Goal: Use online tool/utility: Utilize a website feature to perform a specific function

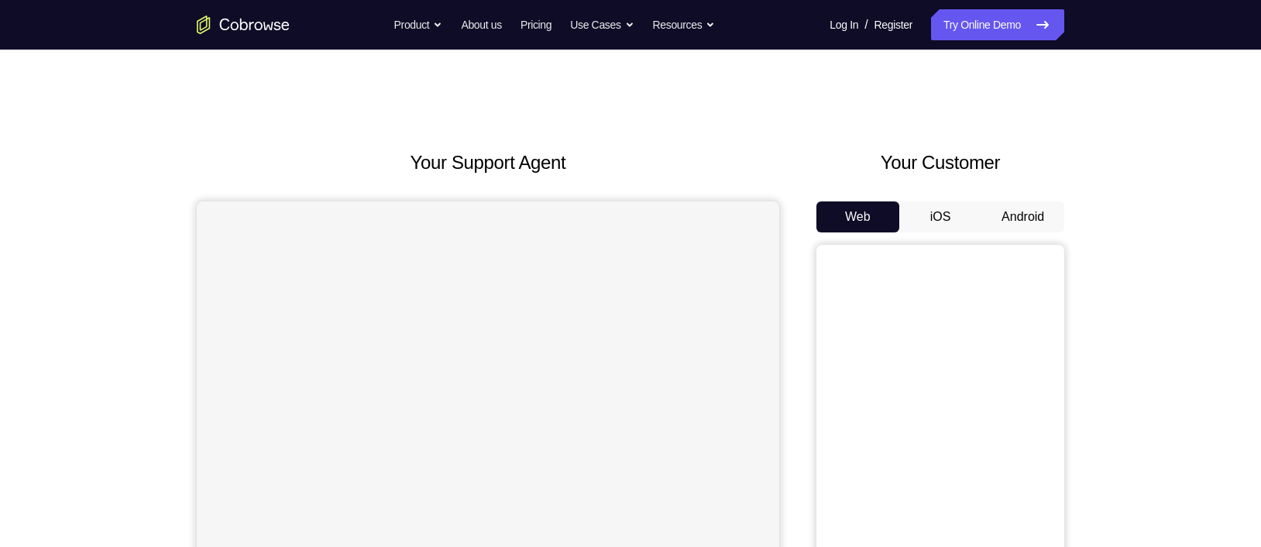
click at [1017, 216] on button "Android" at bounding box center [1022, 216] width 83 height 31
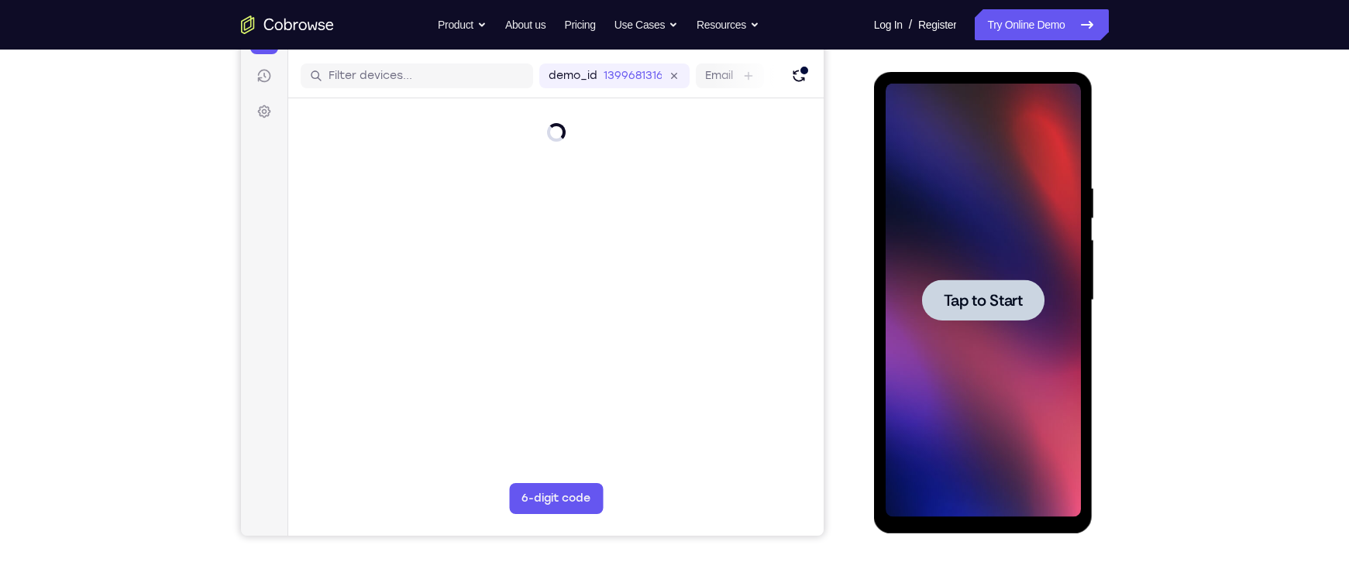
click at [954, 318] on div at bounding box center [983, 300] width 122 height 41
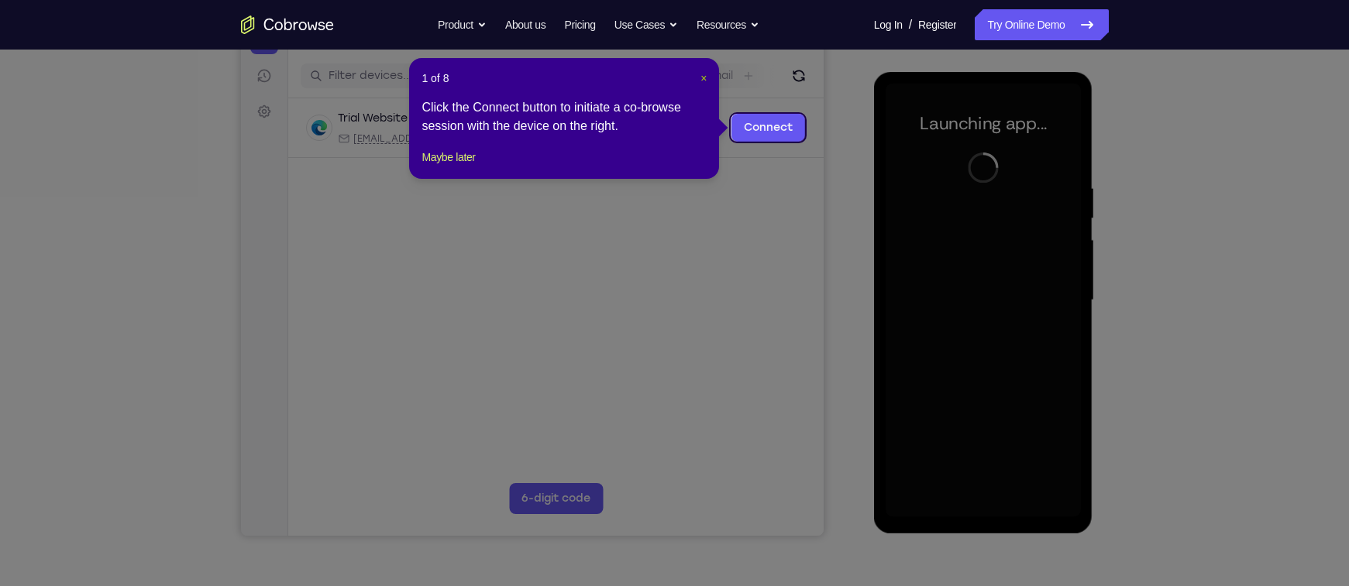
click at [700, 75] on span "×" at bounding box center [703, 78] width 6 height 12
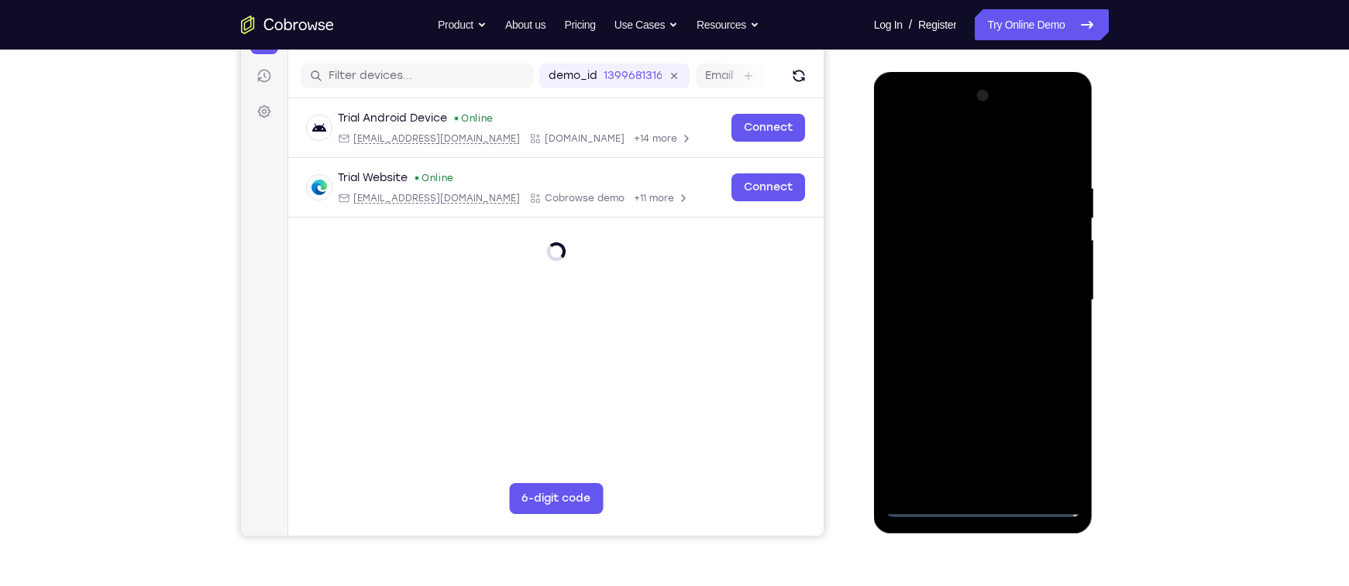
click at [979, 510] on div at bounding box center [982, 301] width 195 height 434
click at [1050, 442] on div at bounding box center [982, 301] width 195 height 434
click at [995, 170] on div at bounding box center [982, 301] width 195 height 434
click at [969, 140] on div at bounding box center [982, 301] width 195 height 434
click at [1054, 297] on div at bounding box center [982, 301] width 195 height 434
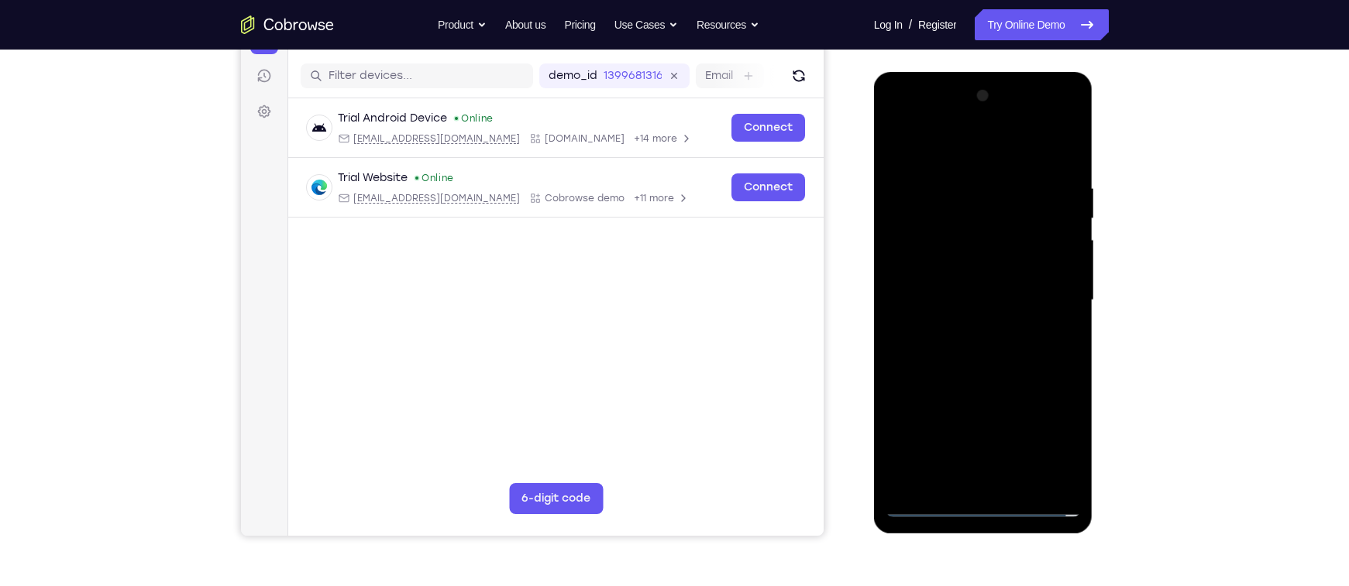
click at [964, 328] on div at bounding box center [982, 301] width 195 height 434
click at [961, 273] on div at bounding box center [982, 301] width 195 height 434
click at [954, 290] on div at bounding box center [982, 301] width 195 height 434
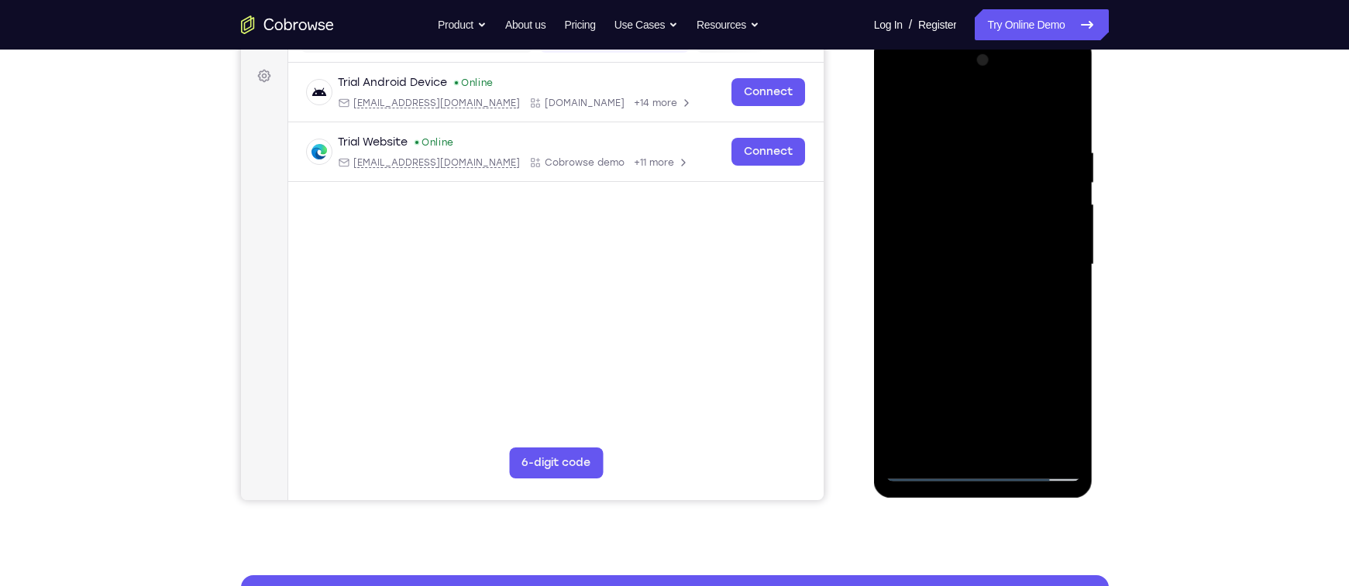
scroll to position [230, 0]
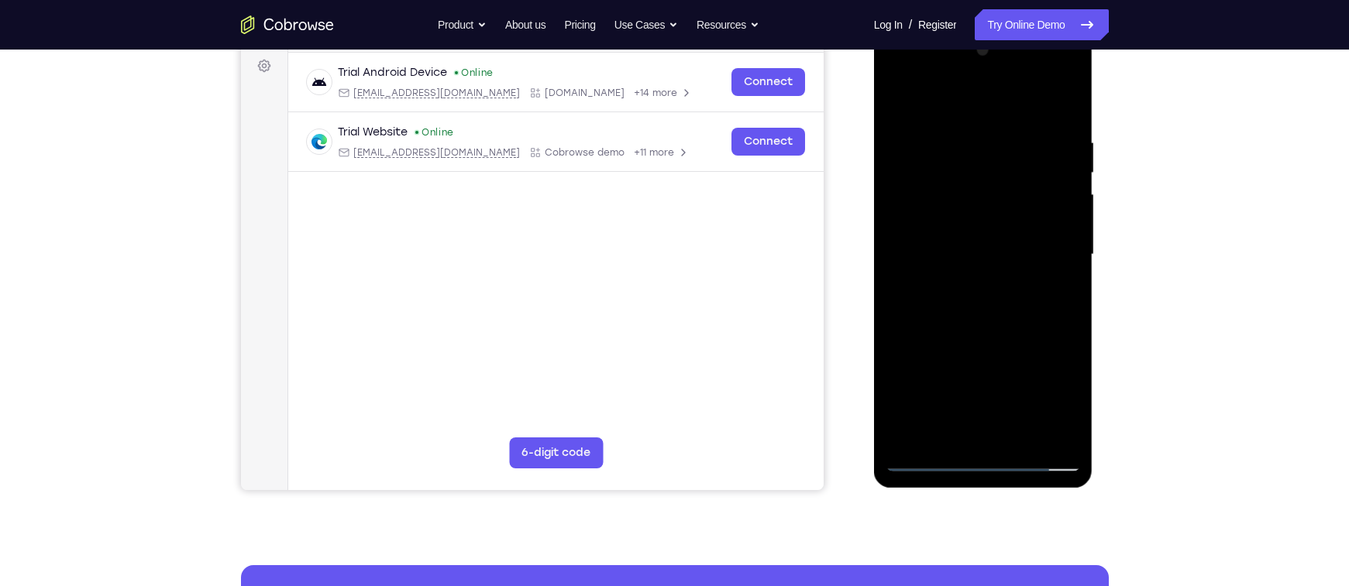
click at [1071, 250] on div at bounding box center [982, 255] width 195 height 434
click at [992, 217] on div at bounding box center [982, 255] width 195 height 434
drag, startPoint x: 954, startPoint y: 104, endPoint x: 927, endPoint y: 50, distance: 60.3
click at [927, 50] on div at bounding box center [982, 255] width 195 height 434
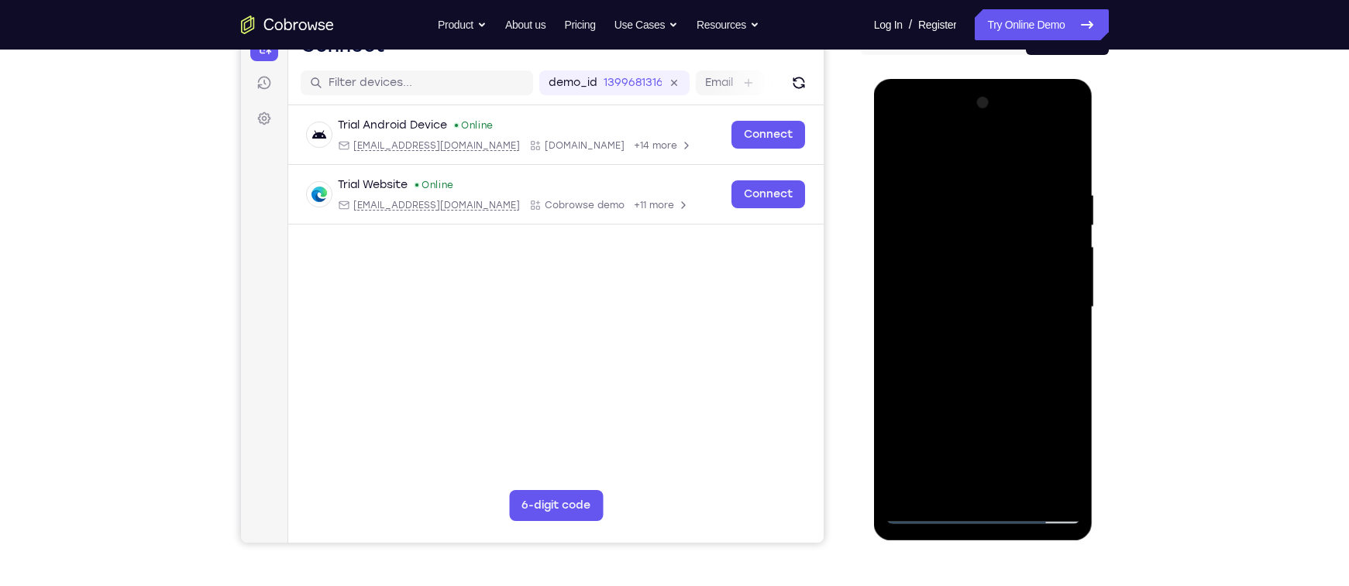
click at [949, 178] on div at bounding box center [982, 308] width 195 height 434
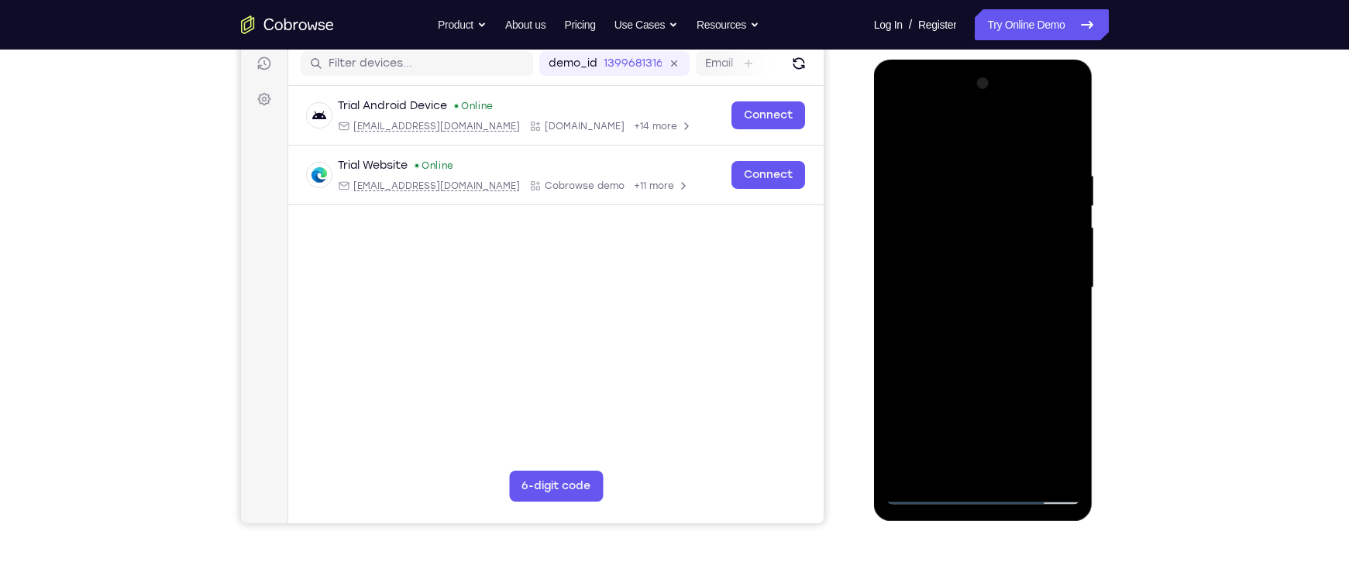
scroll to position [198, 0]
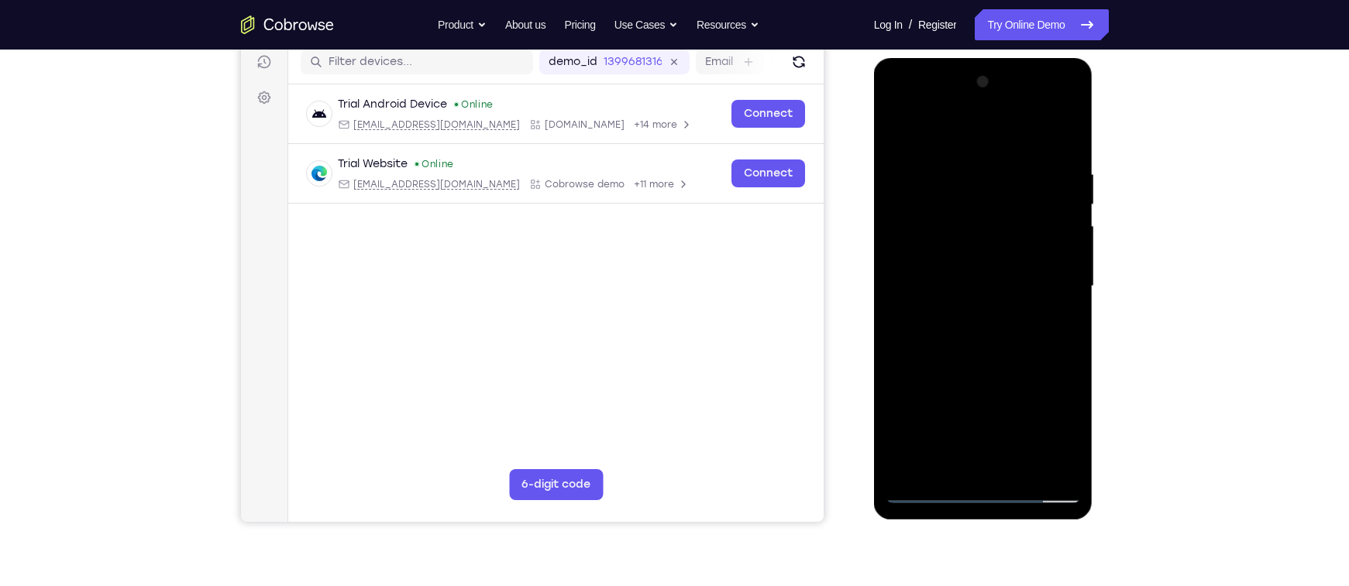
click at [1056, 207] on div at bounding box center [982, 287] width 195 height 434
click at [1061, 218] on div at bounding box center [982, 287] width 195 height 434
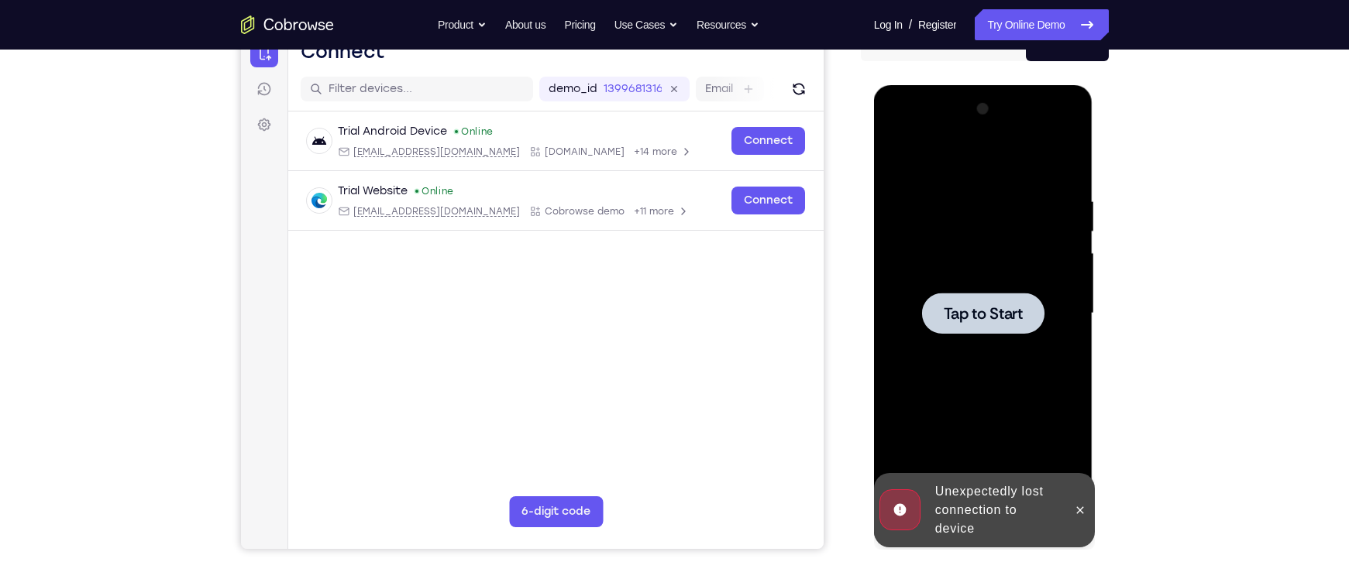
scroll to position [170, 0]
click at [995, 336] on div at bounding box center [982, 315] width 195 height 434
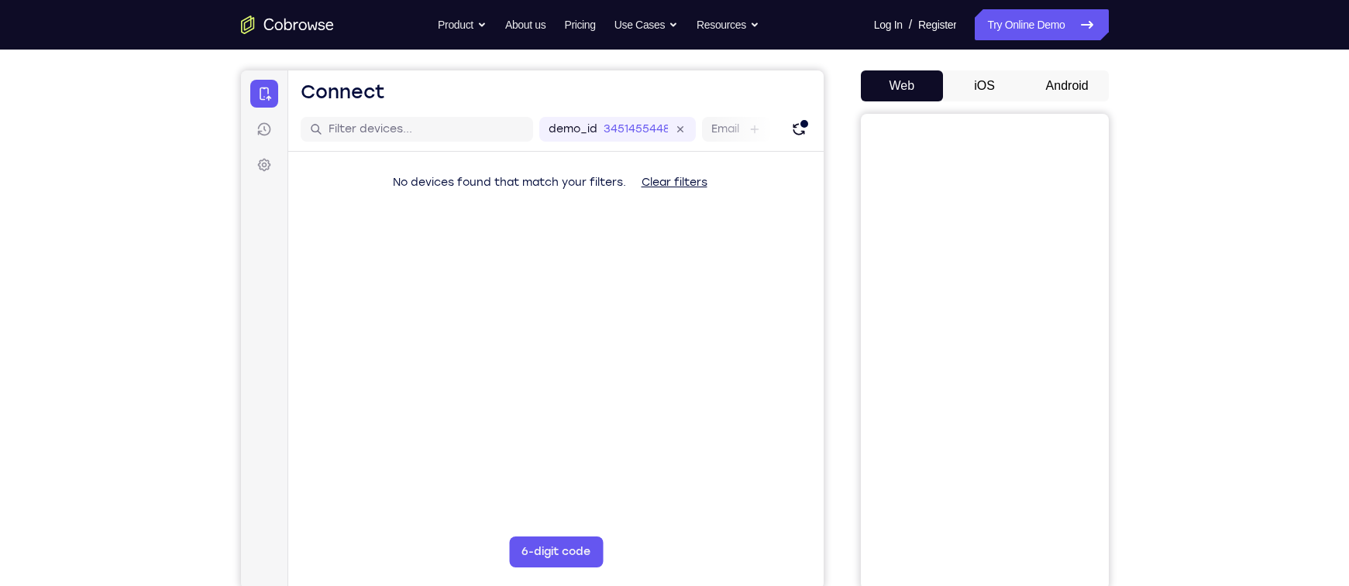
scroll to position [134, 0]
click at [1049, 83] on button "Android" at bounding box center [1067, 82] width 83 height 31
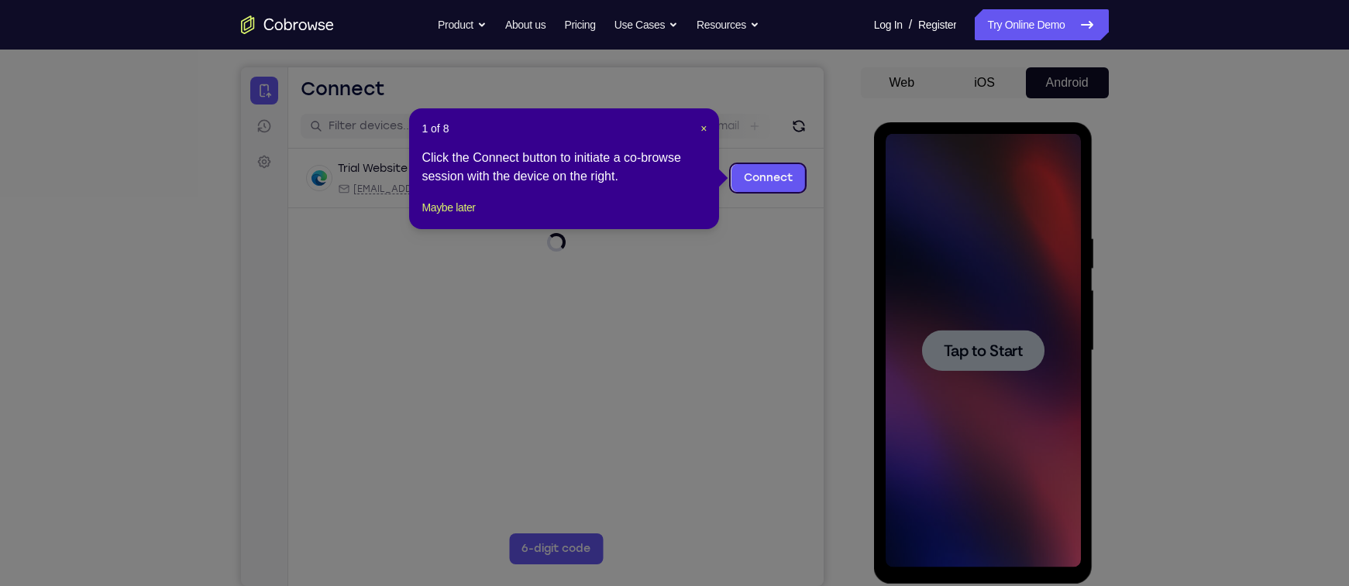
scroll to position [0, 0]
click at [703, 126] on span "×" at bounding box center [703, 128] width 6 height 12
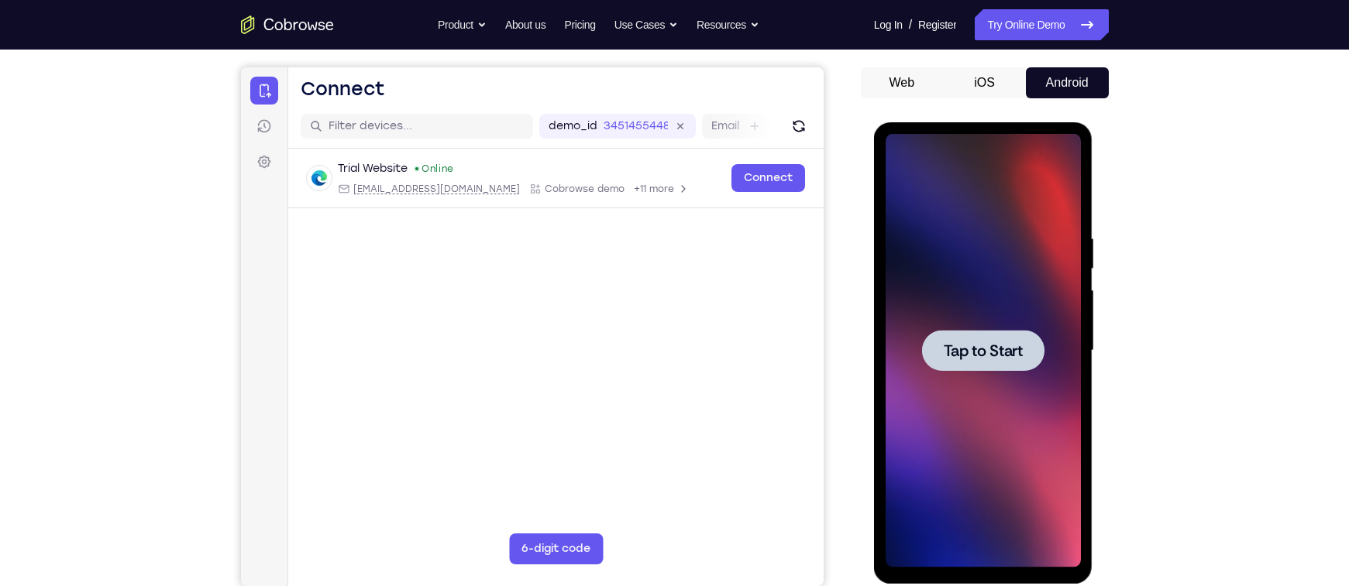
click at [954, 333] on div at bounding box center [983, 350] width 122 height 41
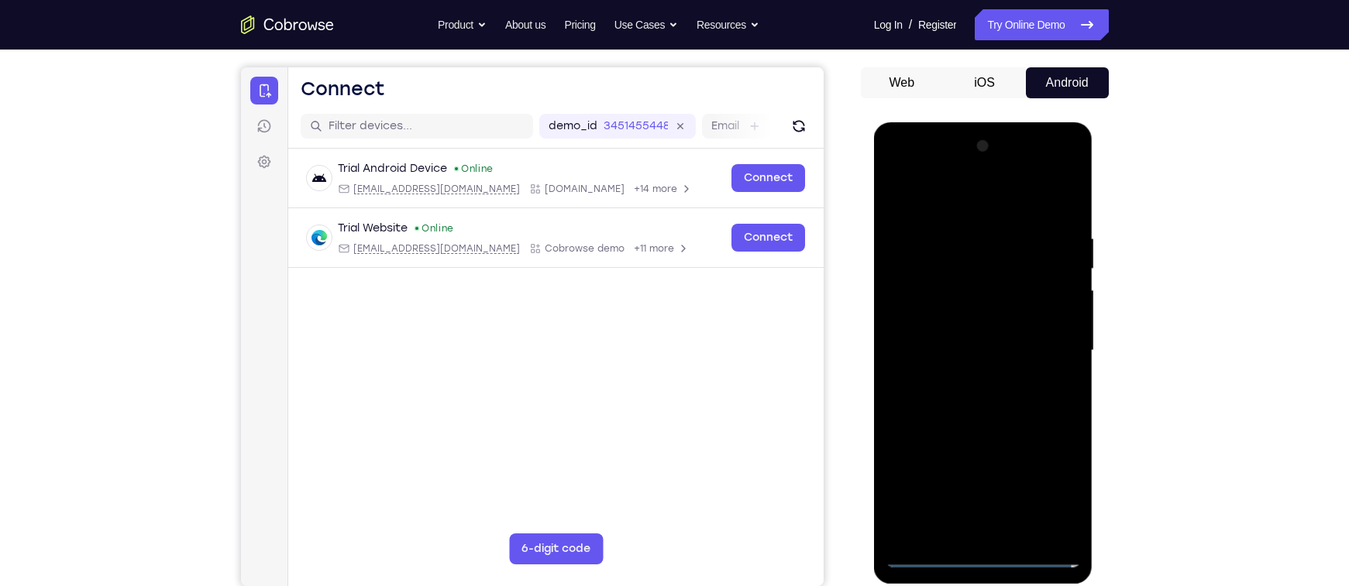
click at [974, 548] on div at bounding box center [982, 351] width 195 height 434
click at [977, 562] on div at bounding box center [982, 351] width 195 height 434
drag, startPoint x: 1047, startPoint y: 482, endPoint x: 1622, endPoint y: 125, distance: 676.3
click at [1047, 482] on div at bounding box center [982, 351] width 195 height 434
click at [930, 198] on div at bounding box center [982, 351] width 195 height 434
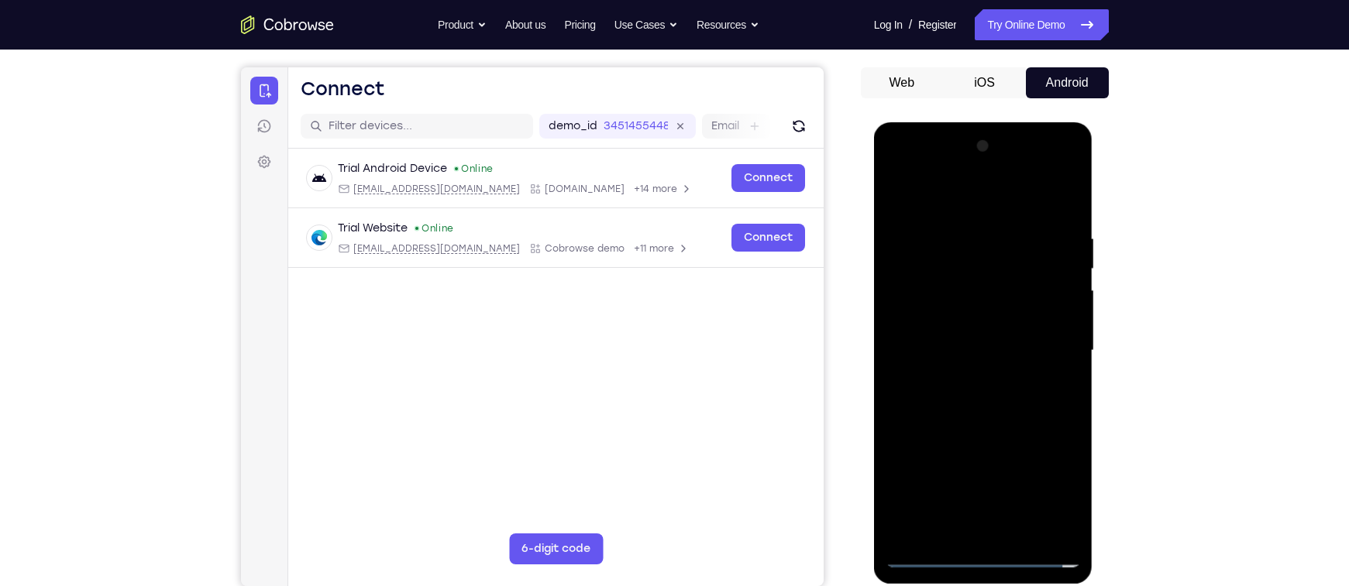
click at [1047, 336] on div at bounding box center [982, 351] width 195 height 434
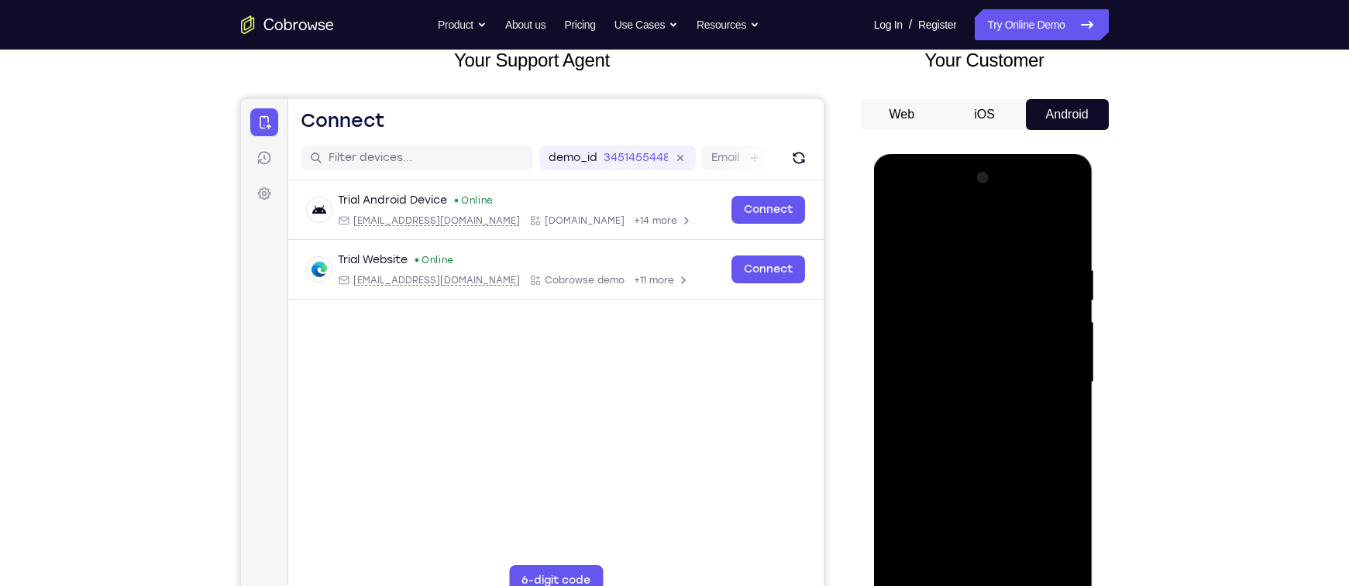
scroll to position [99, 0]
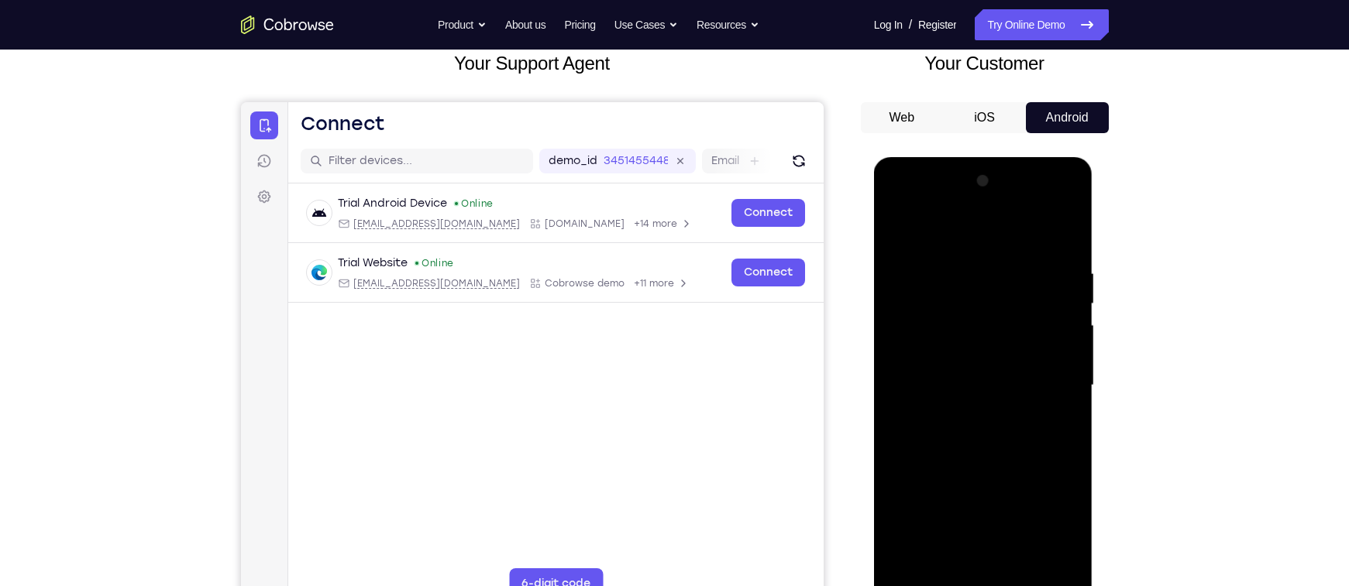
click at [967, 413] on div at bounding box center [982, 386] width 195 height 434
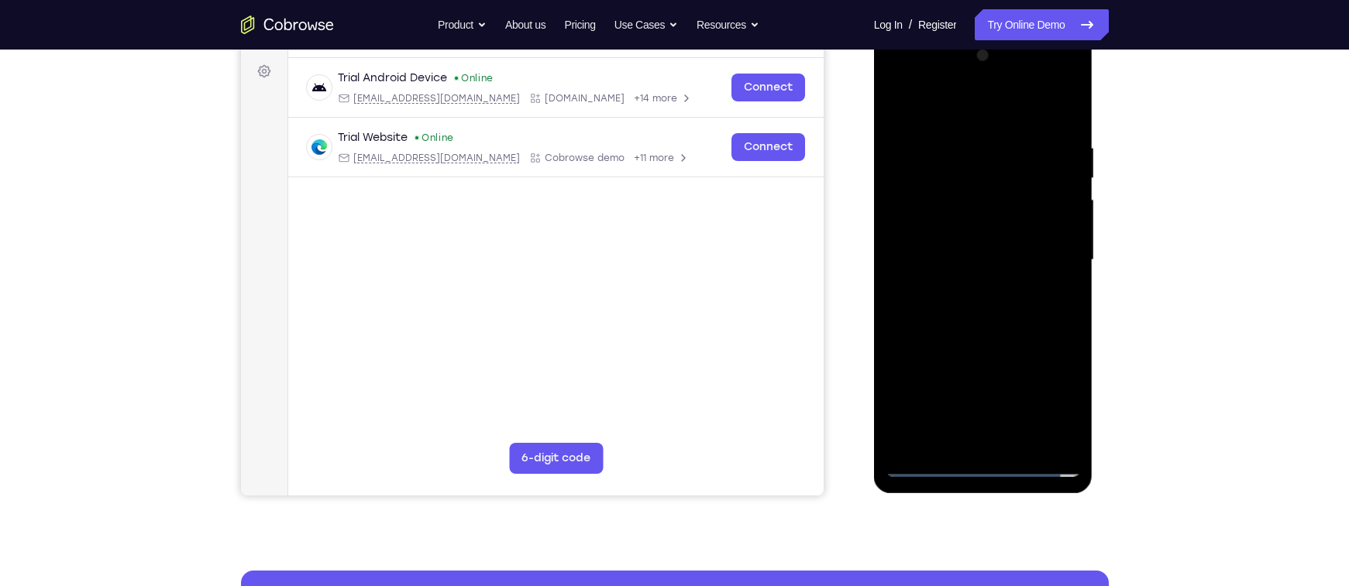
scroll to position [229, 0]
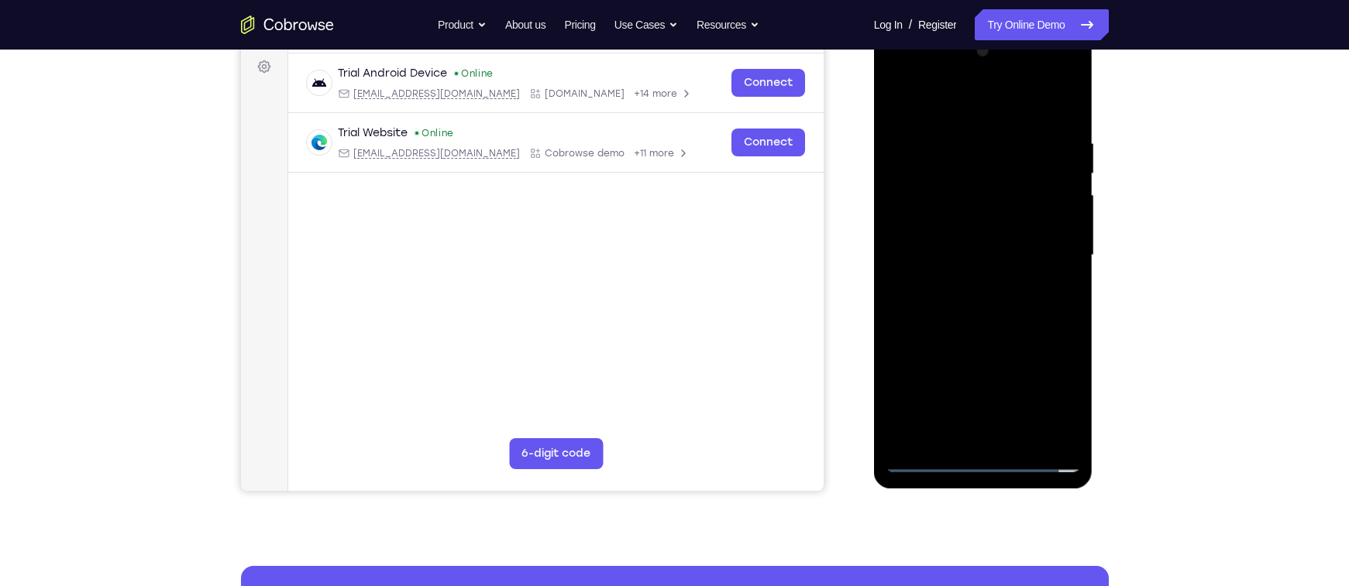
click at [948, 243] on div at bounding box center [982, 256] width 195 height 434
click at [937, 223] on div at bounding box center [982, 256] width 195 height 434
click at [933, 256] on div at bounding box center [982, 256] width 195 height 434
click at [940, 277] on div at bounding box center [982, 256] width 195 height 434
click at [981, 296] on div at bounding box center [982, 256] width 195 height 434
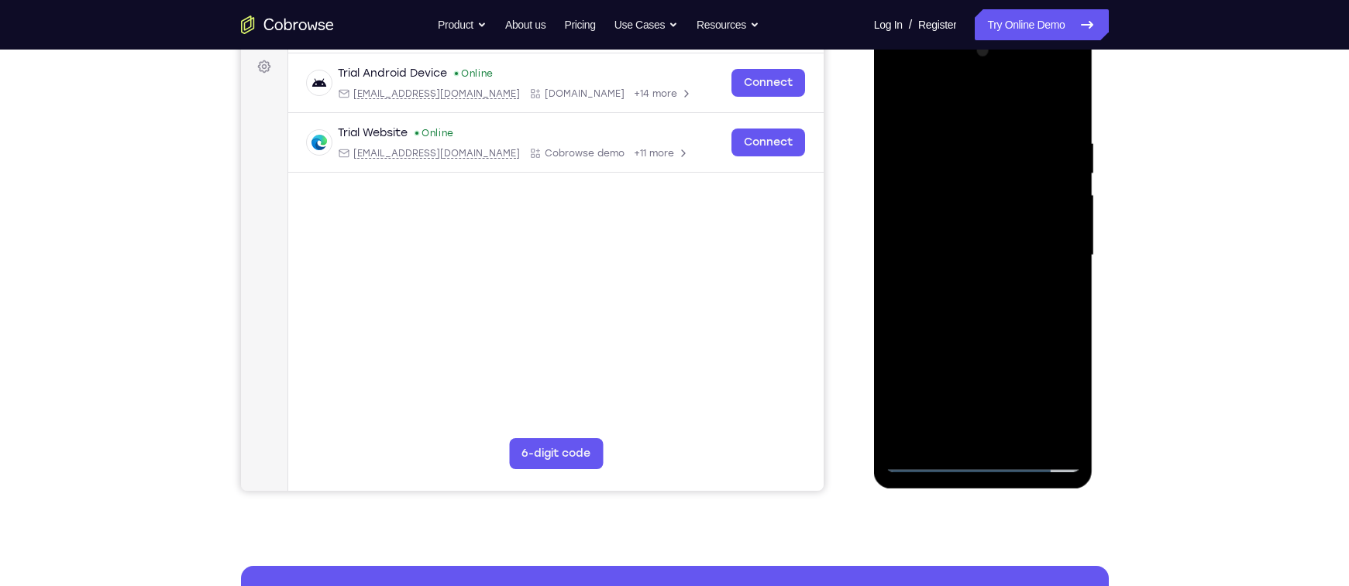
click at [933, 277] on div at bounding box center [982, 256] width 195 height 434
click at [926, 253] on div at bounding box center [982, 256] width 195 height 434
click at [1064, 438] on div at bounding box center [982, 256] width 195 height 434
click at [986, 318] on div at bounding box center [982, 256] width 195 height 434
drag, startPoint x: 938, startPoint y: 113, endPoint x: 913, endPoint y: 66, distance: 53.4
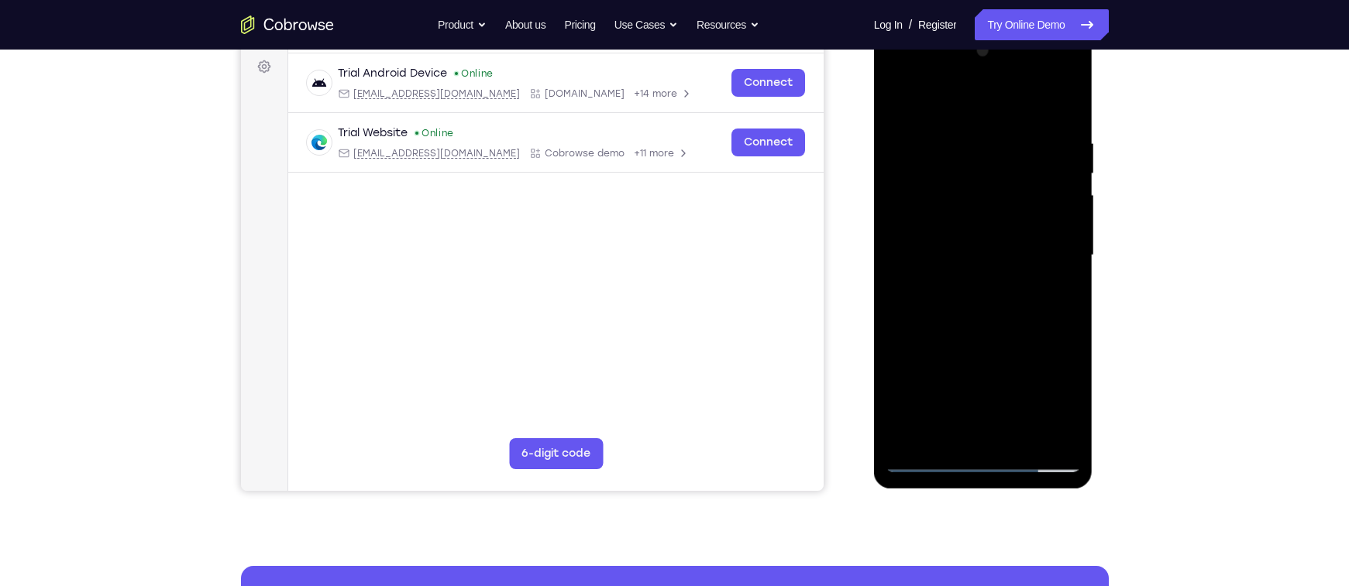
click at [913, 66] on div at bounding box center [982, 256] width 195 height 434
click at [1019, 429] on div at bounding box center [982, 256] width 195 height 434
click at [974, 342] on div at bounding box center [982, 256] width 195 height 434
click at [1071, 173] on div at bounding box center [982, 256] width 195 height 434
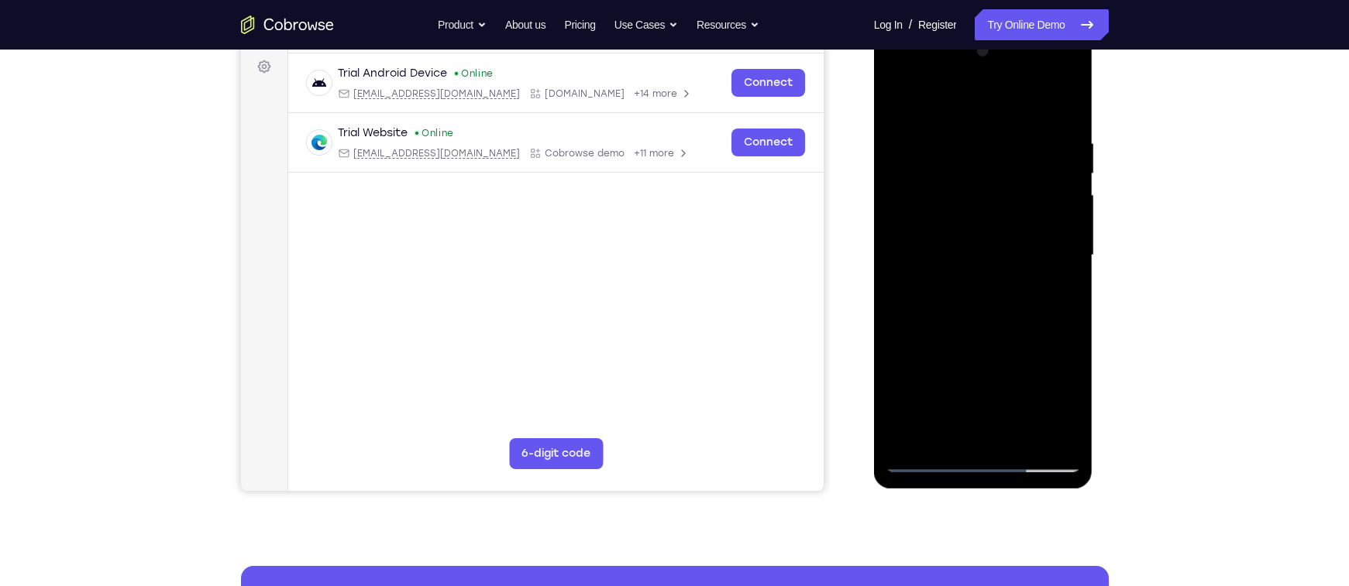
click at [945, 167] on div at bounding box center [982, 256] width 195 height 434
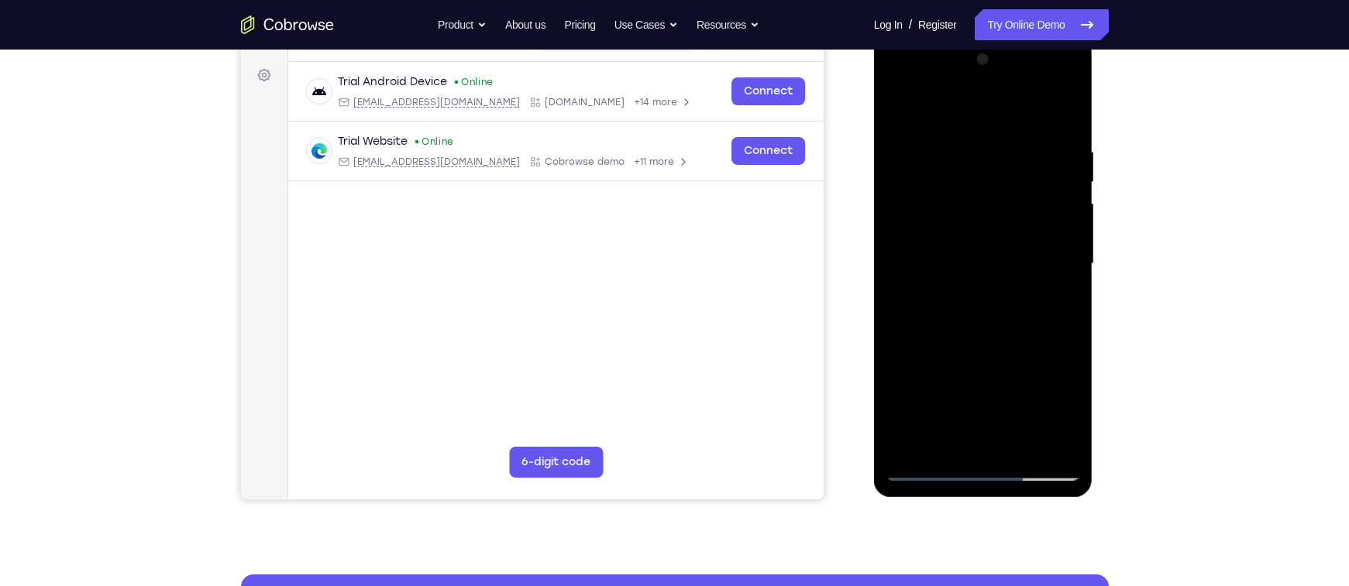
scroll to position [222, 0]
click at [907, 143] on div at bounding box center [982, 263] width 195 height 434
click at [902, 107] on div at bounding box center [982, 263] width 195 height 434
click at [1009, 139] on div at bounding box center [982, 263] width 195 height 434
click at [1059, 176] on div at bounding box center [982, 263] width 195 height 434
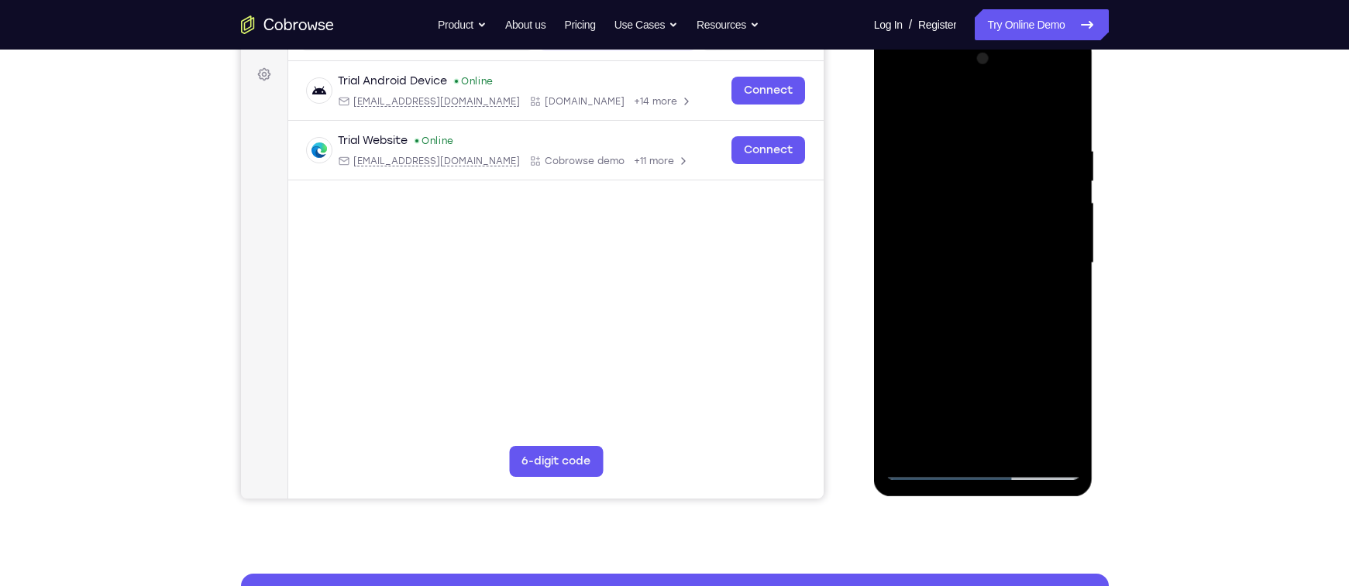
click at [1060, 163] on div at bounding box center [982, 263] width 195 height 434
click at [1060, 156] on div at bounding box center [982, 263] width 195 height 434
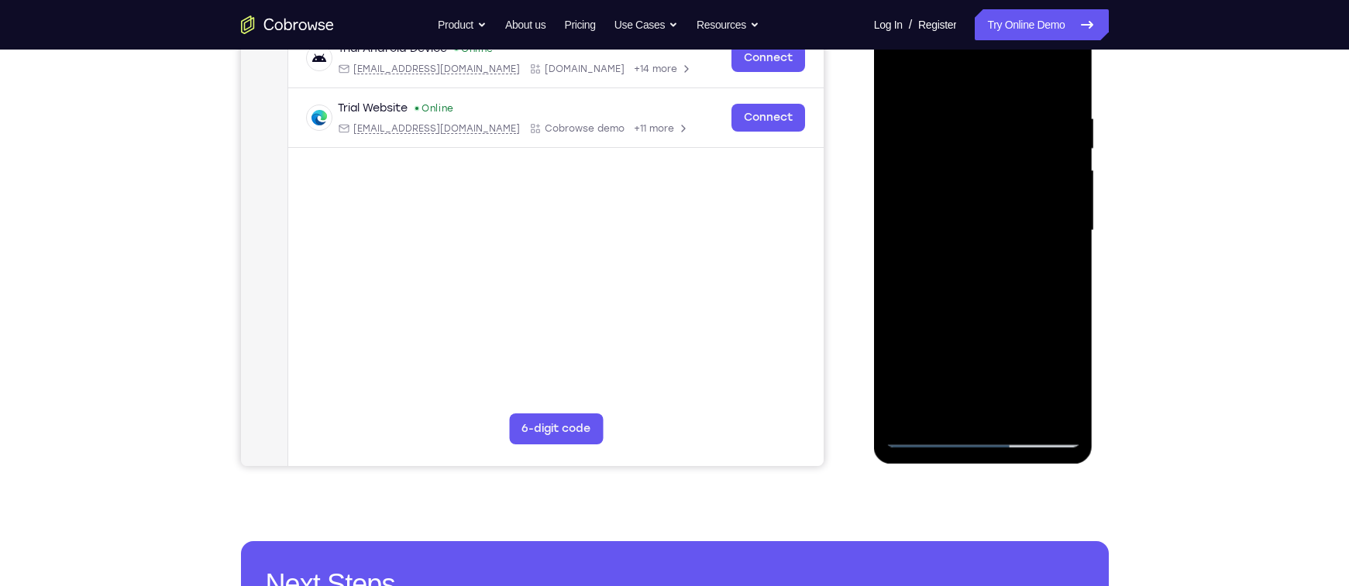
scroll to position [255, 0]
click at [1054, 161] on div at bounding box center [982, 230] width 195 height 434
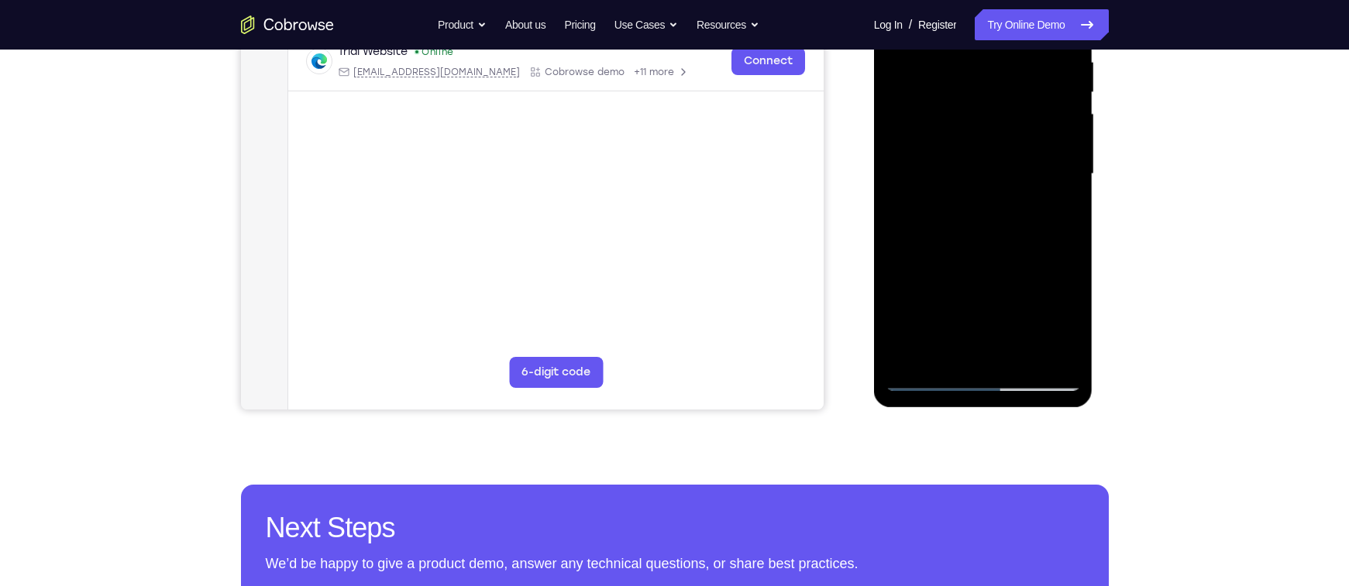
scroll to position [316, 0]
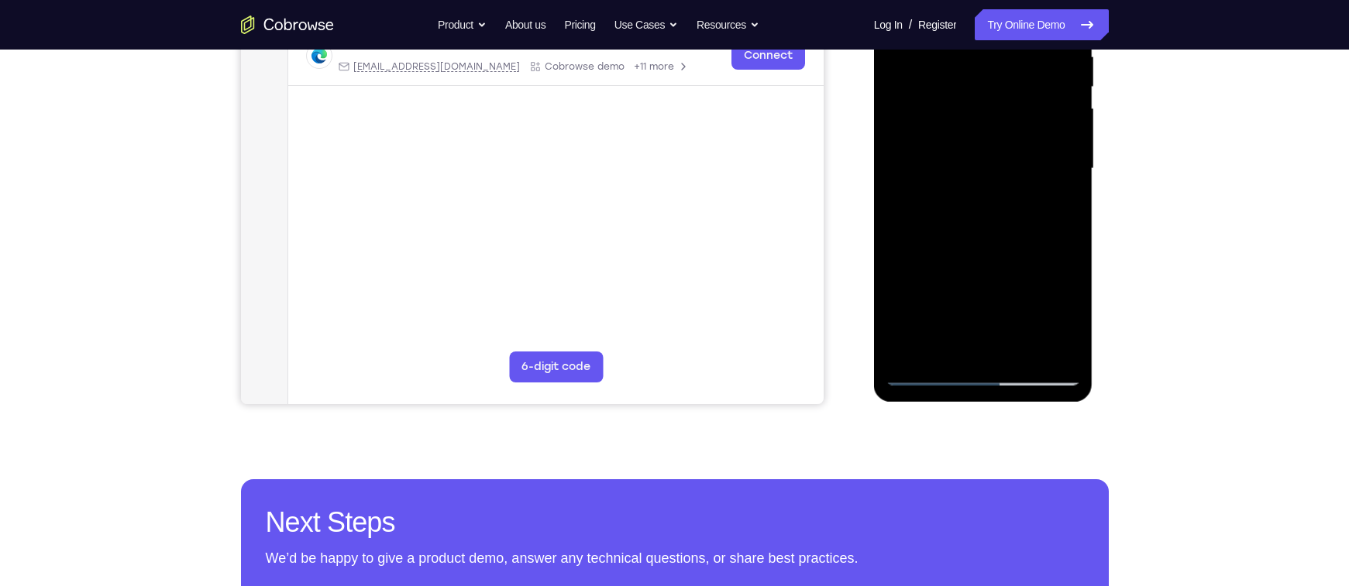
click at [1067, 345] on div at bounding box center [982, 169] width 195 height 434
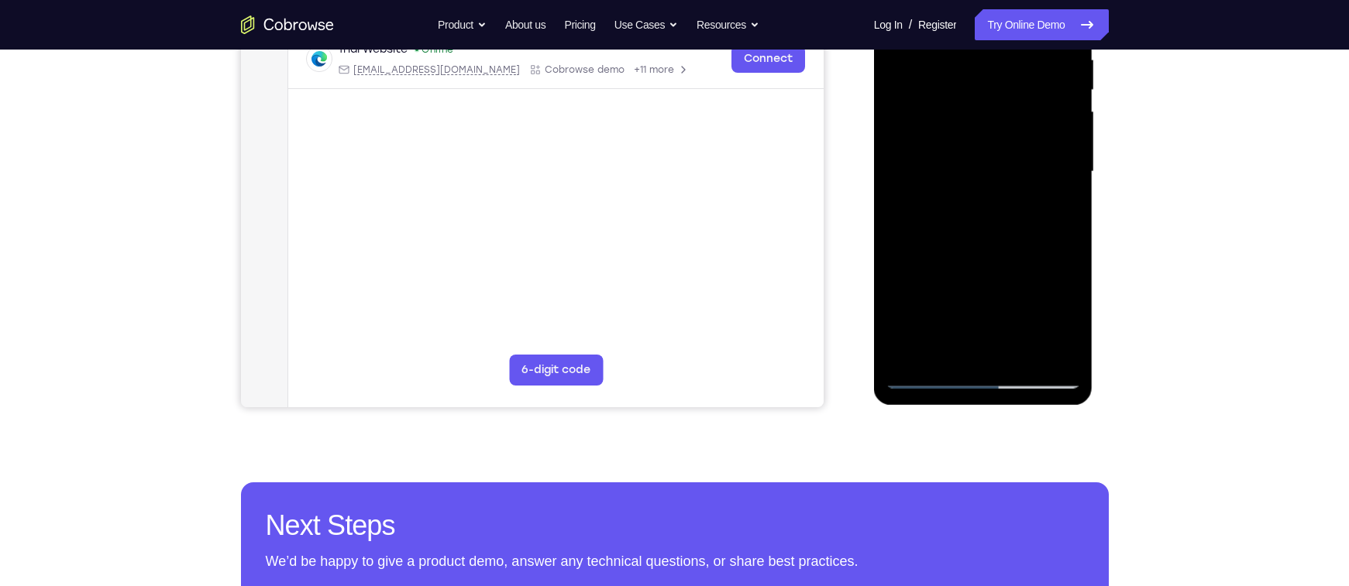
scroll to position [318, 0]
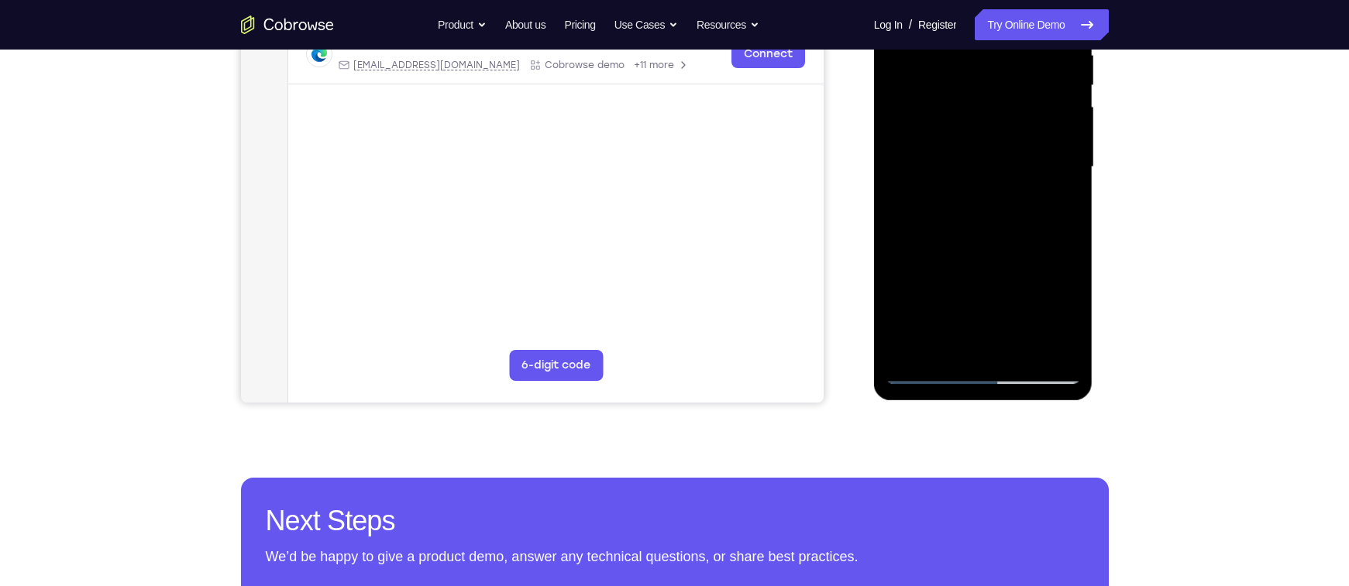
click at [952, 343] on div at bounding box center [982, 167] width 195 height 434
click at [1059, 343] on div at bounding box center [982, 167] width 195 height 434
click at [1016, 171] on div at bounding box center [982, 167] width 195 height 434
click at [1035, 340] on div at bounding box center [982, 167] width 195 height 434
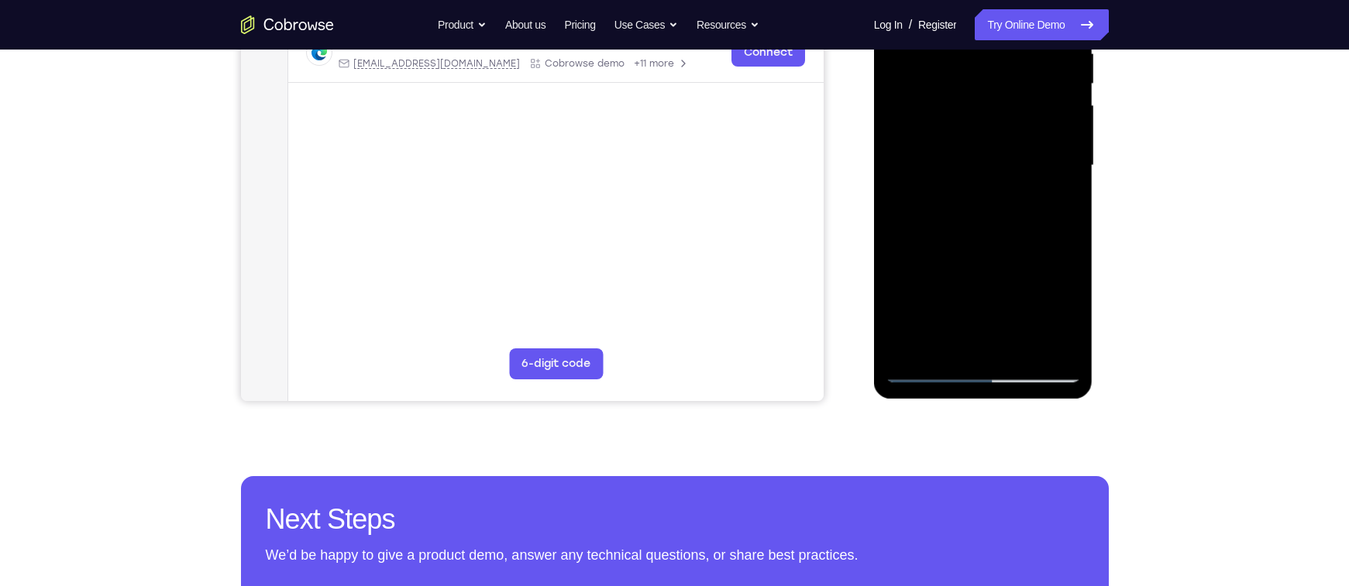
scroll to position [322, 0]
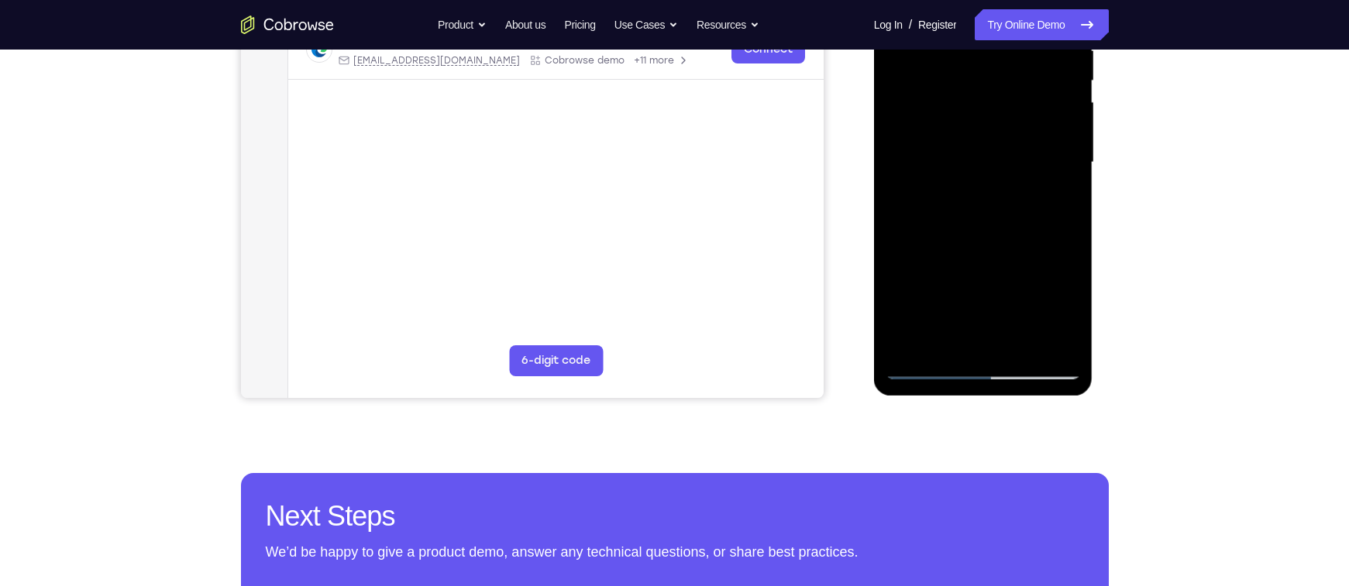
click at [1057, 339] on div at bounding box center [982, 163] width 195 height 434
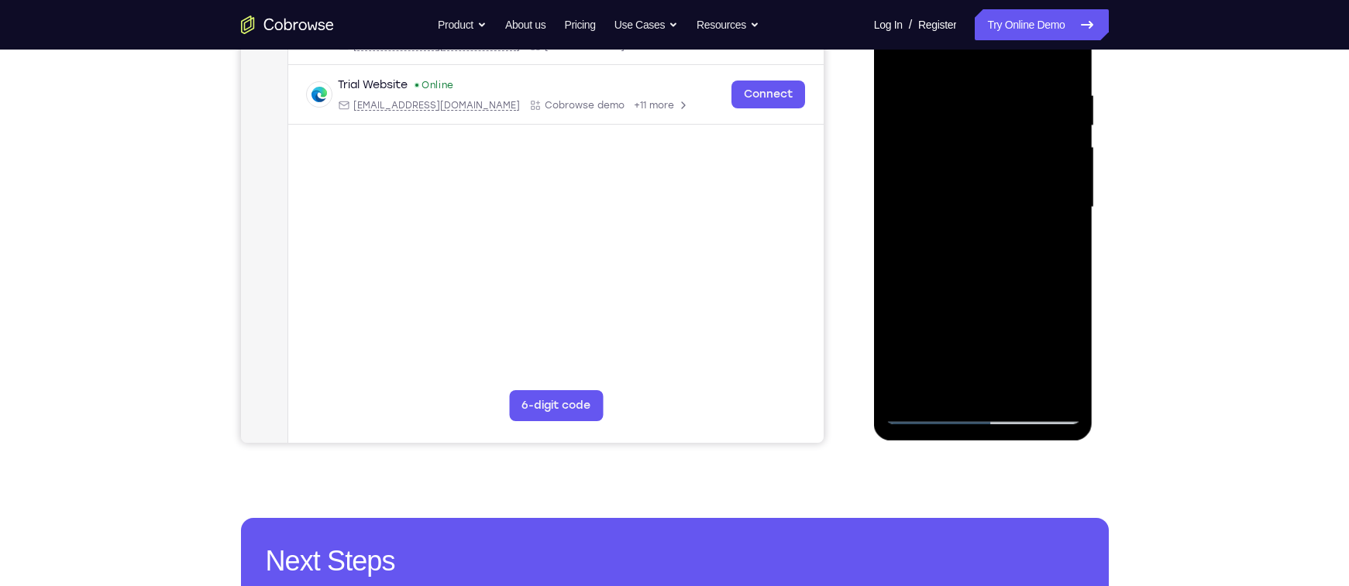
scroll to position [277, 0]
click at [1054, 205] on div at bounding box center [982, 208] width 195 height 434
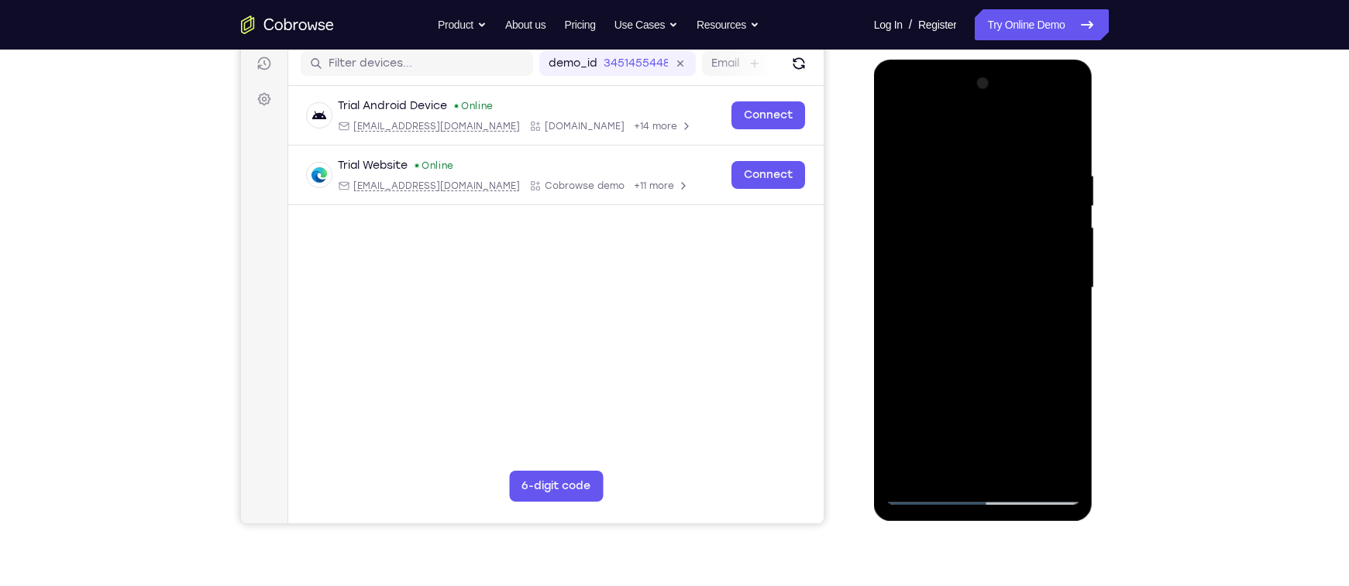
scroll to position [196, 0]
click at [1065, 215] on div at bounding box center [982, 289] width 195 height 434
click at [1065, 187] on div at bounding box center [982, 289] width 195 height 434
click at [1066, 136] on div at bounding box center [982, 289] width 195 height 434
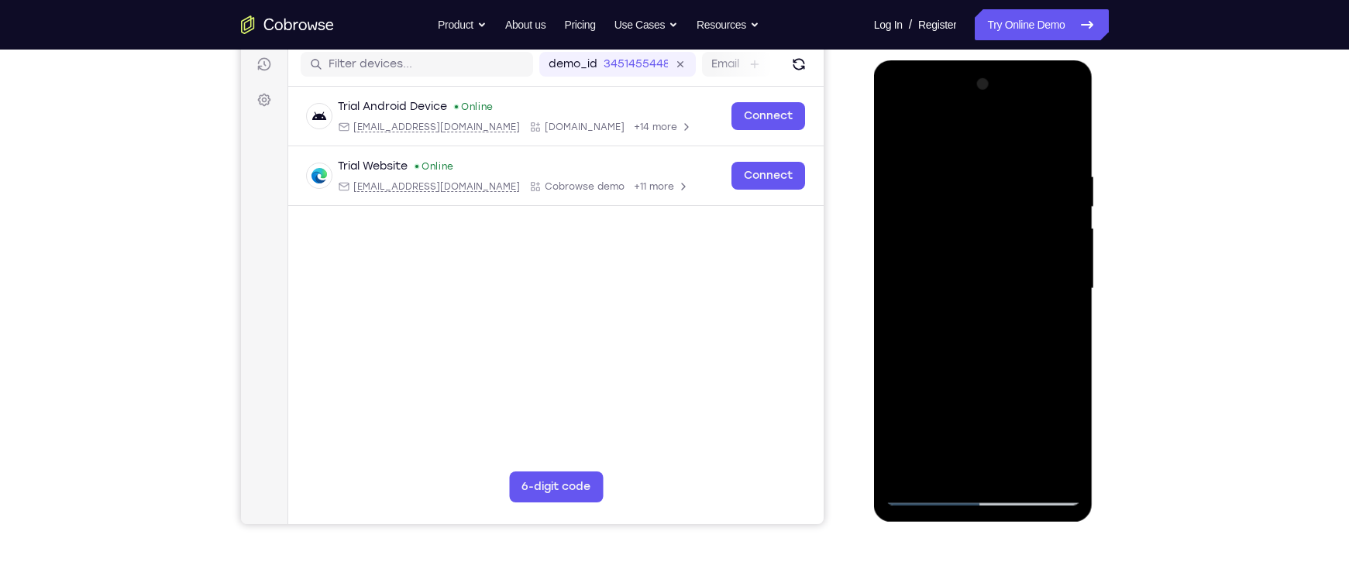
click at [1069, 130] on div at bounding box center [982, 289] width 195 height 434
click at [894, 128] on div at bounding box center [982, 289] width 195 height 434
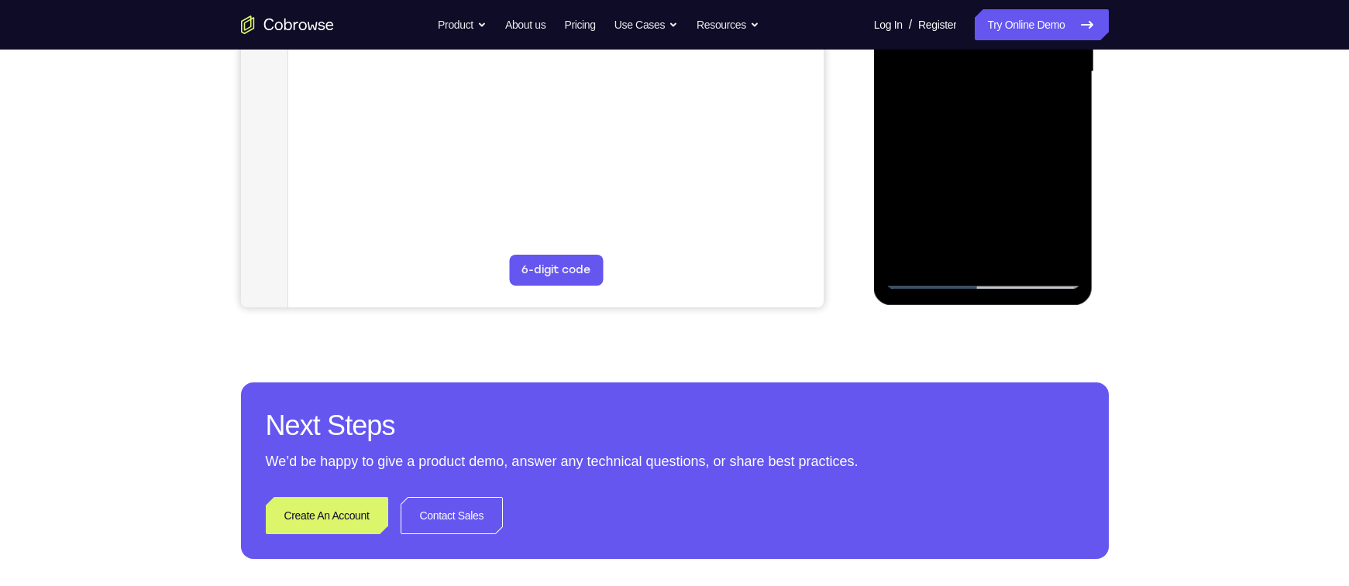
scroll to position [376, 0]
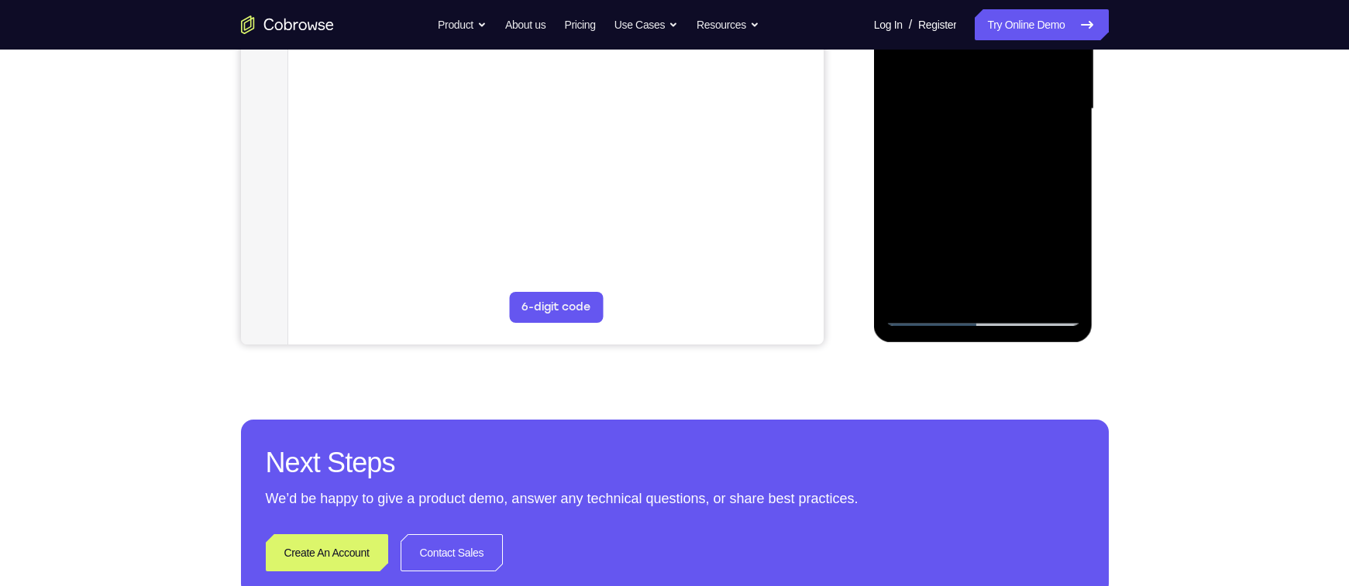
click at [1017, 291] on div at bounding box center [982, 109] width 195 height 434
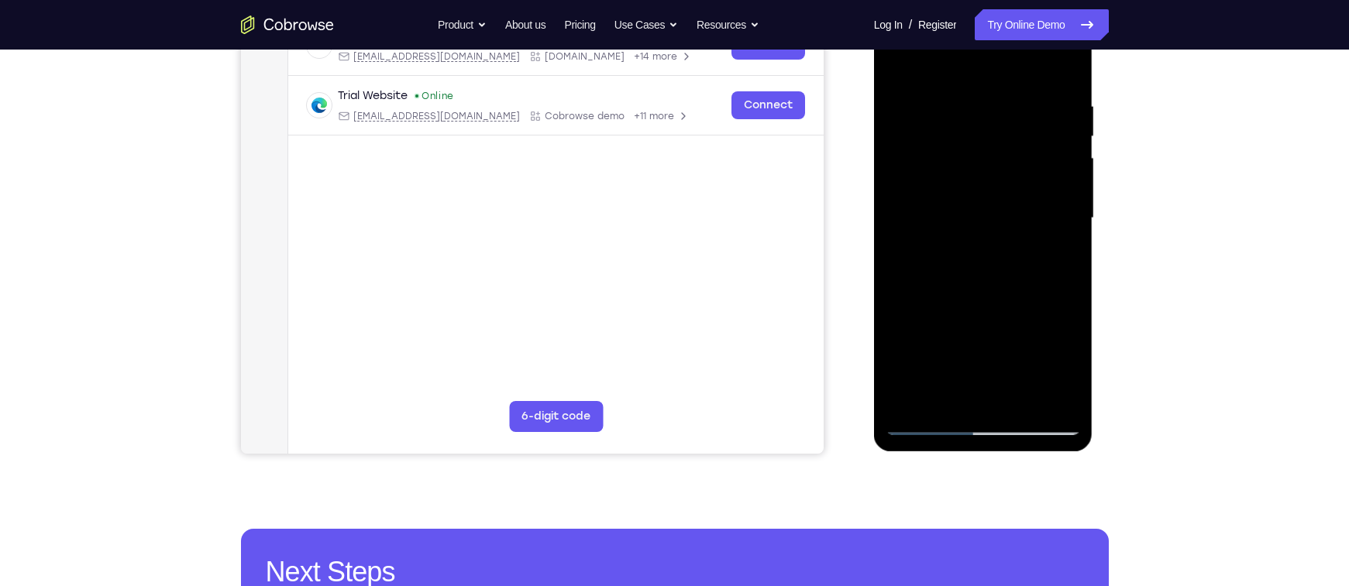
click at [904, 108] on div at bounding box center [982, 219] width 195 height 434
click at [1064, 361] on div at bounding box center [982, 219] width 195 height 434
click at [976, 287] on div at bounding box center [982, 219] width 195 height 434
click at [928, 332] on div at bounding box center [982, 219] width 195 height 434
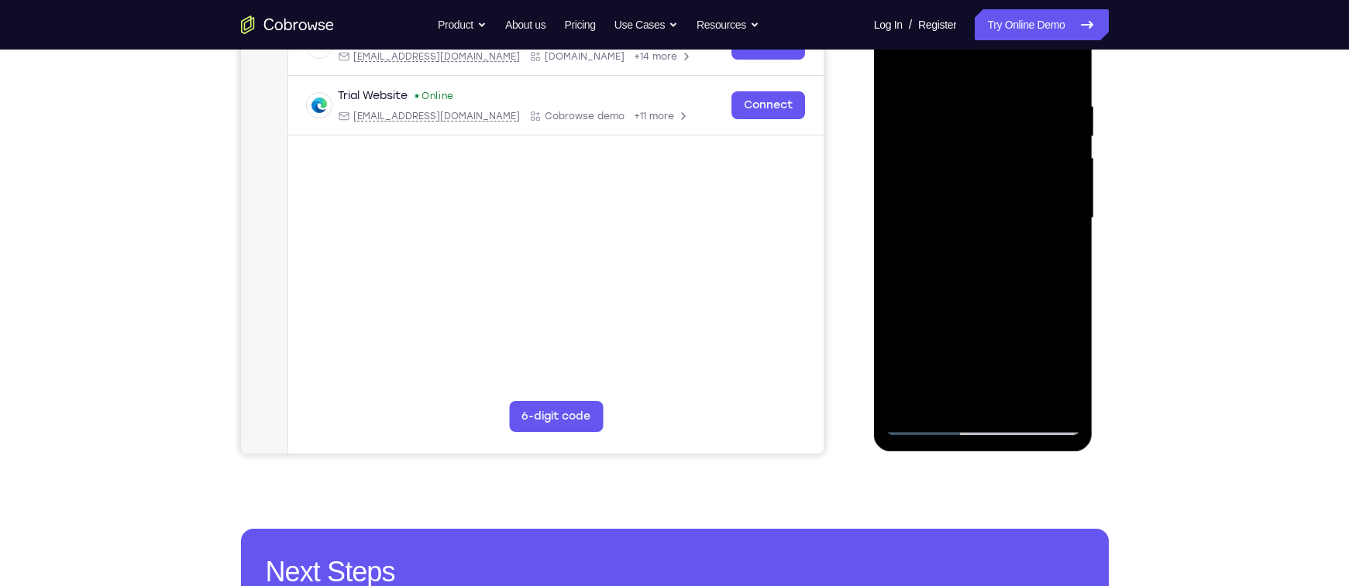
click at [1062, 361] on div at bounding box center [982, 219] width 195 height 434
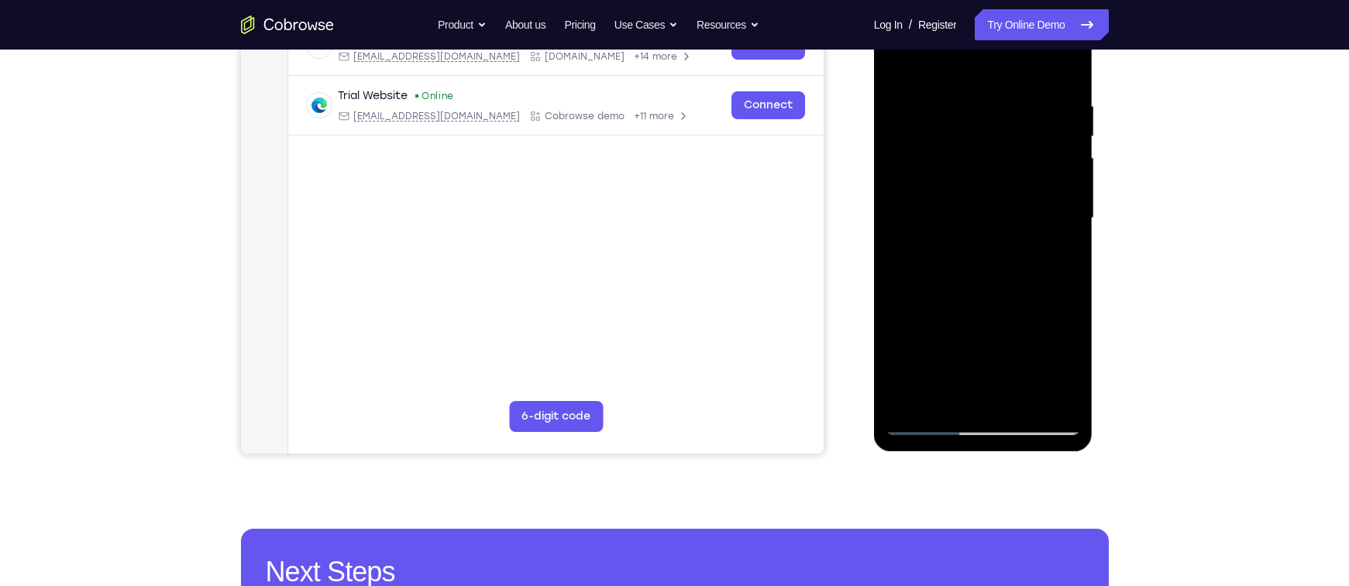
click at [1062, 361] on div at bounding box center [982, 219] width 195 height 434
click at [999, 317] on div at bounding box center [982, 219] width 195 height 434
click at [1052, 309] on div at bounding box center [982, 219] width 195 height 434
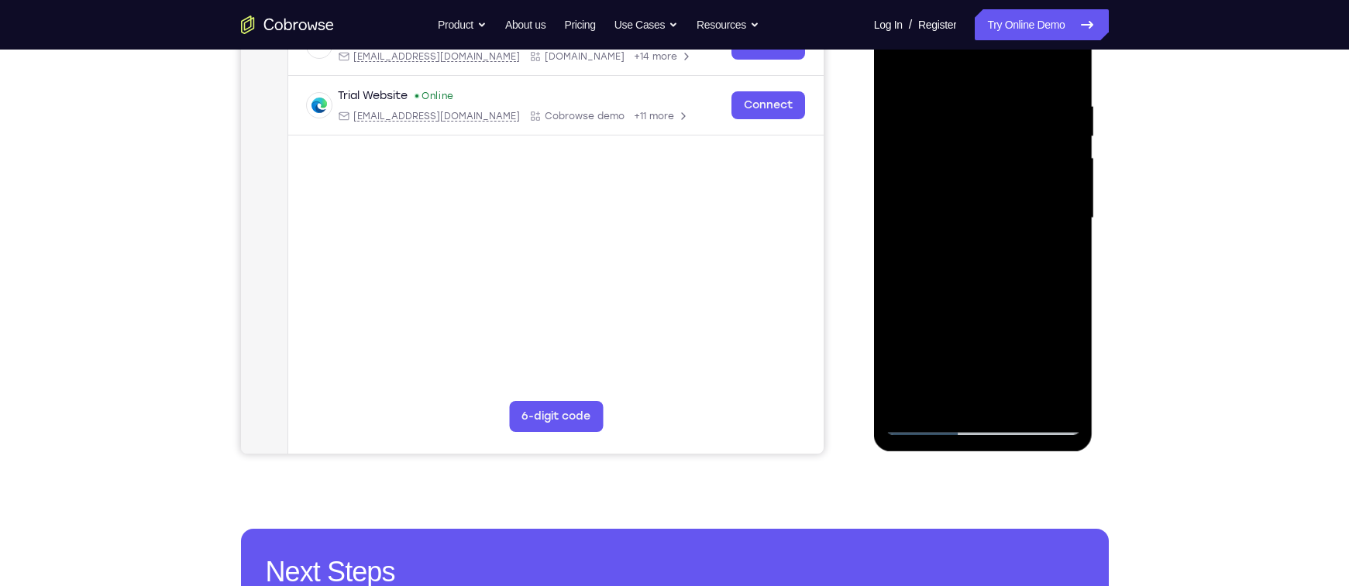
click at [1042, 369] on div at bounding box center [982, 219] width 195 height 434
click at [1031, 314] on div at bounding box center [982, 219] width 195 height 434
click at [1023, 365] on div at bounding box center [982, 219] width 195 height 434
click at [1064, 370] on div at bounding box center [982, 219] width 195 height 434
click at [984, 125] on div at bounding box center [982, 219] width 195 height 434
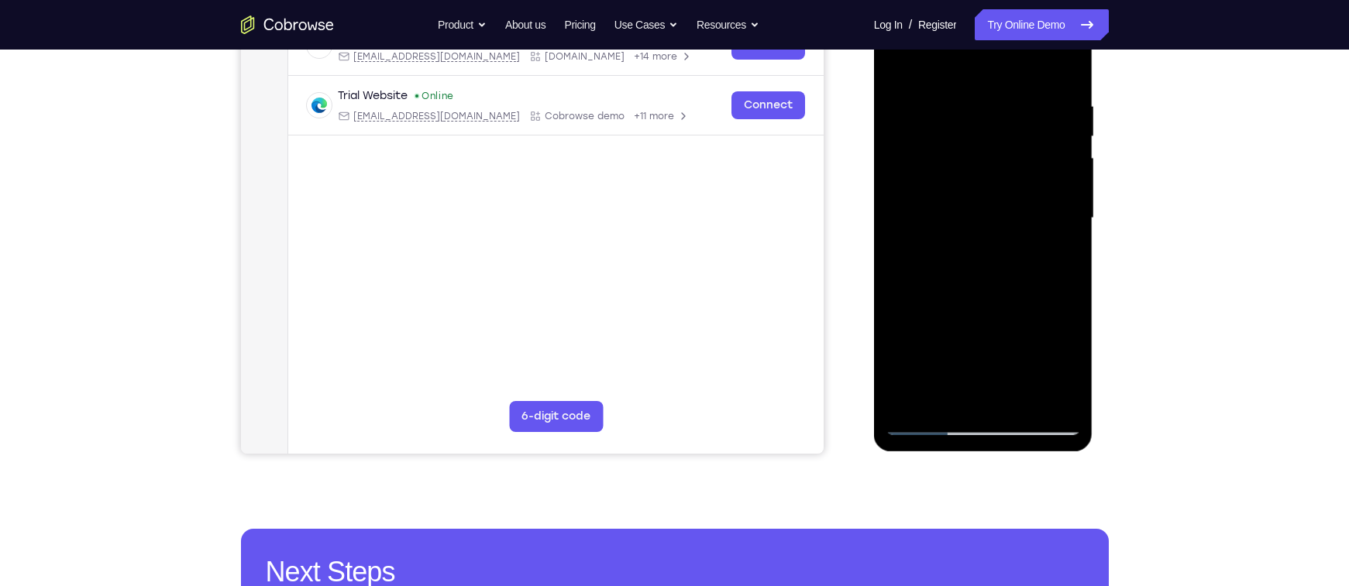
click at [984, 125] on div at bounding box center [982, 219] width 195 height 434
click at [992, 113] on div at bounding box center [982, 219] width 195 height 434
click at [992, 112] on div at bounding box center [982, 219] width 195 height 434
click at [1061, 66] on div at bounding box center [982, 219] width 195 height 434
click at [963, 297] on div at bounding box center [982, 219] width 195 height 434
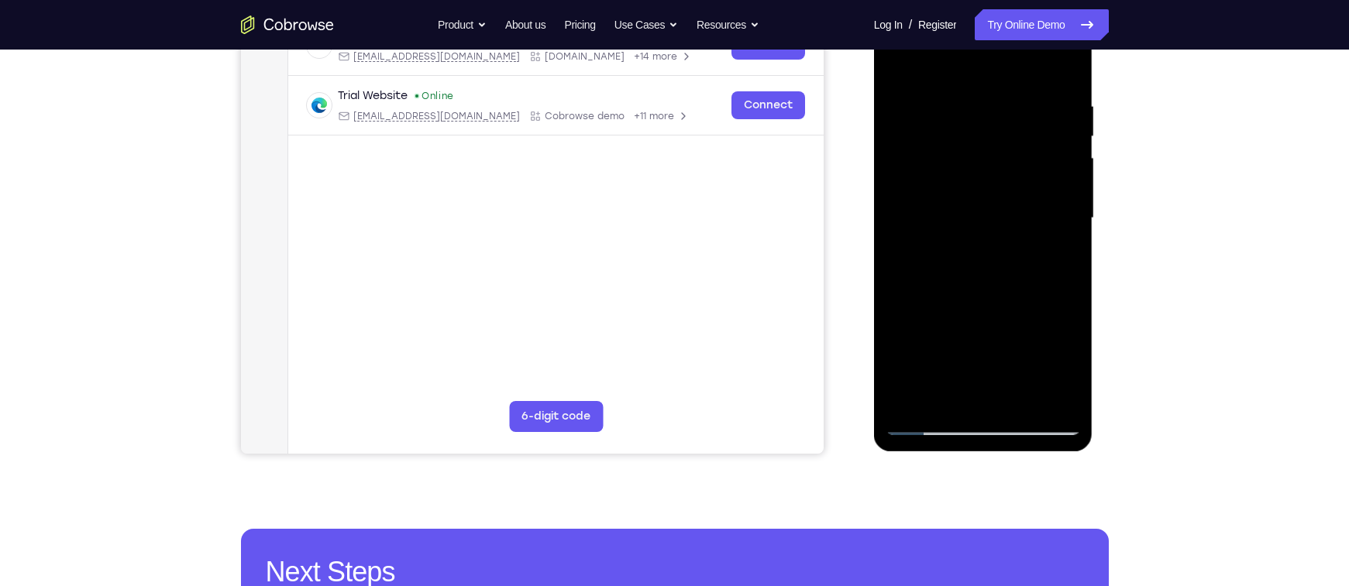
click at [901, 67] on div at bounding box center [982, 219] width 195 height 434
click at [895, 63] on div at bounding box center [982, 219] width 195 height 434
click at [1020, 395] on div at bounding box center [982, 219] width 195 height 434
click at [1023, 406] on div at bounding box center [982, 219] width 195 height 434
click at [962, 363] on div at bounding box center [982, 219] width 195 height 434
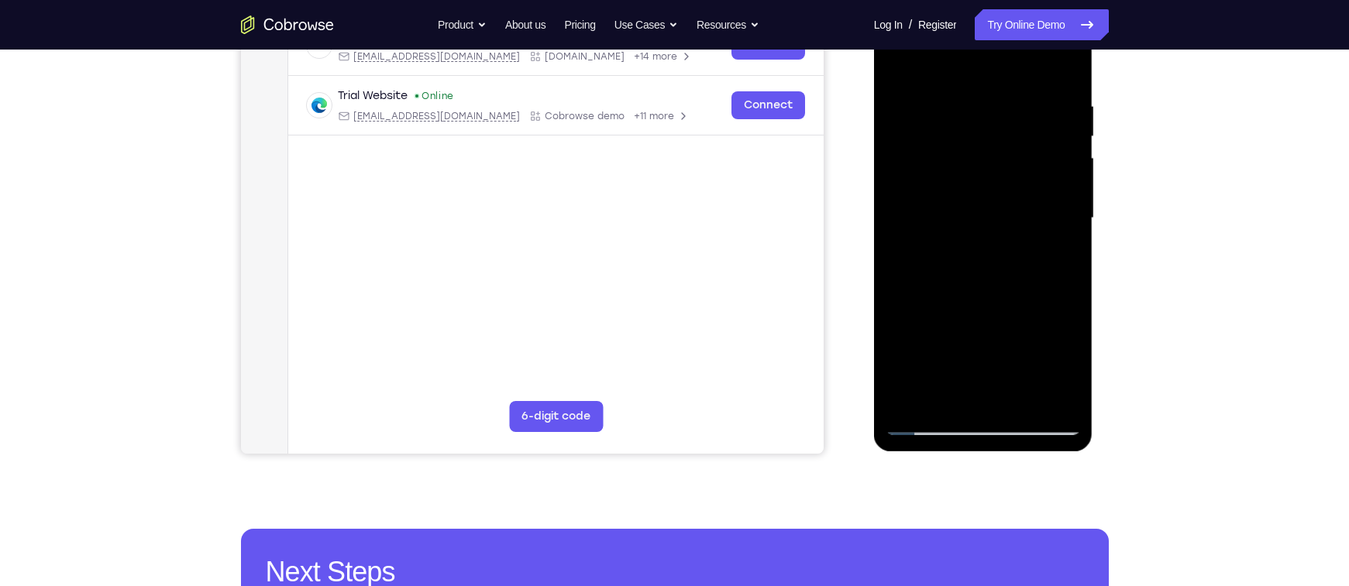
click at [968, 364] on div at bounding box center [982, 219] width 195 height 434
click at [1023, 365] on div at bounding box center [982, 219] width 195 height 434
click at [1059, 257] on div at bounding box center [982, 219] width 195 height 434
click at [898, 64] on div at bounding box center [982, 219] width 195 height 434
drag, startPoint x: 970, startPoint y: 206, endPoint x: 985, endPoint y: 420, distance: 214.4
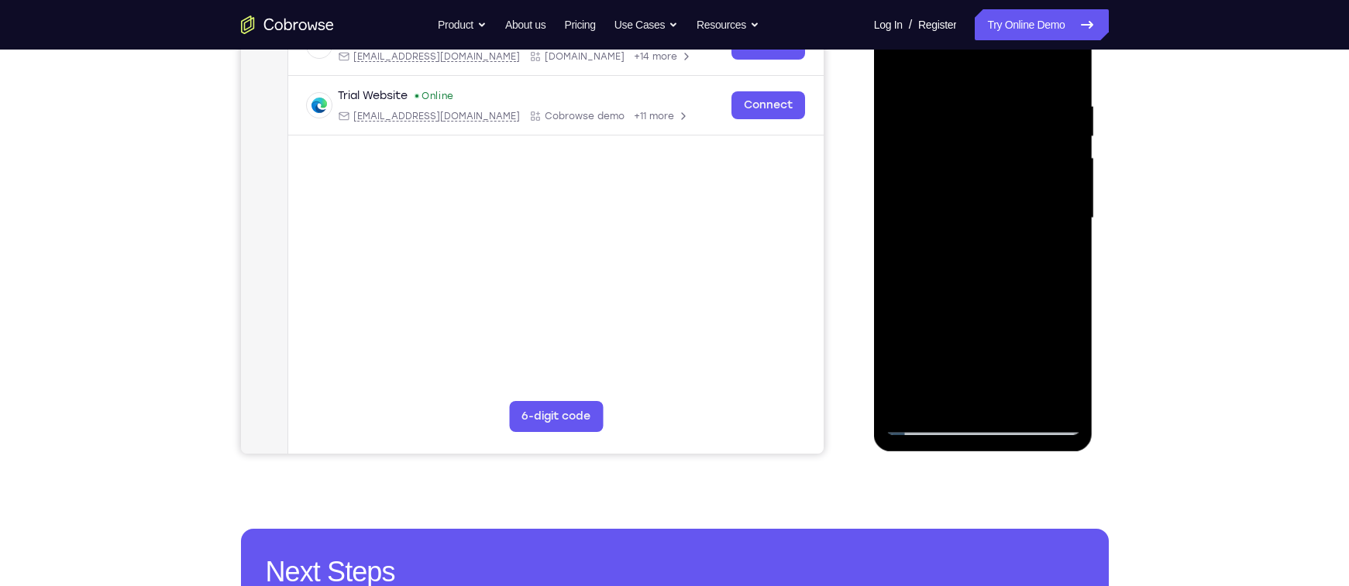
click at [985, 420] on div at bounding box center [982, 219] width 195 height 434
click at [979, 364] on div at bounding box center [982, 219] width 195 height 434
click at [1059, 395] on div at bounding box center [982, 219] width 195 height 434
click at [1063, 393] on div at bounding box center [982, 219] width 195 height 434
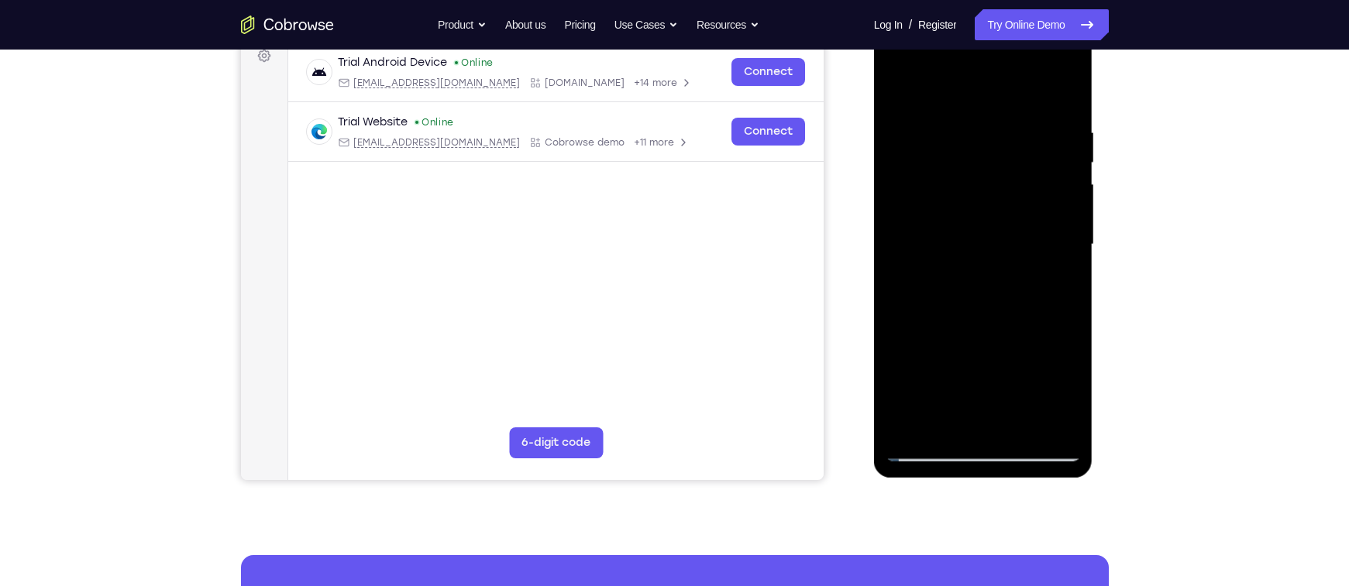
click at [904, 95] on div at bounding box center [982, 245] width 195 height 434
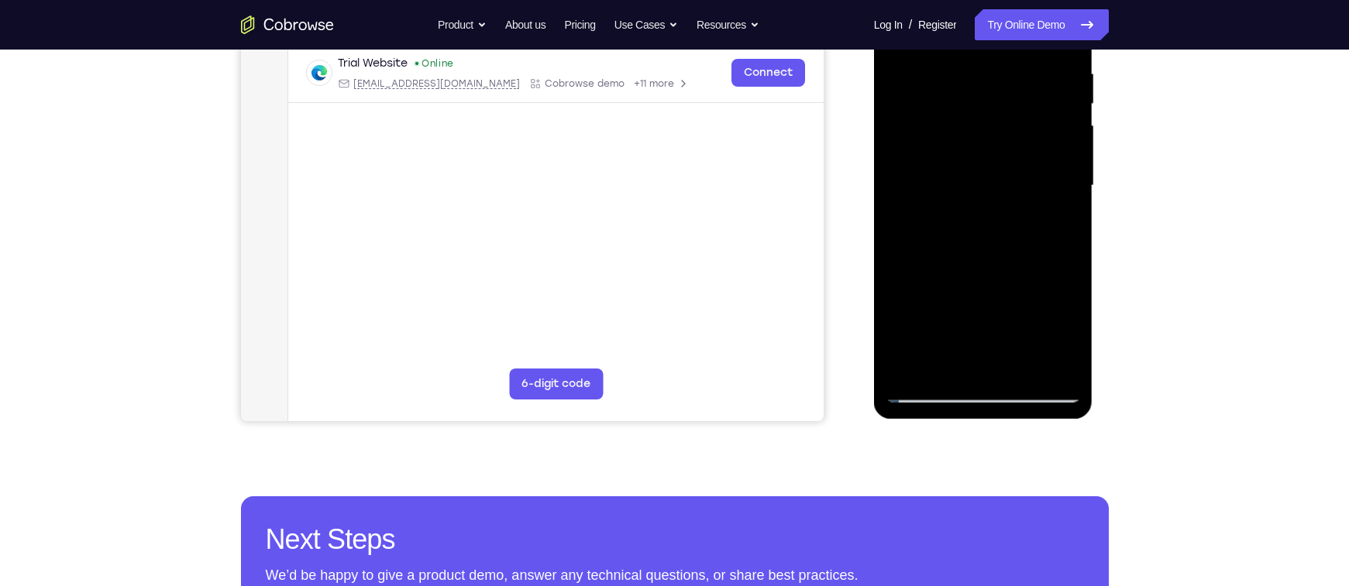
scroll to position [304, 0]
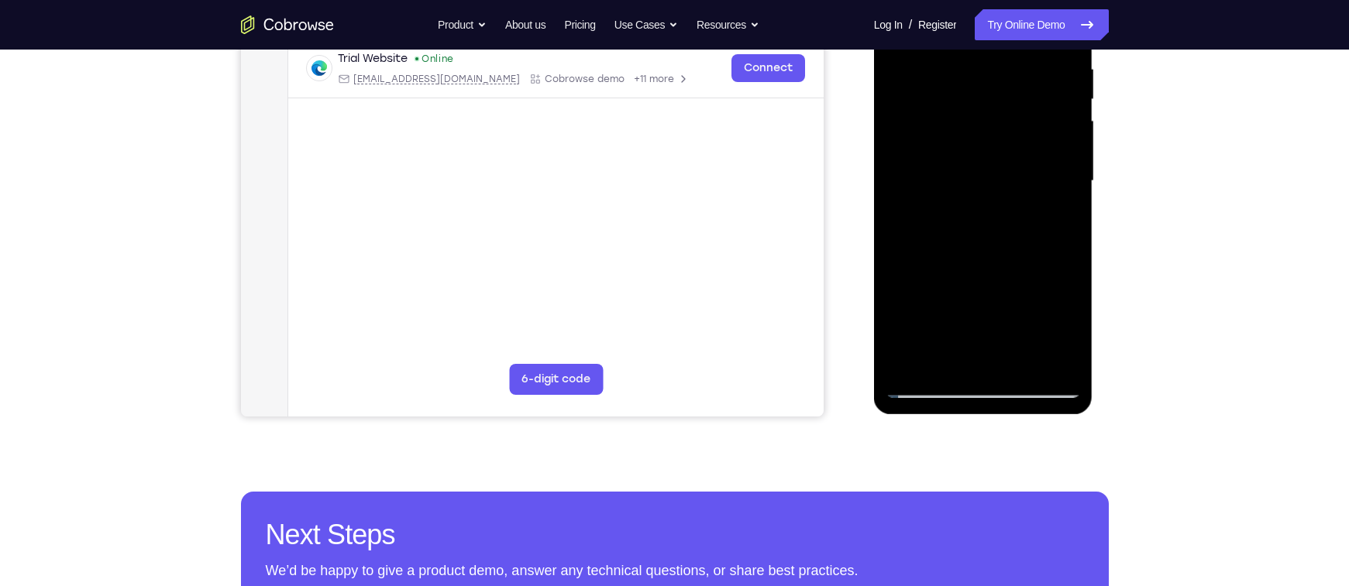
click at [941, 355] on div at bounding box center [982, 181] width 195 height 434
click at [909, 356] on div at bounding box center [982, 181] width 195 height 434
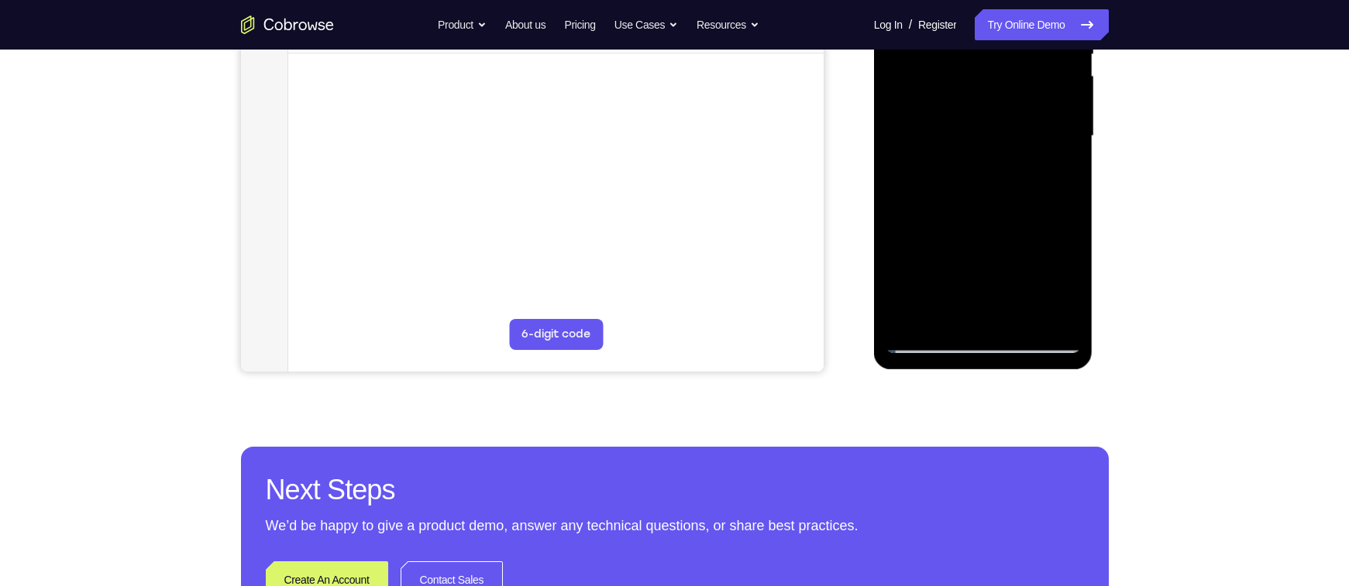
scroll to position [348, 0]
click at [937, 318] on div at bounding box center [982, 137] width 195 height 434
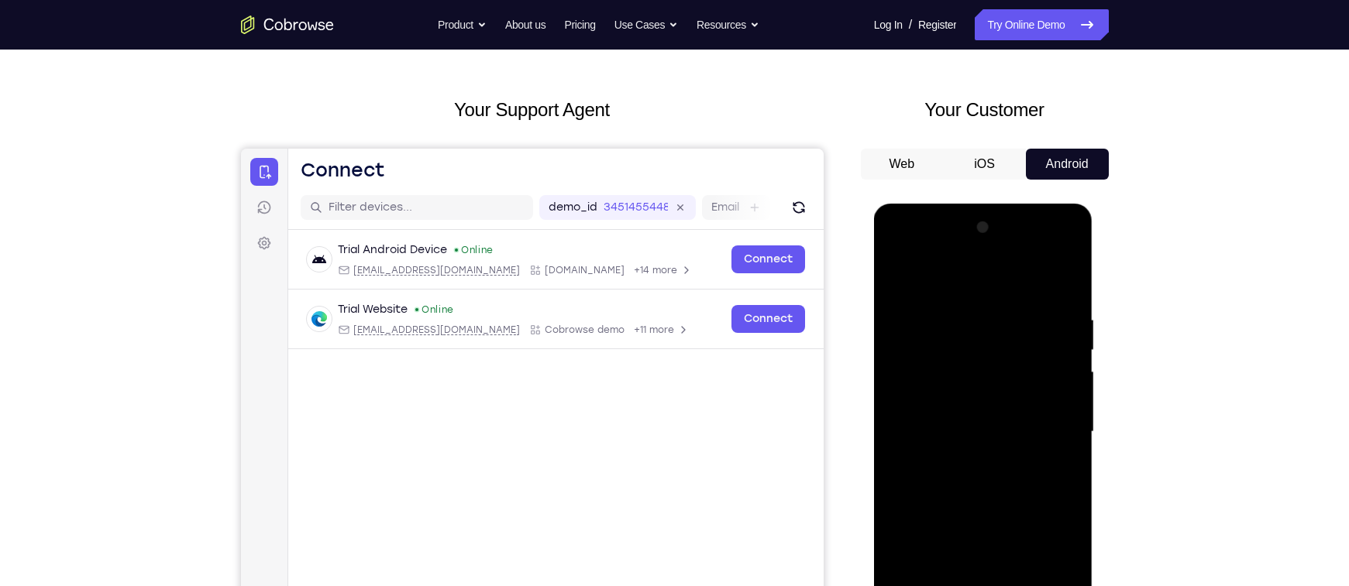
scroll to position [50, 0]
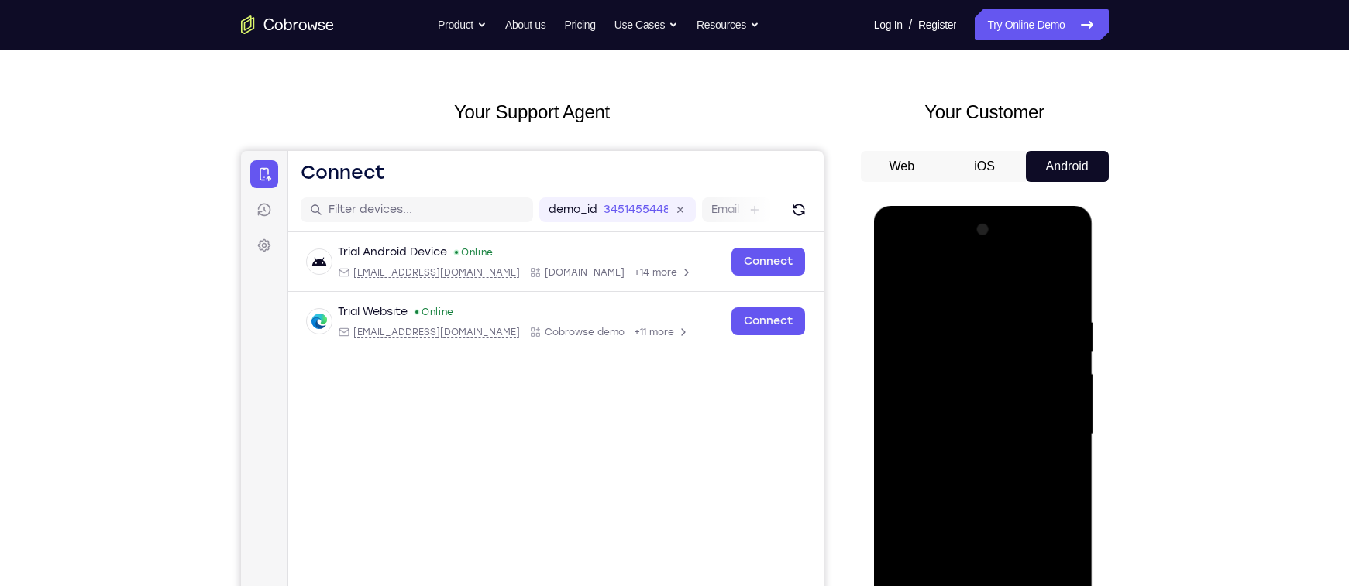
click at [926, 278] on div at bounding box center [982, 435] width 195 height 434
click at [917, 320] on div at bounding box center [982, 435] width 195 height 434
click at [906, 310] on div at bounding box center [982, 435] width 195 height 434
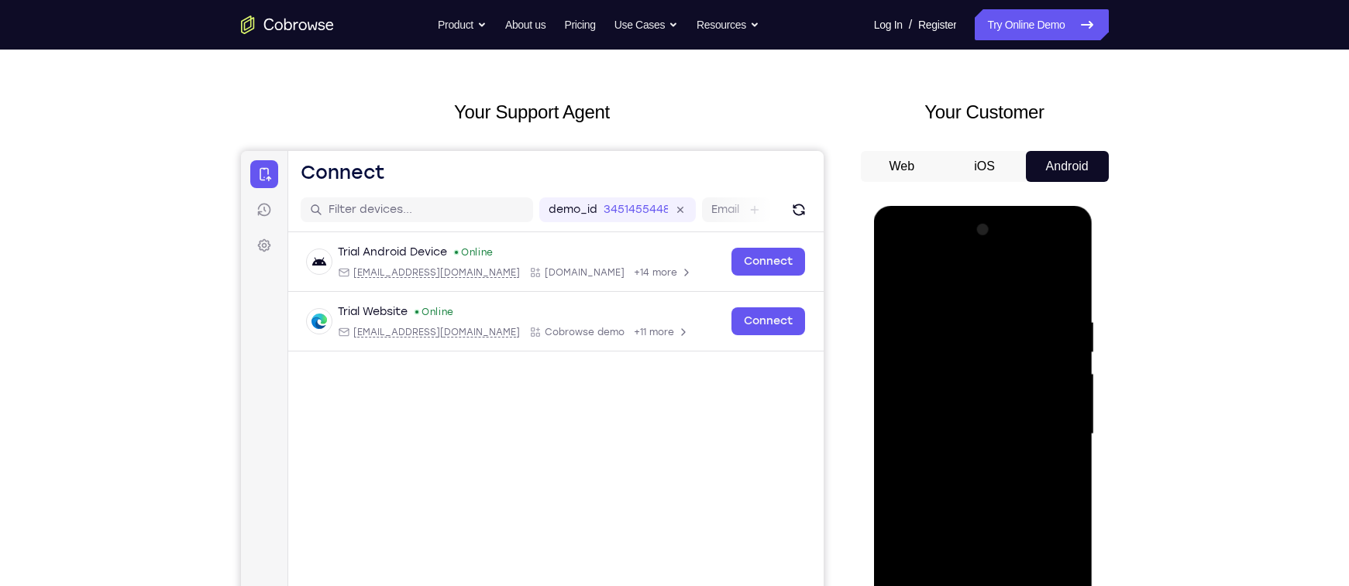
click at [906, 310] on div at bounding box center [982, 435] width 195 height 434
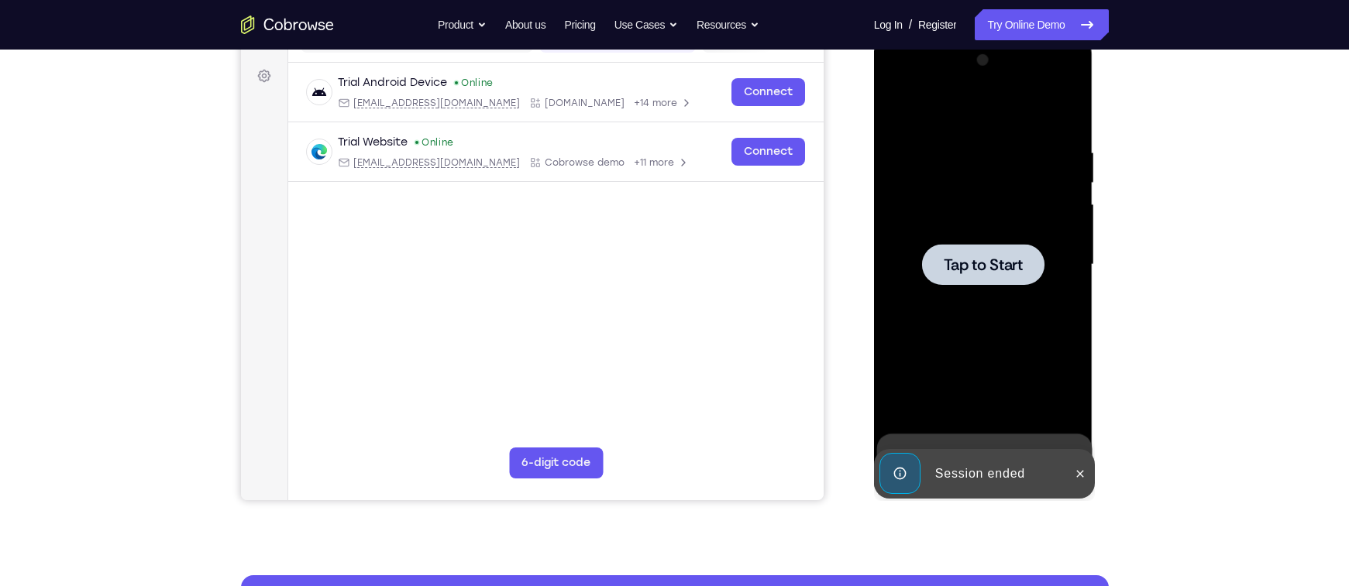
click at [961, 269] on span "Tap to Start" at bounding box center [983, 264] width 79 height 15
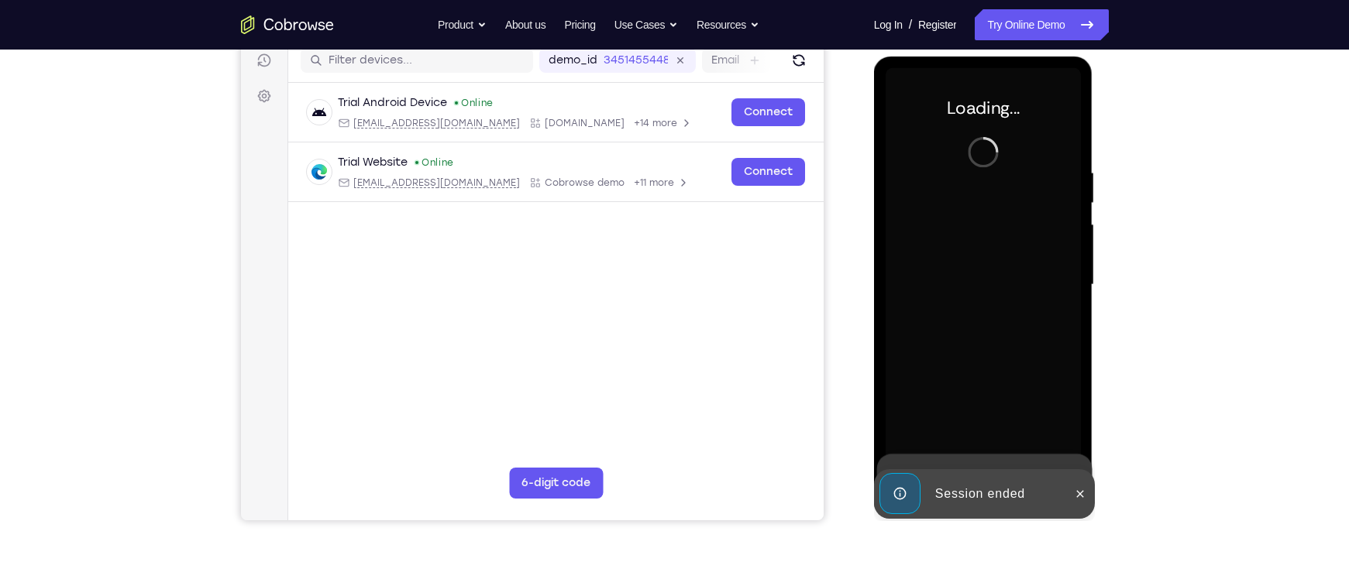
scroll to position [199, 0]
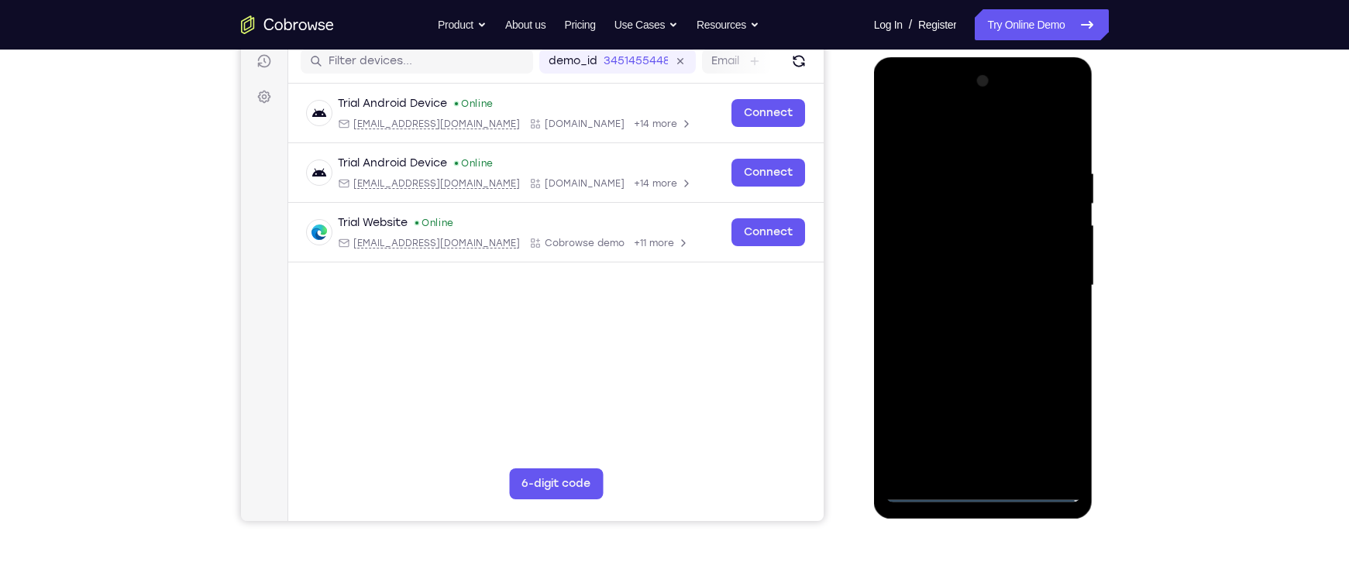
click at [994, 494] on div at bounding box center [982, 286] width 195 height 434
click at [1044, 425] on div at bounding box center [982, 286] width 195 height 434
click at [927, 129] on div at bounding box center [982, 286] width 195 height 434
click at [939, 200] on div at bounding box center [982, 286] width 195 height 434
click at [915, 254] on div at bounding box center [982, 286] width 195 height 434
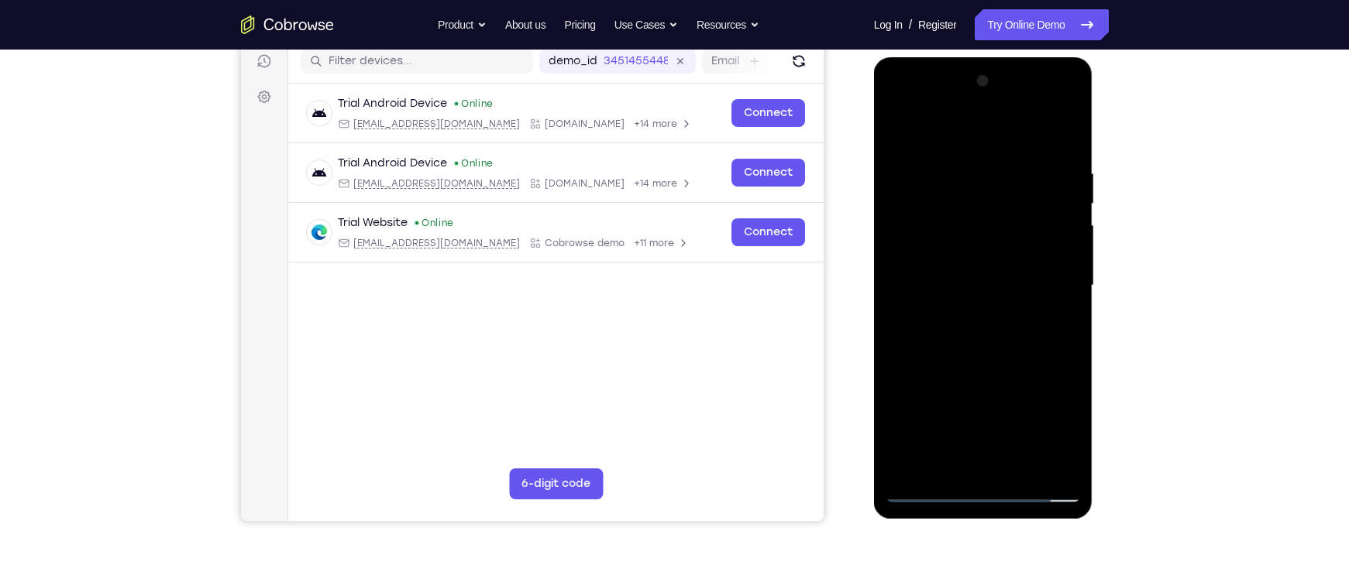
scroll to position [235, 0]
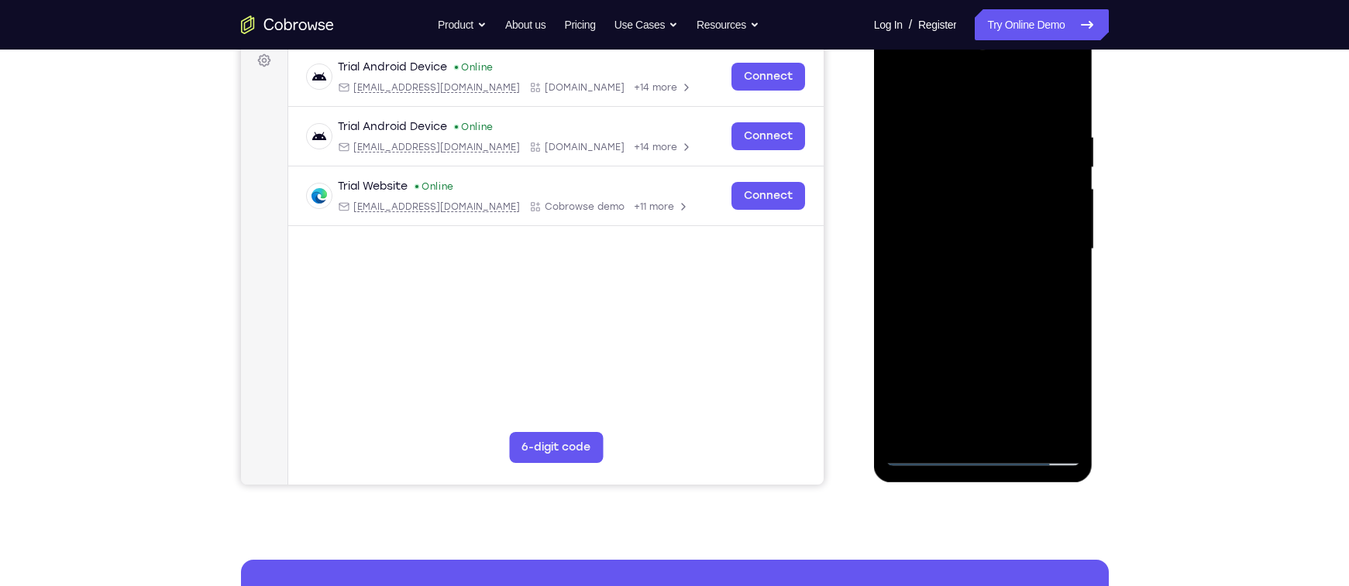
drag, startPoint x: 956, startPoint y: 338, endPoint x: 934, endPoint y: 279, distance: 62.7
click at [934, 279] on div at bounding box center [982, 250] width 195 height 434
click at [993, 394] on div at bounding box center [982, 250] width 195 height 434
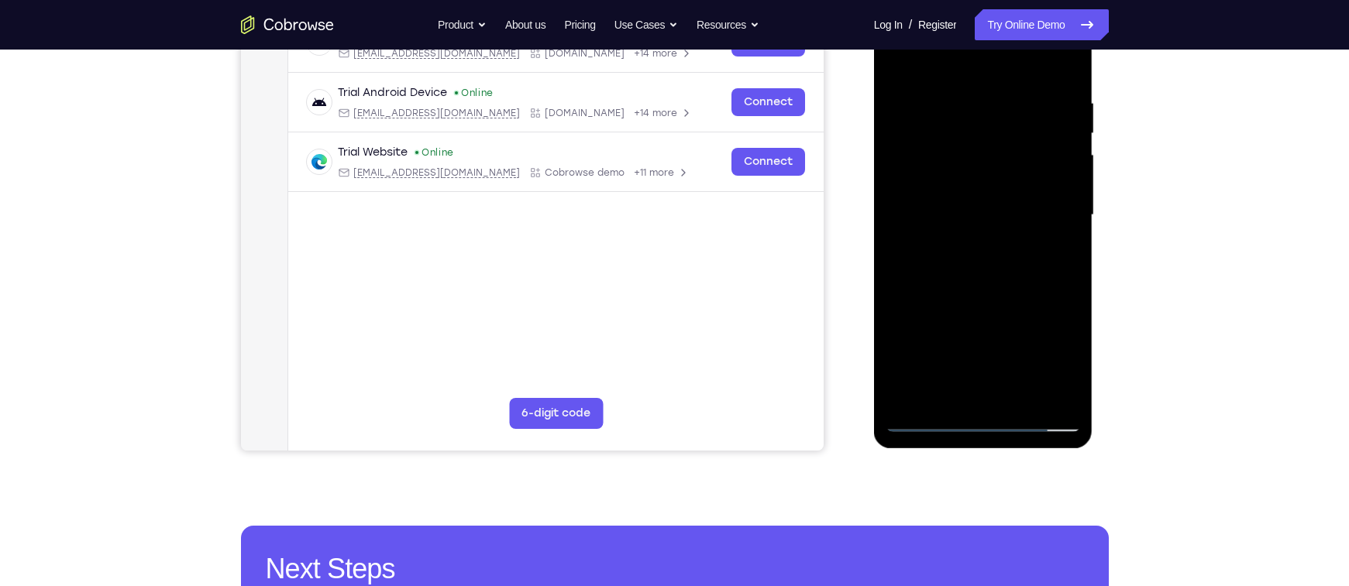
scroll to position [255, 0]
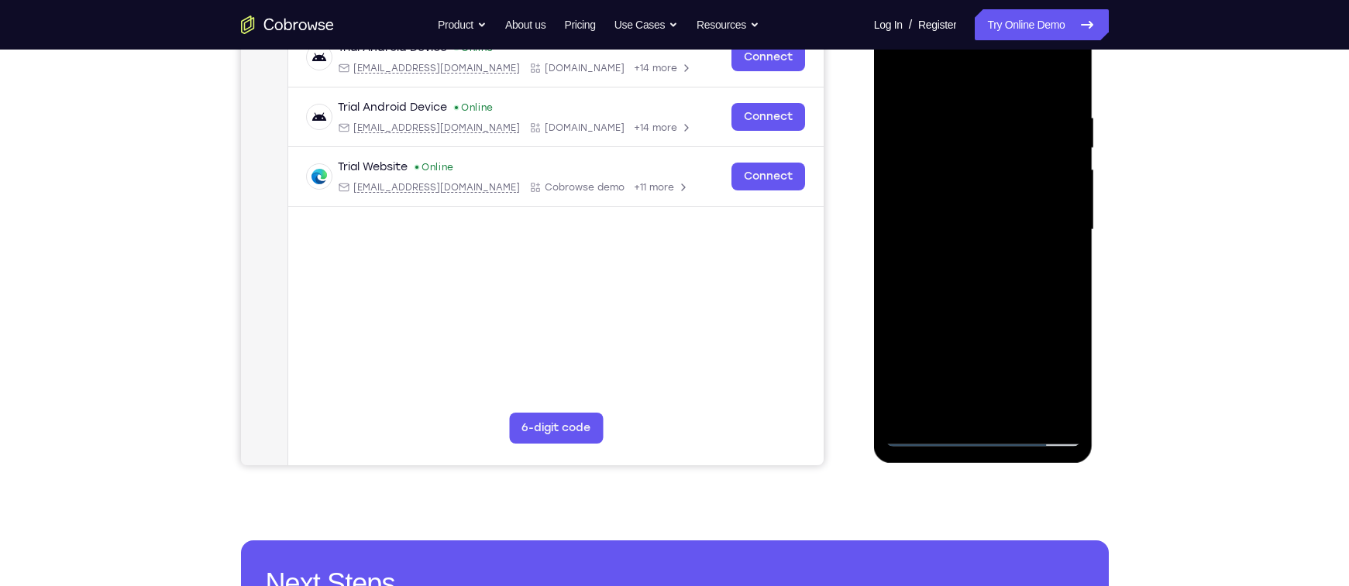
drag, startPoint x: 972, startPoint y: 290, endPoint x: 973, endPoint y: 302, distance: 12.4
click at [973, 302] on div at bounding box center [982, 230] width 195 height 434
drag, startPoint x: 1044, startPoint y: 403, endPoint x: 965, endPoint y: 275, distance: 150.3
click at [965, 275] on div at bounding box center [982, 230] width 195 height 434
drag, startPoint x: 1050, startPoint y: 397, endPoint x: 988, endPoint y: 299, distance: 115.6
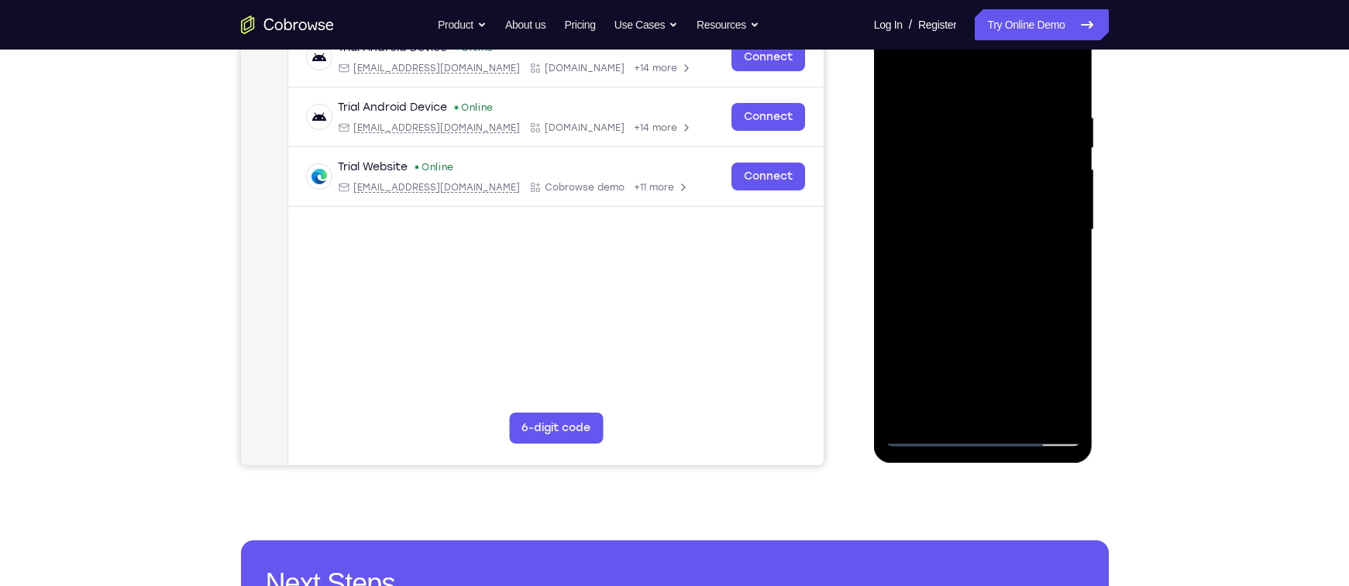
click at [988, 299] on div at bounding box center [982, 230] width 195 height 434
drag, startPoint x: 994, startPoint y: 225, endPoint x: 1012, endPoint y: 355, distance: 131.5
click at [1012, 355] on div at bounding box center [982, 230] width 195 height 434
click at [961, 198] on div at bounding box center [982, 230] width 195 height 434
click at [979, 269] on div at bounding box center [982, 230] width 195 height 434
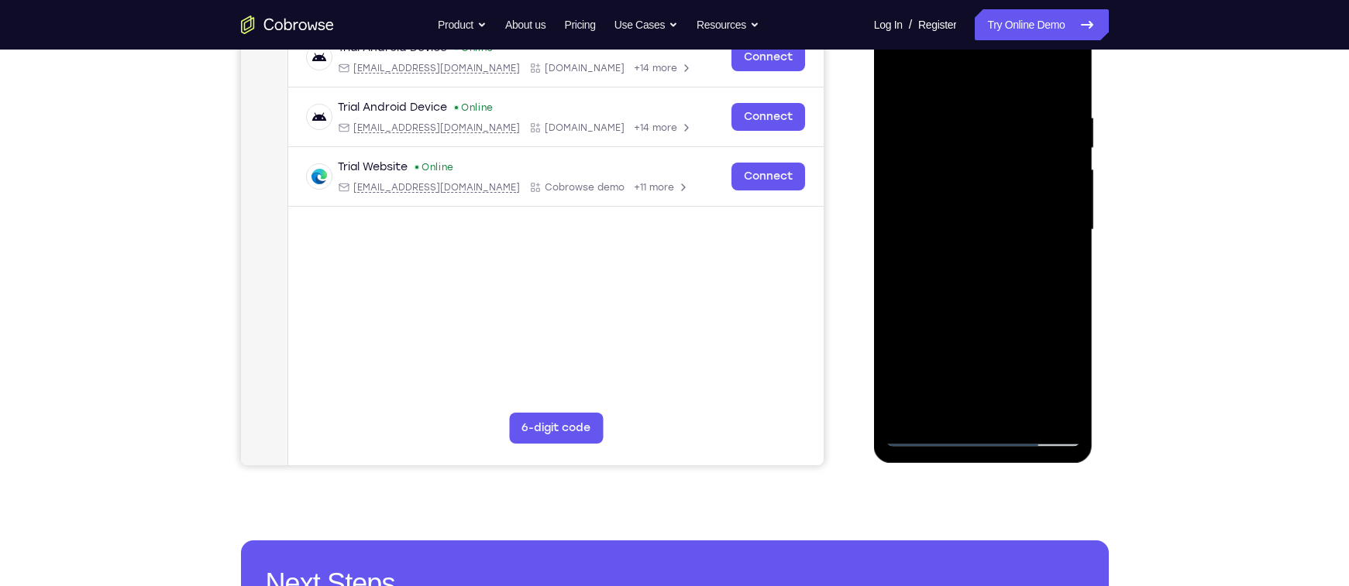
click at [979, 256] on div at bounding box center [982, 230] width 195 height 434
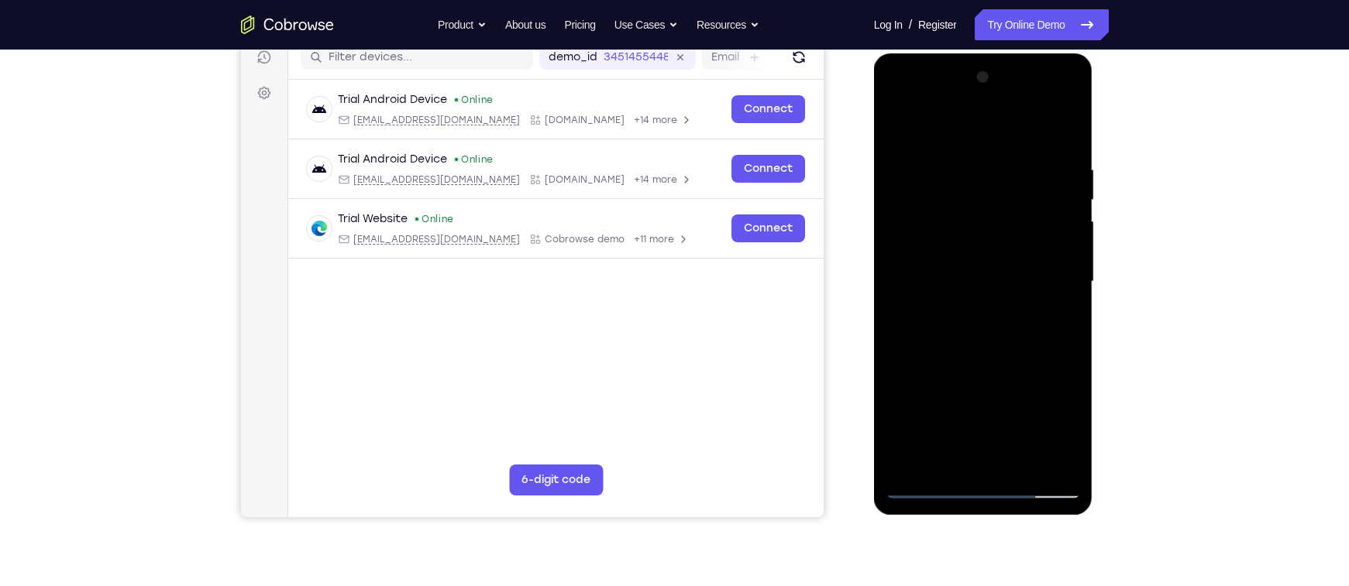
scroll to position [202, 0]
click at [961, 315] on div at bounding box center [982, 283] width 195 height 434
click at [926, 353] on div at bounding box center [982, 283] width 195 height 434
click at [934, 352] on div at bounding box center [982, 283] width 195 height 434
click at [932, 355] on div at bounding box center [982, 283] width 195 height 434
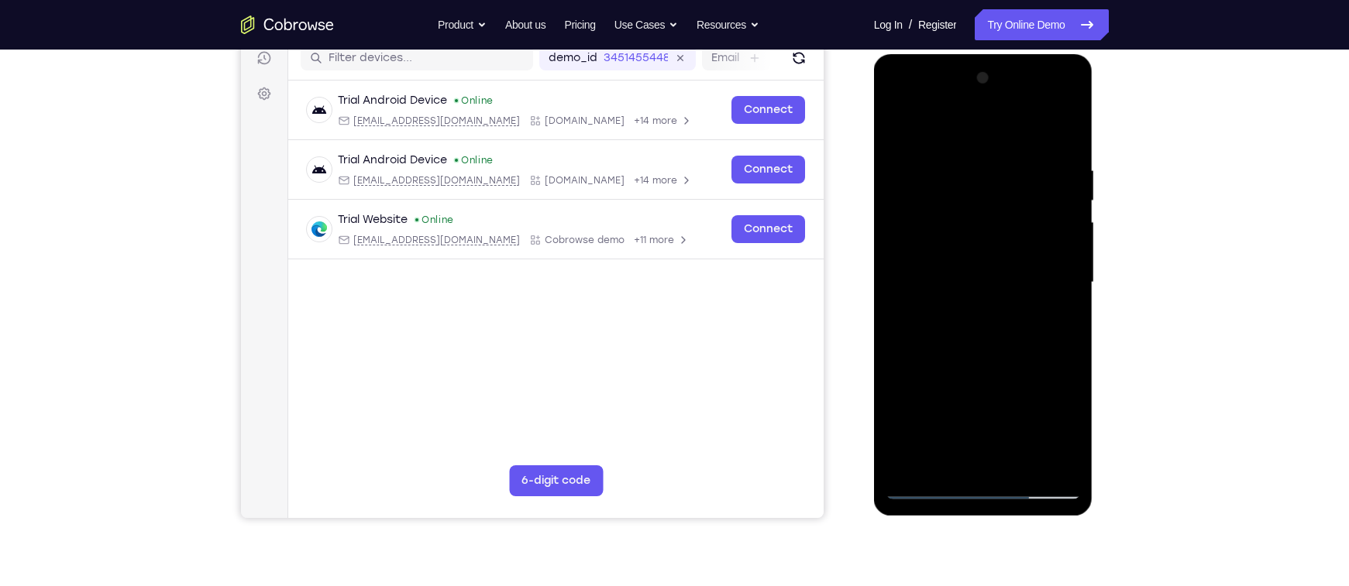
click at [937, 352] on div at bounding box center [982, 283] width 195 height 434
click at [940, 354] on div at bounding box center [982, 283] width 195 height 434
click at [944, 355] on div at bounding box center [982, 283] width 195 height 434
click at [947, 355] on div at bounding box center [982, 283] width 195 height 434
click at [944, 354] on div at bounding box center [982, 283] width 195 height 434
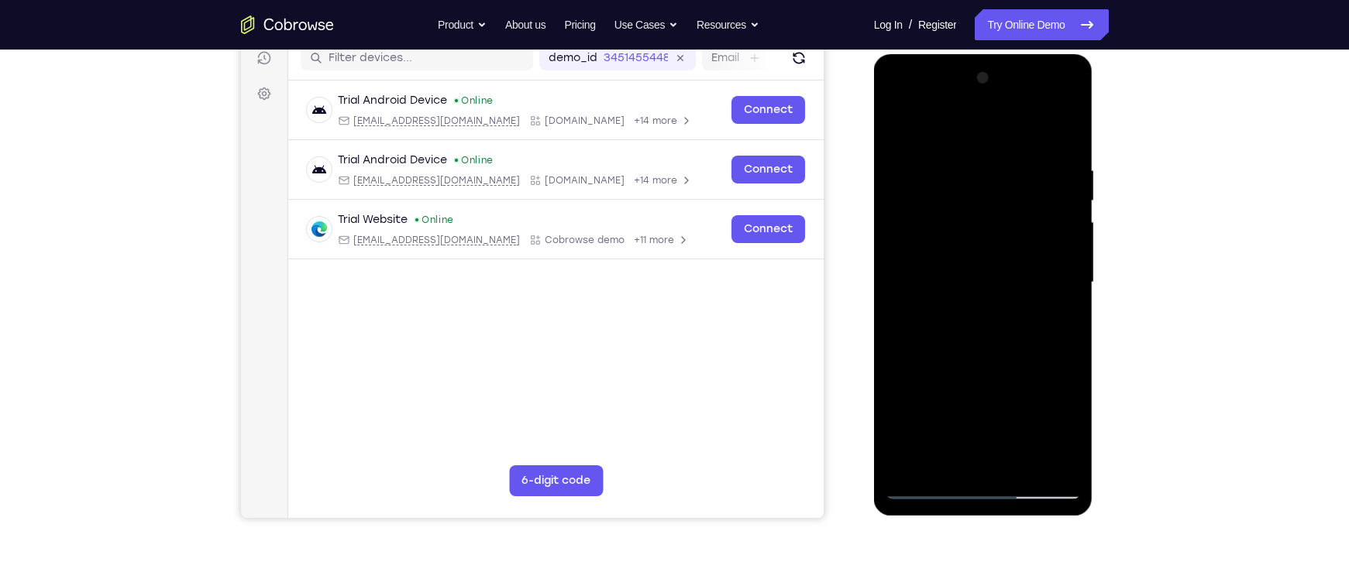
click at [950, 333] on div at bounding box center [982, 283] width 195 height 434
click at [949, 354] on div at bounding box center [982, 283] width 195 height 434
click at [952, 354] on div at bounding box center [982, 283] width 195 height 434
click at [956, 354] on div at bounding box center [982, 283] width 195 height 434
click at [957, 354] on div at bounding box center [982, 283] width 195 height 434
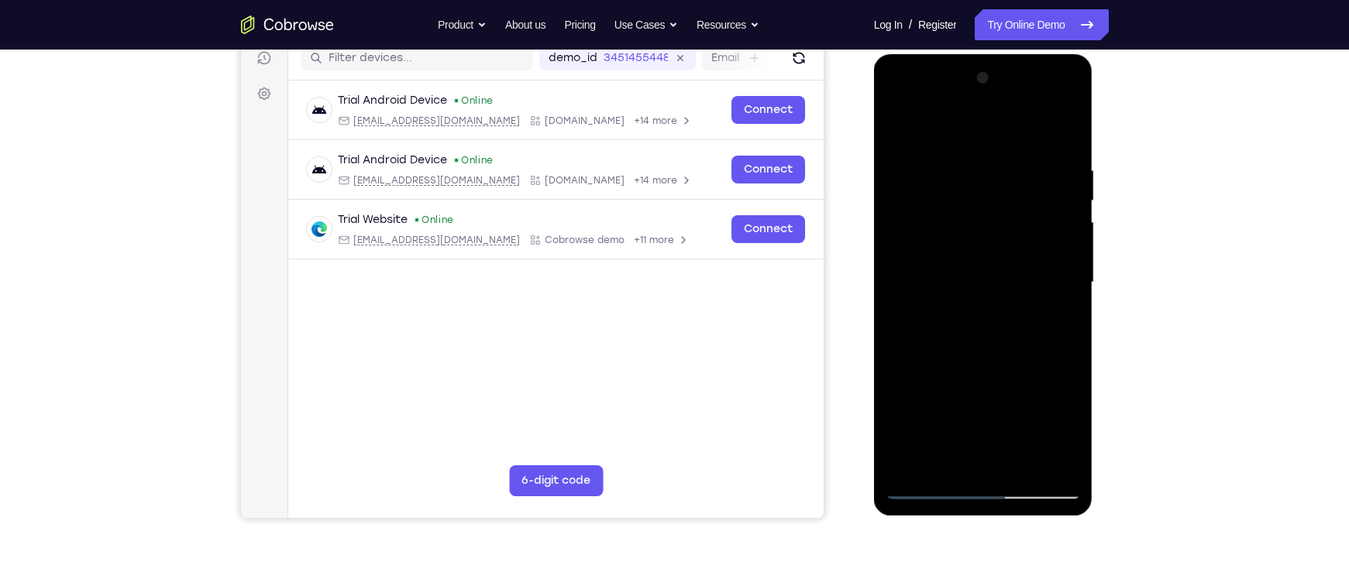
click at [960, 354] on div at bounding box center [982, 283] width 195 height 434
click at [978, 350] on div at bounding box center [982, 283] width 195 height 434
click at [965, 355] on div at bounding box center [982, 283] width 195 height 434
click at [964, 352] on div at bounding box center [982, 283] width 195 height 434
click at [962, 353] on div at bounding box center [982, 283] width 195 height 434
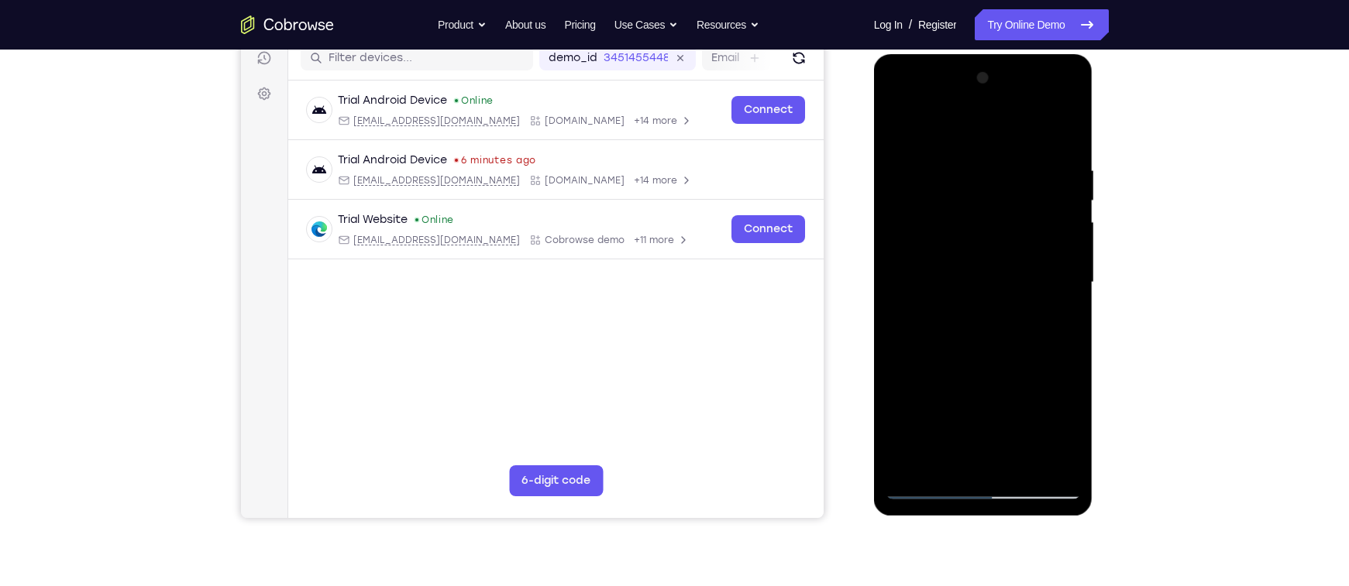
click at [964, 356] on div at bounding box center [982, 283] width 195 height 434
click at [967, 354] on div at bounding box center [982, 283] width 195 height 434
click at [968, 353] on div at bounding box center [982, 283] width 195 height 434
click at [971, 354] on div at bounding box center [982, 283] width 195 height 434
click at [974, 354] on div at bounding box center [982, 283] width 195 height 434
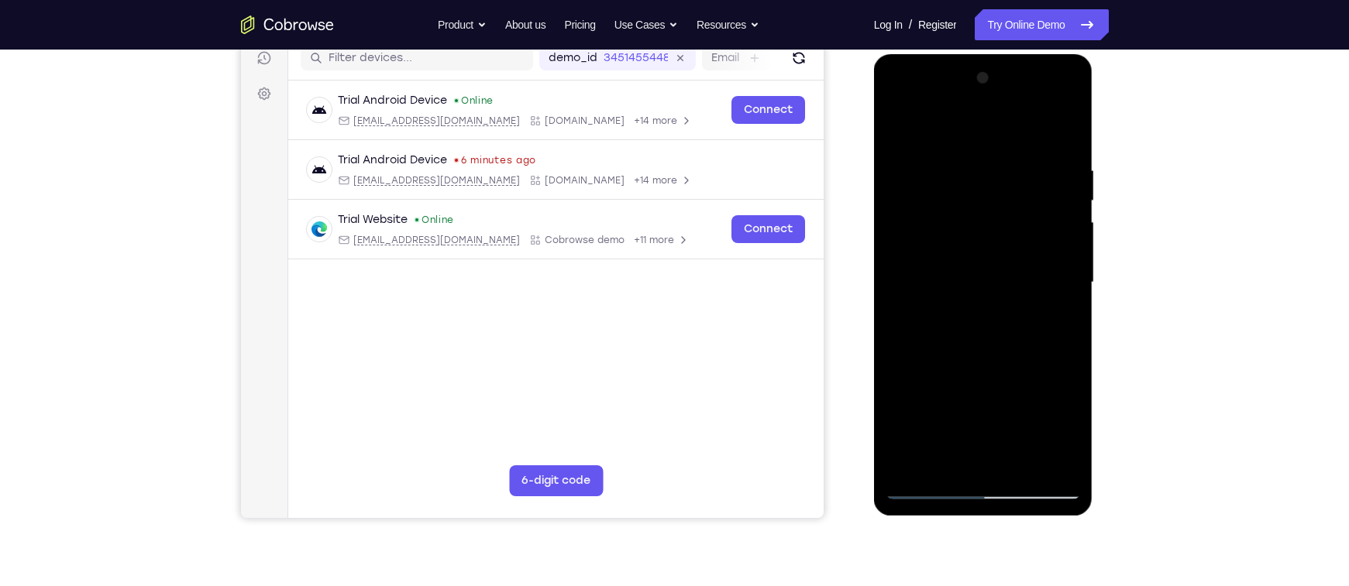
click at [980, 354] on div at bounding box center [982, 283] width 195 height 434
click at [976, 354] on div at bounding box center [982, 283] width 195 height 434
click at [972, 354] on div at bounding box center [982, 283] width 195 height 434
click at [988, 332] on div at bounding box center [982, 283] width 195 height 434
click at [974, 355] on div at bounding box center [982, 283] width 195 height 434
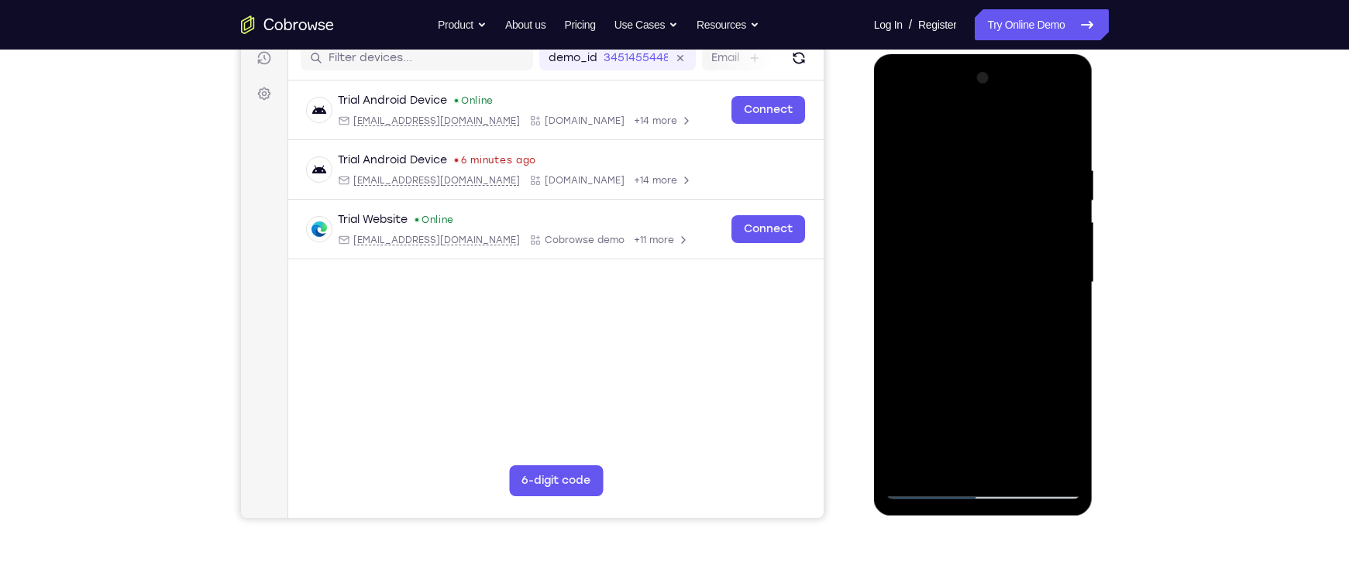
click at [977, 355] on div at bounding box center [982, 283] width 195 height 434
click at [985, 355] on div at bounding box center [982, 283] width 195 height 434
click at [990, 354] on div at bounding box center [982, 283] width 195 height 434
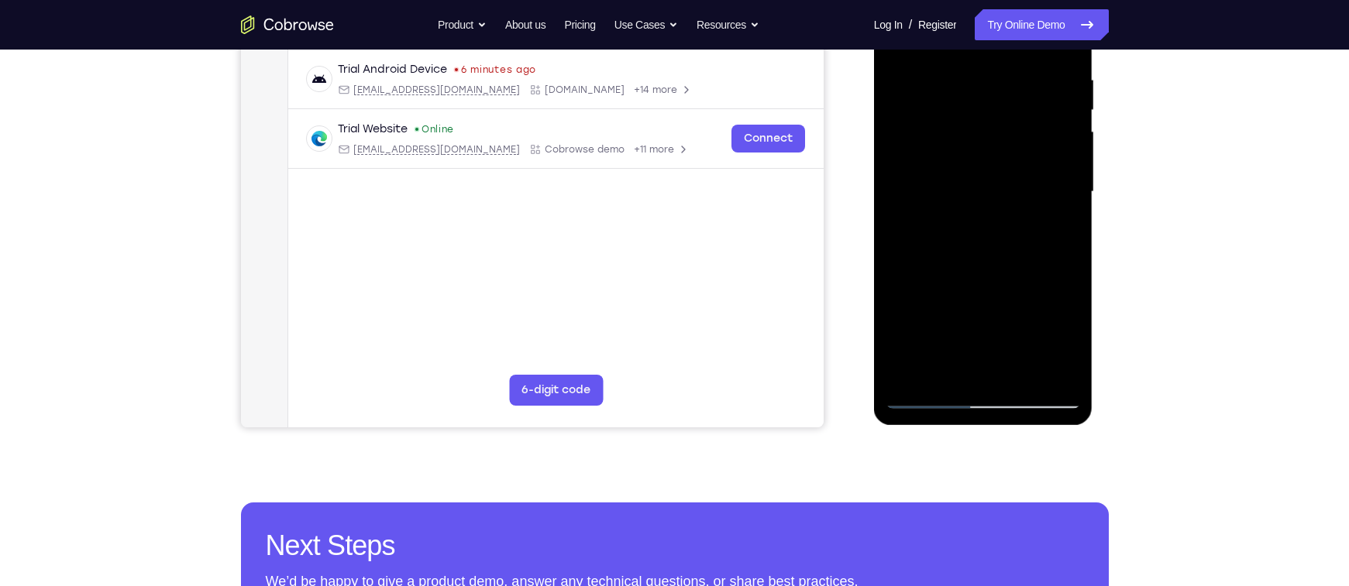
drag, startPoint x: 1000, startPoint y: 273, endPoint x: 968, endPoint y: 278, distance: 32.1
click at [968, 278] on div at bounding box center [982, 192] width 195 height 434
click at [940, 327] on div at bounding box center [982, 192] width 195 height 434
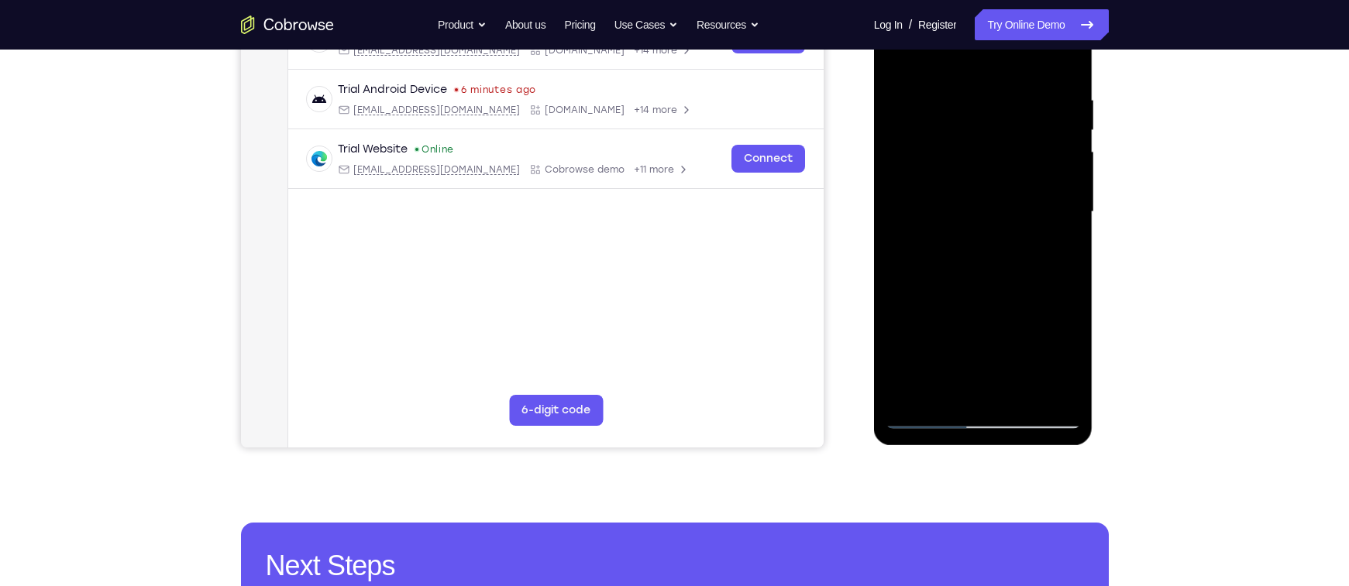
scroll to position [203, 0]
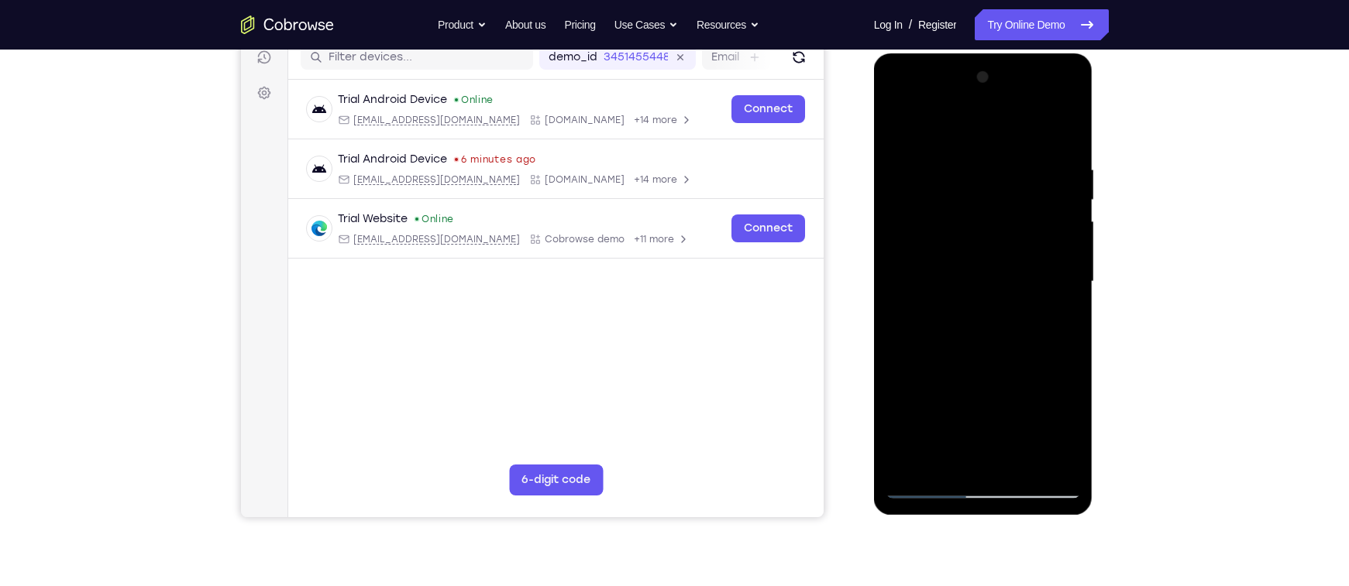
drag, startPoint x: 993, startPoint y: 376, endPoint x: 968, endPoint y: 278, distance: 101.6
click at [968, 278] on div at bounding box center [982, 282] width 195 height 434
drag, startPoint x: 978, startPoint y: 341, endPoint x: 947, endPoint y: 263, distance: 83.7
click at [947, 263] on div at bounding box center [982, 282] width 195 height 434
drag, startPoint x: 975, startPoint y: 347, endPoint x: 941, endPoint y: 277, distance: 77.6
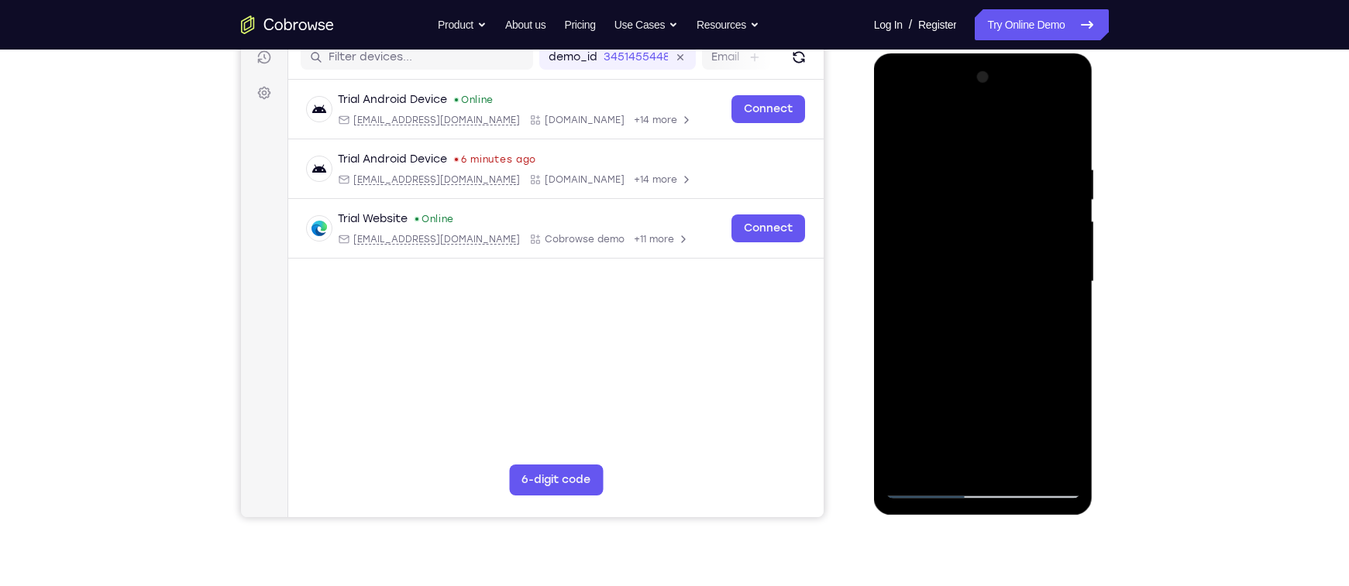
click at [941, 277] on div at bounding box center [982, 282] width 195 height 434
drag, startPoint x: 968, startPoint y: 349, endPoint x: 917, endPoint y: 256, distance: 105.0
click at [917, 256] on div at bounding box center [982, 282] width 195 height 434
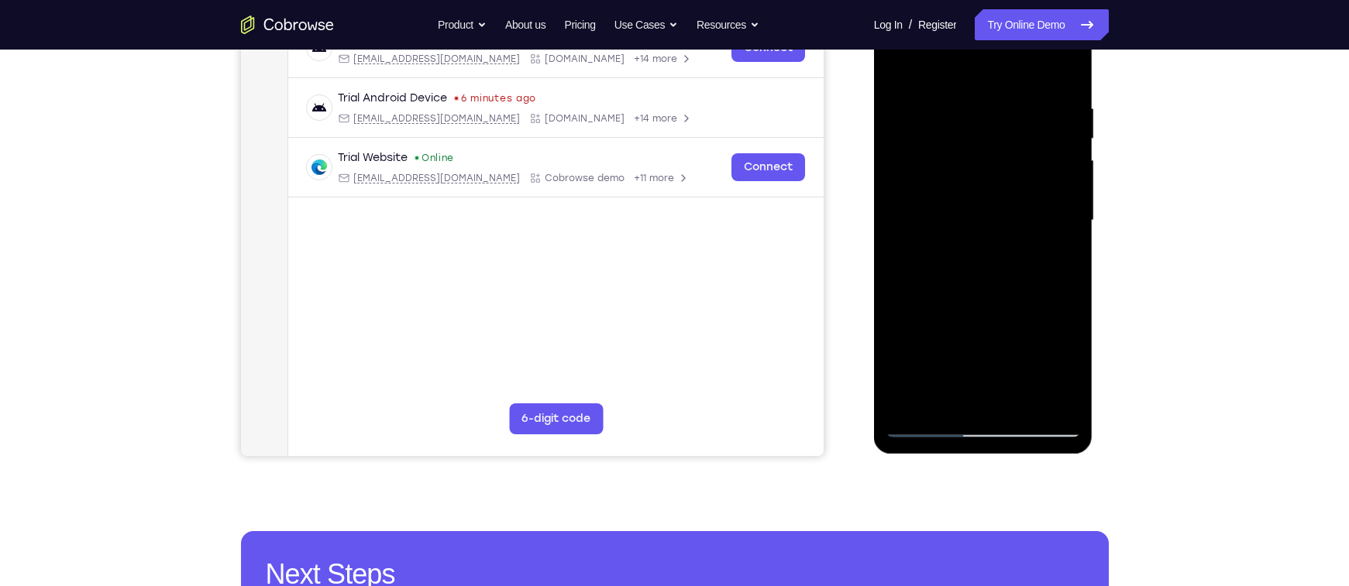
scroll to position [324, 0]
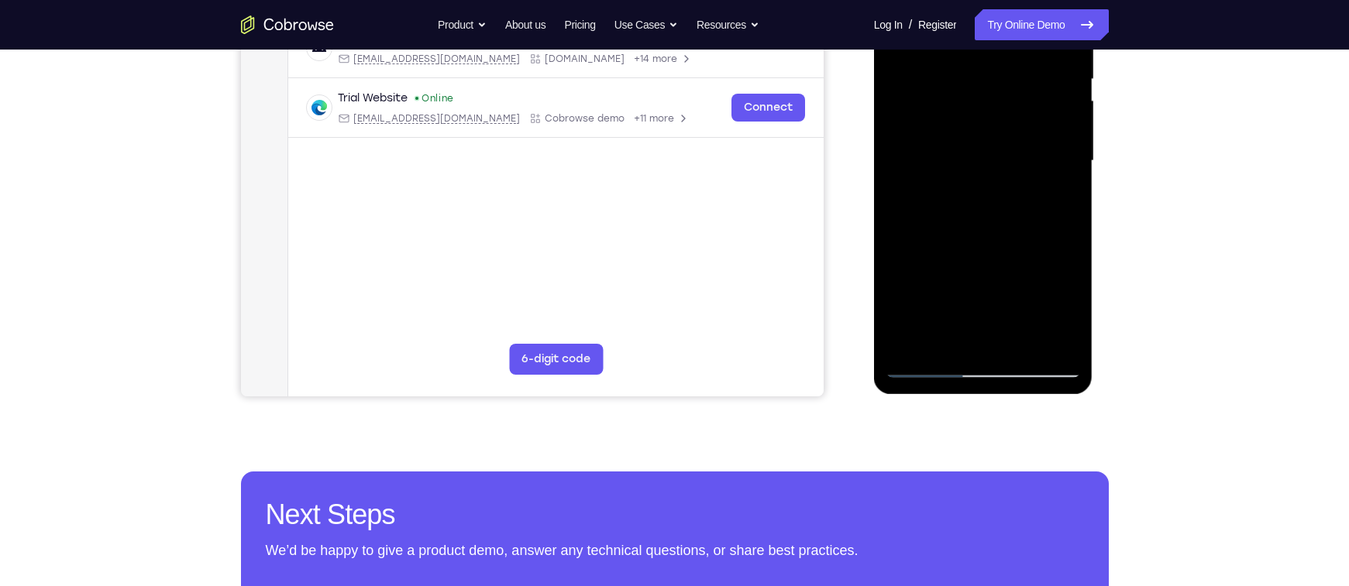
click at [933, 366] on div at bounding box center [982, 161] width 195 height 434
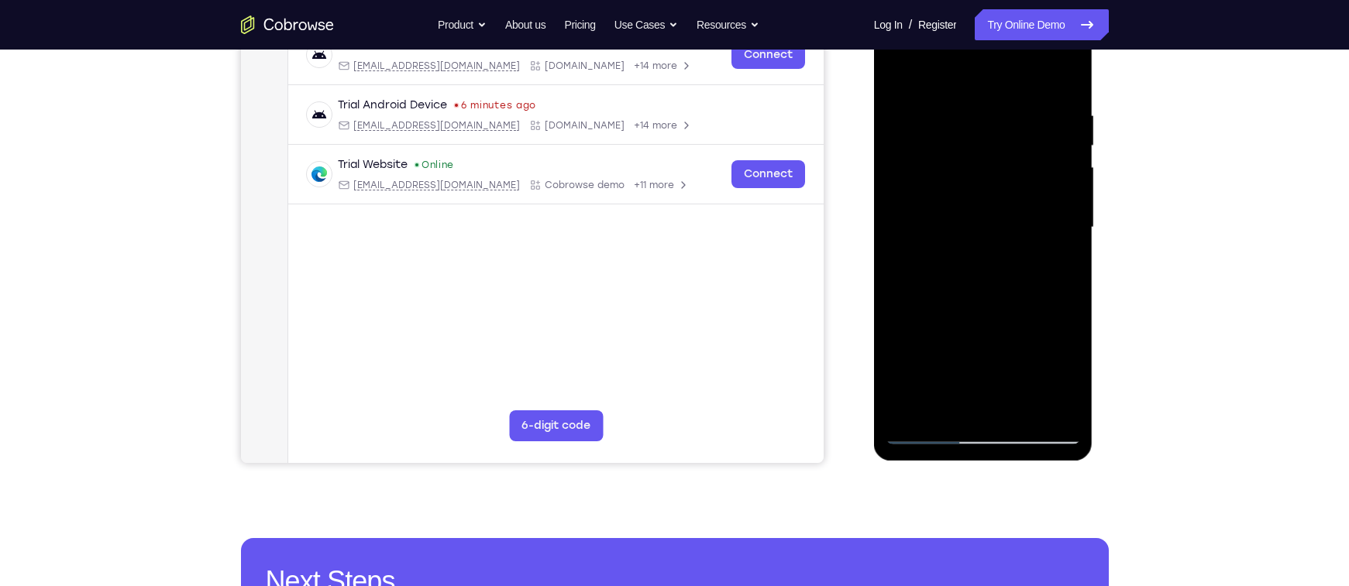
scroll to position [295, 0]
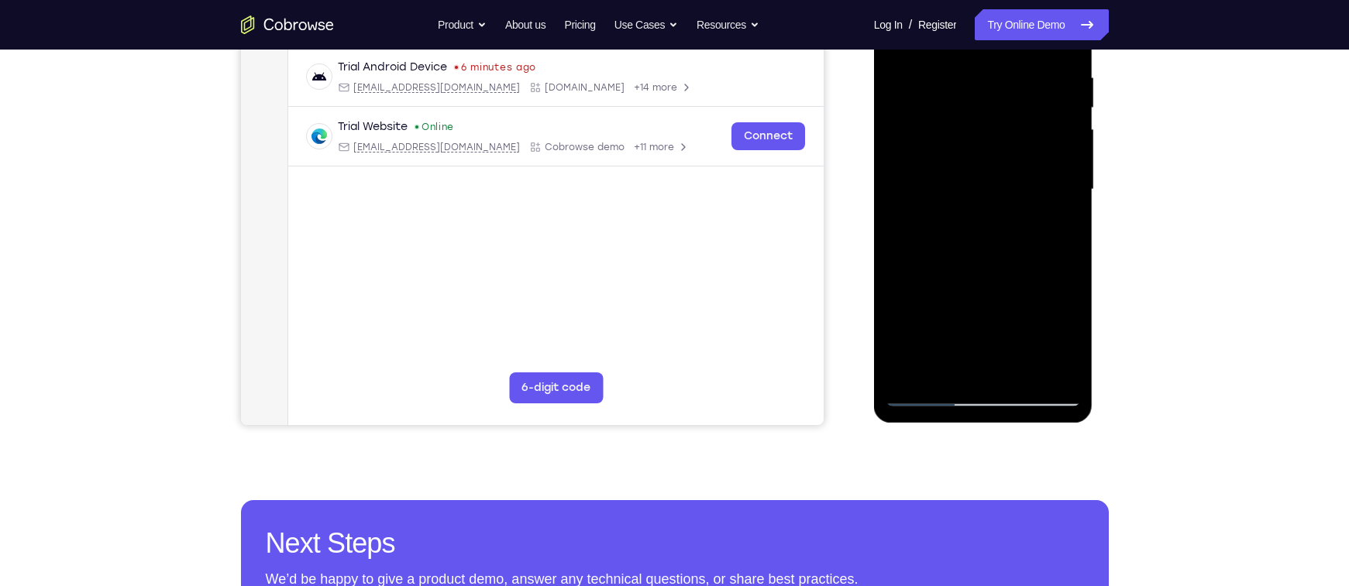
click at [1026, 304] on div at bounding box center [982, 190] width 195 height 434
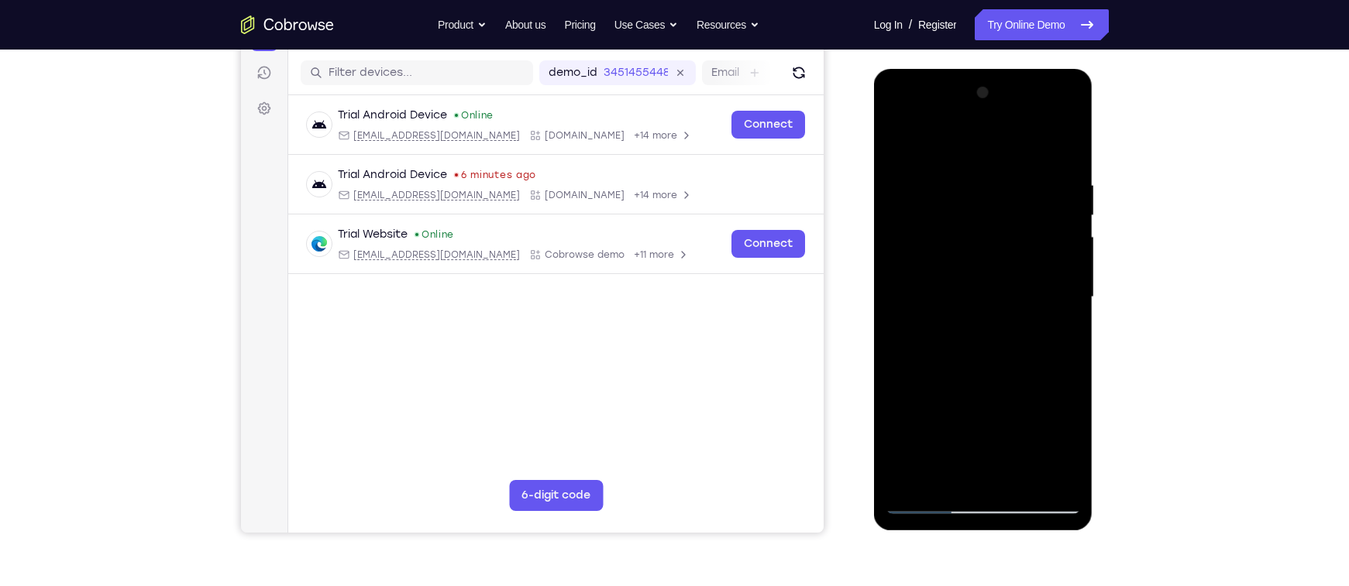
scroll to position [187, 0]
drag, startPoint x: 979, startPoint y: 311, endPoint x: 985, endPoint y: 339, distance: 29.2
click at [985, 339] on div at bounding box center [982, 298] width 195 height 434
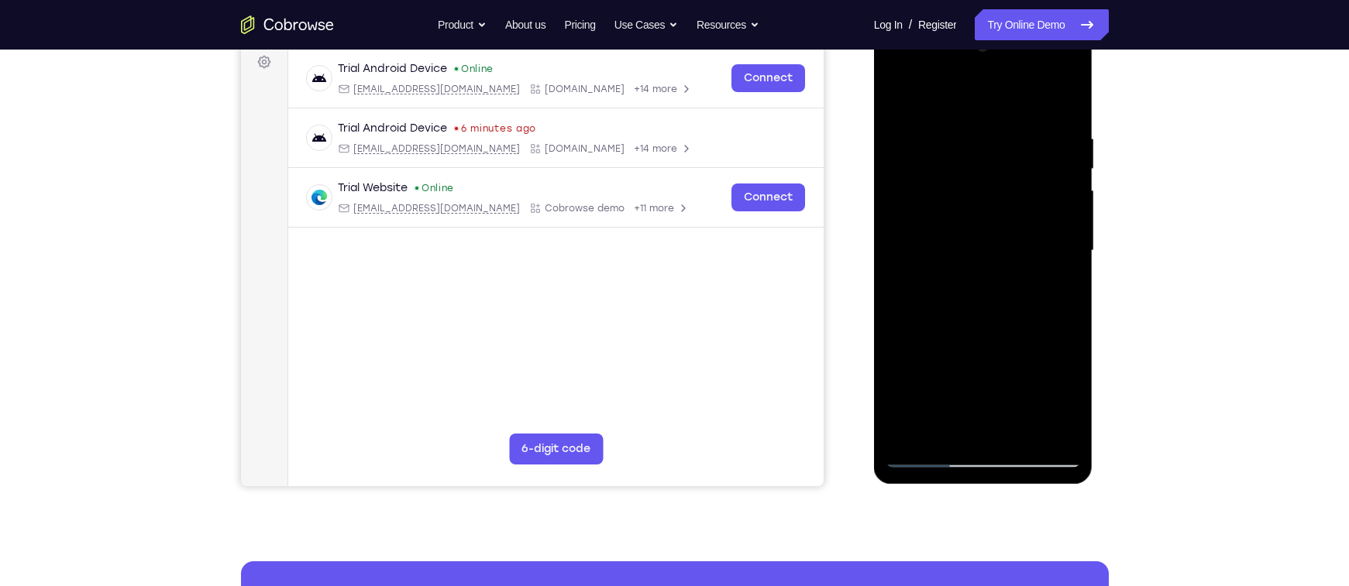
scroll to position [235, 0]
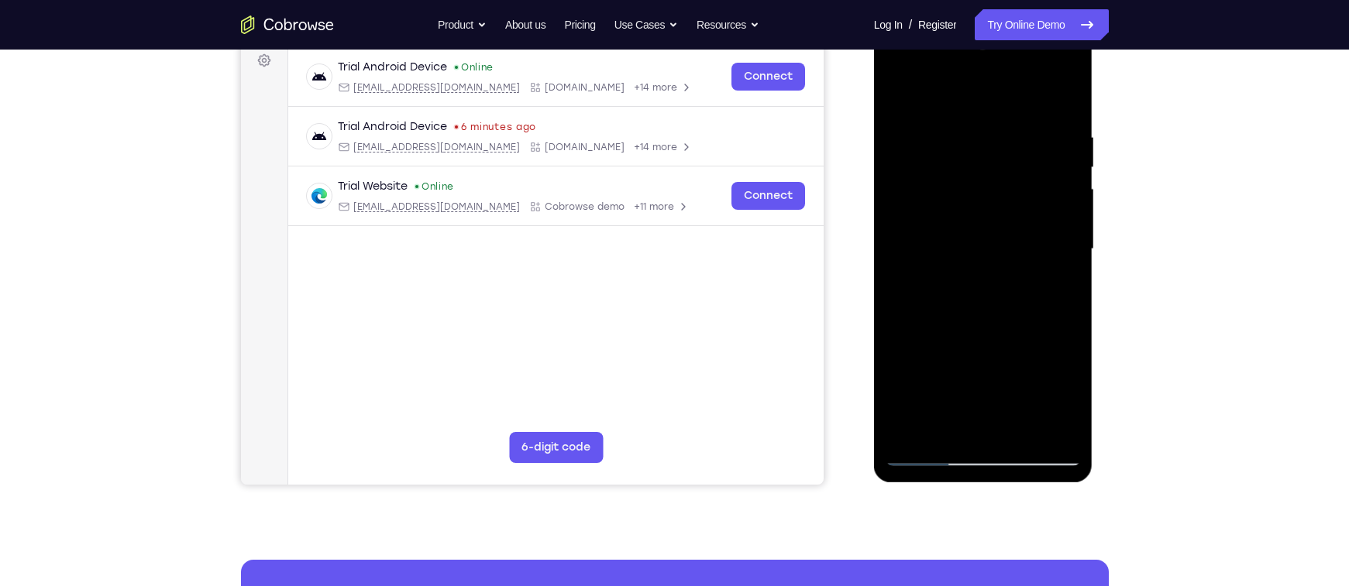
drag, startPoint x: 1005, startPoint y: 383, endPoint x: 960, endPoint y: 282, distance: 110.6
click at [960, 282] on div at bounding box center [982, 250] width 195 height 434
drag, startPoint x: 983, startPoint y: 330, endPoint x: 945, endPoint y: 266, distance: 74.0
click at [945, 266] on div at bounding box center [982, 250] width 195 height 434
drag, startPoint x: 978, startPoint y: 356, endPoint x: 937, endPoint y: 286, distance: 80.5
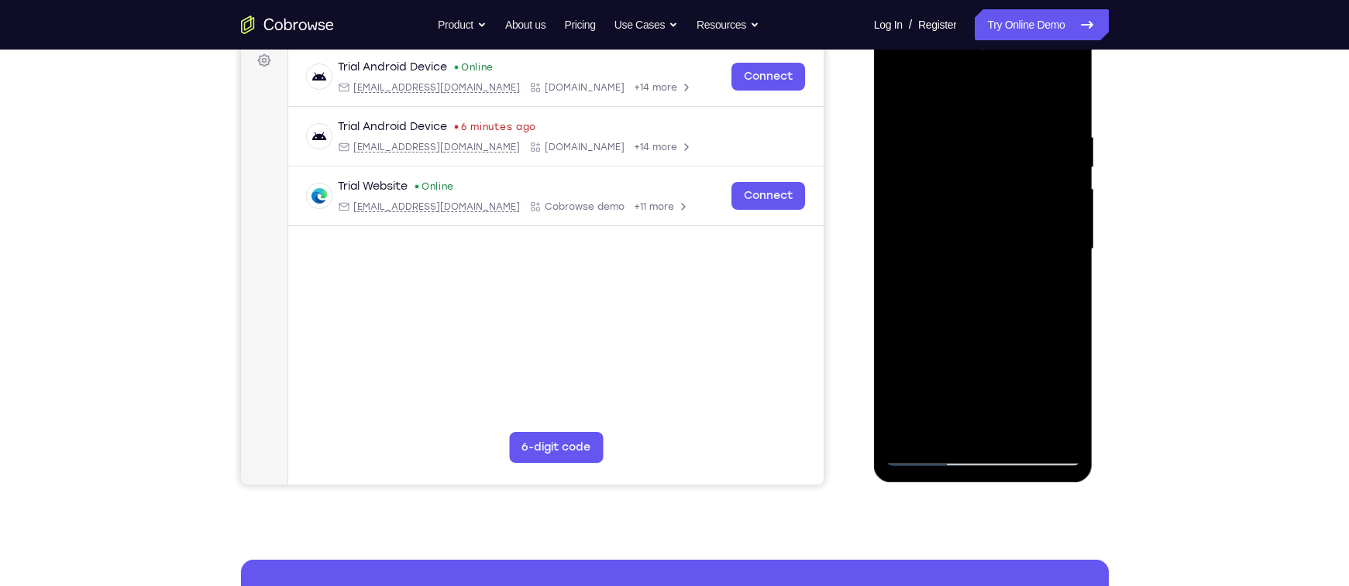
click at [937, 286] on div at bounding box center [982, 250] width 195 height 434
drag, startPoint x: 993, startPoint y: 372, endPoint x: 950, endPoint y: 299, distance: 84.4
click at [950, 299] on div at bounding box center [982, 250] width 195 height 434
drag, startPoint x: 985, startPoint y: 359, endPoint x: 933, endPoint y: 277, distance: 98.2
click at [933, 277] on div at bounding box center [982, 250] width 195 height 434
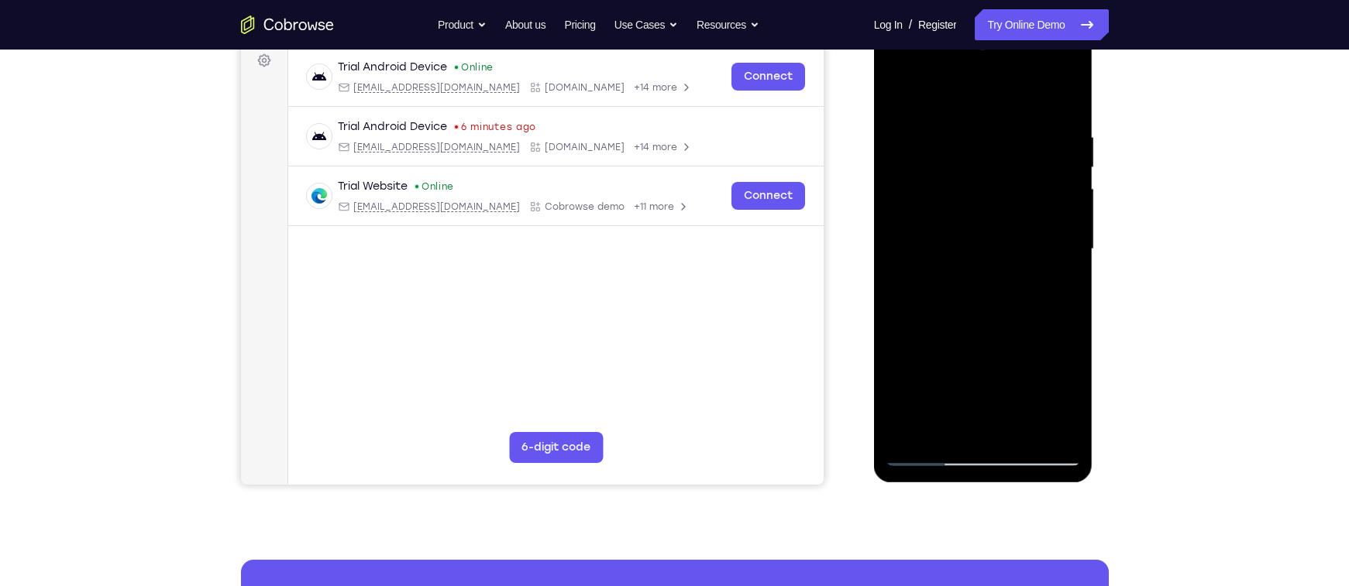
drag, startPoint x: 981, startPoint y: 371, endPoint x: 940, endPoint y: 300, distance: 82.2
click at [940, 300] on div at bounding box center [982, 250] width 195 height 434
drag, startPoint x: 985, startPoint y: 370, endPoint x: 932, endPoint y: 284, distance: 101.2
click at [932, 284] on div at bounding box center [982, 250] width 195 height 434
click at [986, 318] on div at bounding box center [982, 250] width 195 height 434
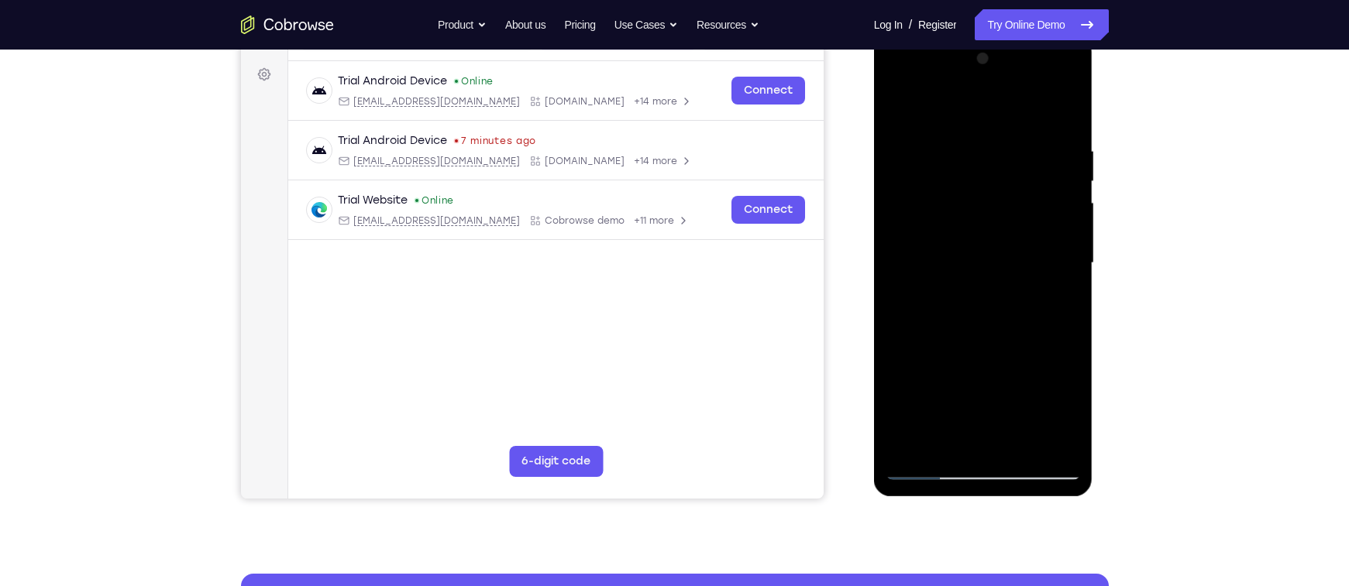
scroll to position [218, 0]
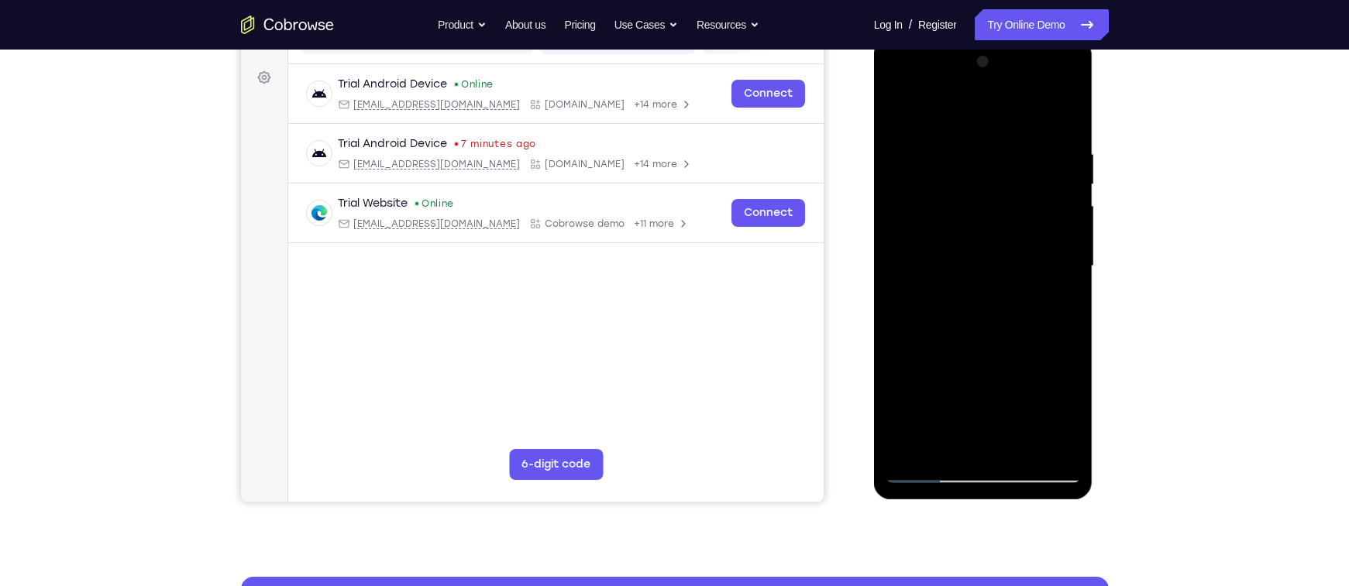
click at [983, 286] on div at bounding box center [982, 267] width 195 height 434
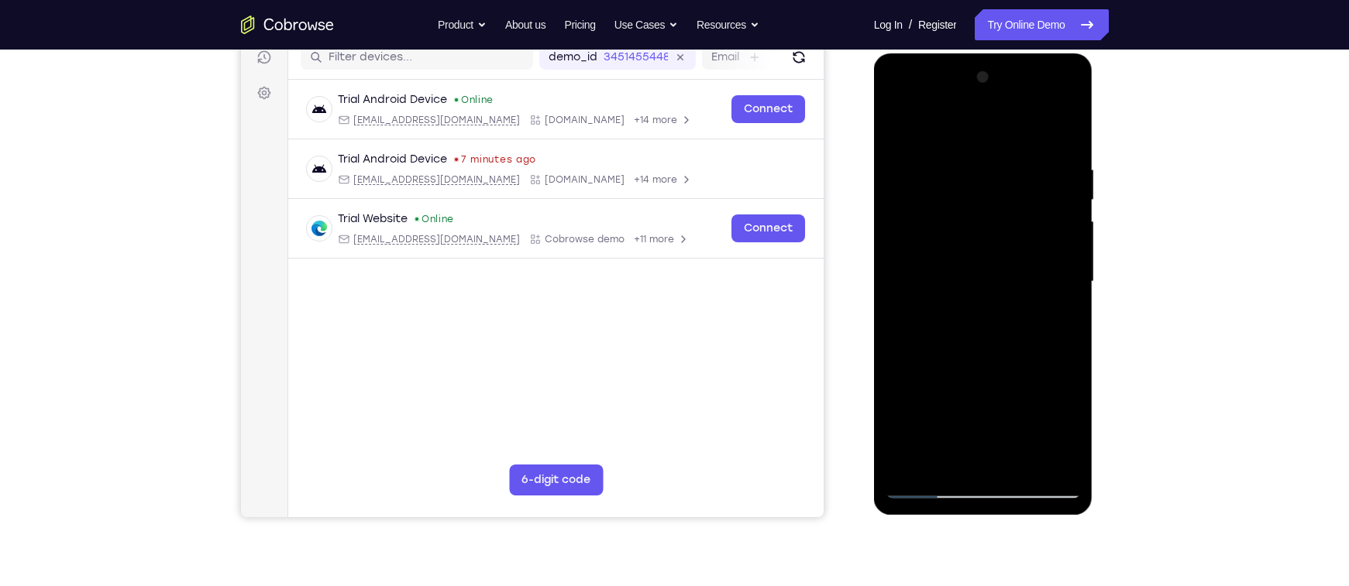
click at [947, 330] on div at bounding box center [982, 282] width 195 height 434
click at [923, 353] on div at bounding box center [982, 282] width 195 height 434
click at [933, 353] on div at bounding box center [982, 282] width 195 height 434
click at [939, 353] on div at bounding box center [982, 282] width 195 height 434
click at [944, 353] on div at bounding box center [982, 282] width 195 height 434
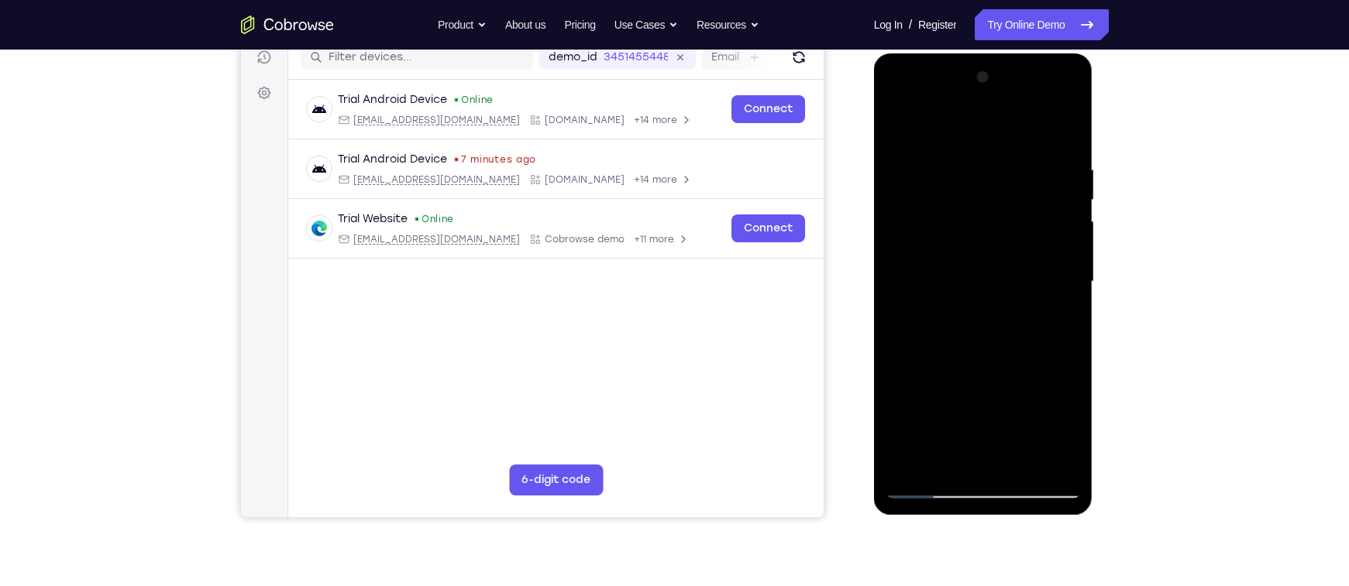
click at [950, 353] on div at bounding box center [982, 282] width 195 height 434
click at [955, 352] on div at bounding box center [982, 282] width 195 height 434
click at [958, 352] on div at bounding box center [982, 282] width 195 height 434
click at [963, 355] on div at bounding box center [982, 282] width 195 height 434
click at [970, 356] on div at bounding box center [982, 282] width 195 height 434
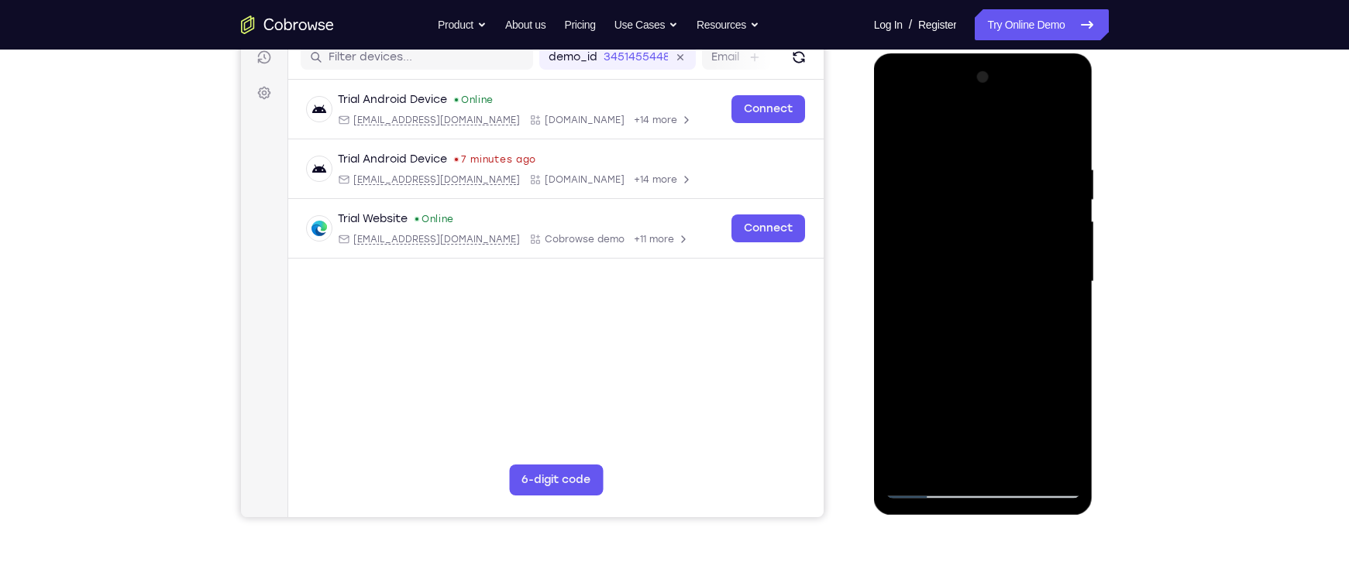
click at [975, 354] on div at bounding box center [982, 282] width 195 height 434
click at [982, 354] on div at bounding box center [982, 282] width 195 height 434
click at [987, 354] on div at bounding box center [982, 282] width 195 height 434
click at [993, 354] on div at bounding box center [982, 282] width 195 height 434
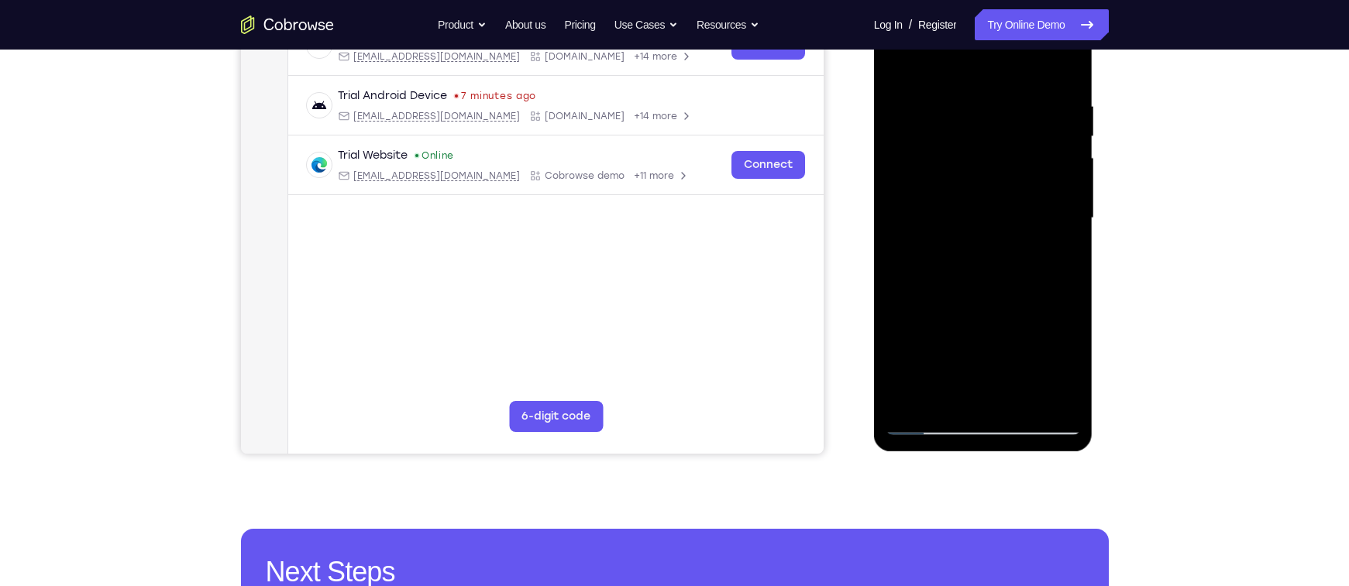
scroll to position [265, 0]
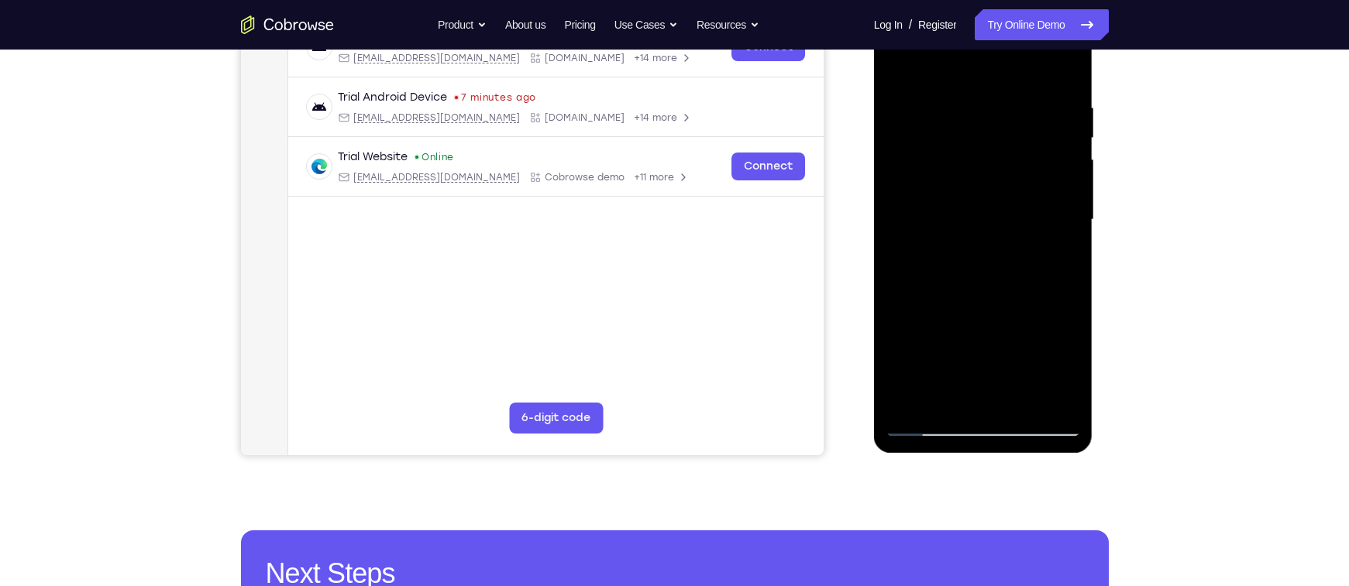
drag, startPoint x: 984, startPoint y: 349, endPoint x: 952, endPoint y: 269, distance: 85.9
click at [952, 269] on div at bounding box center [982, 220] width 195 height 434
drag, startPoint x: 979, startPoint y: 353, endPoint x: 947, endPoint y: 279, distance: 80.9
click at [947, 279] on div at bounding box center [982, 220] width 195 height 434
drag, startPoint x: 979, startPoint y: 339, endPoint x: 957, endPoint y: 290, distance: 52.7
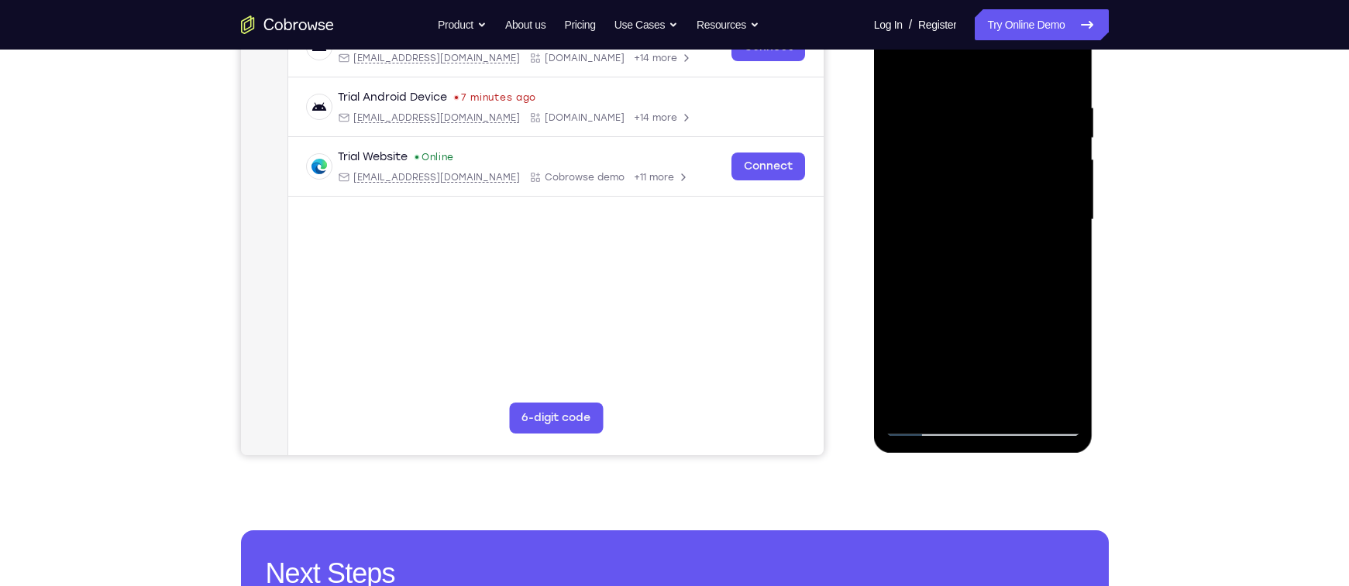
click at [957, 290] on div at bounding box center [982, 220] width 195 height 434
drag, startPoint x: 1002, startPoint y: 317, endPoint x: 991, endPoint y: 285, distance: 33.6
click at [991, 285] on div at bounding box center [982, 220] width 195 height 434
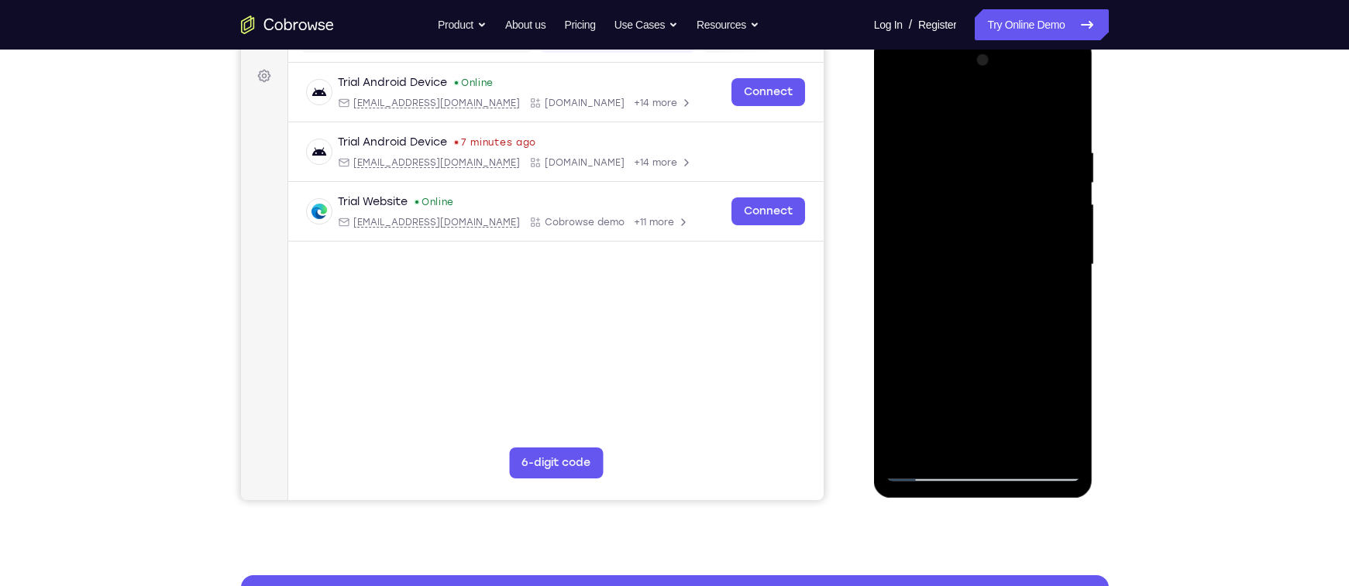
scroll to position [195, 0]
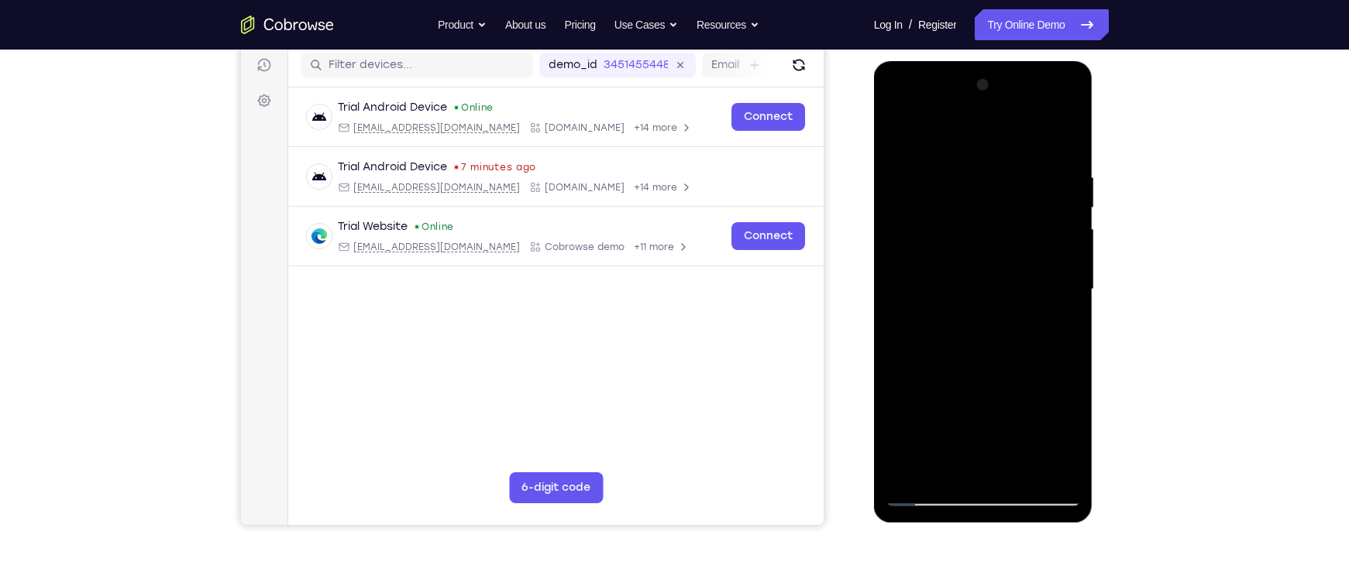
click at [938, 295] on div at bounding box center [982, 290] width 195 height 434
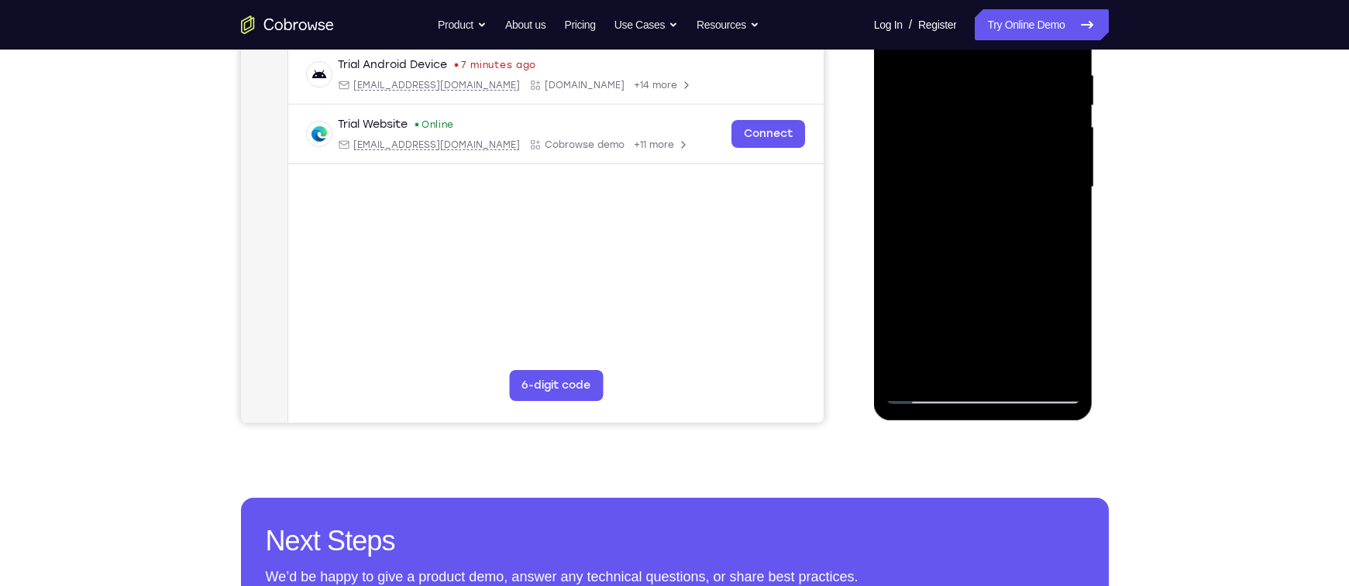
scroll to position [308, 0]
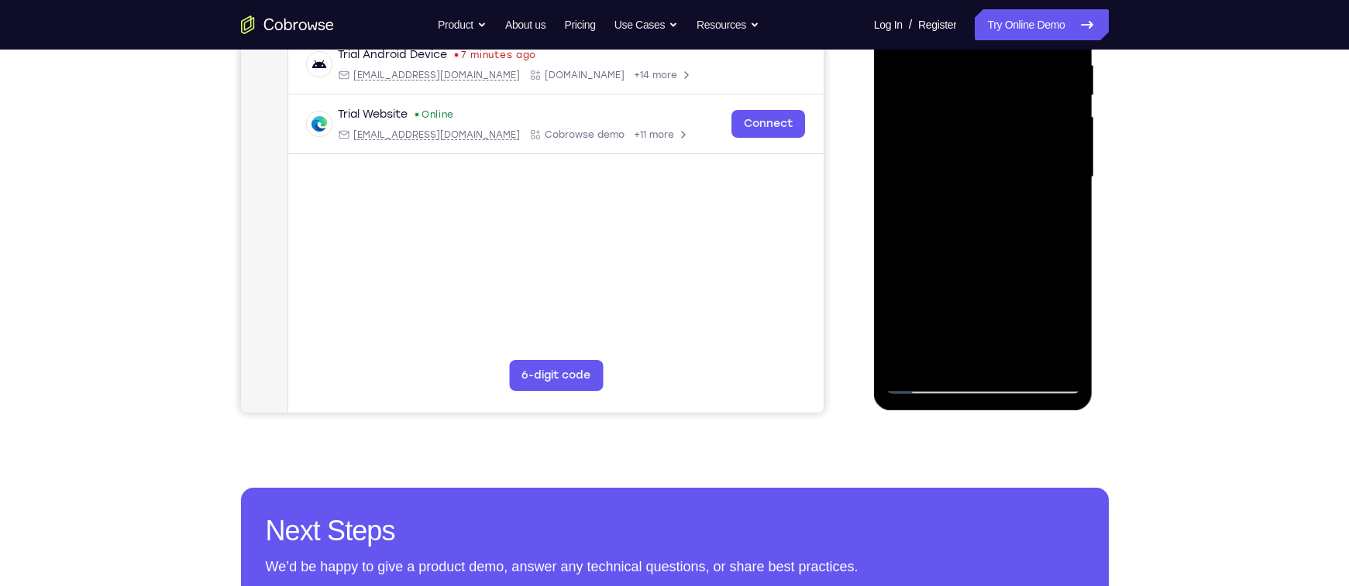
click at [923, 389] on div at bounding box center [982, 177] width 195 height 434
click at [1019, 253] on div at bounding box center [982, 177] width 195 height 434
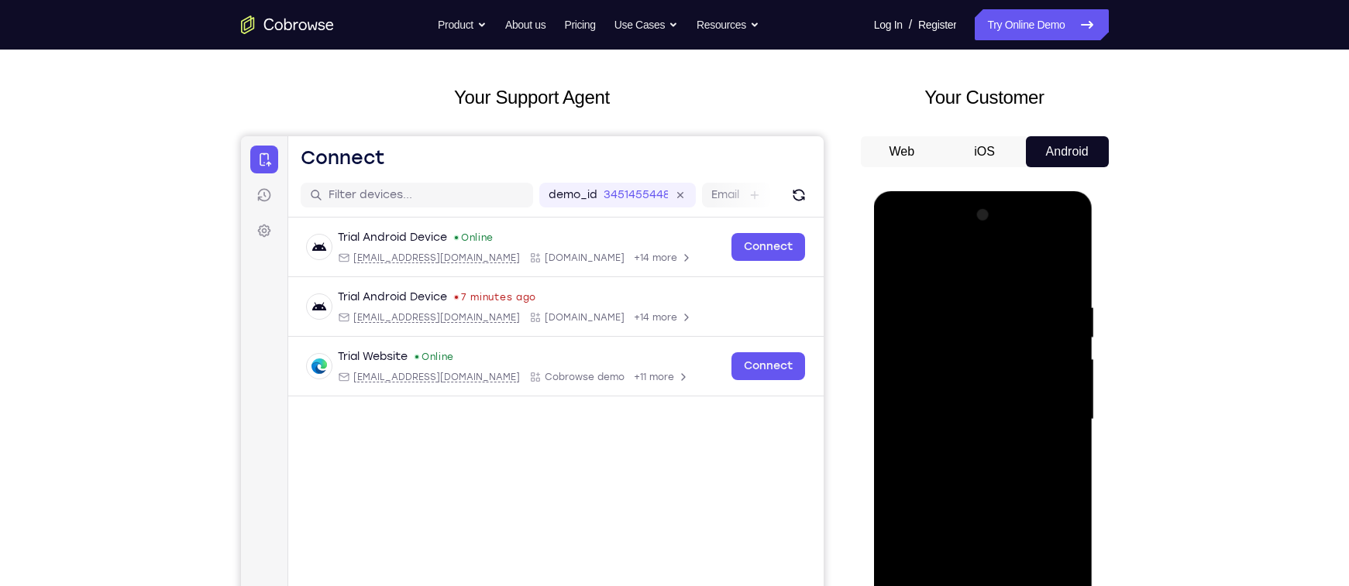
scroll to position [54, 0]
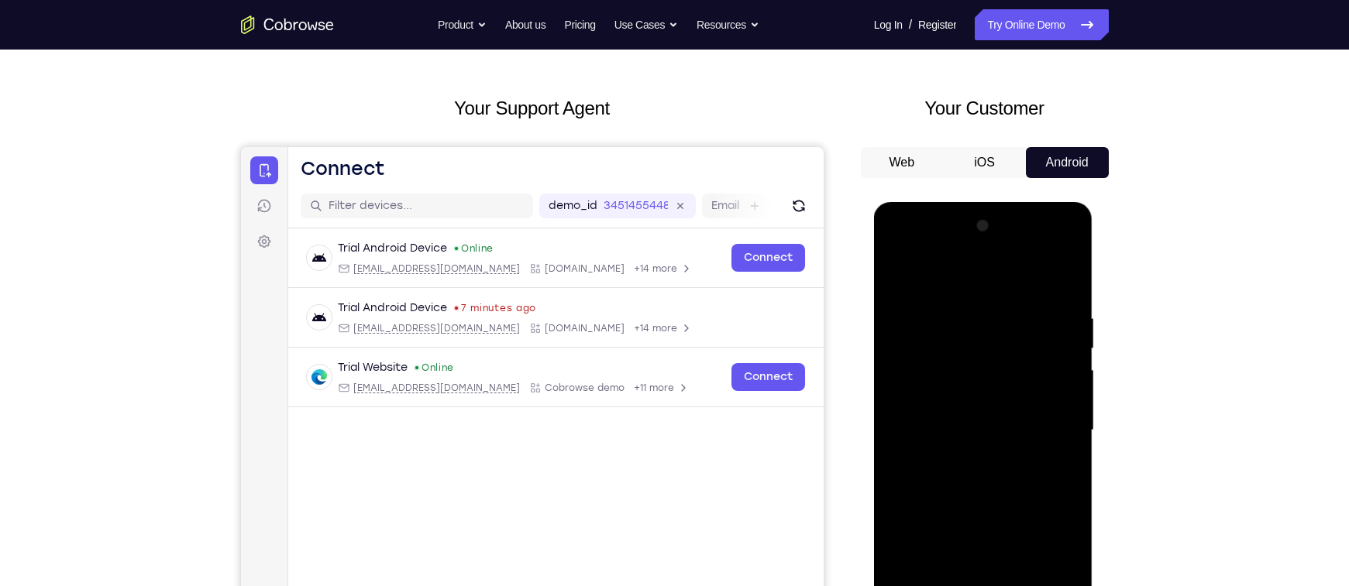
click at [1060, 290] on div at bounding box center [982, 431] width 195 height 434
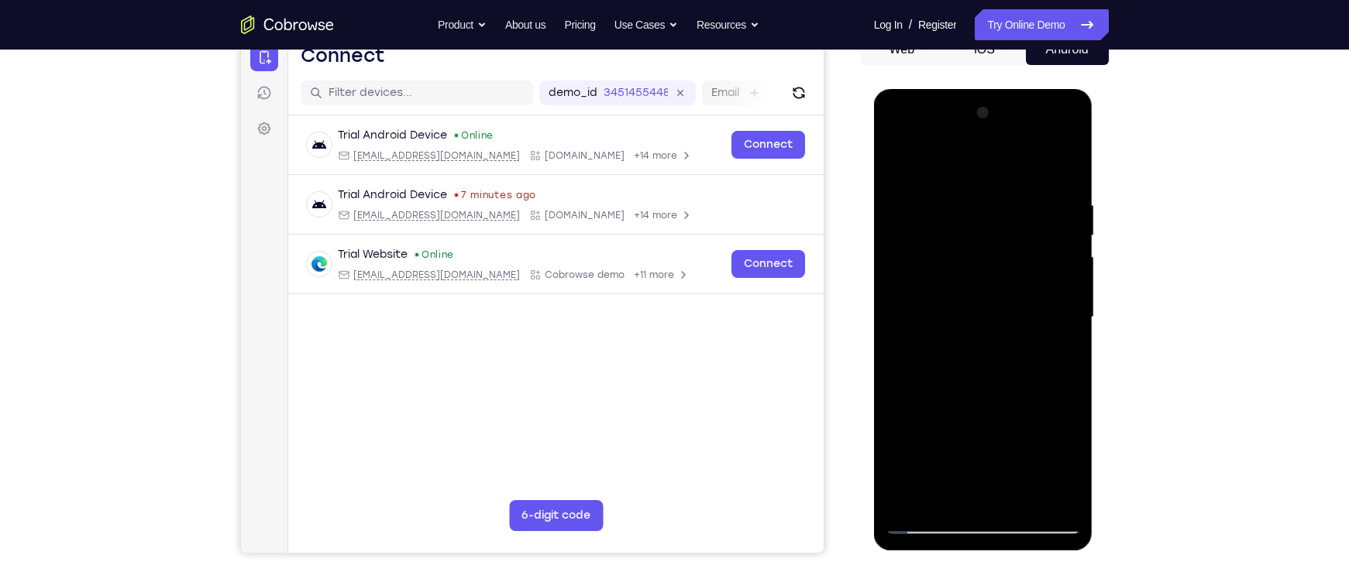
scroll to position [168, 0]
click at [983, 333] on div at bounding box center [982, 317] width 195 height 434
click at [941, 388] on div at bounding box center [982, 317] width 195 height 434
click at [956, 388] on div at bounding box center [982, 317] width 195 height 434
click at [968, 388] on div at bounding box center [982, 317] width 195 height 434
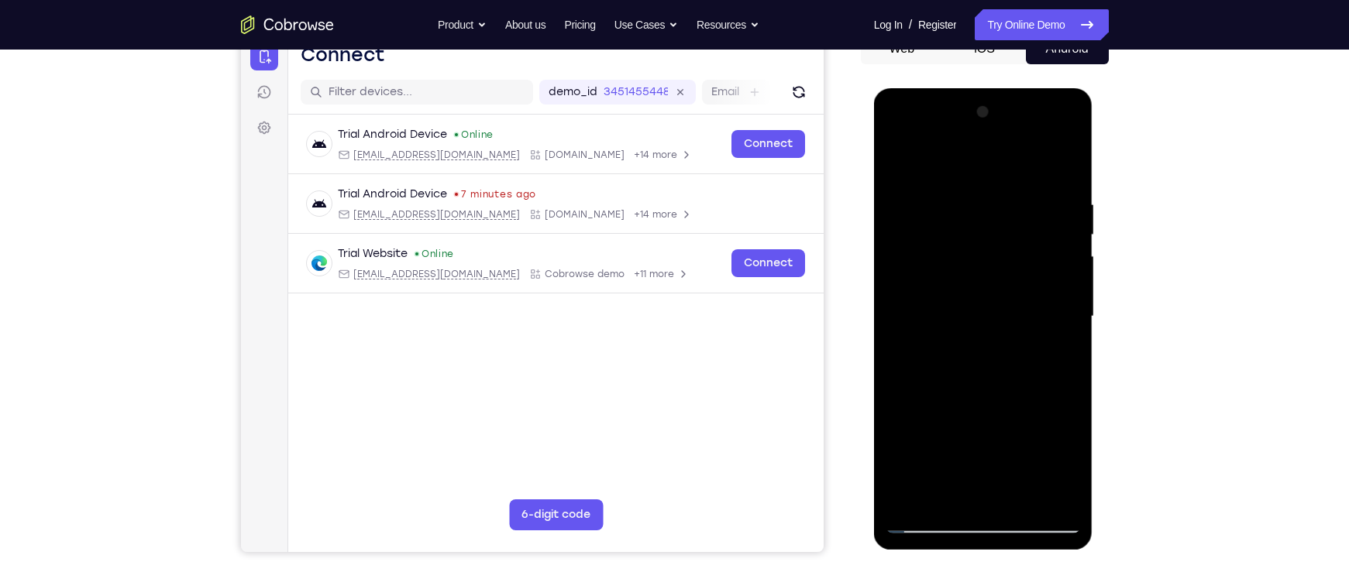
click at [979, 387] on div at bounding box center [982, 317] width 195 height 434
click at [988, 387] on div at bounding box center [982, 317] width 195 height 434
click at [993, 388] on div at bounding box center [982, 317] width 195 height 434
click at [975, 387] on div at bounding box center [982, 317] width 195 height 434
click at [981, 388] on div at bounding box center [982, 317] width 195 height 434
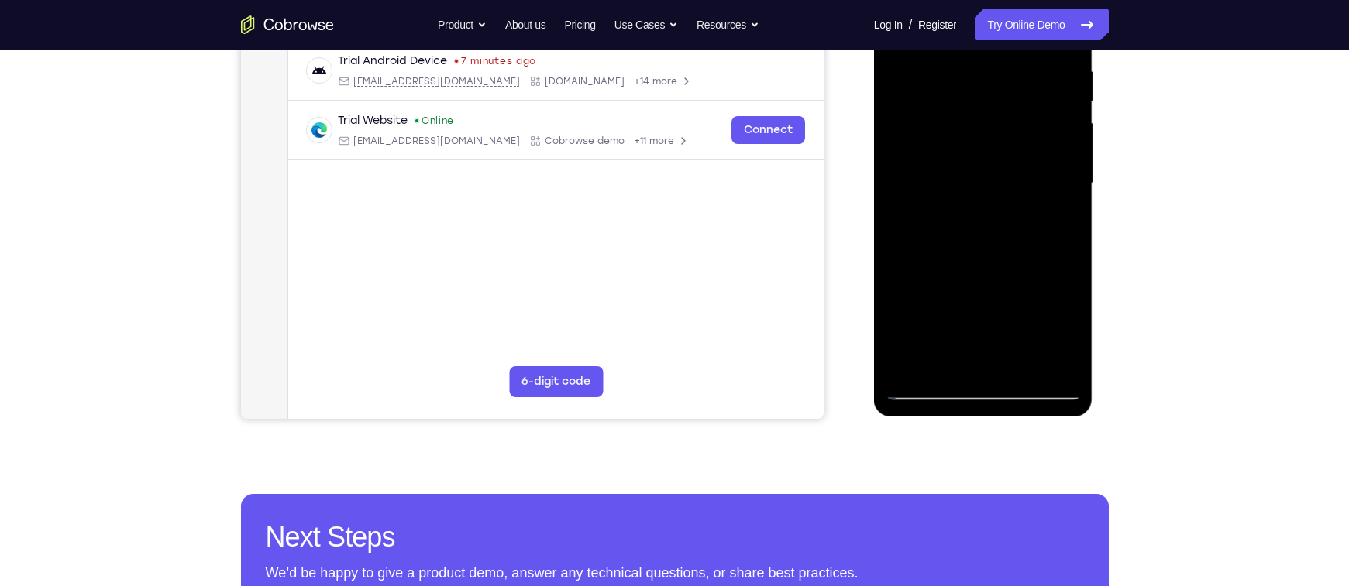
scroll to position [304, 0]
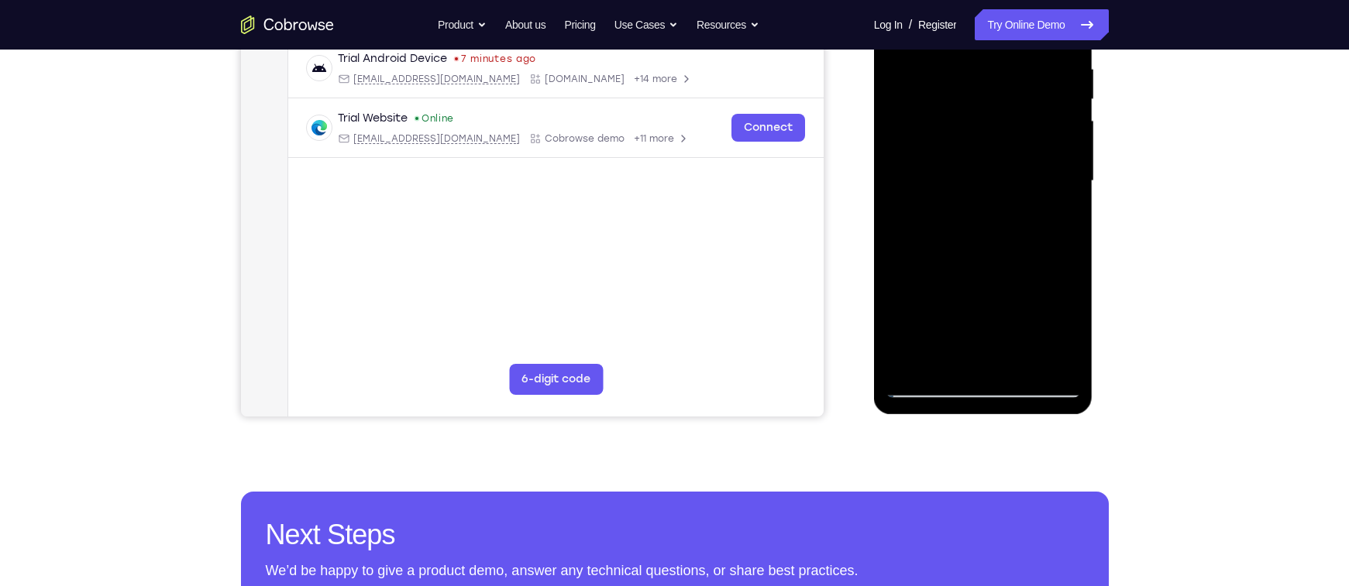
click at [1032, 364] on div at bounding box center [982, 181] width 195 height 434
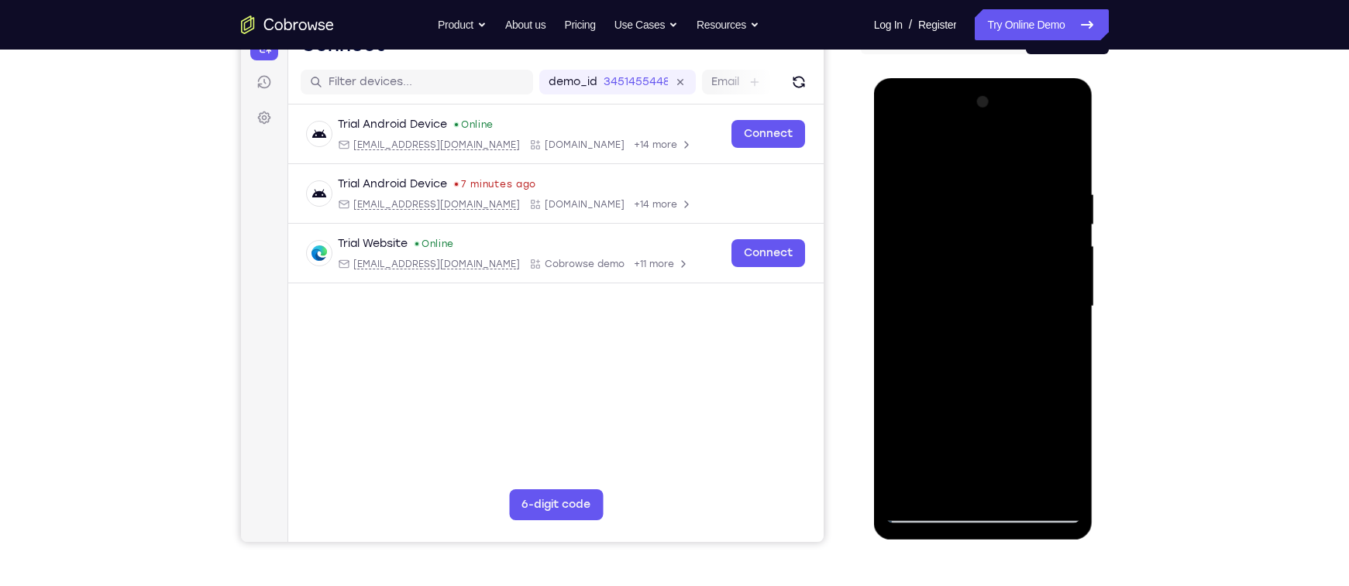
scroll to position [160, 0]
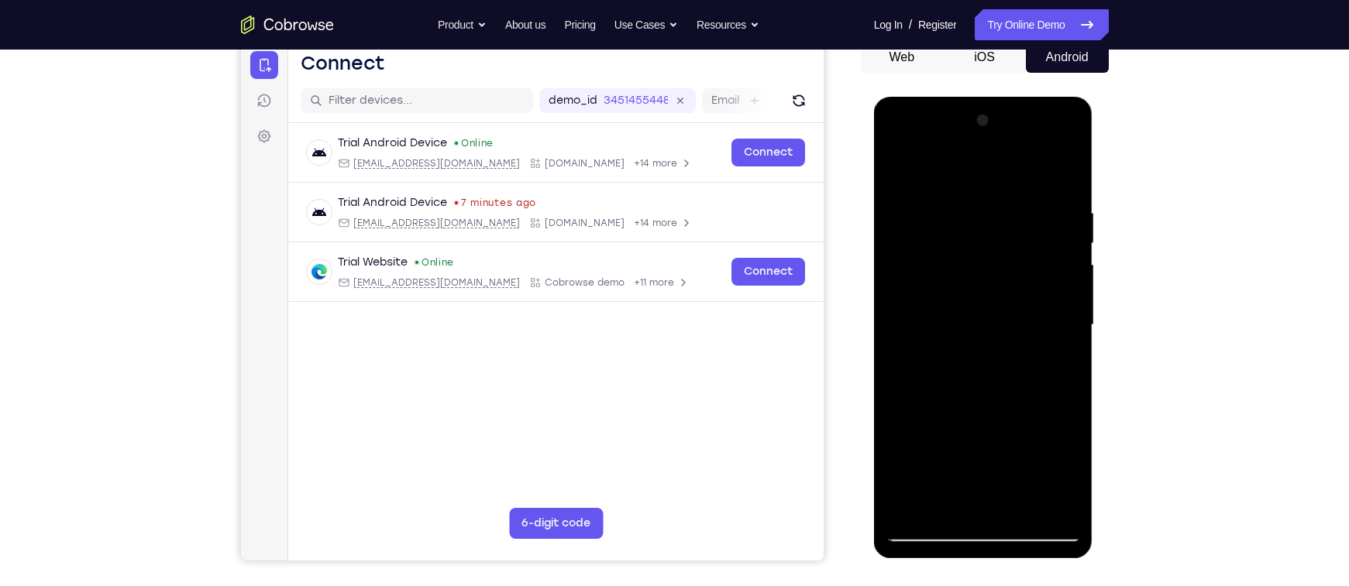
drag, startPoint x: 967, startPoint y: 372, endPoint x: 960, endPoint y: 340, distance: 32.5
click at [960, 340] on div at bounding box center [982, 325] width 195 height 434
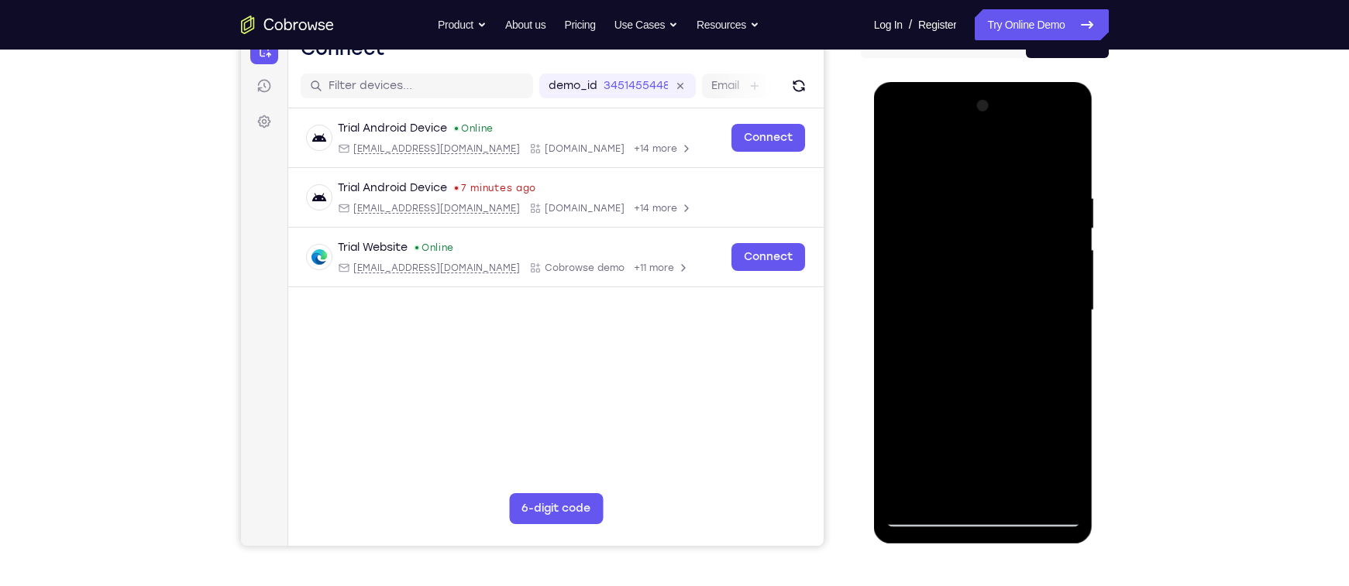
scroll to position [174, 0]
drag, startPoint x: 976, startPoint y: 358, endPoint x: 935, endPoint y: 273, distance: 94.6
click at [935, 273] on div at bounding box center [982, 312] width 195 height 434
drag, startPoint x: 971, startPoint y: 352, endPoint x: 940, endPoint y: 289, distance: 71.0
click at [940, 289] on div at bounding box center [982, 312] width 195 height 434
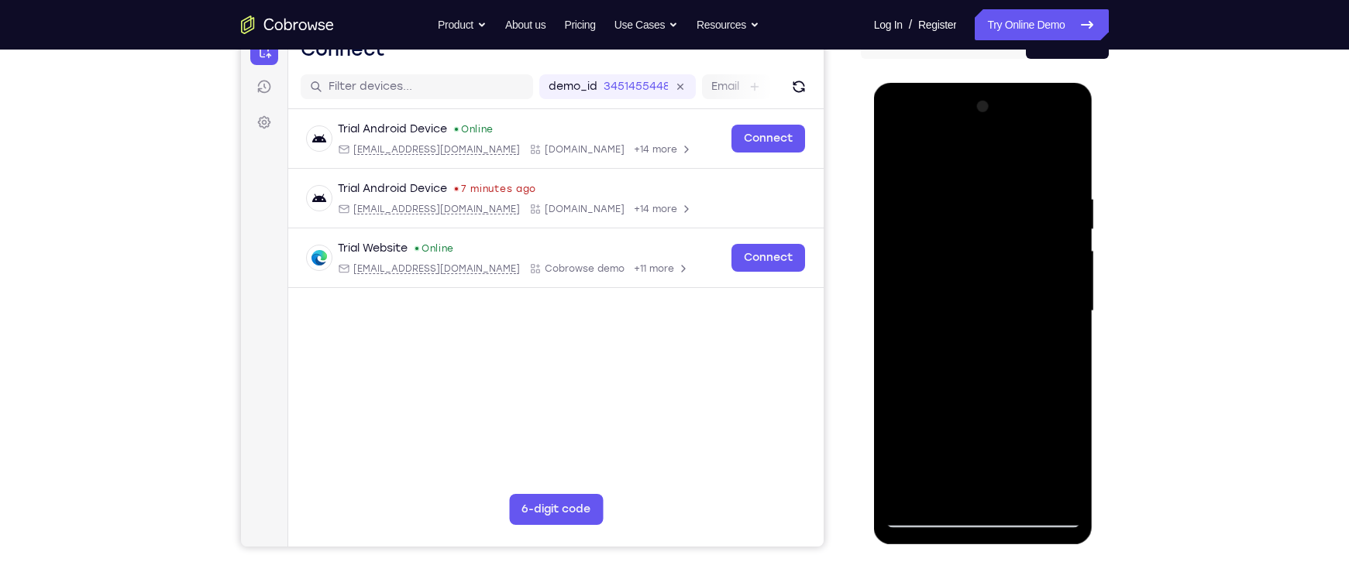
drag, startPoint x: 981, startPoint y: 360, endPoint x: 947, endPoint y: 302, distance: 67.8
click at [947, 302] on div at bounding box center [982, 312] width 195 height 434
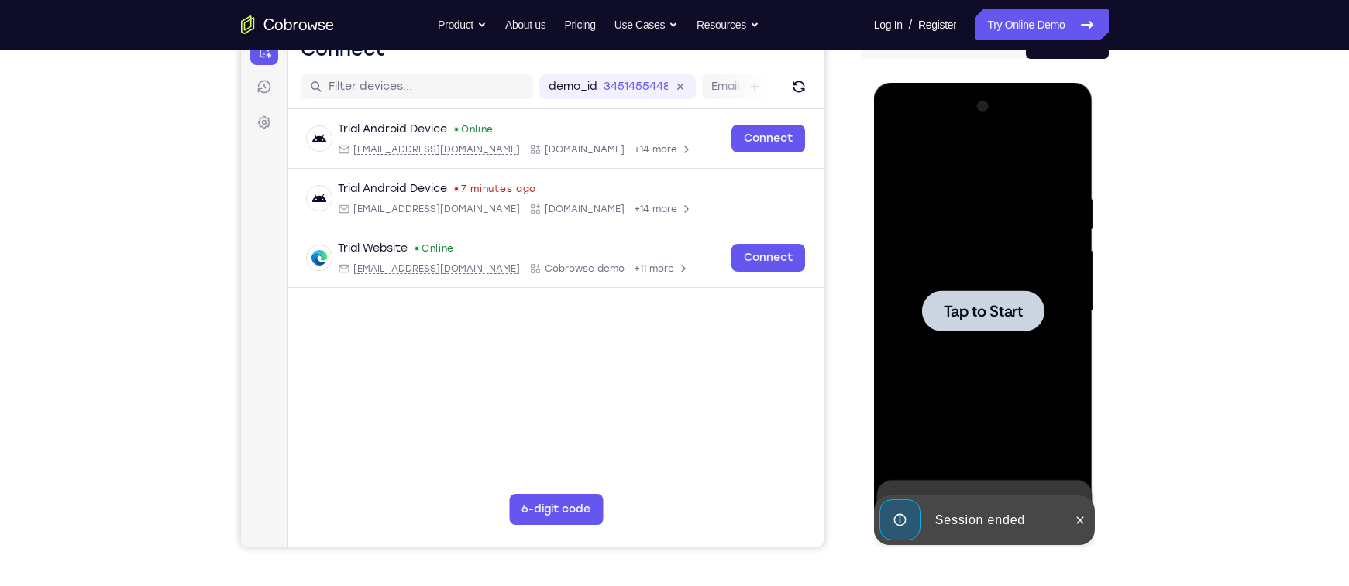
click at [968, 310] on span "Tap to Start" at bounding box center [983, 311] width 79 height 15
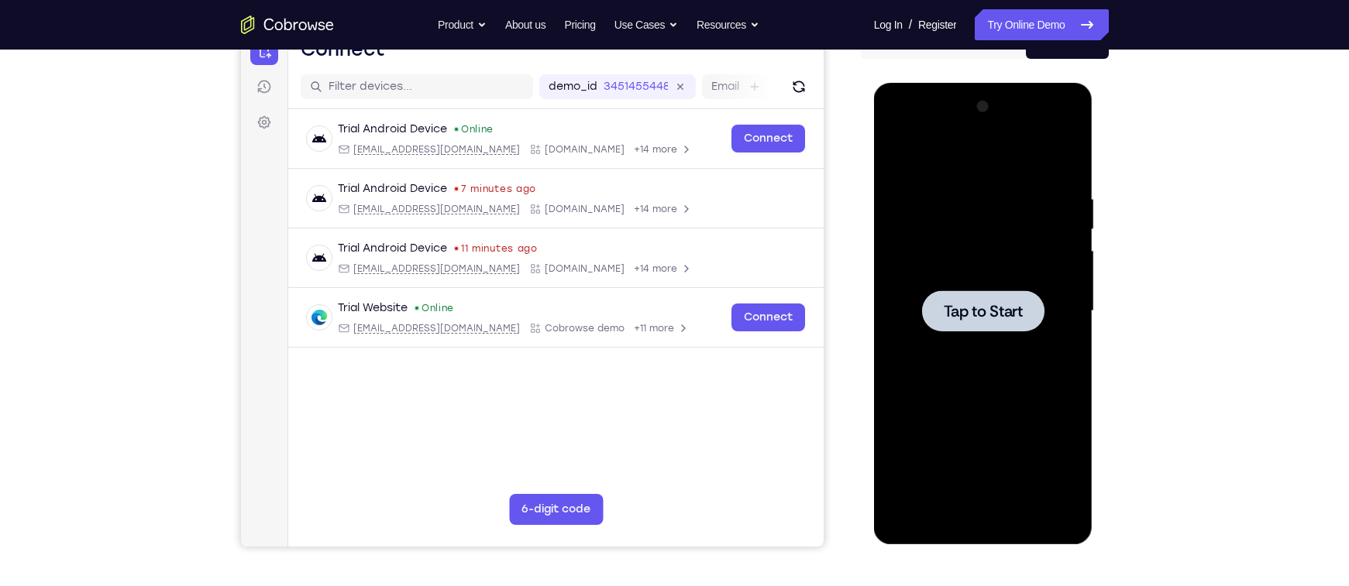
click at [1012, 319] on span "Tap to Start" at bounding box center [983, 311] width 79 height 15
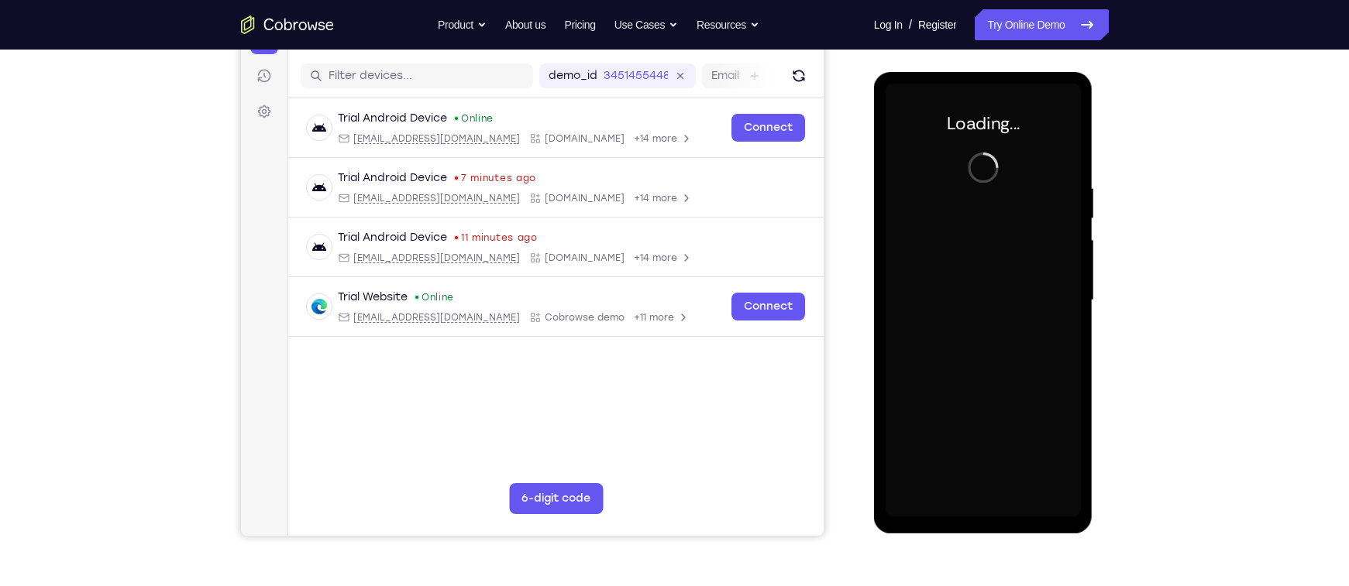
scroll to position [184, 0]
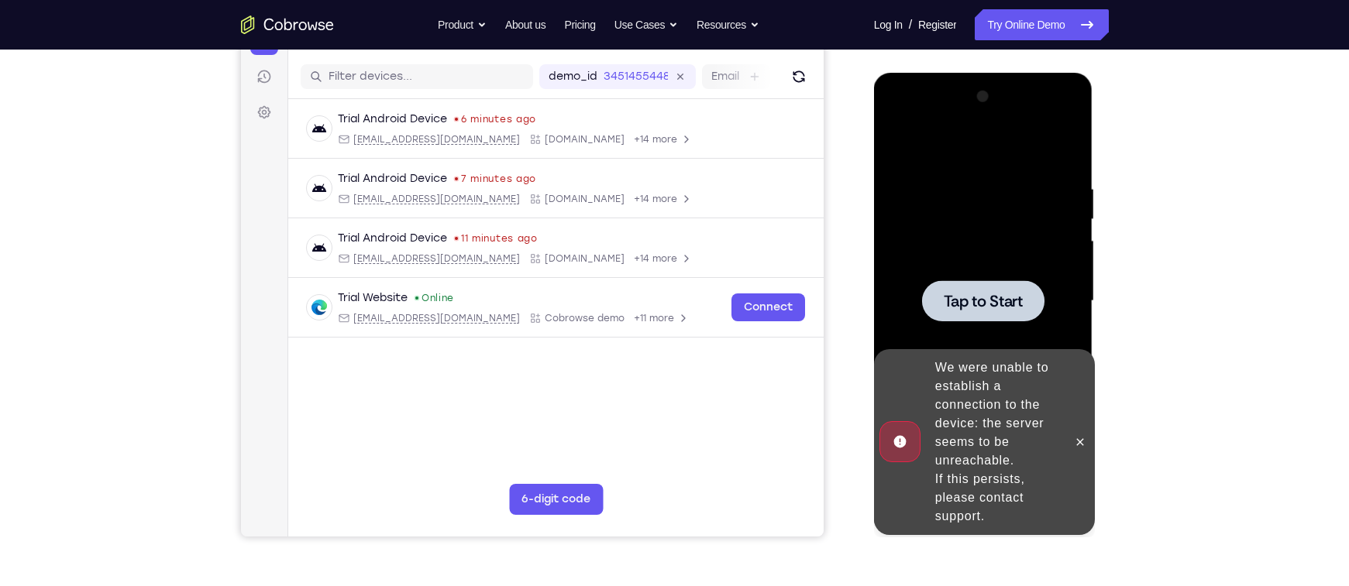
drag, startPoint x: 974, startPoint y: 292, endPoint x: 1740, endPoint y: 167, distance: 776.2
click at [974, 294] on span "Tap to Start" at bounding box center [983, 301] width 79 height 15
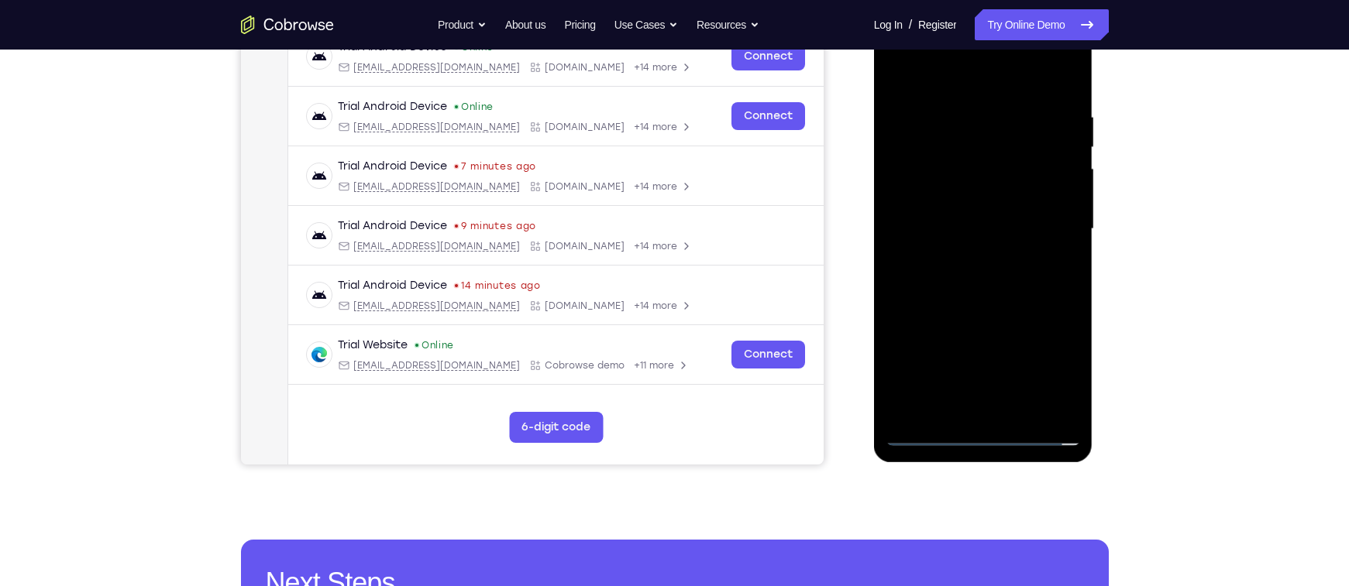
scroll to position [257, 0]
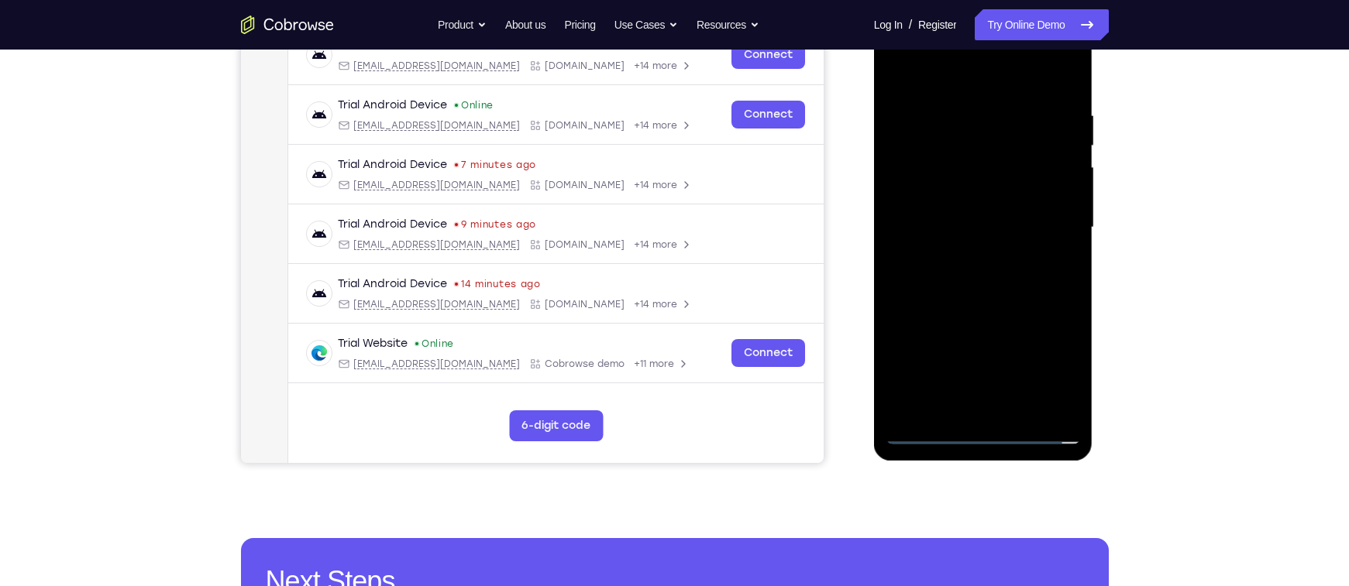
click at [977, 429] on div at bounding box center [982, 228] width 195 height 434
click at [1047, 371] on div at bounding box center [982, 228] width 195 height 434
click at [923, 77] on div at bounding box center [982, 228] width 195 height 434
click at [965, 142] on div at bounding box center [982, 228] width 195 height 434
click at [902, 199] on div at bounding box center [982, 228] width 195 height 434
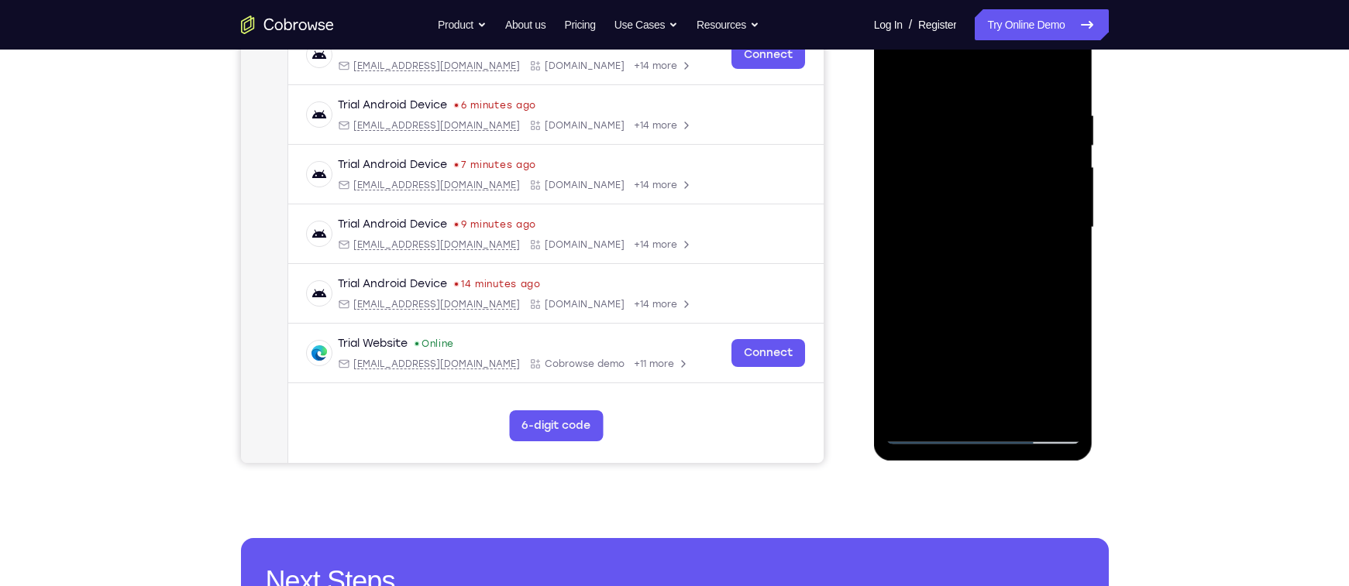
drag, startPoint x: 975, startPoint y: 367, endPoint x: 948, endPoint y: 125, distance: 243.2
click at [948, 125] on div at bounding box center [982, 228] width 195 height 434
click at [971, 134] on div at bounding box center [982, 228] width 195 height 434
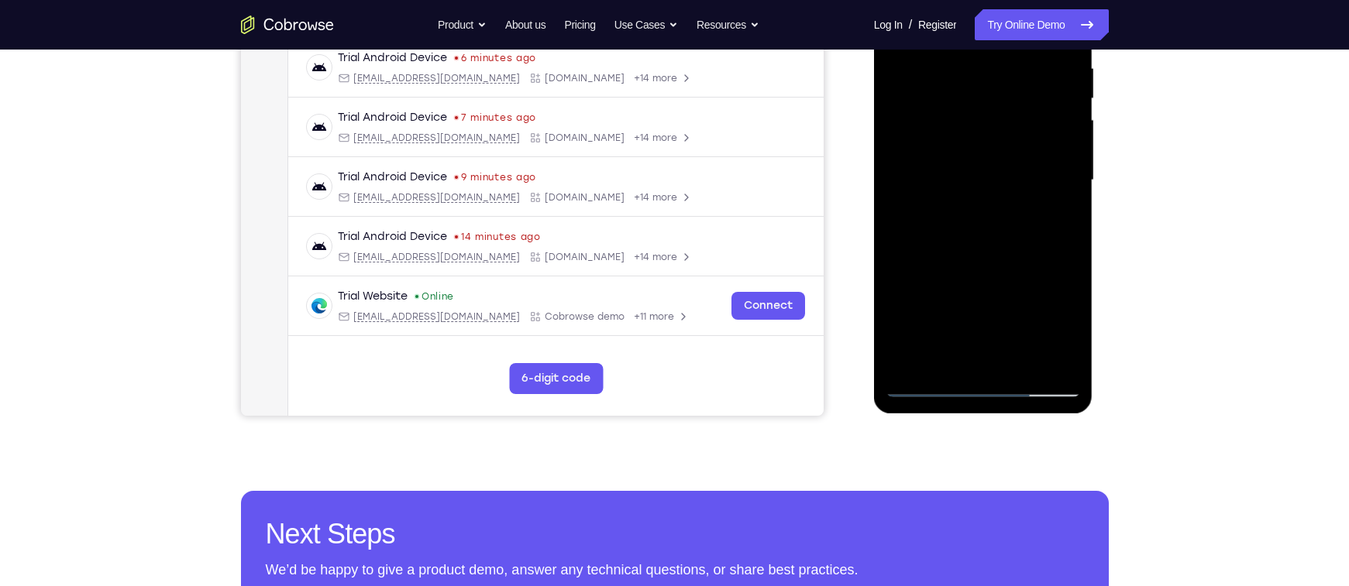
scroll to position [406, 0]
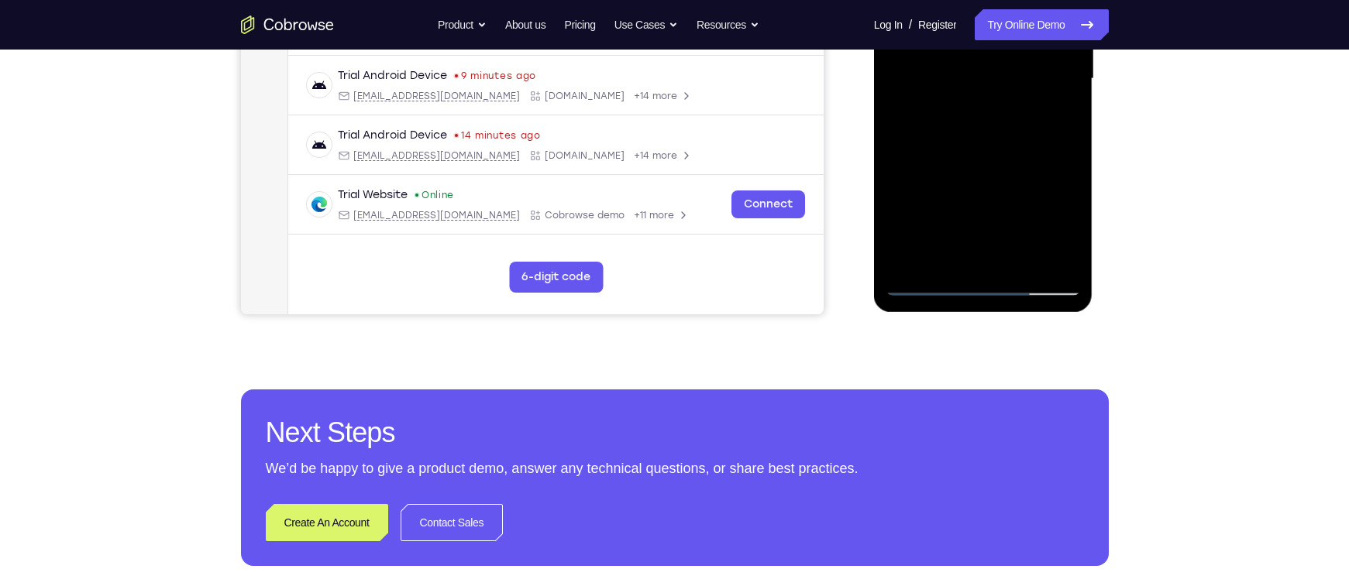
click at [978, 107] on div at bounding box center [982, 79] width 195 height 434
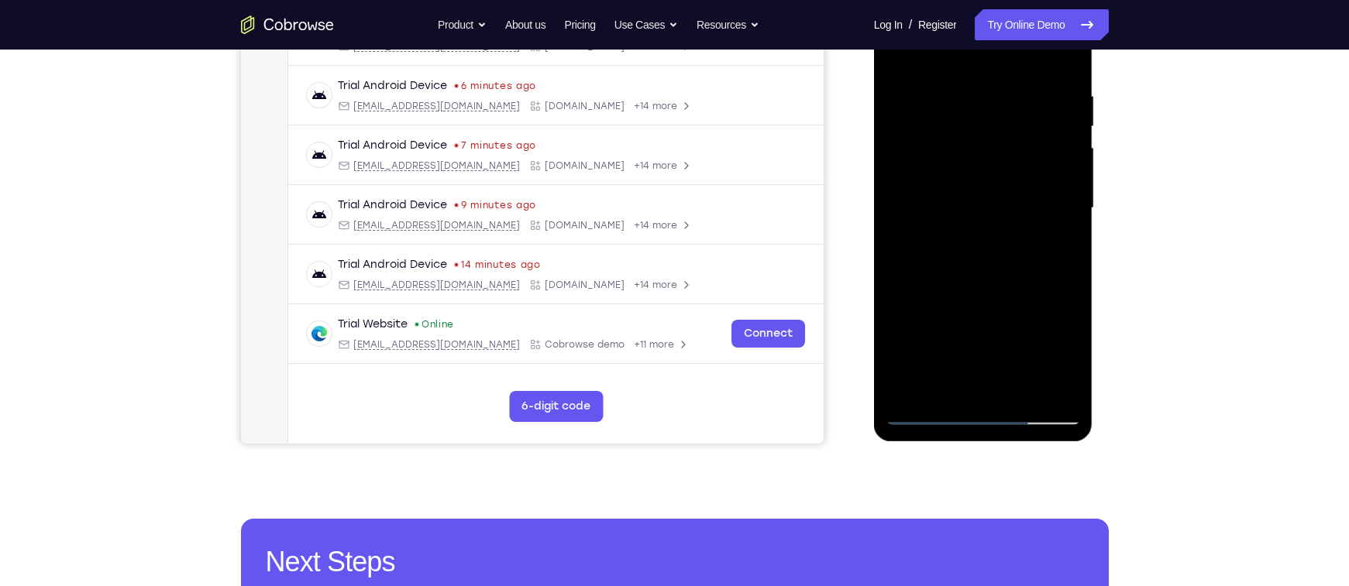
scroll to position [397, 0]
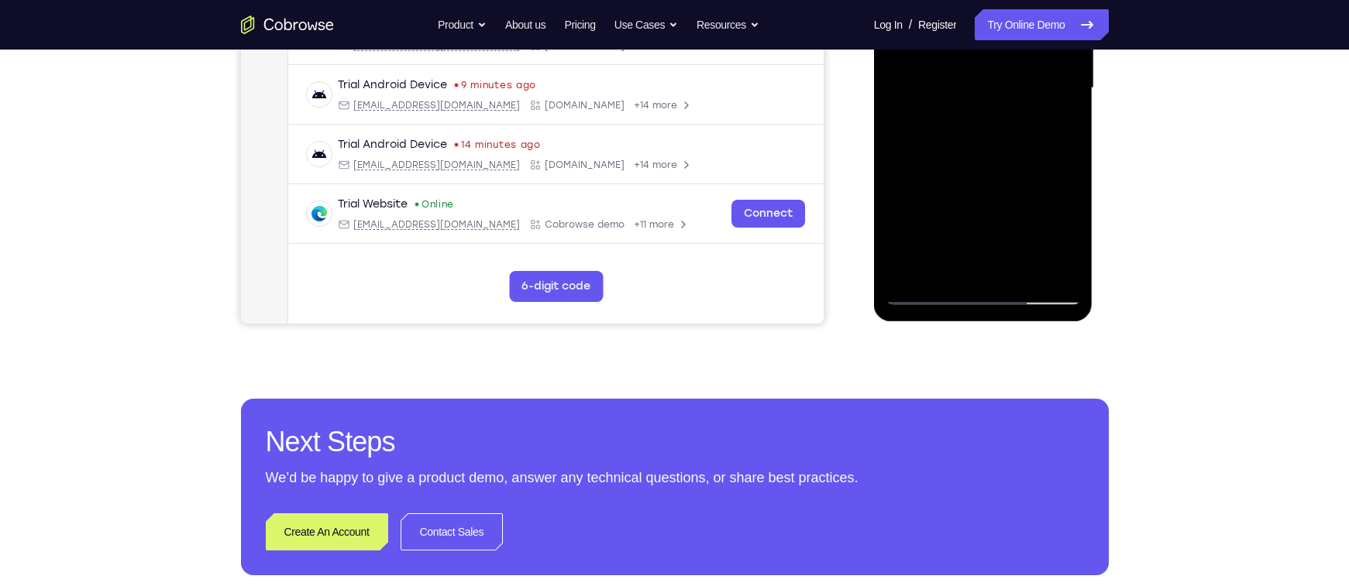
drag, startPoint x: 985, startPoint y: 213, endPoint x: 950, endPoint y: 144, distance: 76.9
click at [950, 144] on div at bounding box center [982, 88] width 195 height 434
click at [1015, 218] on div at bounding box center [982, 88] width 195 height 434
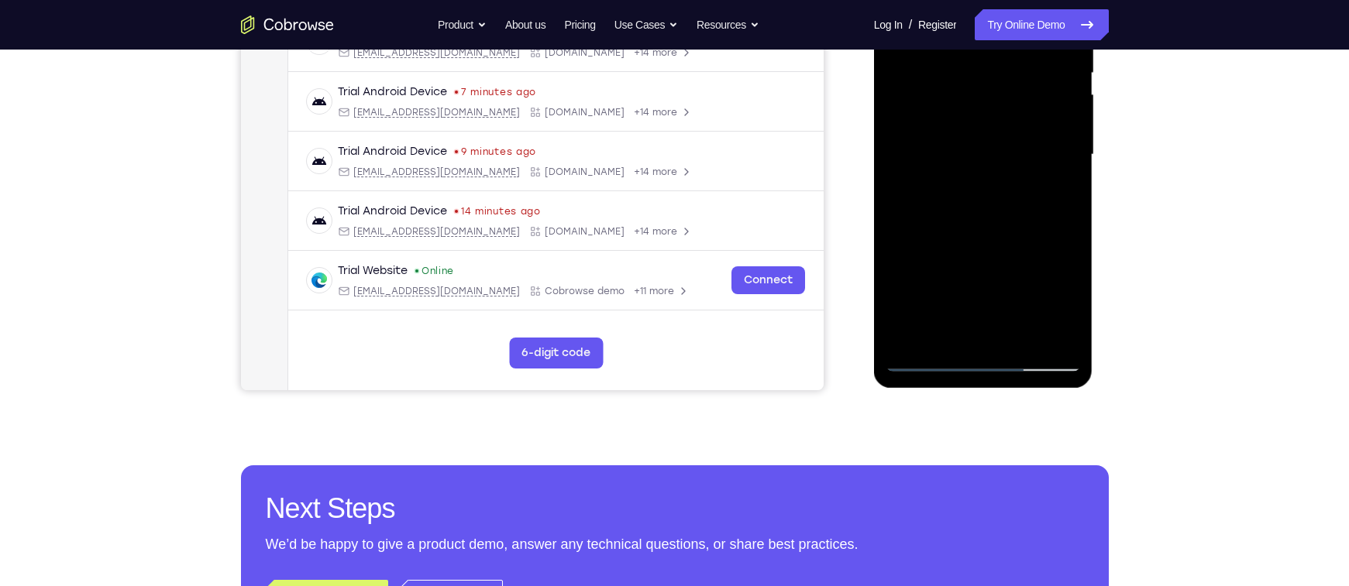
scroll to position [324, 0]
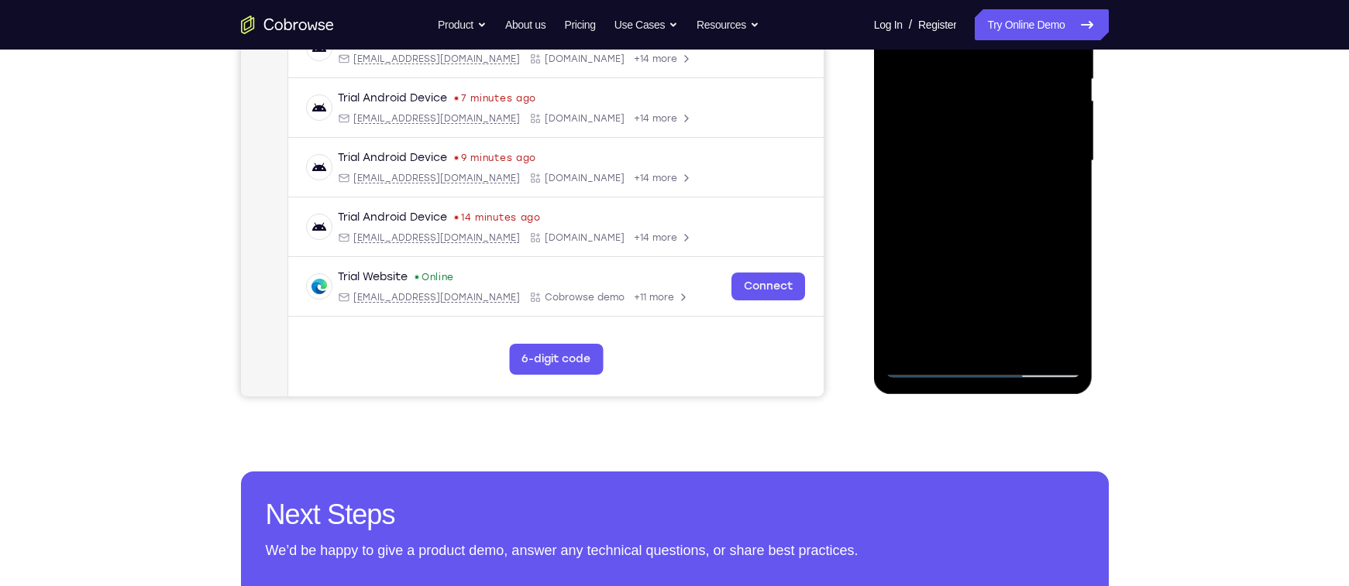
drag, startPoint x: 978, startPoint y: 318, endPoint x: 948, endPoint y: 156, distance: 164.7
click at [948, 156] on div at bounding box center [982, 161] width 195 height 434
drag, startPoint x: 978, startPoint y: 264, endPoint x: 927, endPoint y: 113, distance: 159.2
click at [927, 113] on div at bounding box center [982, 161] width 195 height 434
drag, startPoint x: 1005, startPoint y: 275, endPoint x: 925, endPoint y: 135, distance: 161.7
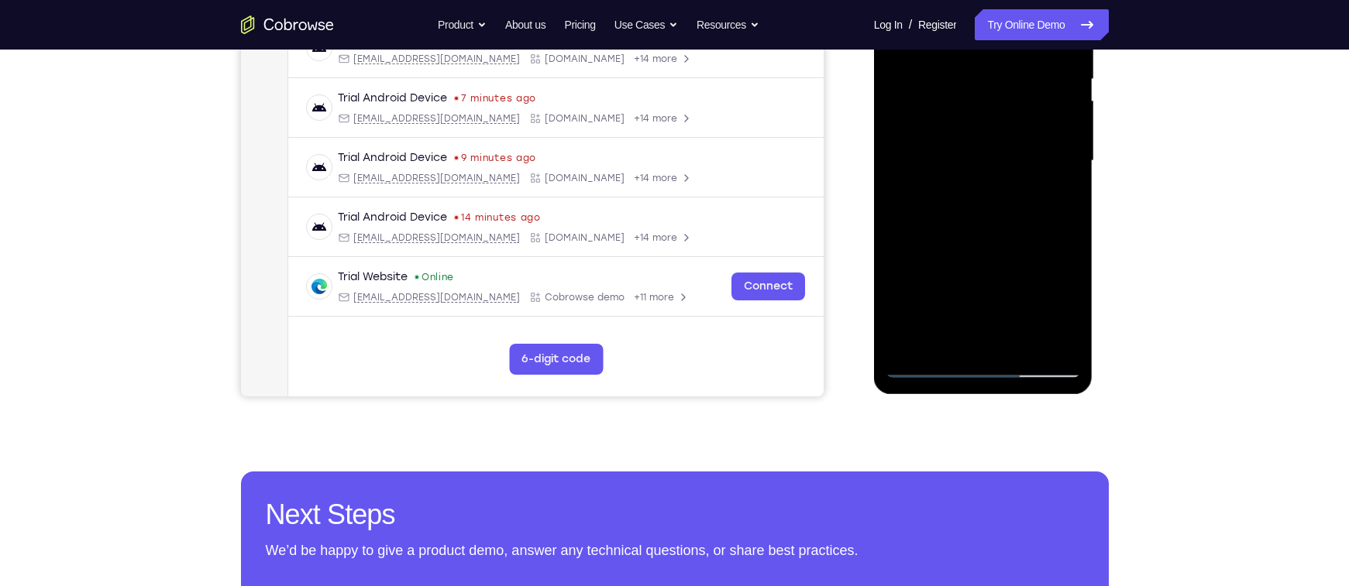
click at [925, 135] on div at bounding box center [982, 161] width 195 height 434
drag, startPoint x: 975, startPoint y: 304, endPoint x: 929, endPoint y: 204, distance: 110.9
click at [929, 204] on div at bounding box center [982, 161] width 195 height 434
drag, startPoint x: 986, startPoint y: 277, endPoint x: 922, endPoint y: 160, distance: 132.8
click at [922, 160] on div at bounding box center [982, 161] width 195 height 434
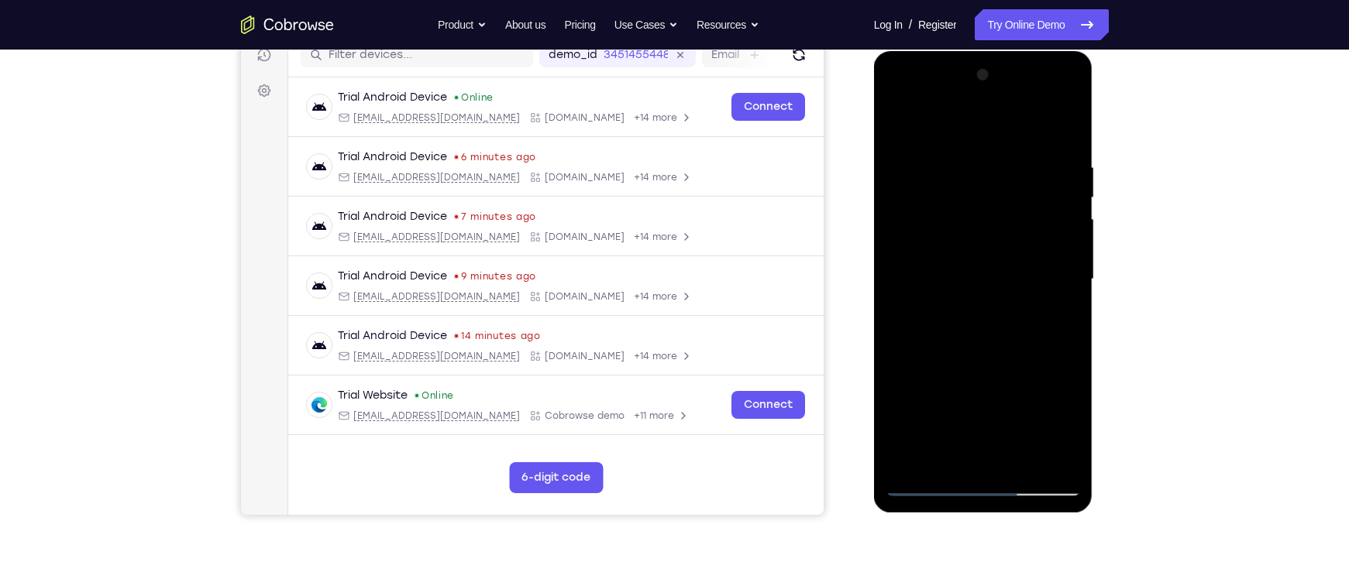
scroll to position [172, 0]
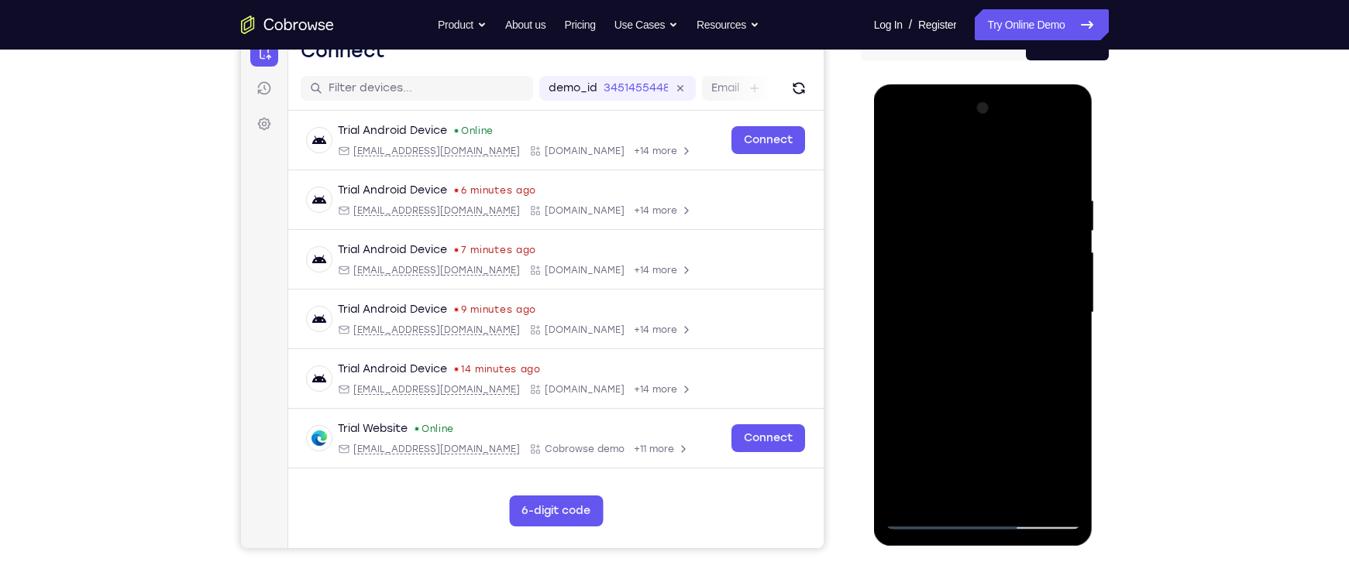
click at [900, 156] on div at bounding box center [982, 313] width 195 height 434
click at [916, 220] on div at bounding box center [982, 313] width 195 height 434
drag, startPoint x: 986, startPoint y: 332, endPoint x: 959, endPoint y: 194, distance: 141.3
click at [959, 194] on div at bounding box center [982, 313] width 195 height 434
drag, startPoint x: 971, startPoint y: 356, endPoint x: 937, endPoint y: 200, distance: 160.3
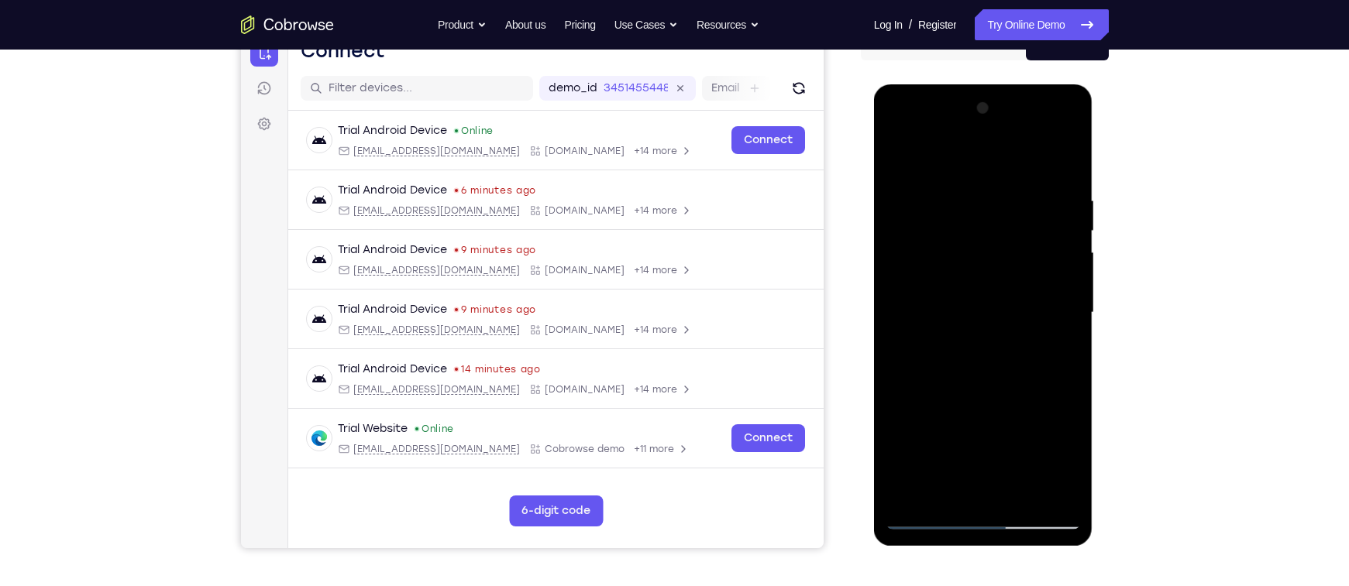
click at [937, 200] on div at bounding box center [982, 313] width 195 height 434
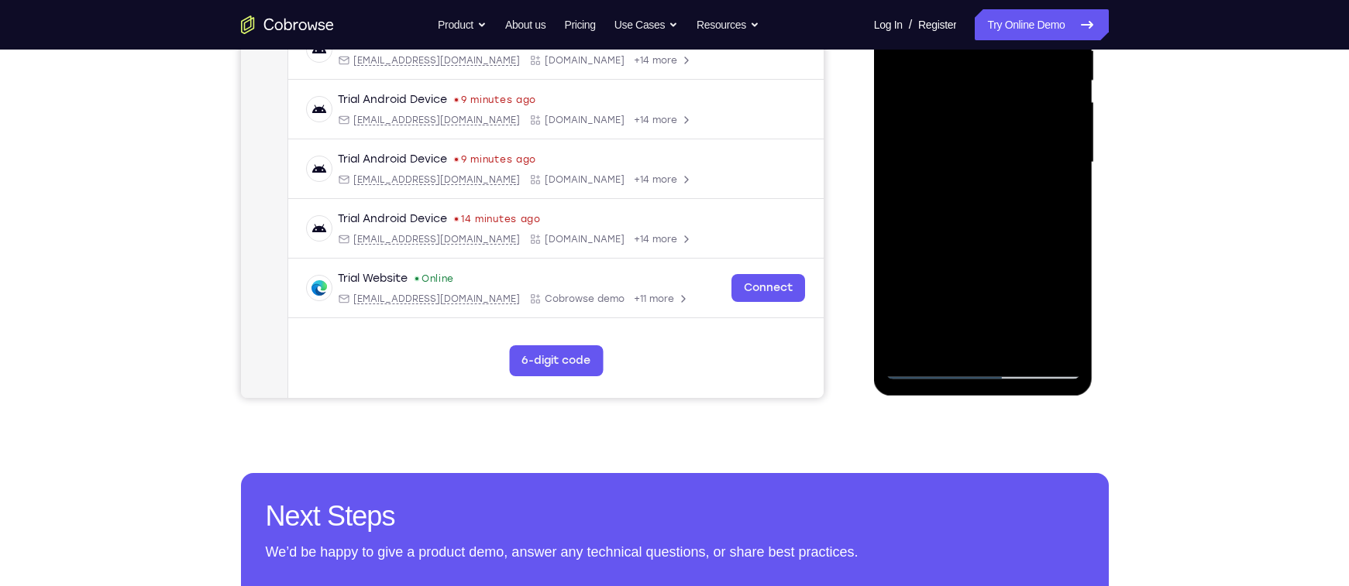
scroll to position [330, 0]
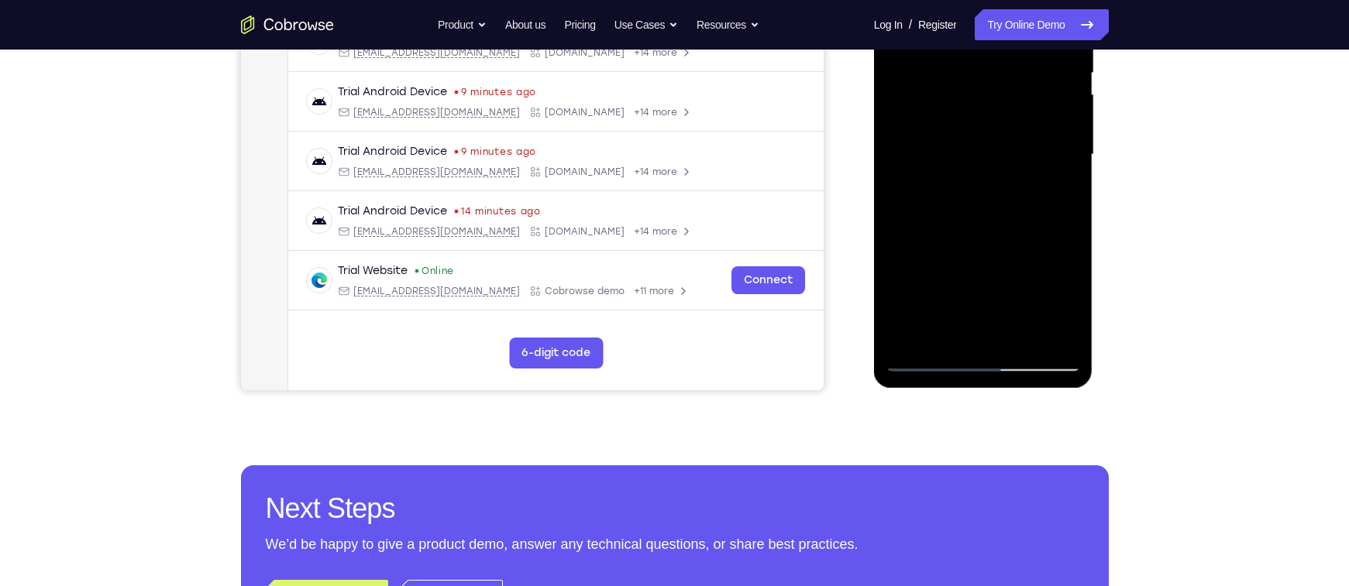
drag, startPoint x: 982, startPoint y: 297, endPoint x: 961, endPoint y: 191, distance: 107.4
click at [961, 191] on div at bounding box center [982, 155] width 195 height 434
click at [971, 168] on div at bounding box center [982, 155] width 195 height 434
click at [979, 168] on div at bounding box center [982, 155] width 195 height 434
click at [1050, 226] on div at bounding box center [982, 155] width 195 height 434
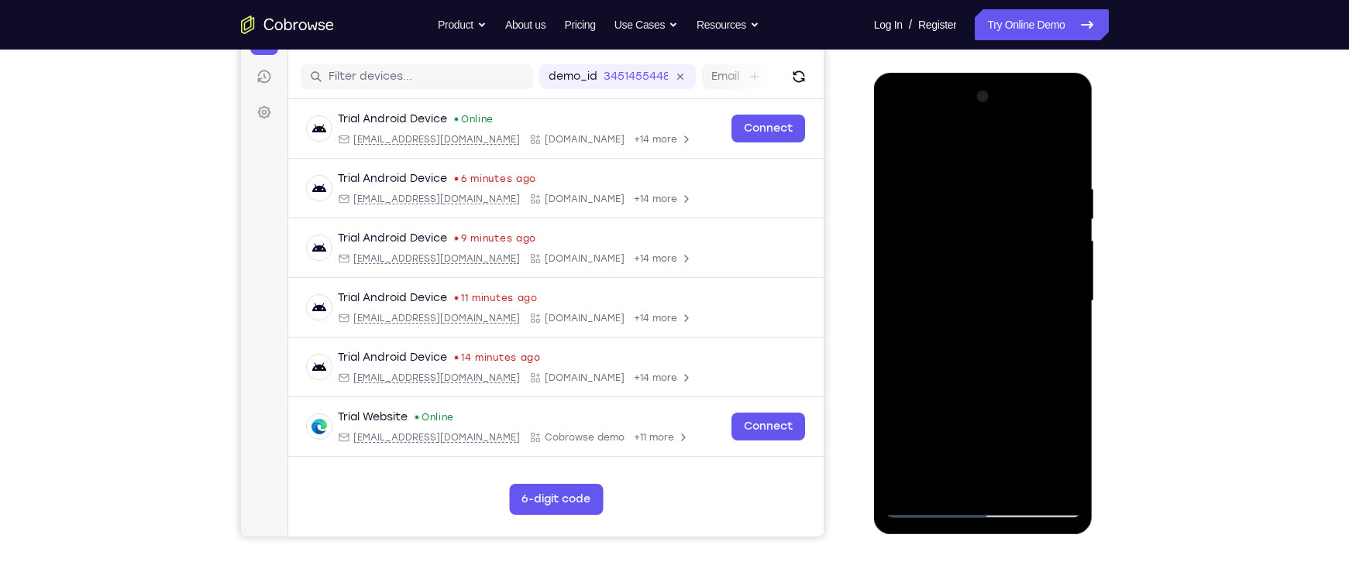
scroll to position [287, 0]
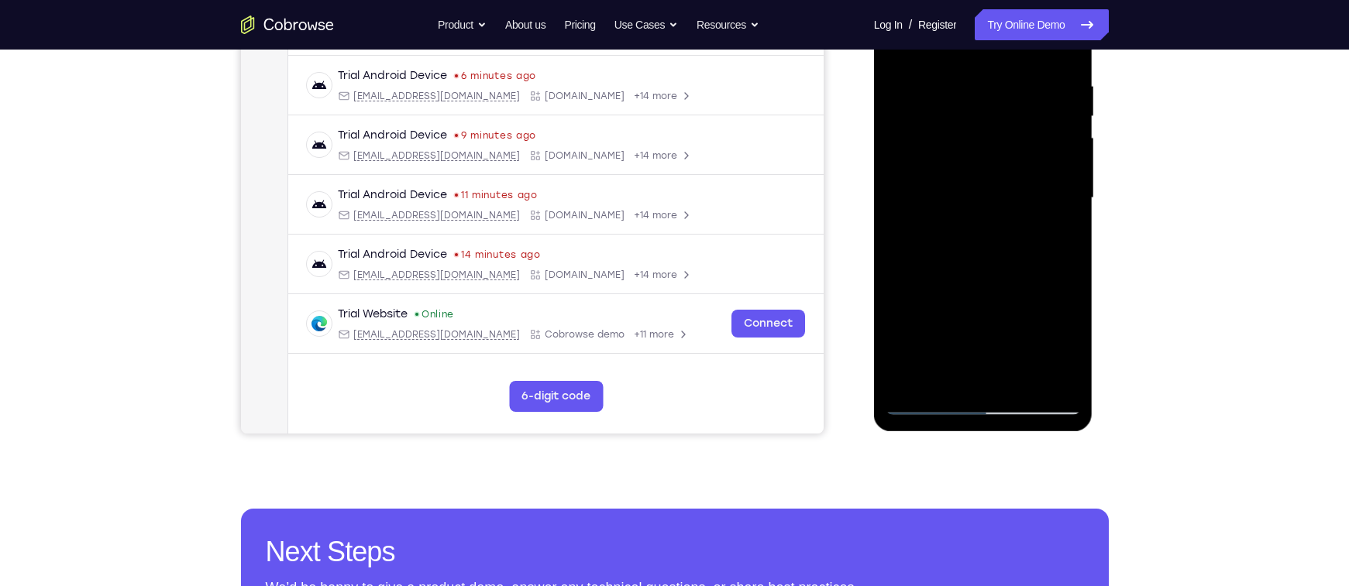
click at [950, 228] on div at bounding box center [982, 198] width 195 height 434
click at [926, 270] on div at bounding box center [982, 198] width 195 height 434
click at [930, 270] on div at bounding box center [982, 198] width 195 height 434
click at [933, 270] on div at bounding box center [982, 198] width 195 height 434
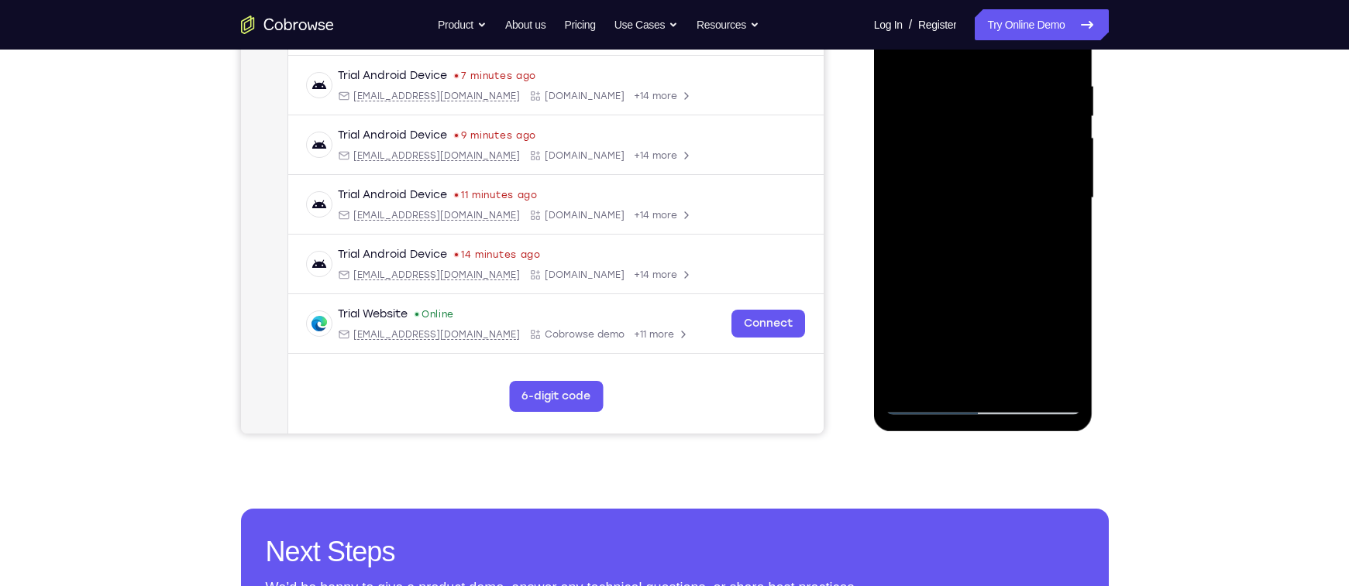
click at [931, 270] on div at bounding box center [982, 198] width 195 height 434
click at [933, 270] on div at bounding box center [982, 198] width 195 height 434
click at [943, 271] on div at bounding box center [982, 198] width 195 height 434
click at [967, 270] on div at bounding box center [982, 198] width 195 height 434
click at [957, 270] on div at bounding box center [982, 198] width 195 height 434
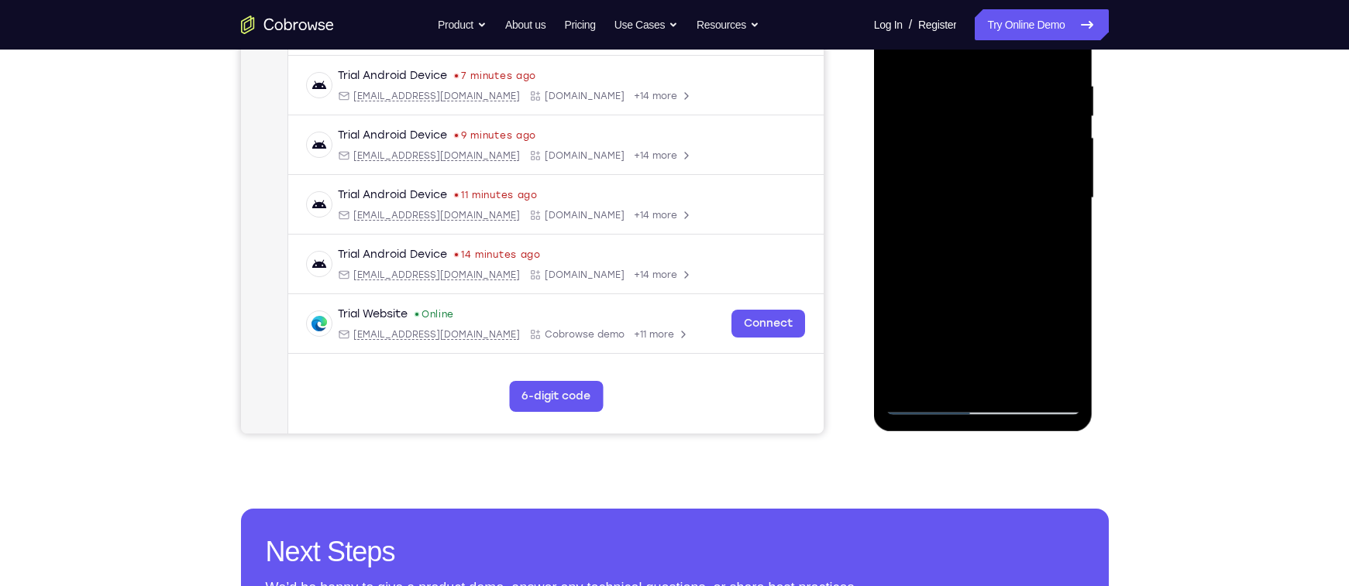
click at [971, 270] on div at bounding box center [982, 198] width 195 height 434
click at [978, 270] on div at bounding box center [982, 198] width 195 height 434
click at [990, 269] on div at bounding box center [982, 198] width 195 height 434
click at [995, 270] on div at bounding box center [982, 198] width 195 height 434
click at [981, 269] on div at bounding box center [982, 198] width 195 height 434
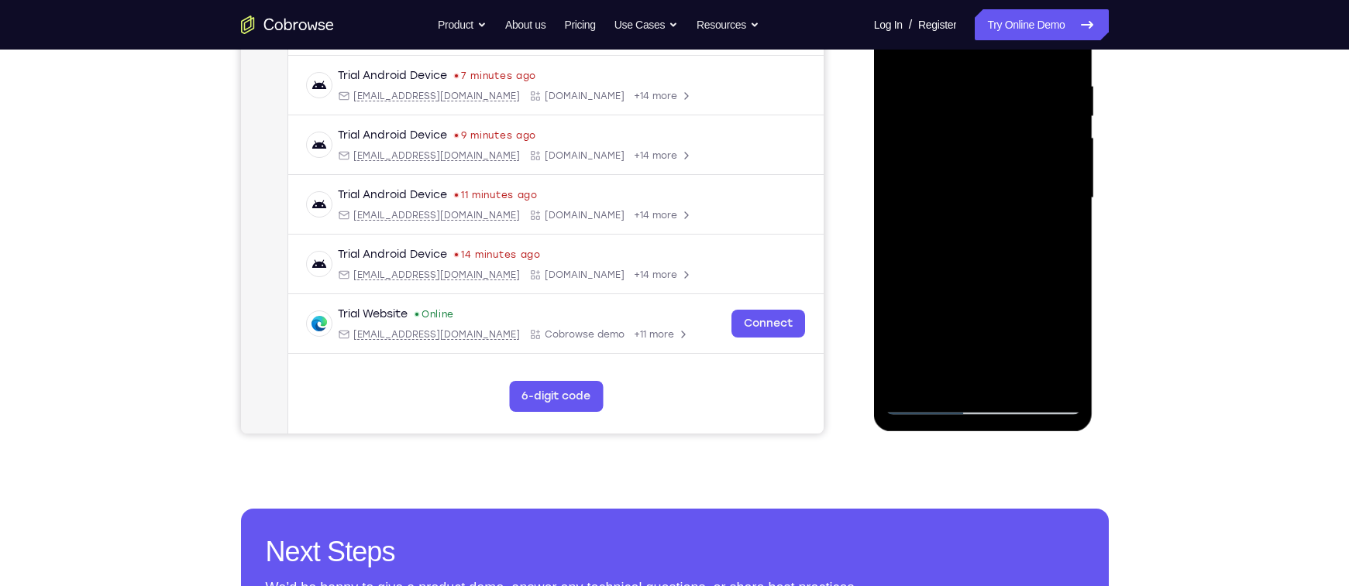
click at [968, 268] on div at bounding box center [982, 198] width 195 height 434
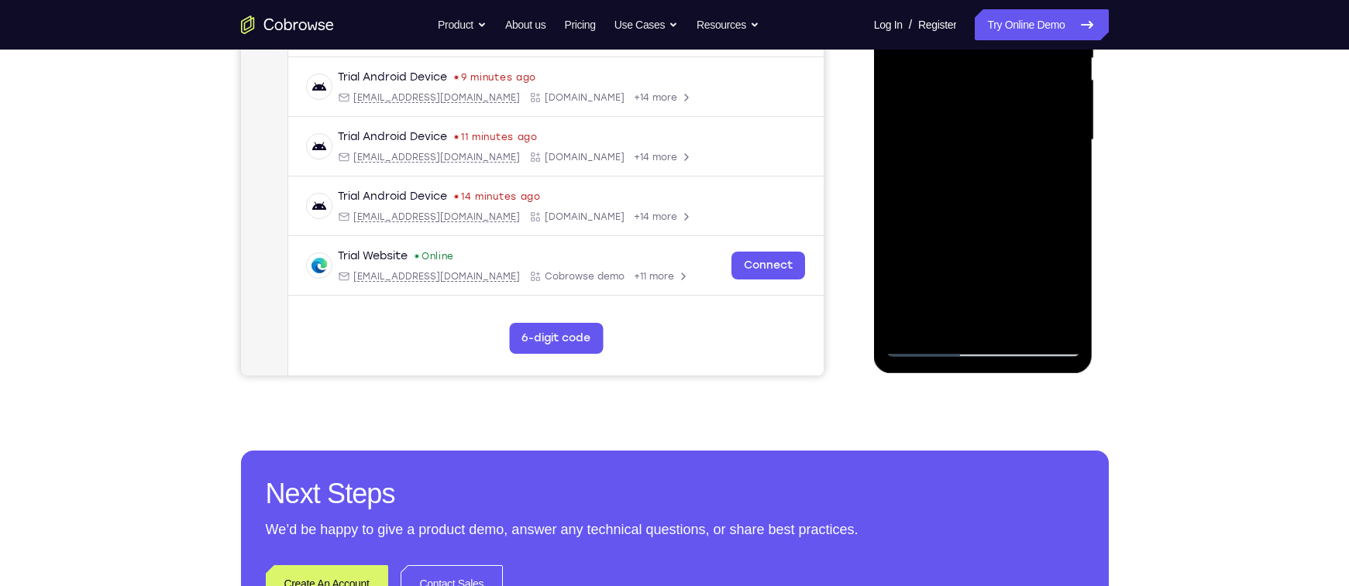
scroll to position [361, 0]
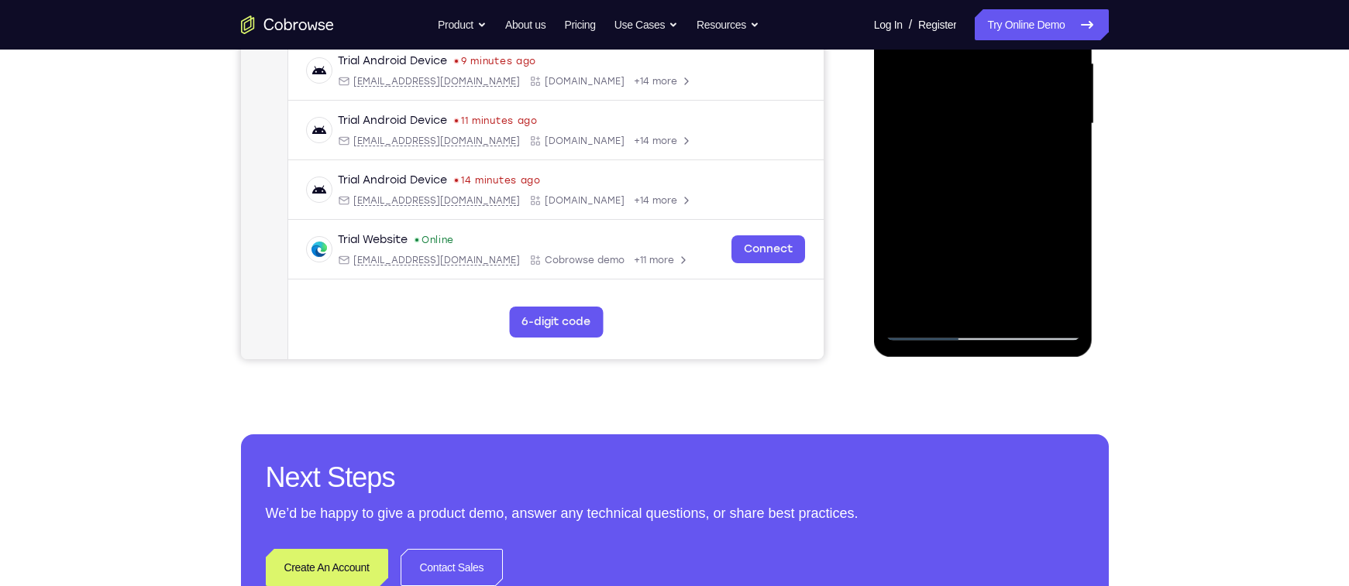
click at [936, 278] on div at bounding box center [982, 124] width 195 height 434
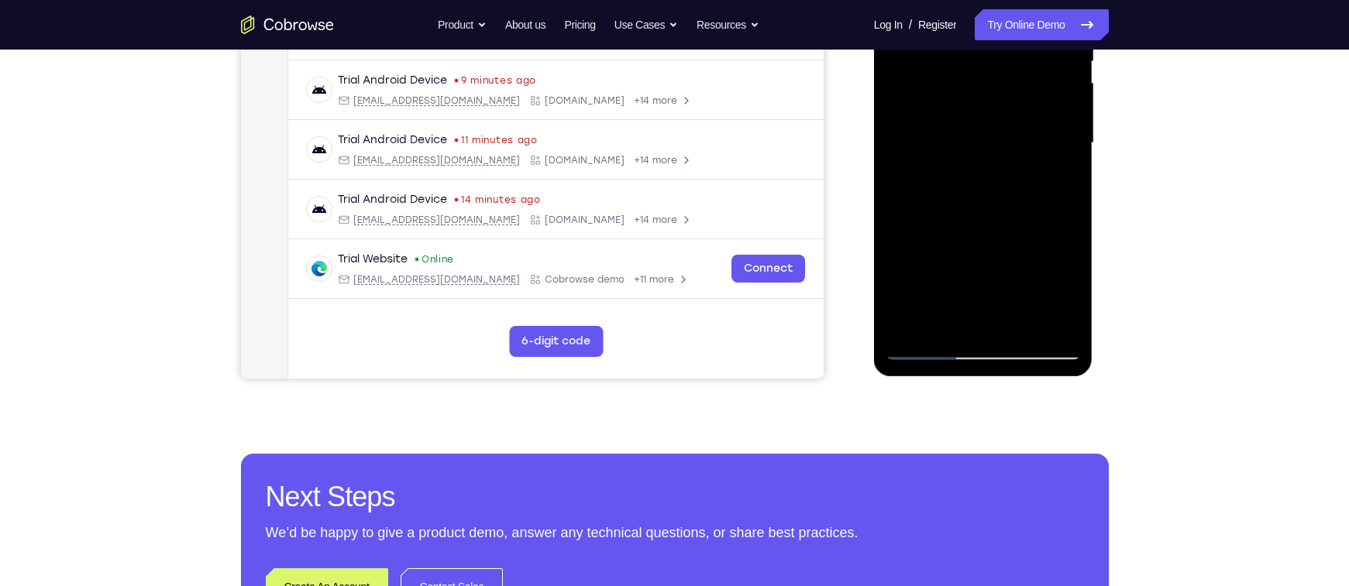
click at [924, 280] on div at bounding box center [982, 143] width 195 height 434
click at [930, 299] on div at bounding box center [982, 143] width 195 height 434
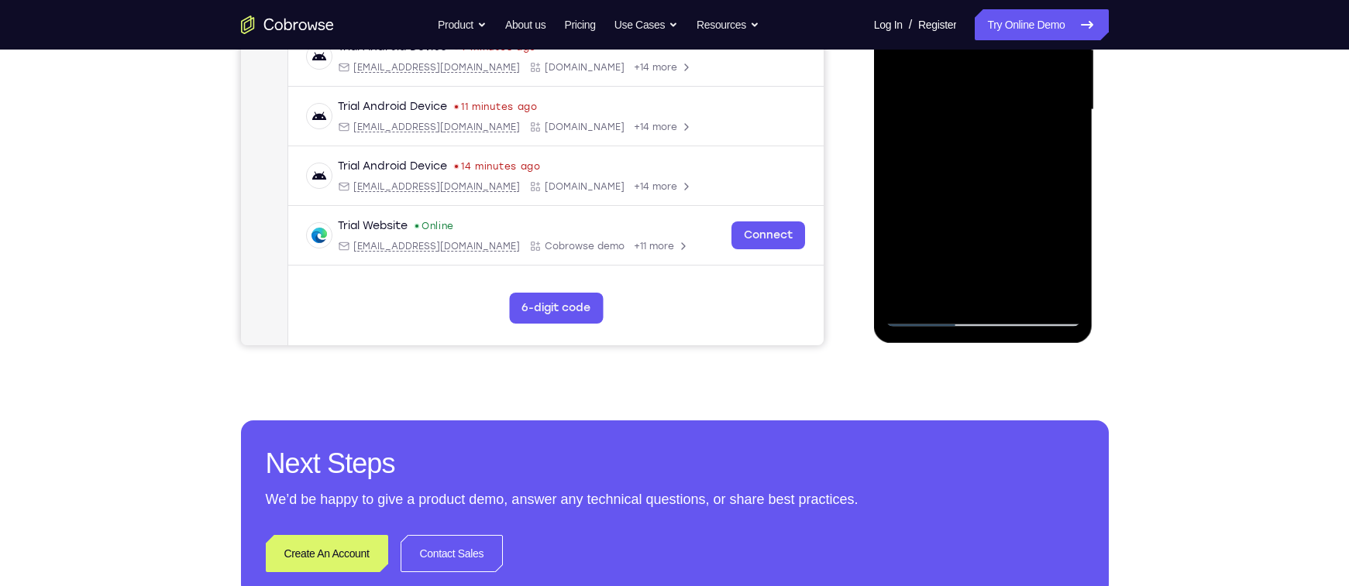
scroll to position [376, 0]
click at [933, 263] on div at bounding box center [982, 109] width 195 height 434
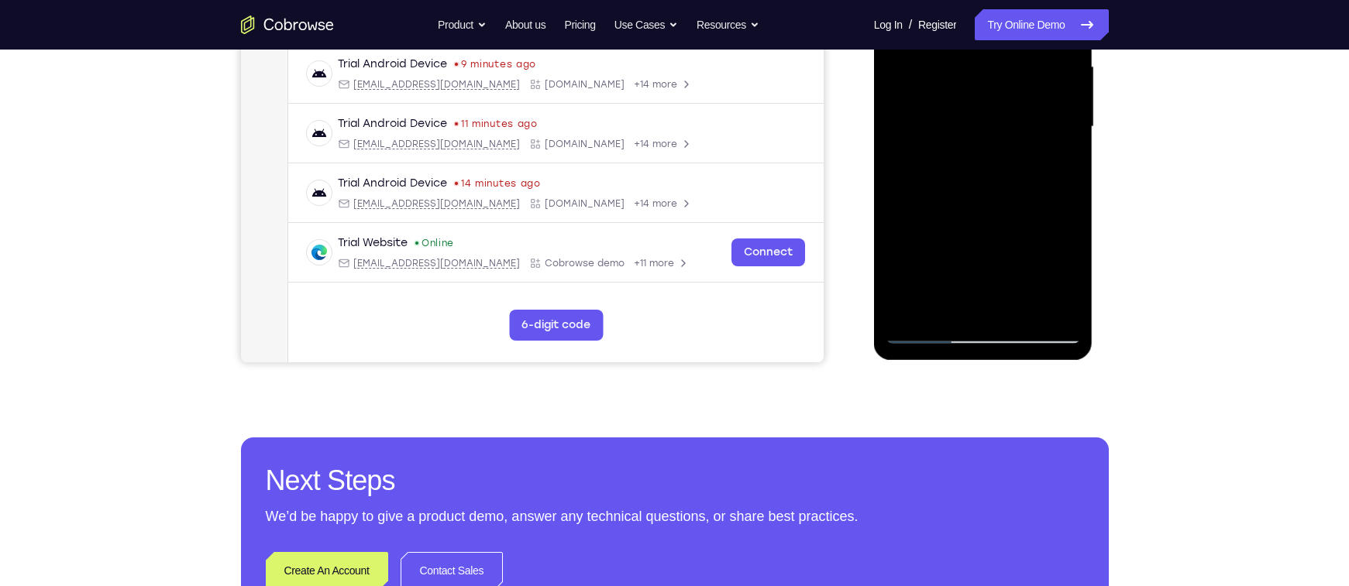
scroll to position [435, 0]
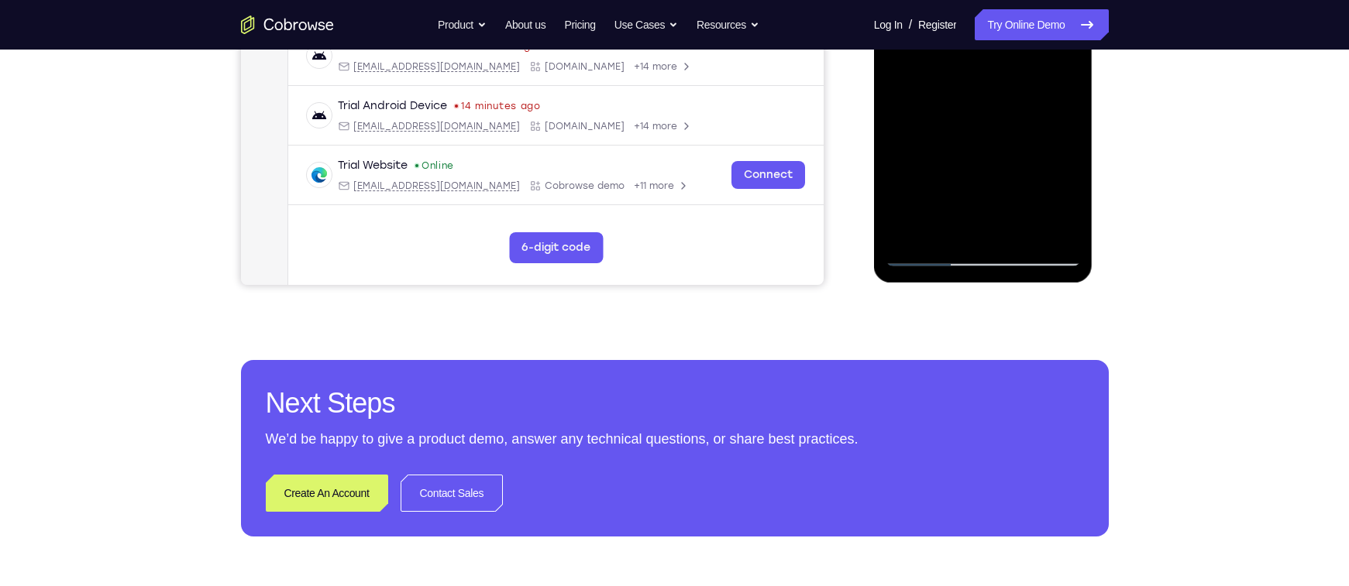
click at [929, 259] on div at bounding box center [982, 50] width 195 height 434
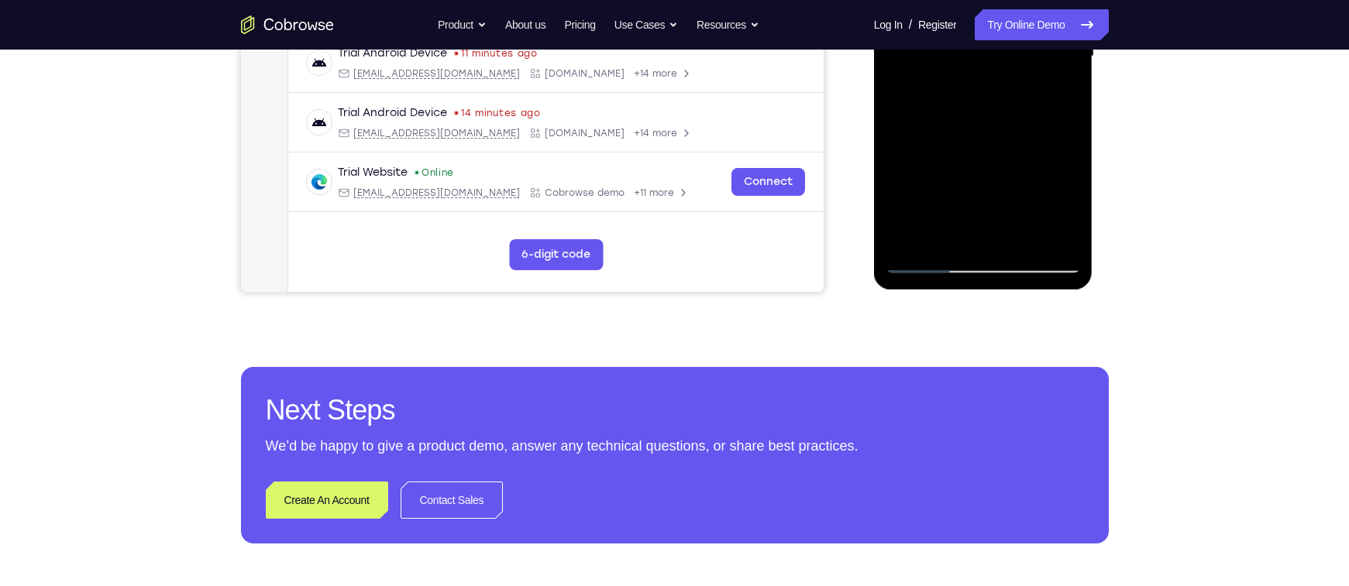
scroll to position [429, 0]
click at [943, 263] on div at bounding box center [982, 56] width 195 height 434
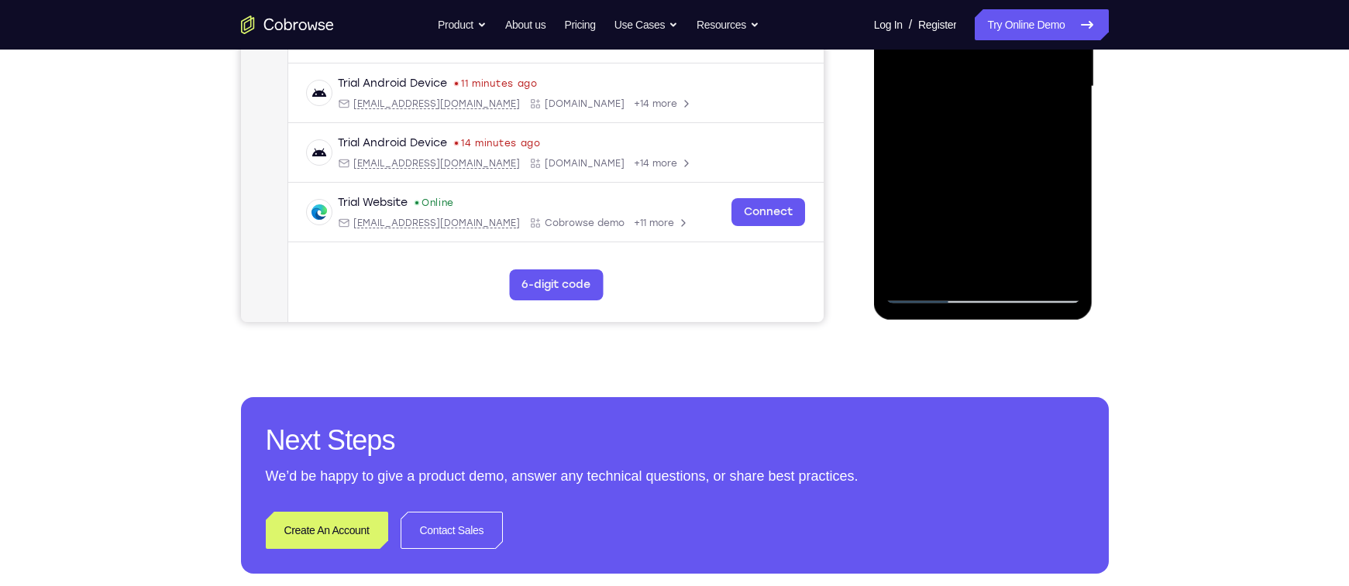
scroll to position [404, 0]
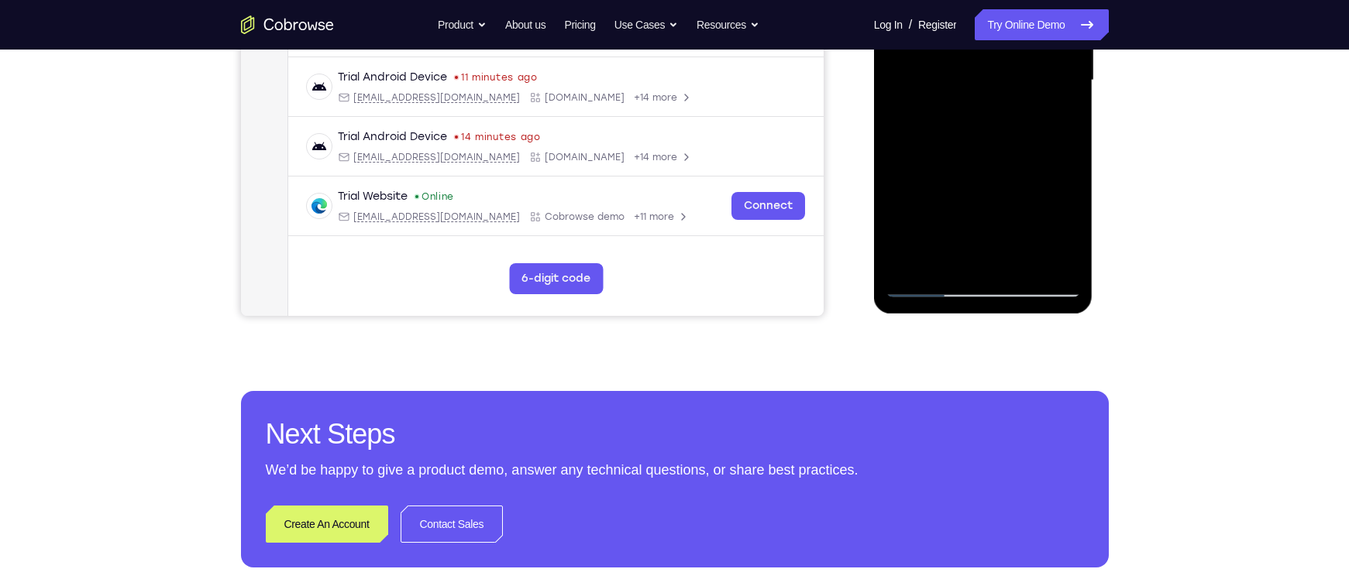
click at [995, 244] on div at bounding box center [982, 81] width 195 height 434
click at [927, 286] on div at bounding box center [982, 81] width 195 height 434
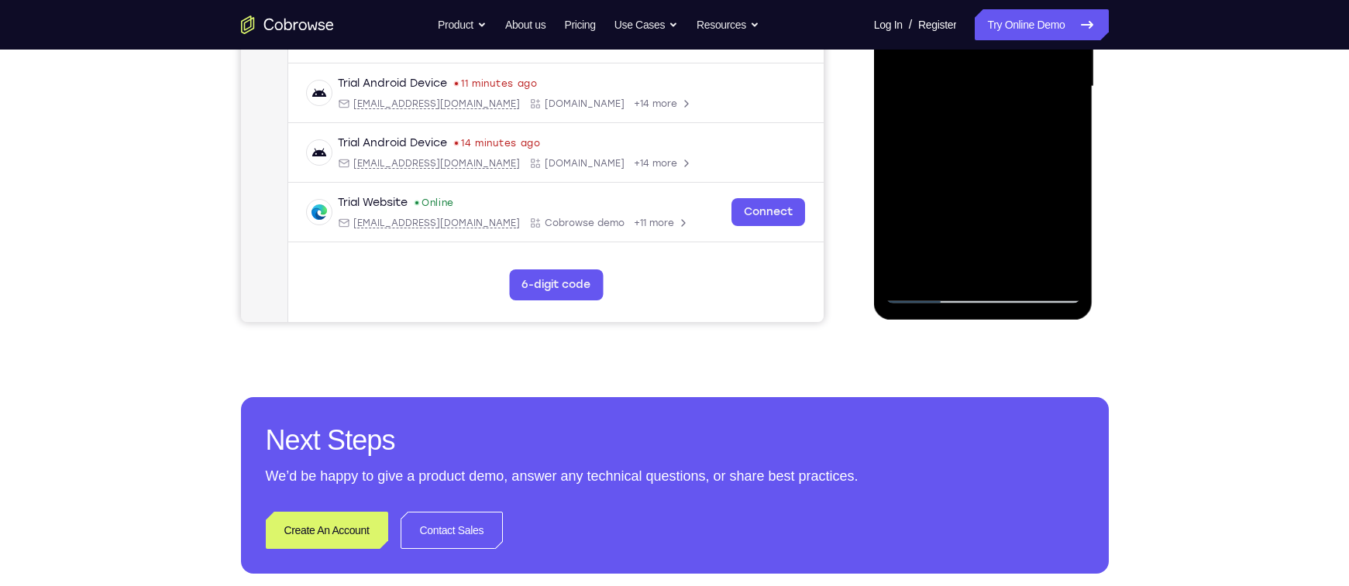
click at [933, 263] on div at bounding box center [982, 87] width 195 height 434
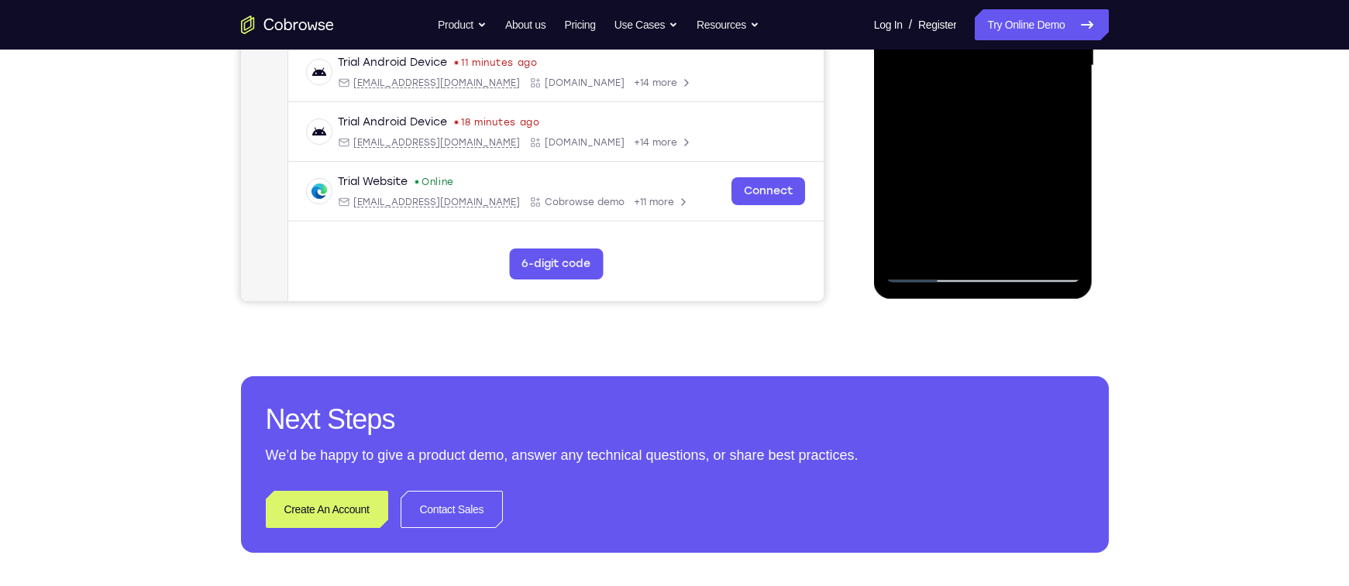
click at [927, 273] on div at bounding box center [982, 66] width 195 height 434
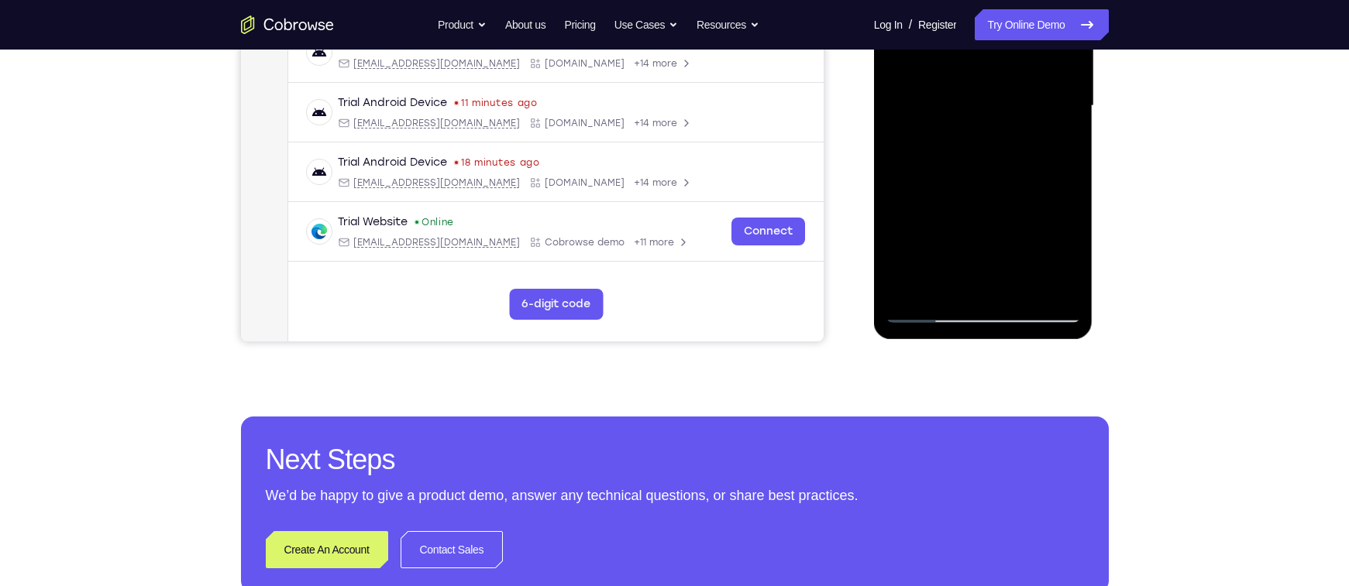
scroll to position [382, 0]
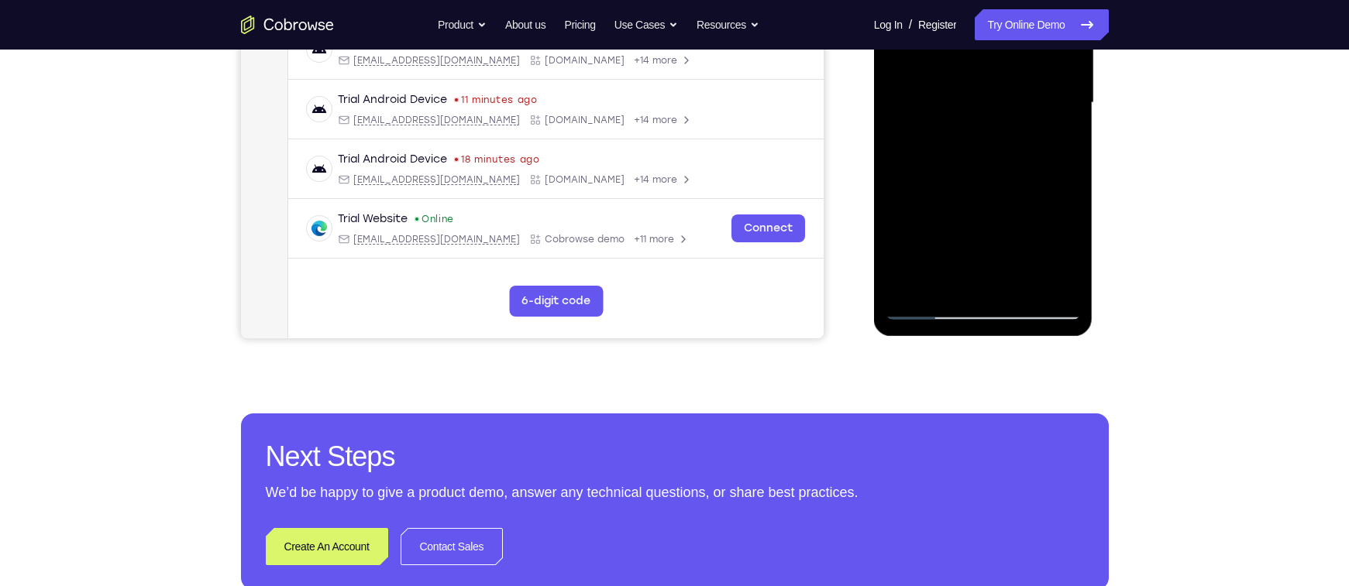
click at [971, 257] on div at bounding box center [982, 103] width 195 height 434
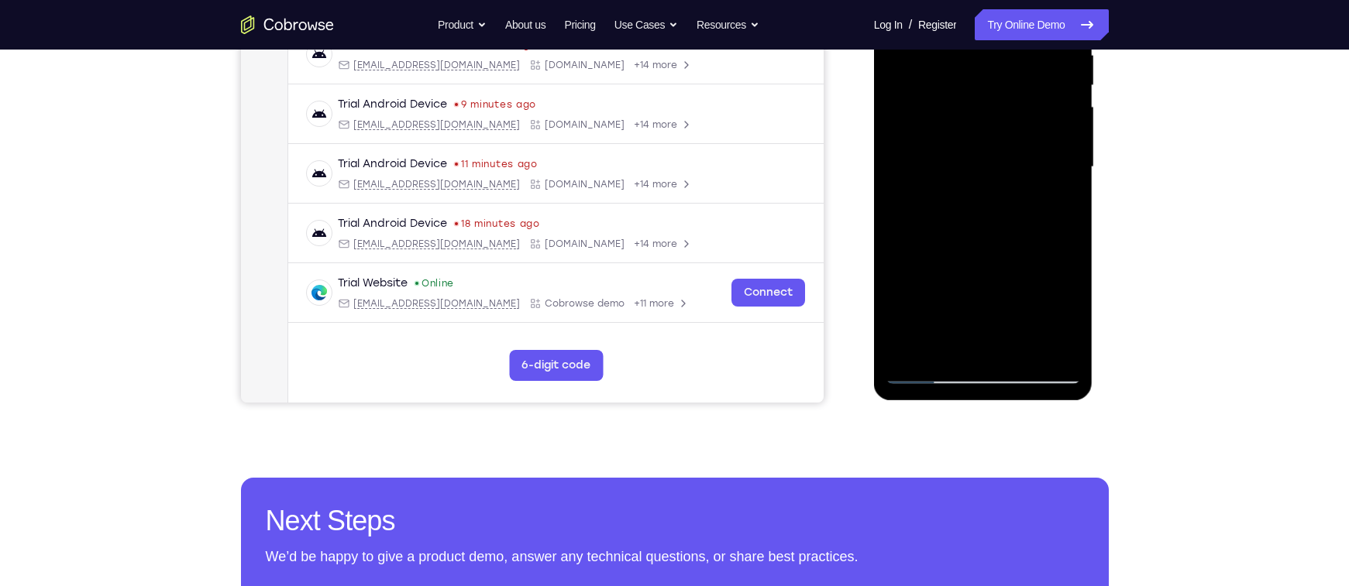
scroll to position [438, 0]
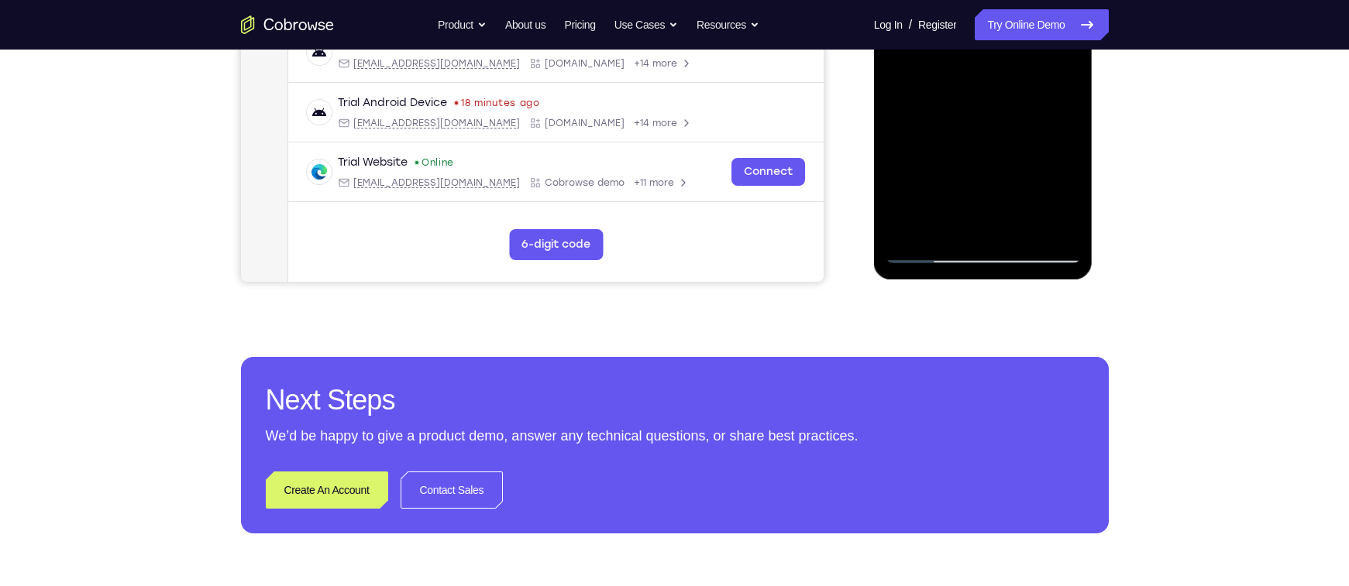
click at [926, 255] on div at bounding box center [982, 47] width 195 height 434
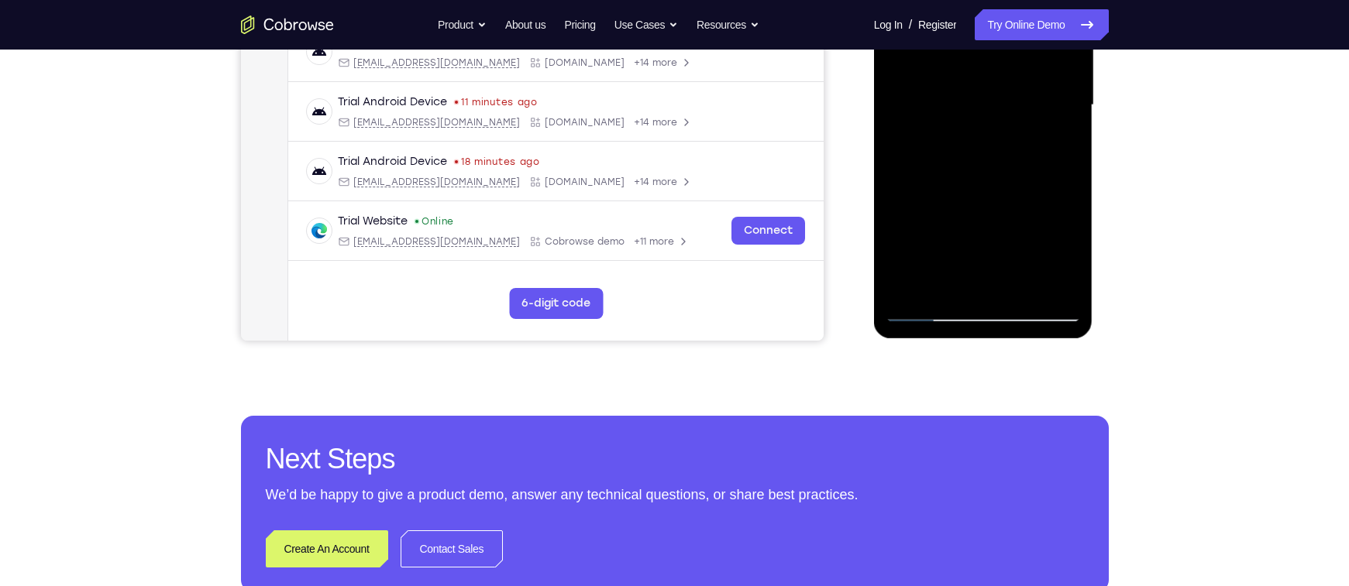
scroll to position [379, 0]
drag, startPoint x: 954, startPoint y: 270, endPoint x: 967, endPoint y: 275, distance: 13.5
click at [967, 275] on div at bounding box center [982, 106] width 195 height 434
click at [971, 270] on div at bounding box center [982, 106] width 195 height 434
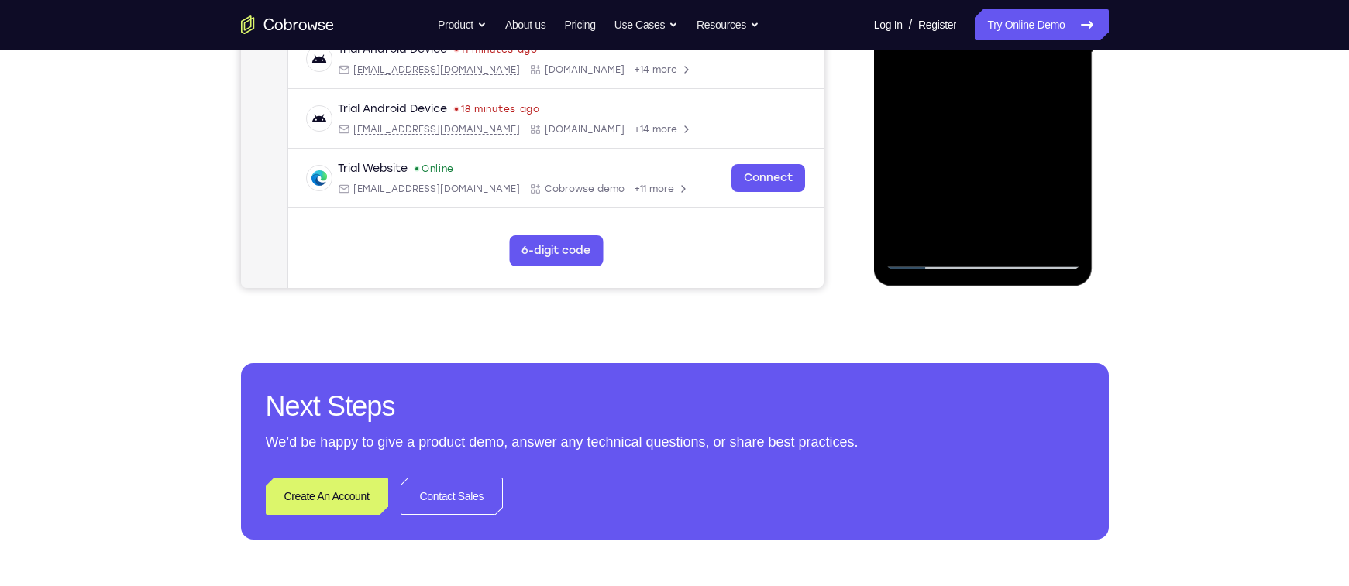
scroll to position [438, 0]
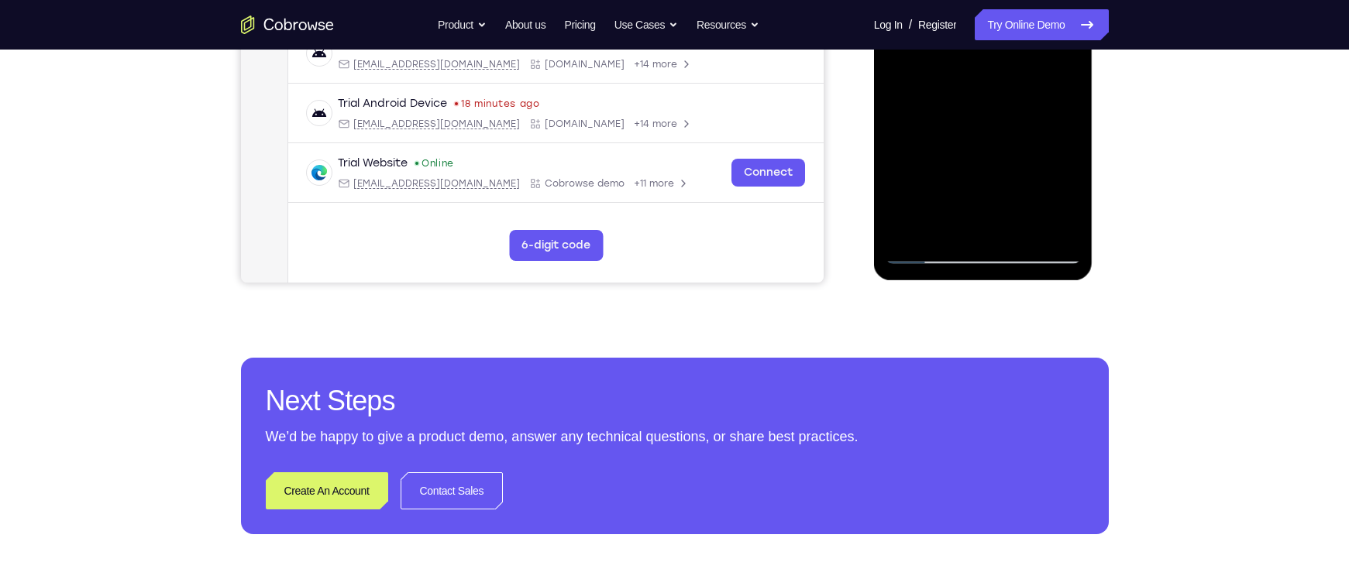
click at [930, 247] on div at bounding box center [982, 47] width 195 height 434
click at [929, 253] on div at bounding box center [982, 47] width 195 height 434
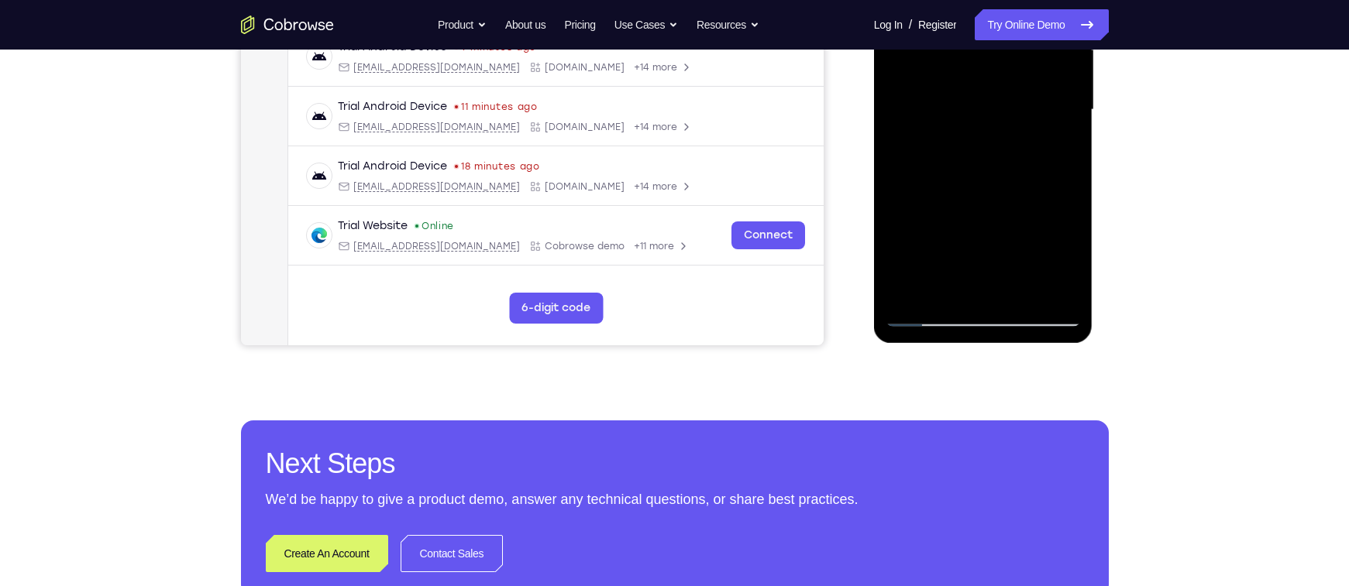
scroll to position [367, 0]
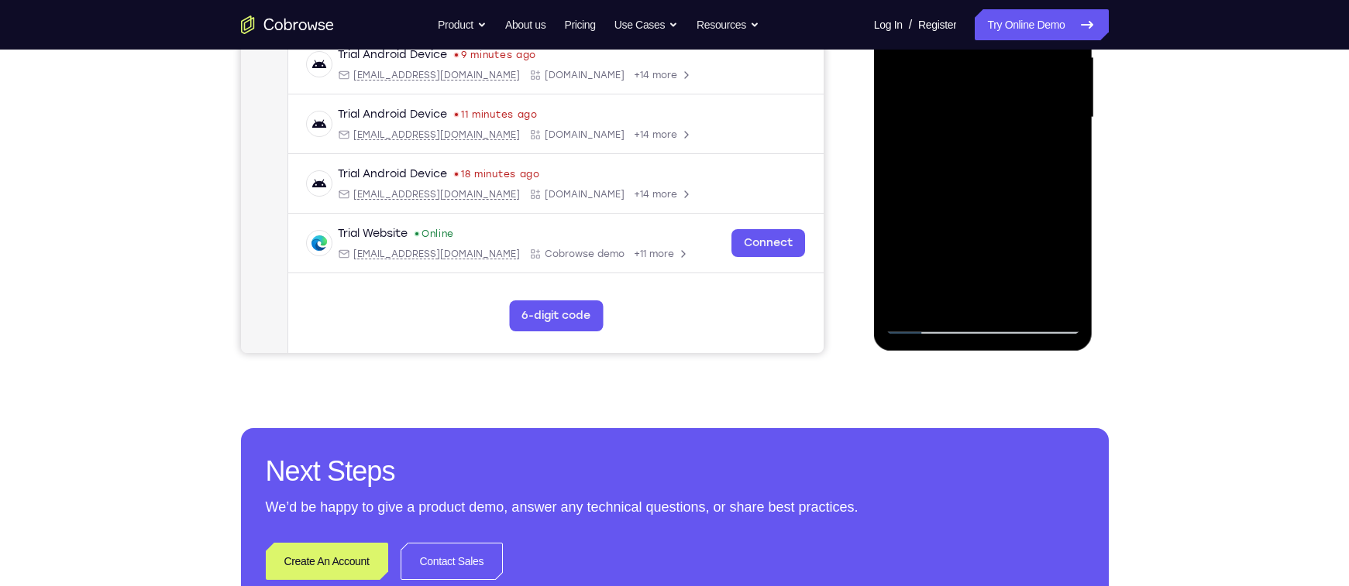
drag, startPoint x: 964, startPoint y: 284, endPoint x: 960, endPoint y: 218, distance: 65.2
click at [960, 218] on div at bounding box center [982, 118] width 195 height 434
drag, startPoint x: 960, startPoint y: 290, endPoint x: 937, endPoint y: 187, distance: 105.4
click at [937, 187] on div at bounding box center [982, 118] width 195 height 434
drag, startPoint x: 962, startPoint y: 252, endPoint x: 956, endPoint y: 226, distance: 26.3
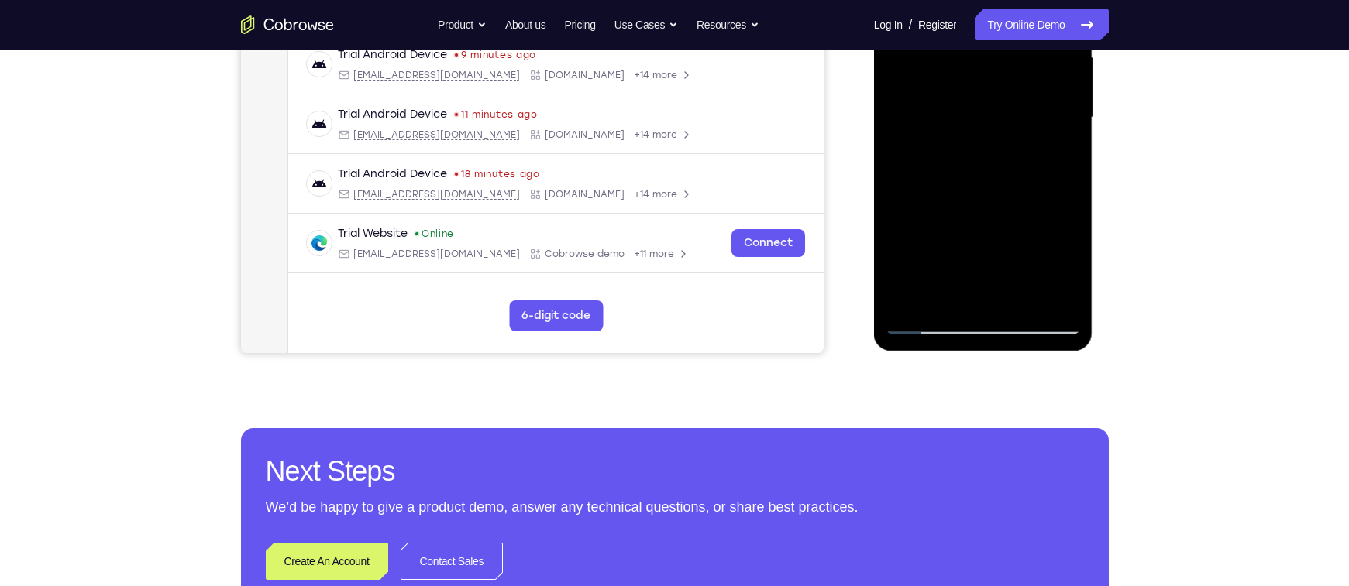
click at [956, 226] on div at bounding box center [982, 118] width 195 height 434
drag, startPoint x: 973, startPoint y: 273, endPoint x: 948, endPoint y: 216, distance: 62.5
click at [948, 216] on div at bounding box center [982, 118] width 195 height 434
drag, startPoint x: 1006, startPoint y: 270, endPoint x: 965, endPoint y: 184, distance: 96.0
click at [965, 184] on div at bounding box center [982, 118] width 195 height 434
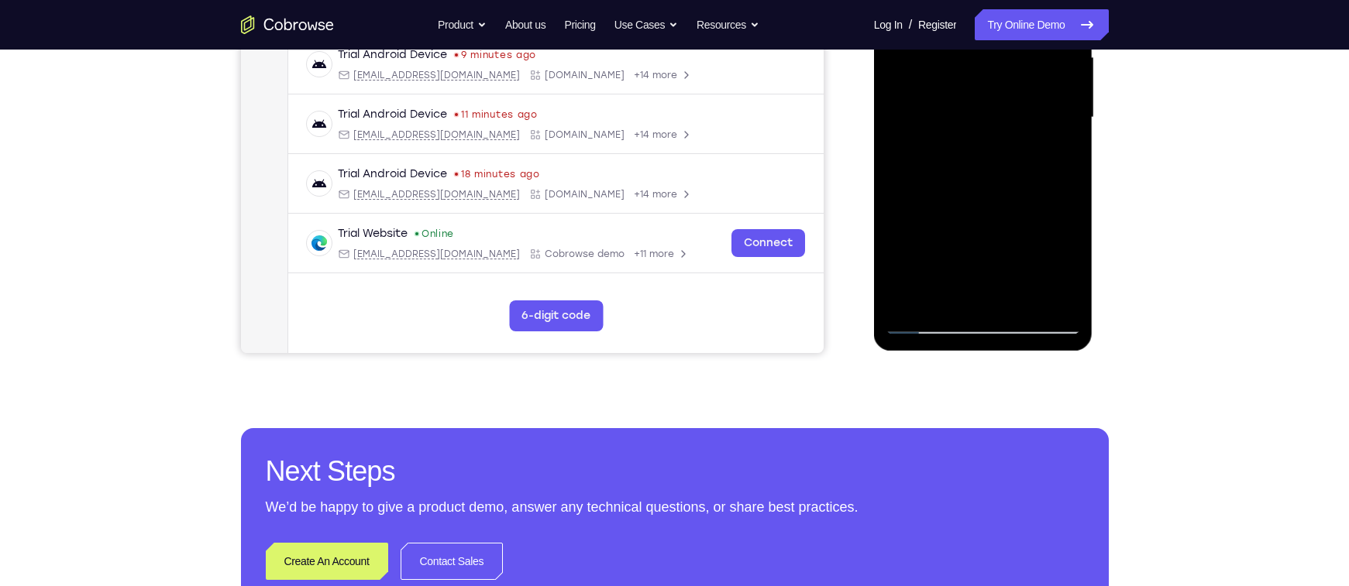
drag, startPoint x: 989, startPoint y: 280, endPoint x: 943, endPoint y: 178, distance: 111.6
click at [943, 178] on div at bounding box center [982, 118] width 195 height 434
drag, startPoint x: 978, startPoint y: 269, endPoint x: 964, endPoint y: 211, distance: 59.6
click at [964, 211] on div at bounding box center [982, 118] width 195 height 434
drag, startPoint x: 988, startPoint y: 273, endPoint x: 968, endPoint y: 201, distance: 73.9
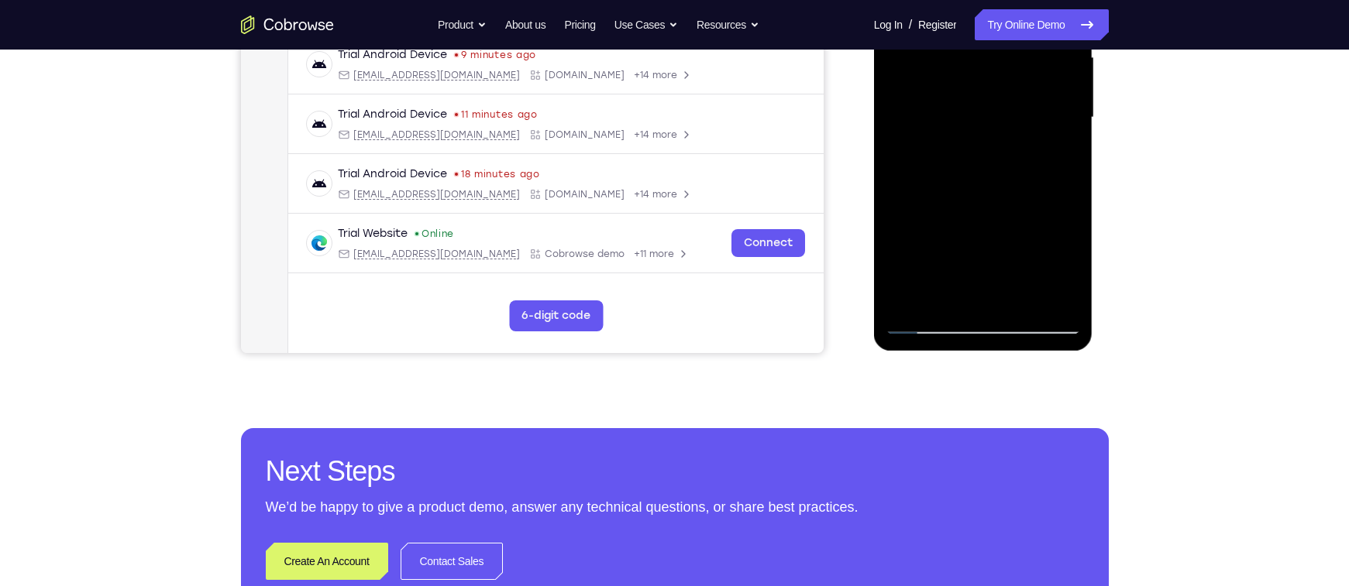
click at [968, 201] on div at bounding box center [982, 118] width 195 height 434
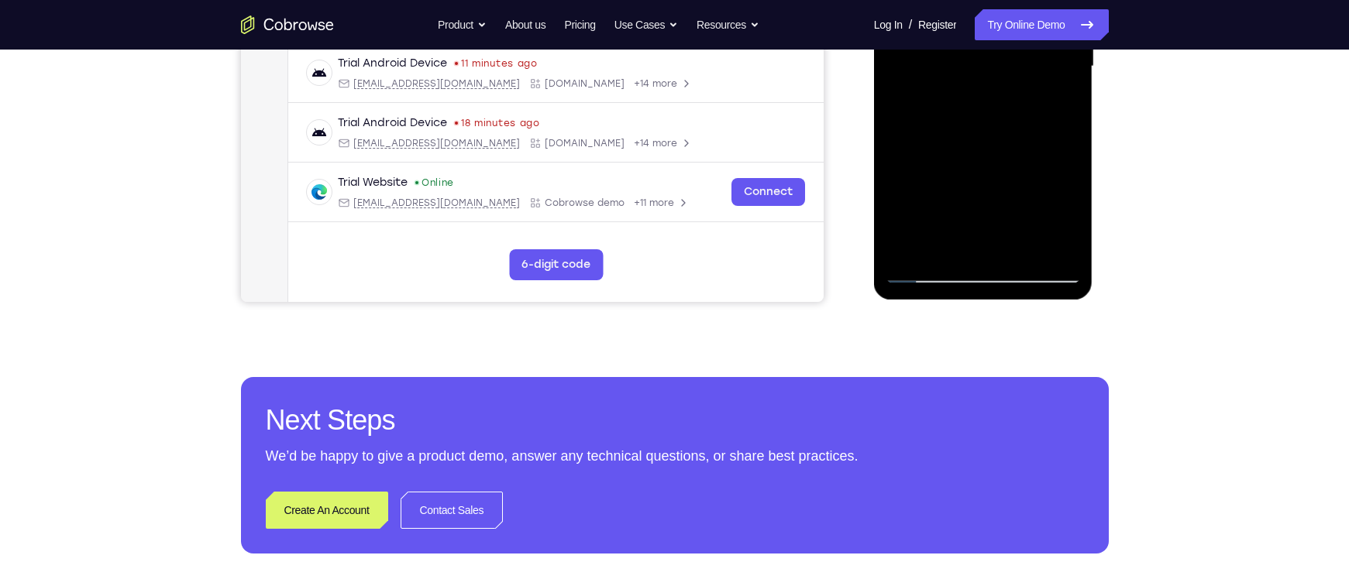
scroll to position [419, 0]
drag, startPoint x: 963, startPoint y: 219, endPoint x: 933, endPoint y: 143, distance: 81.7
click at [933, 143] on div at bounding box center [982, 66] width 195 height 434
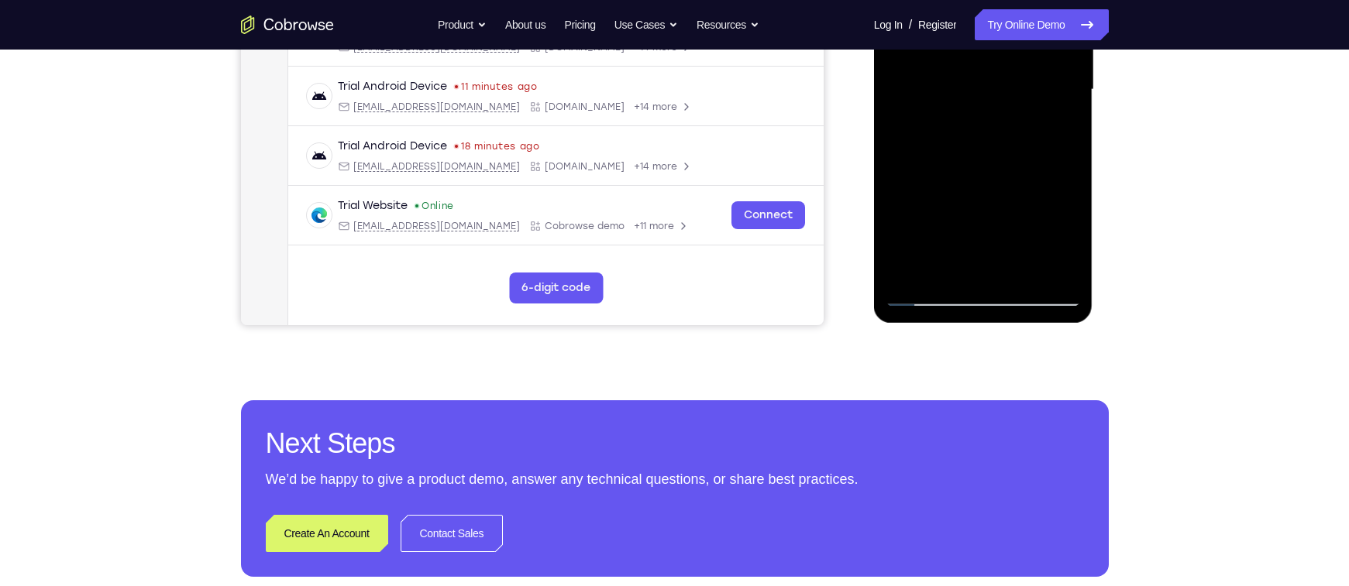
drag, startPoint x: 981, startPoint y: 260, endPoint x: 962, endPoint y: 222, distance: 42.3
click at [962, 222] on div at bounding box center [982, 90] width 195 height 434
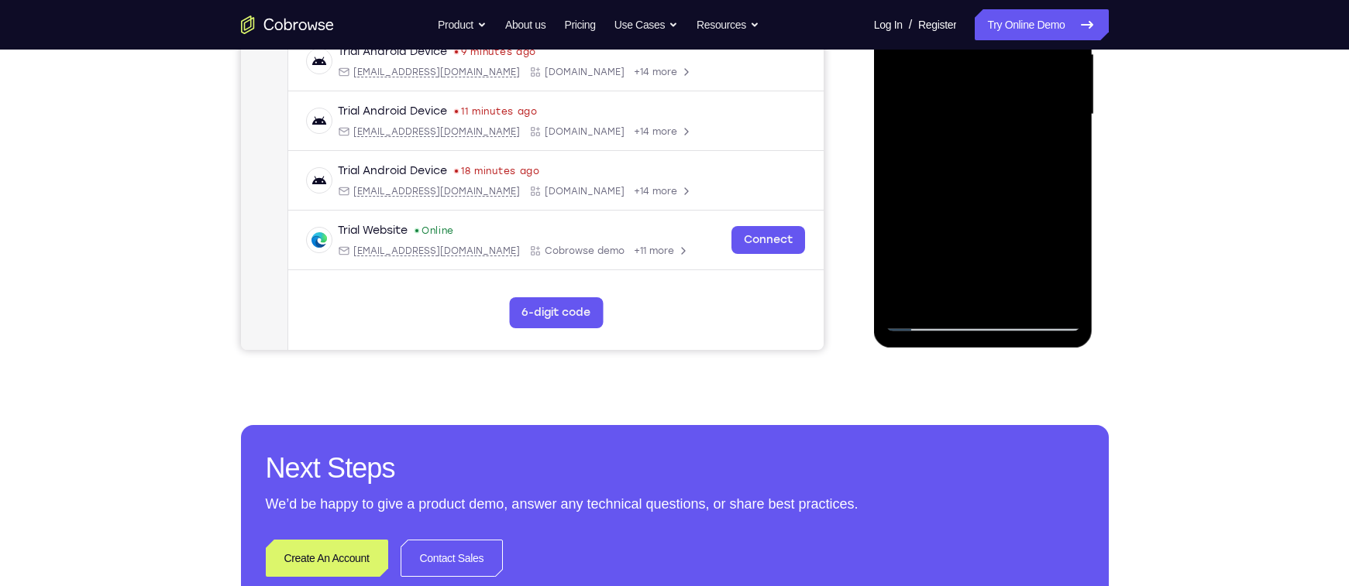
scroll to position [382, 0]
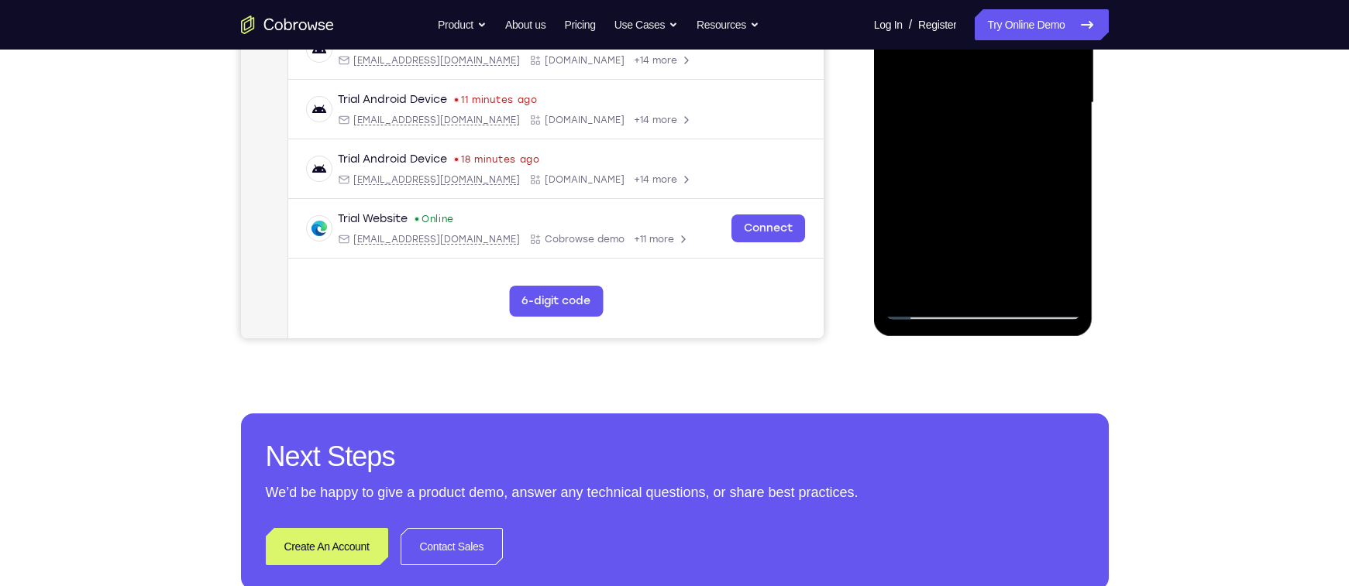
click at [910, 218] on div at bounding box center [982, 103] width 195 height 434
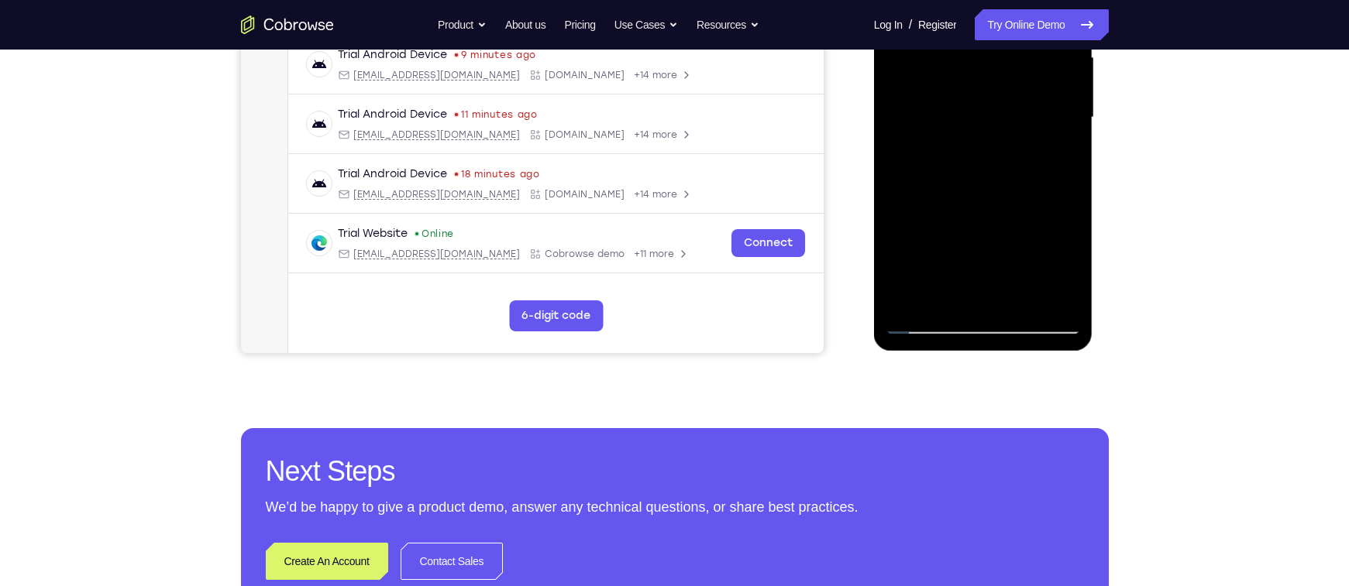
scroll to position [366, 0]
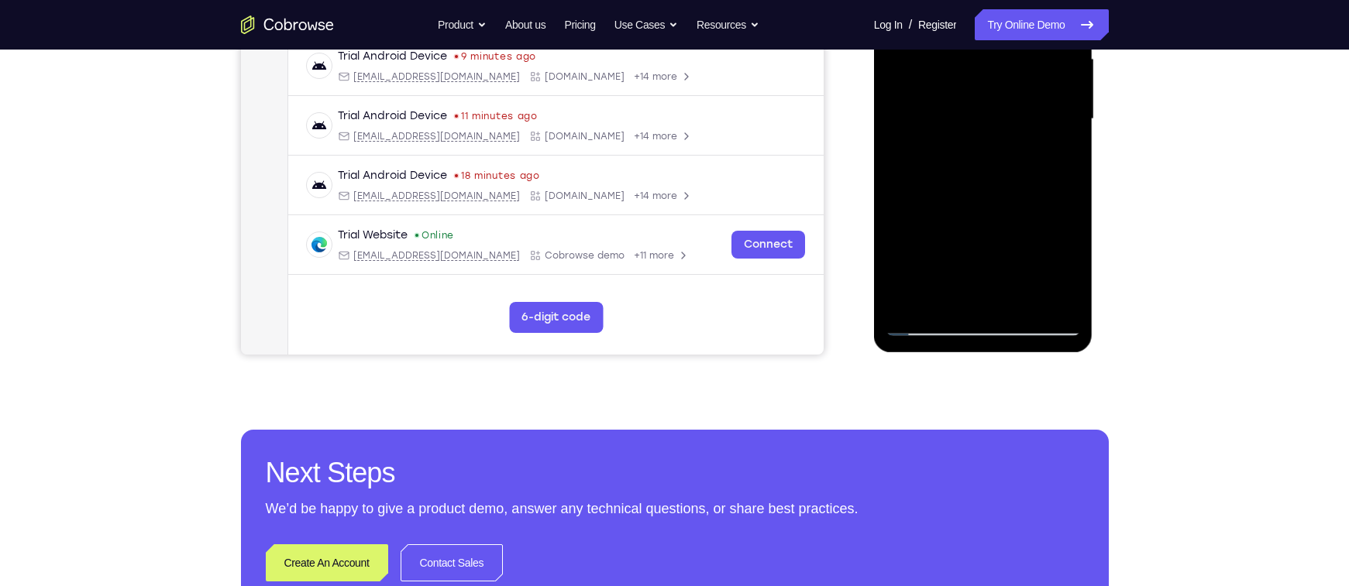
click at [1057, 303] on div at bounding box center [982, 119] width 195 height 434
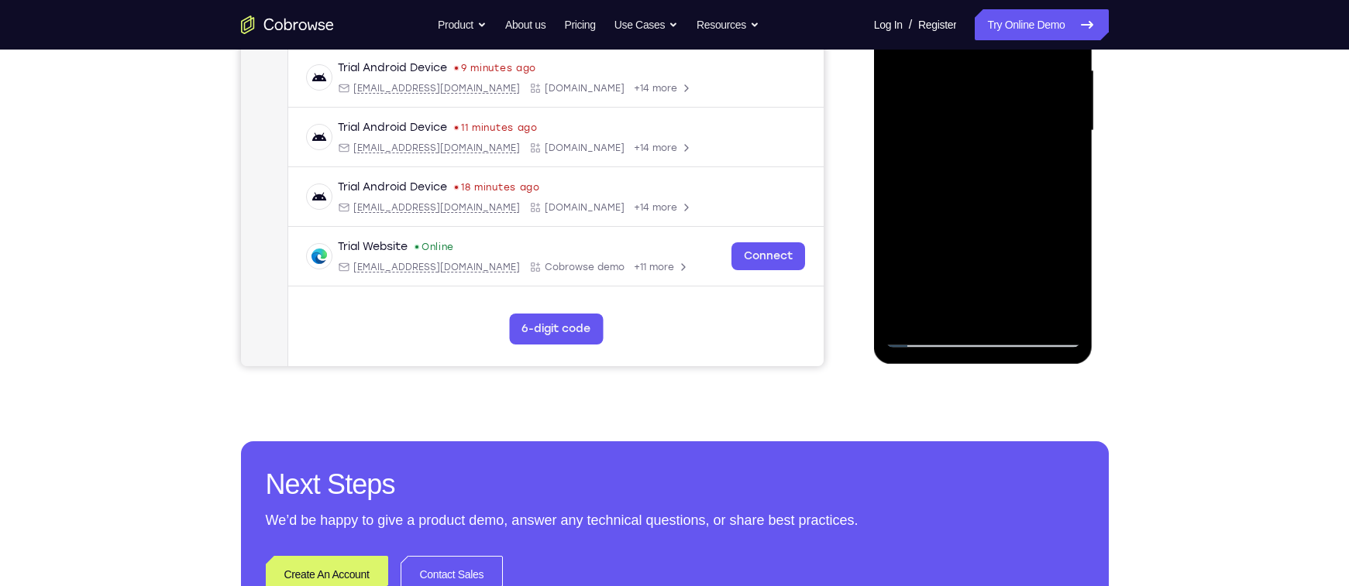
scroll to position [355, 0]
drag, startPoint x: 982, startPoint y: 296, endPoint x: 963, endPoint y: 238, distance: 61.2
click at [963, 238] on div at bounding box center [982, 130] width 195 height 434
drag, startPoint x: 978, startPoint y: 261, endPoint x: 967, endPoint y: 225, distance: 37.5
click at [967, 225] on div at bounding box center [982, 130] width 195 height 434
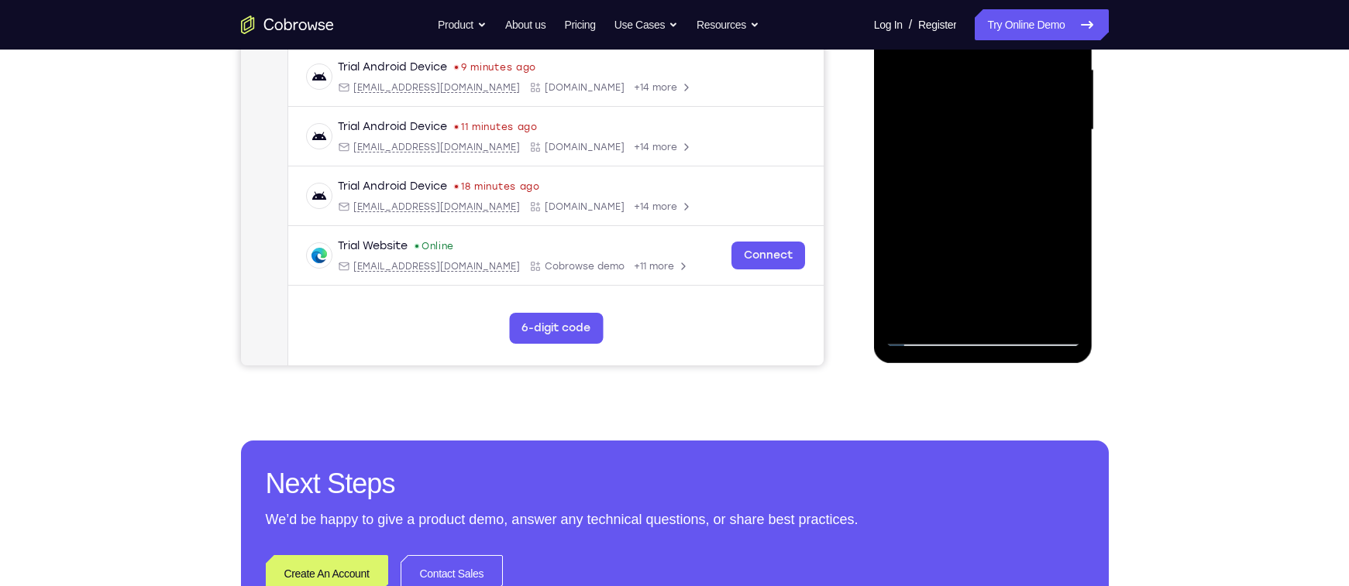
drag, startPoint x: 976, startPoint y: 255, endPoint x: 959, endPoint y: 181, distance: 75.5
click at [959, 181] on div at bounding box center [982, 130] width 195 height 434
drag, startPoint x: 978, startPoint y: 259, endPoint x: 962, endPoint y: 218, distance: 43.9
click at [962, 218] on div at bounding box center [982, 130] width 195 height 434
drag, startPoint x: 987, startPoint y: 283, endPoint x: 965, endPoint y: 221, distance: 65.7
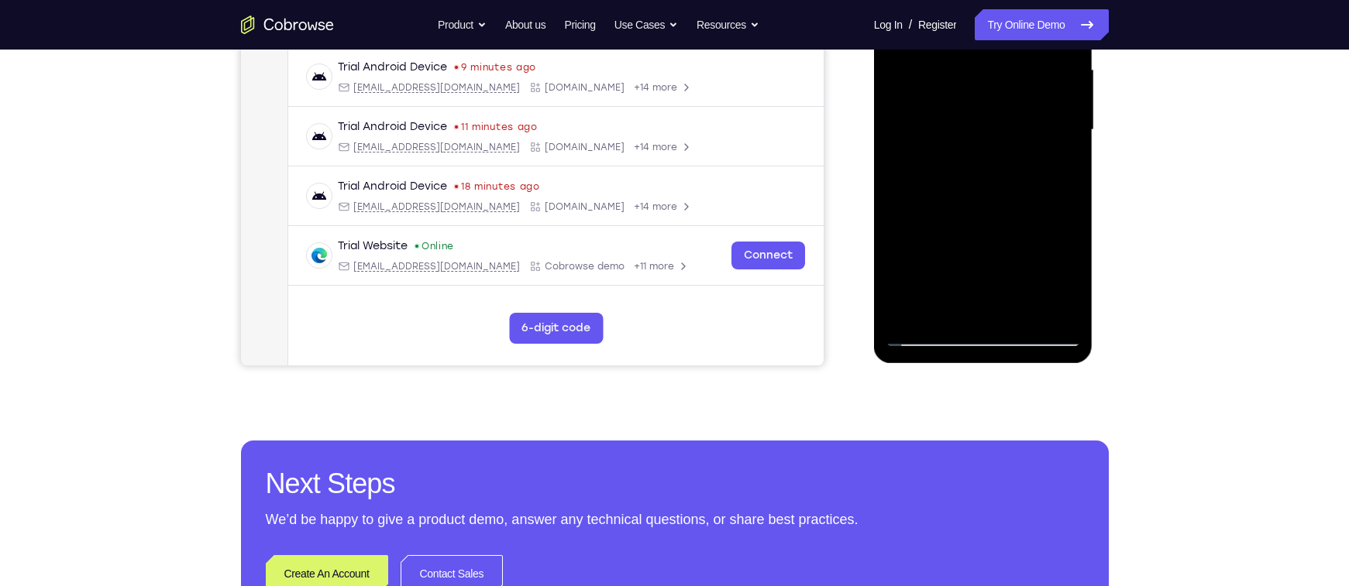
click at [965, 221] on div at bounding box center [982, 130] width 195 height 434
drag, startPoint x: 998, startPoint y: 300, endPoint x: 964, endPoint y: 219, distance: 87.5
click at [964, 219] on div at bounding box center [982, 130] width 195 height 434
drag, startPoint x: 985, startPoint y: 276, endPoint x: 960, endPoint y: 215, distance: 65.6
click at [960, 215] on div at bounding box center [982, 130] width 195 height 434
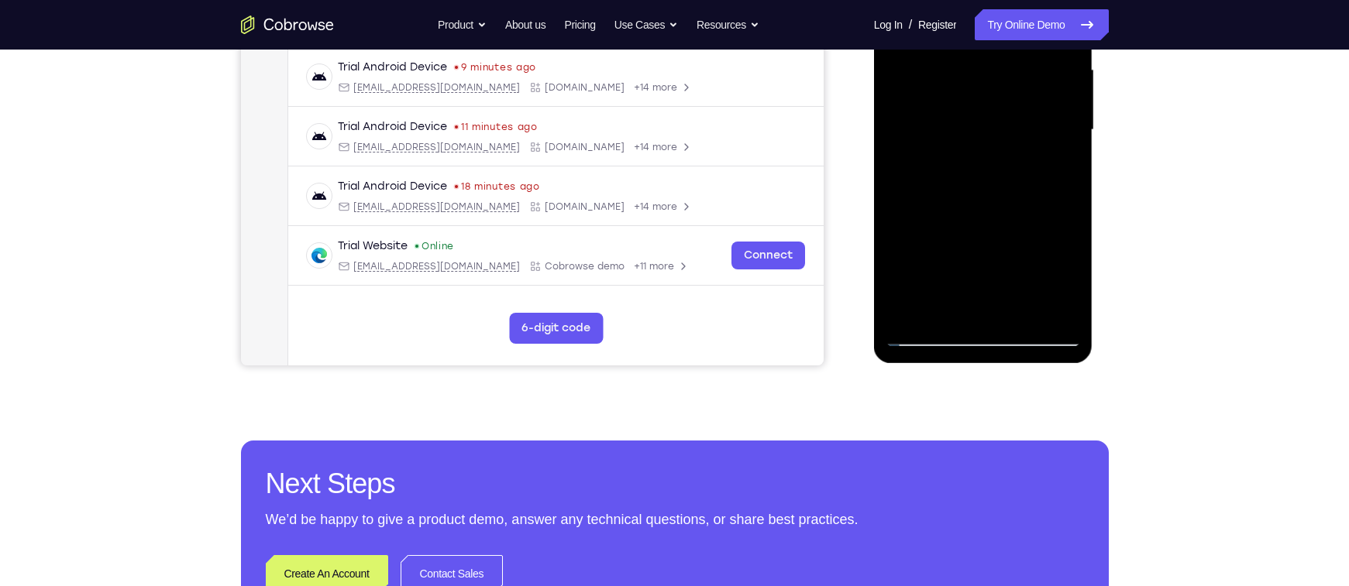
drag, startPoint x: 974, startPoint y: 265, endPoint x: 961, endPoint y: 213, distance: 53.5
click at [961, 213] on div at bounding box center [982, 130] width 195 height 434
drag, startPoint x: 976, startPoint y: 199, endPoint x: 977, endPoint y: 229, distance: 30.2
click at [977, 229] on div at bounding box center [982, 130] width 195 height 434
drag, startPoint x: 991, startPoint y: 269, endPoint x: 968, endPoint y: 201, distance: 71.3
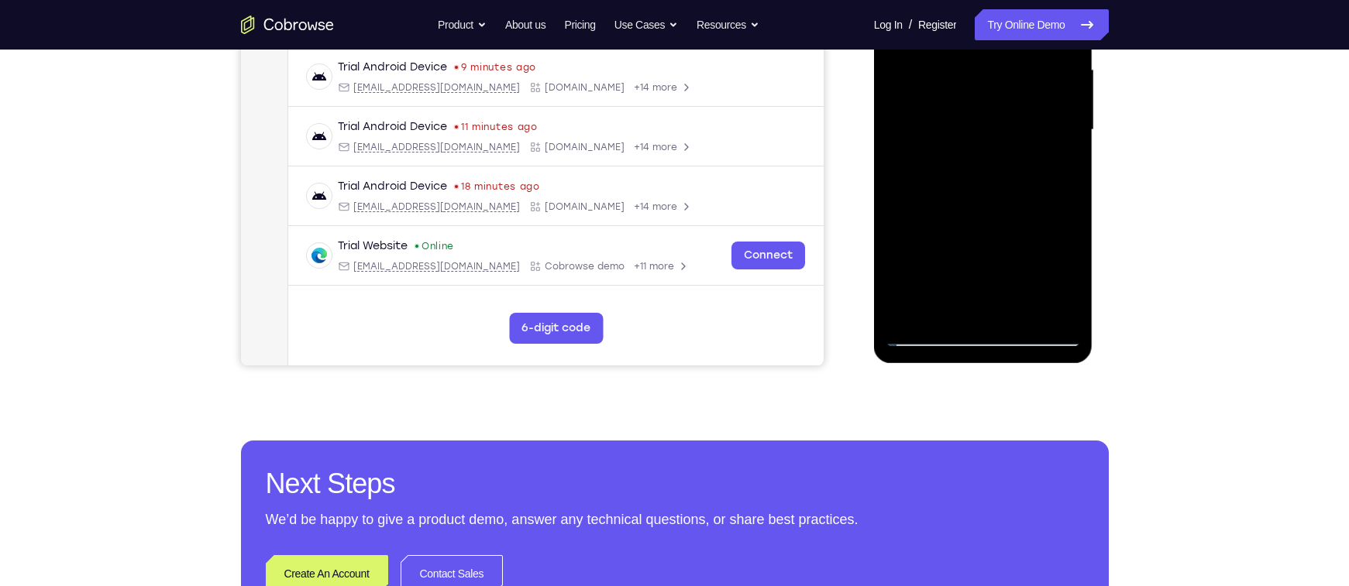
click at [968, 201] on div at bounding box center [982, 130] width 195 height 434
drag, startPoint x: 988, startPoint y: 267, endPoint x: 973, endPoint y: 211, distance: 58.6
click at [973, 211] on div at bounding box center [982, 130] width 195 height 434
drag, startPoint x: 977, startPoint y: 260, endPoint x: 969, endPoint y: 224, distance: 37.2
click at [969, 224] on div at bounding box center [982, 130] width 195 height 434
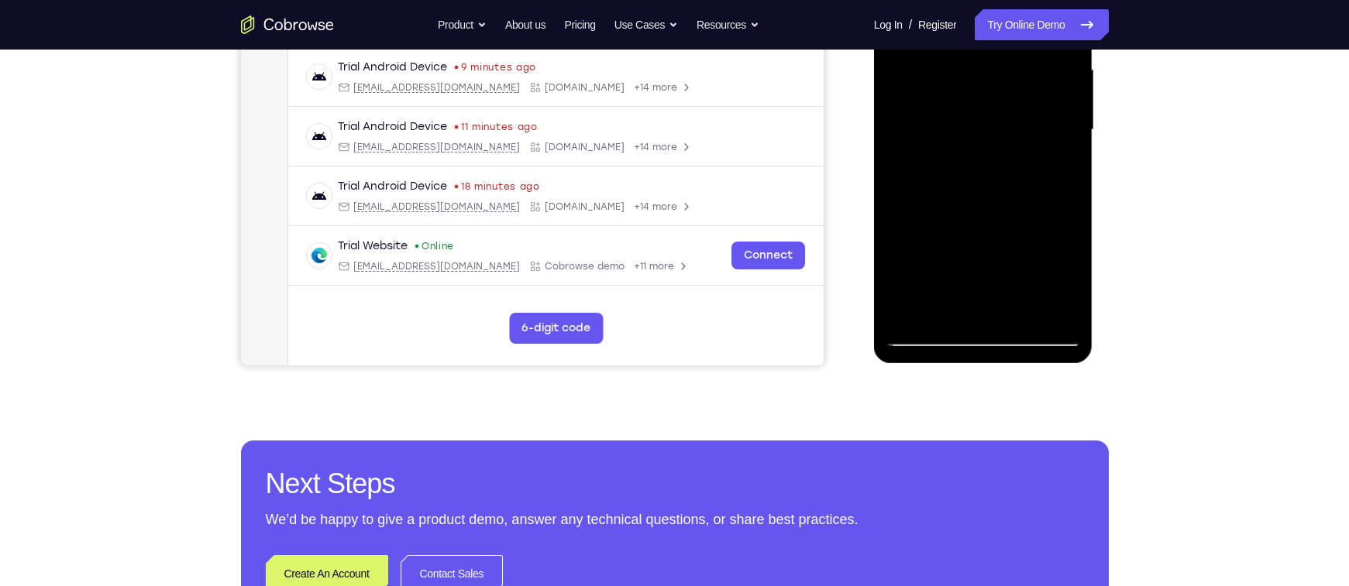
drag, startPoint x: 977, startPoint y: 242, endPoint x: 980, endPoint y: 258, distance: 15.8
click at [980, 258] on div at bounding box center [982, 130] width 195 height 434
drag, startPoint x: 971, startPoint y: 214, endPoint x: 977, endPoint y: 251, distance: 37.6
click at [977, 251] on div at bounding box center [982, 130] width 195 height 434
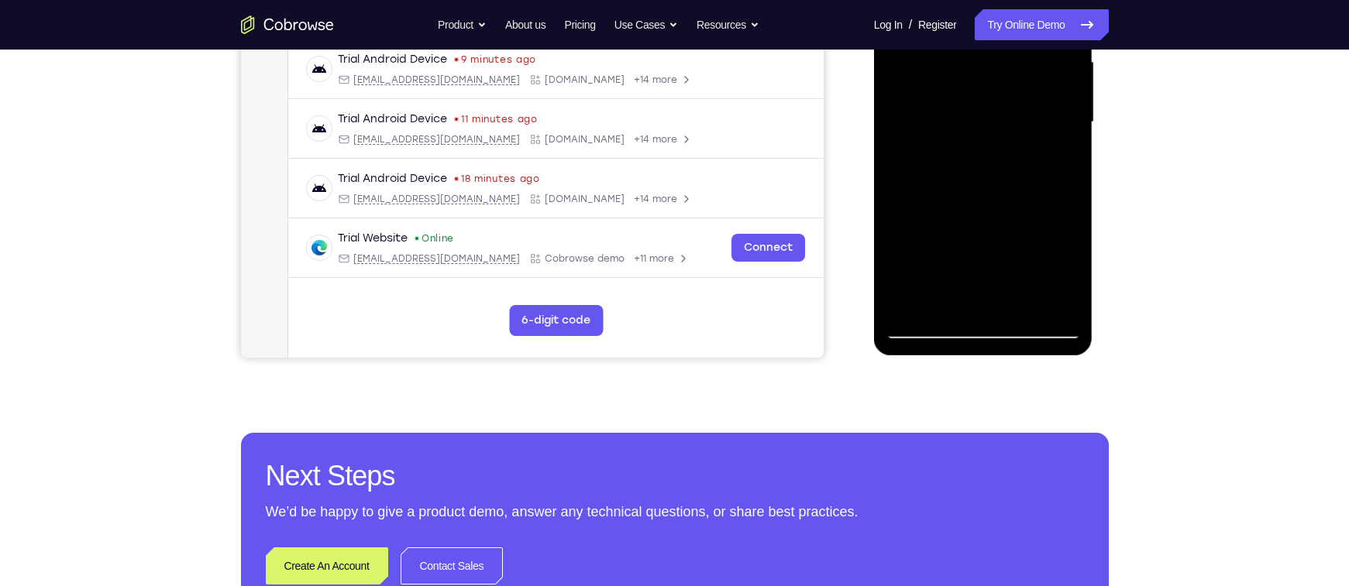
scroll to position [361, 0]
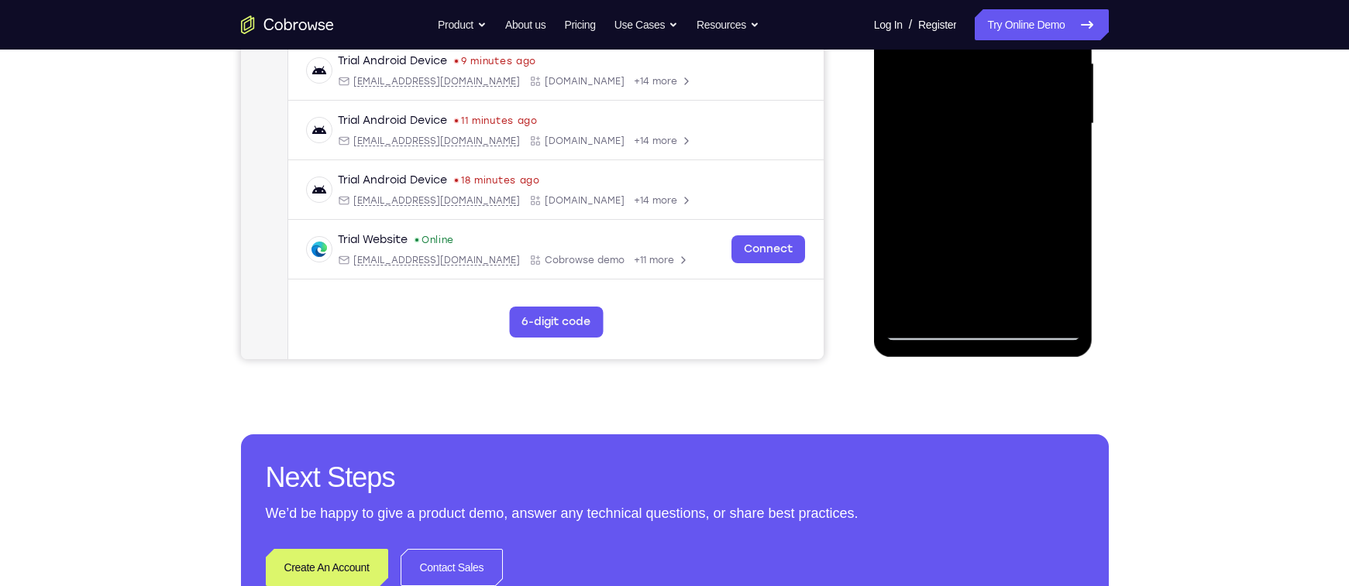
drag, startPoint x: 967, startPoint y: 234, endPoint x: 968, endPoint y: 250, distance: 16.3
click at [968, 250] on div at bounding box center [982, 124] width 195 height 434
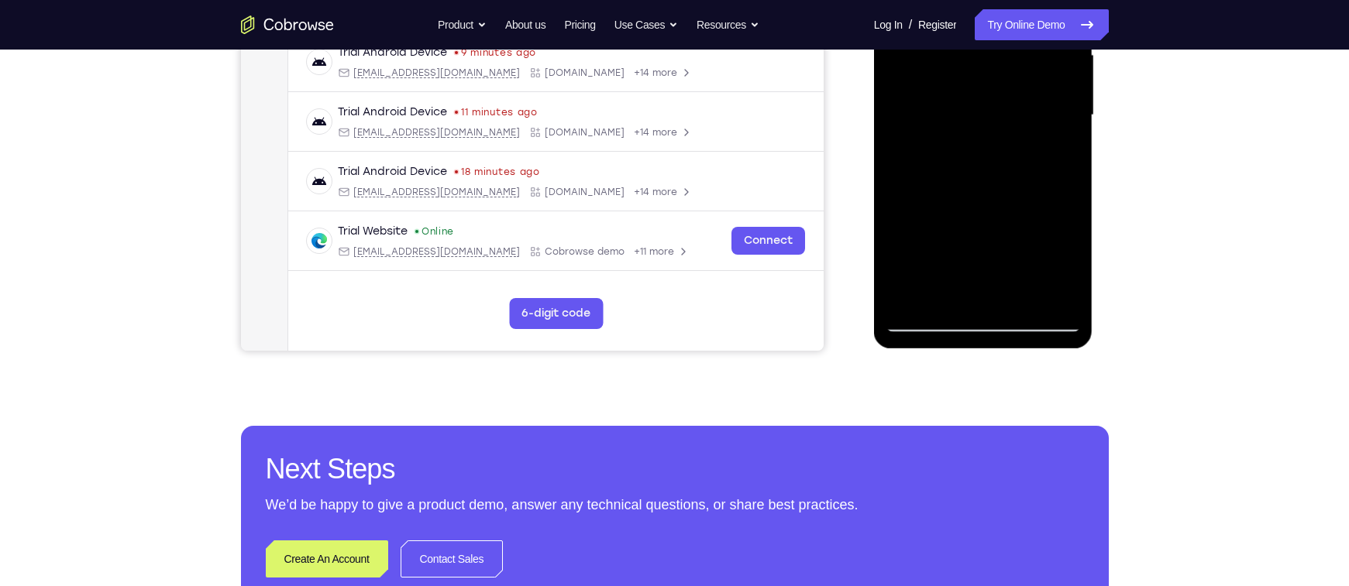
scroll to position [333, 0]
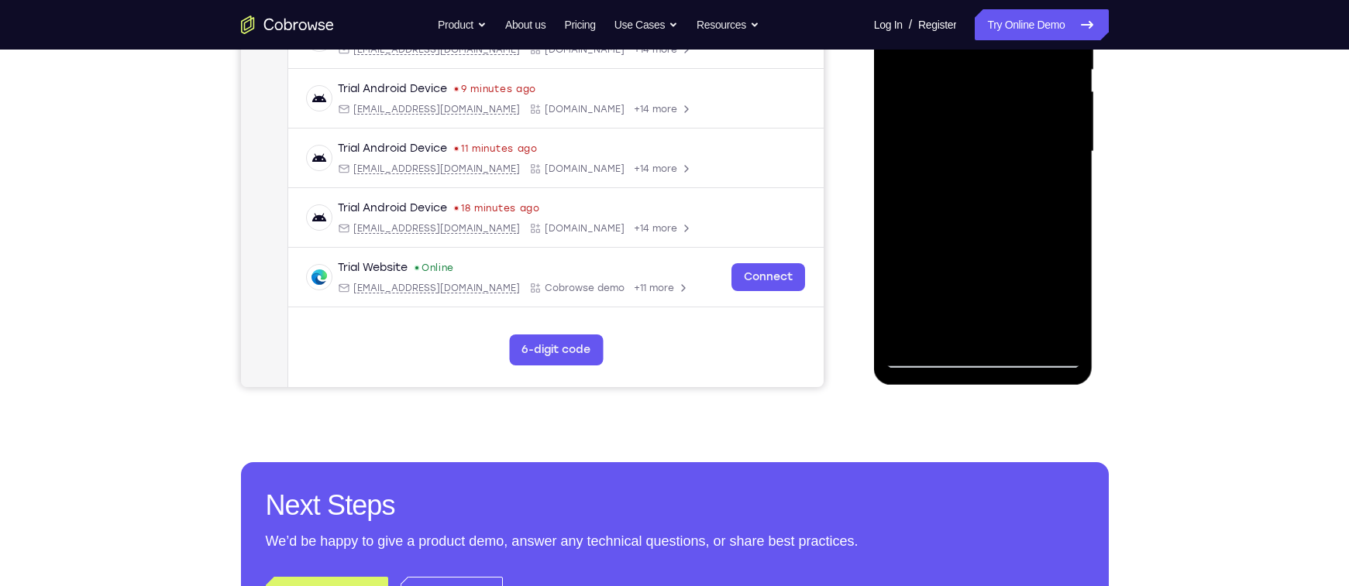
click at [973, 180] on div at bounding box center [982, 152] width 195 height 434
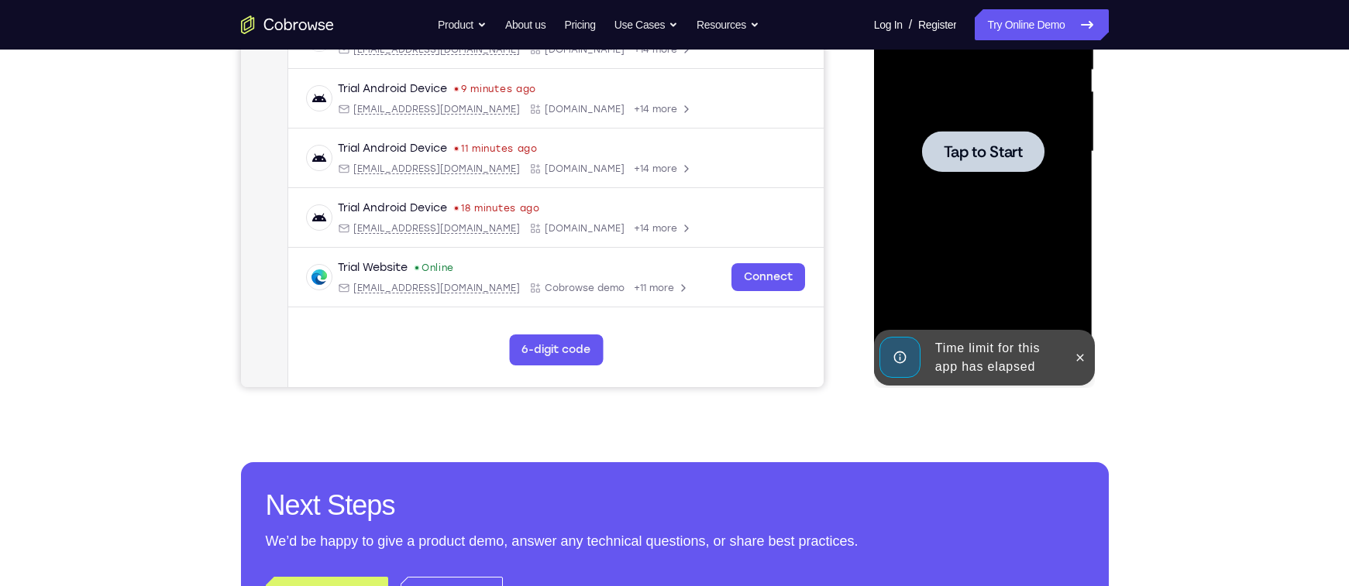
click at [964, 170] on div at bounding box center [983, 151] width 122 height 41
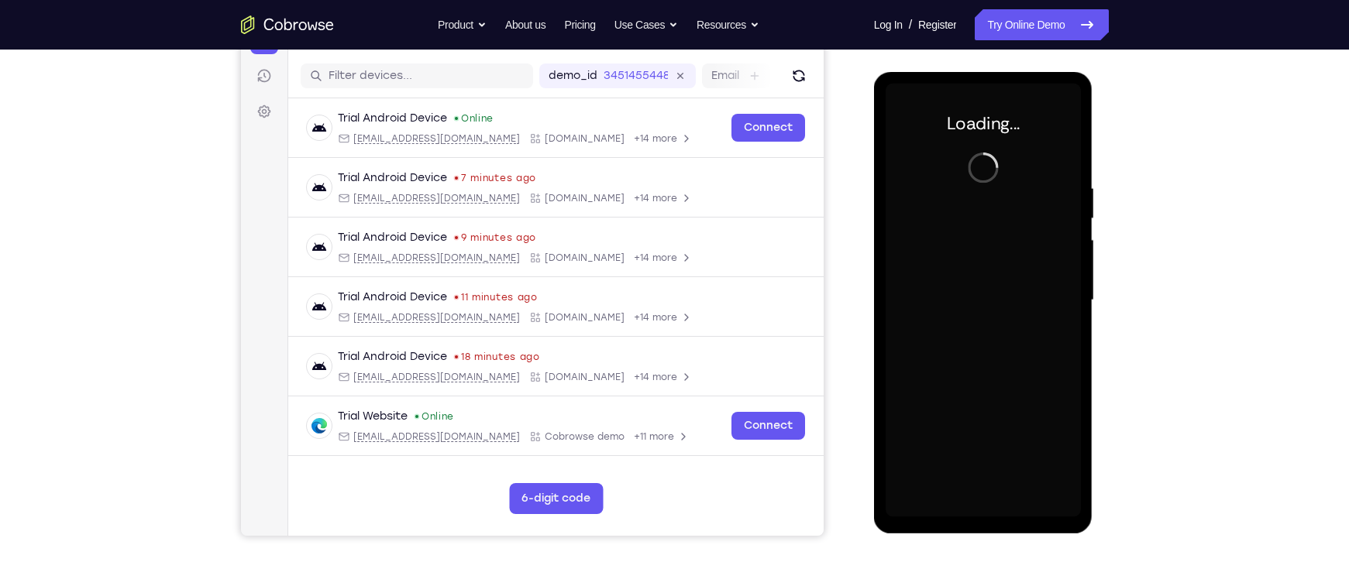
scroll to position [177, 0]
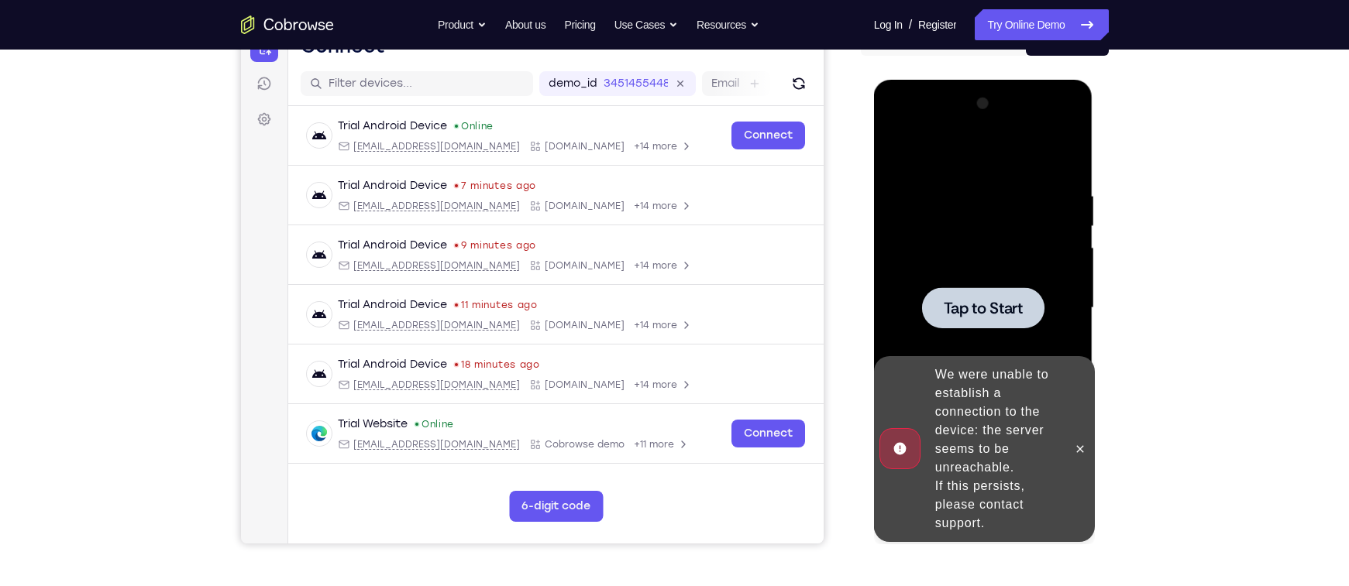
click at [978, 325] on div at bounding box center [983, 307] width 122 height 41
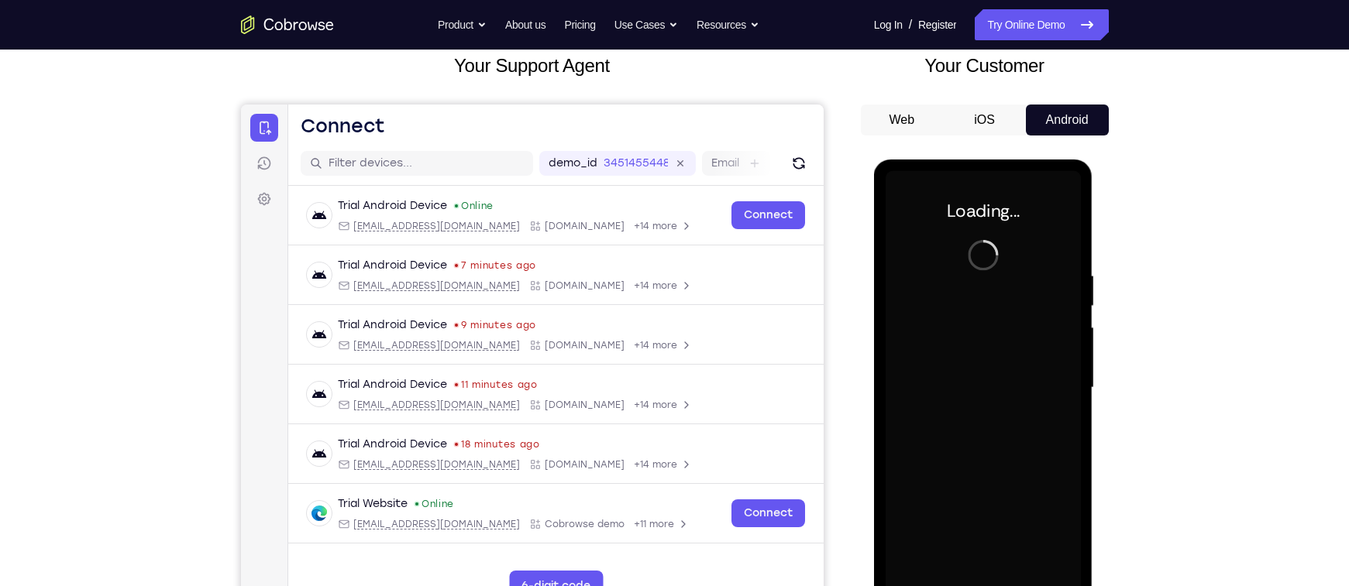
scroll to position [91, 0]
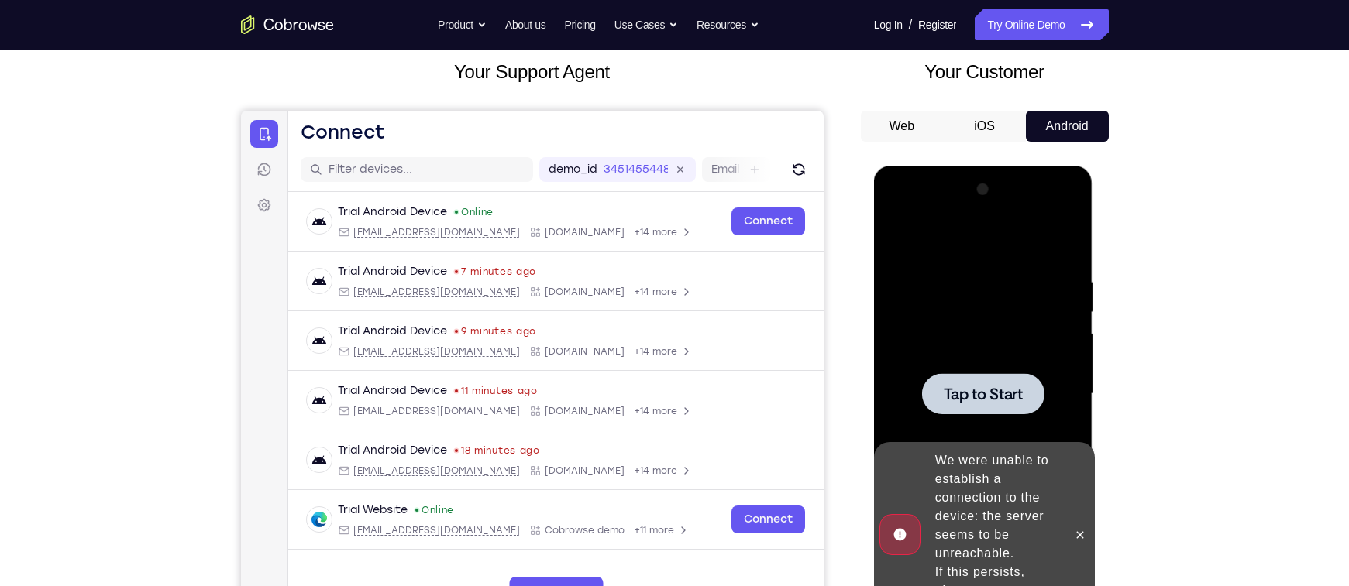
click at [953, 378] on div at bounding box center [983, 393] width 122 height 41
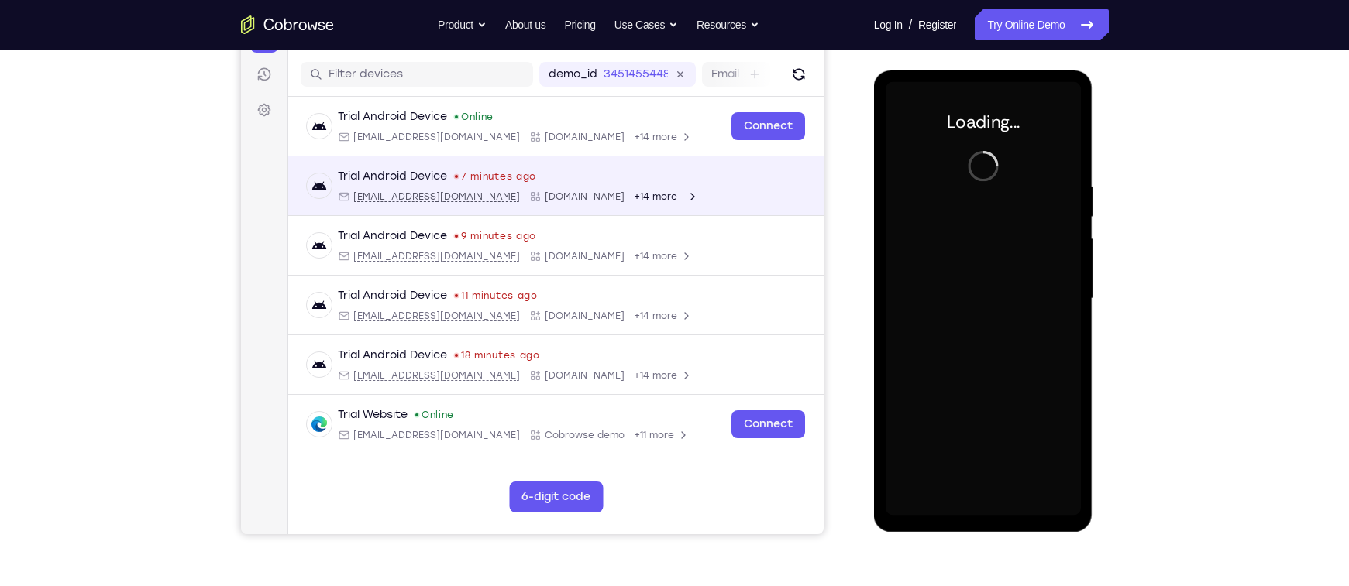
scroll to position [187, 0]
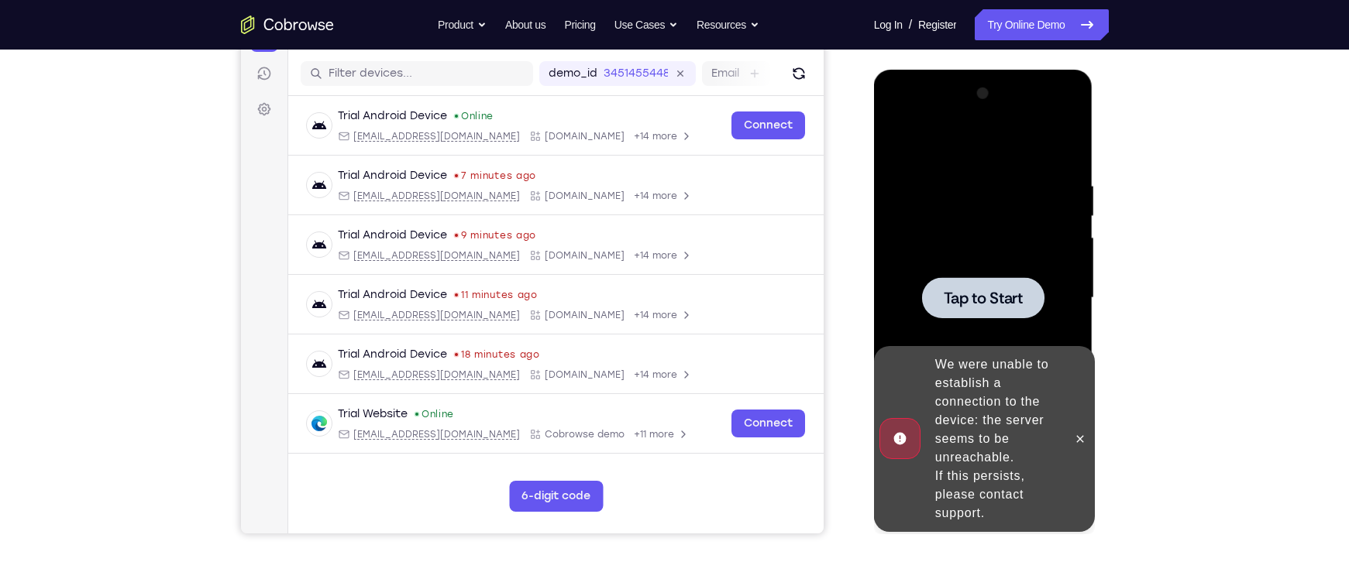
click at [1016, 256] on div at bounding box center [982, 298] width 195 height 434
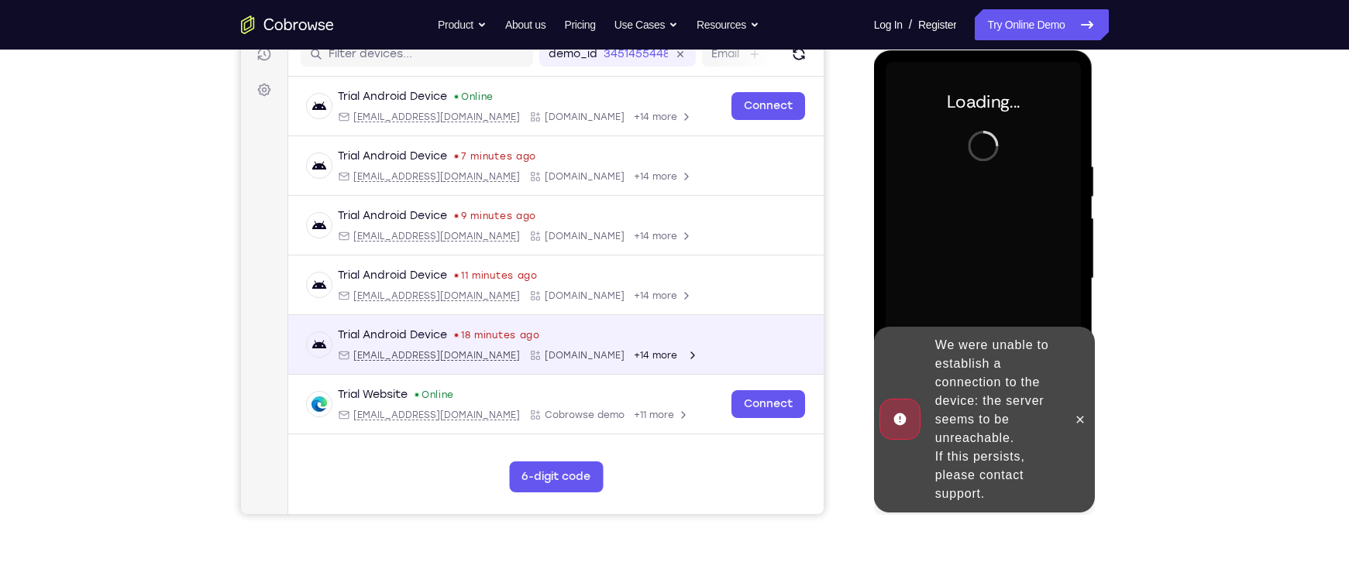
scroll to position [205, 0]
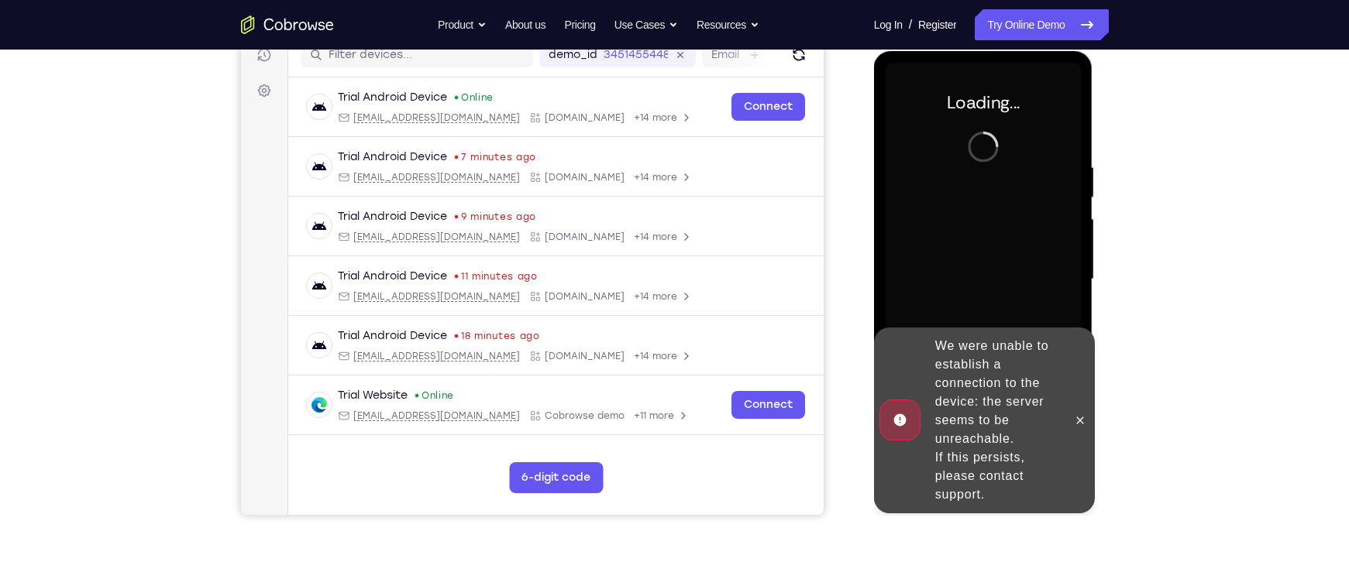
click at [1066, 418] on div "We were unable to establish a connection to the device: the server seems to be …" at bounding box center [971, 421] width 191 height 186
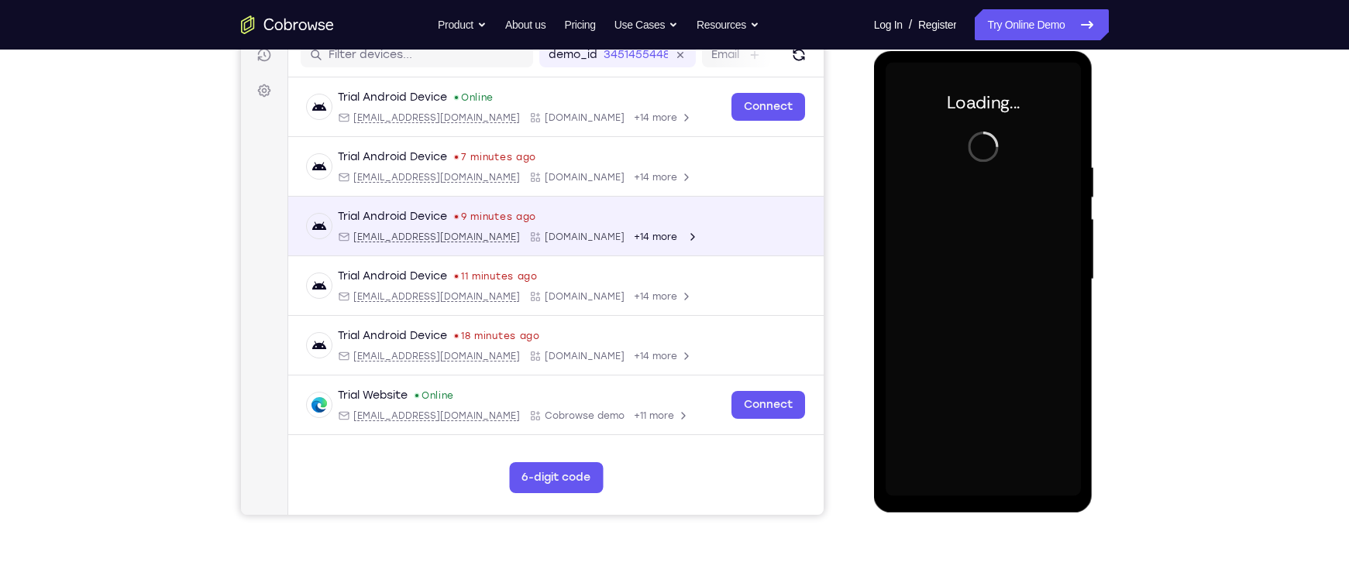
scroll to position [0, 0]
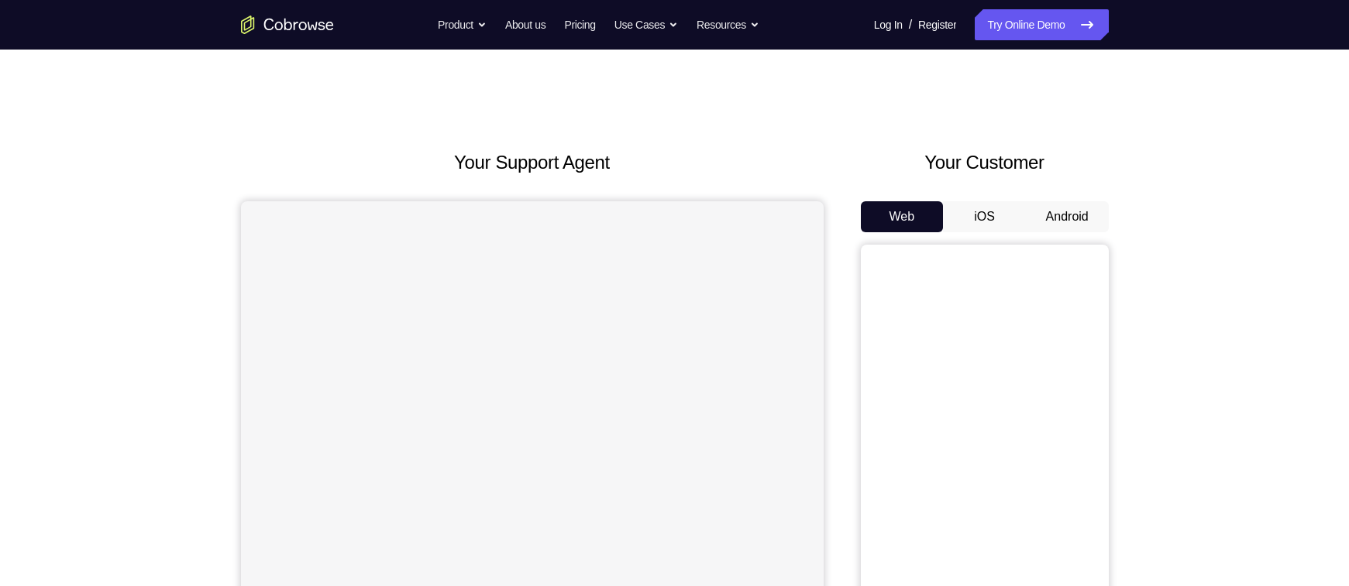
click at [1043, 232] on button "Android" at bounding box center [1067, 216] width 83 height 31
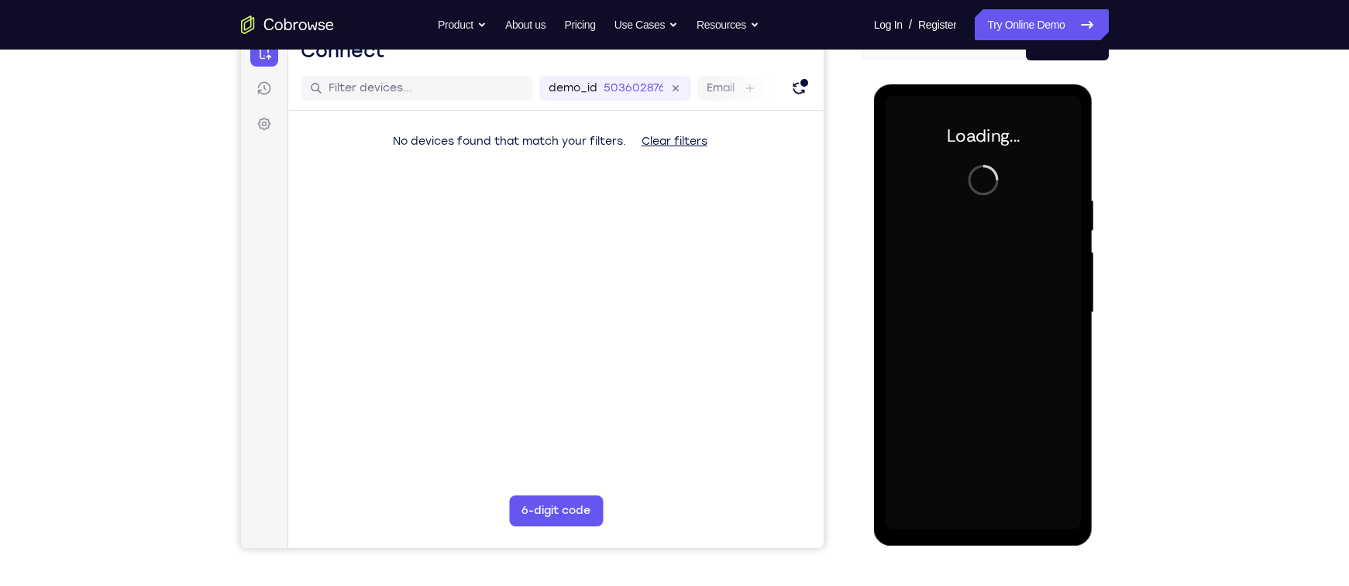
scroll to position [174, 0]
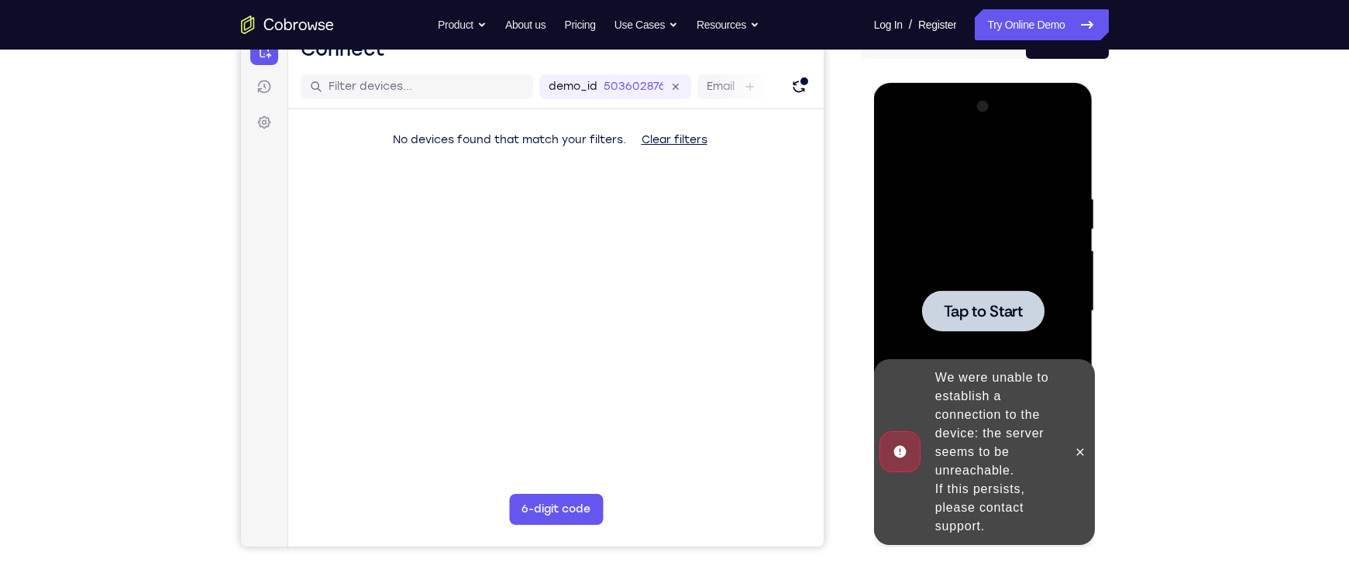
drag, startPoint x: 957, startPoint y: 297, endPoint x: 1700, endPoint y: 253, distance: 744.2
click at [957, 297] on div at bounding box center [983, 310] width 122 height 41
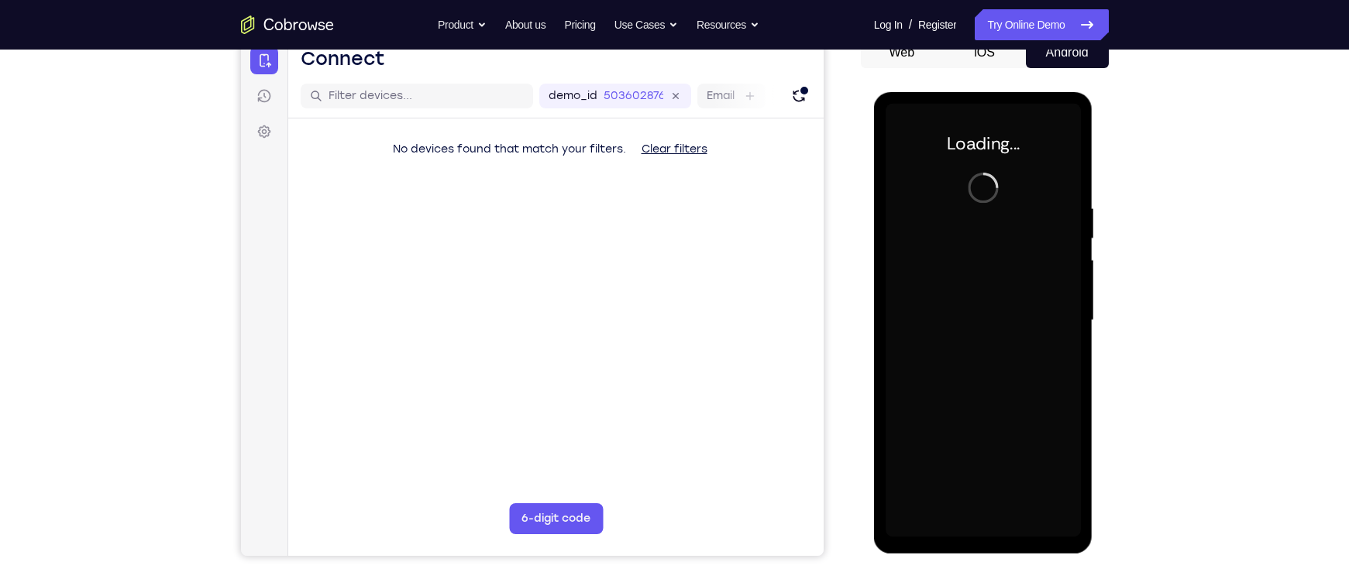
scroll to position [162, 0]
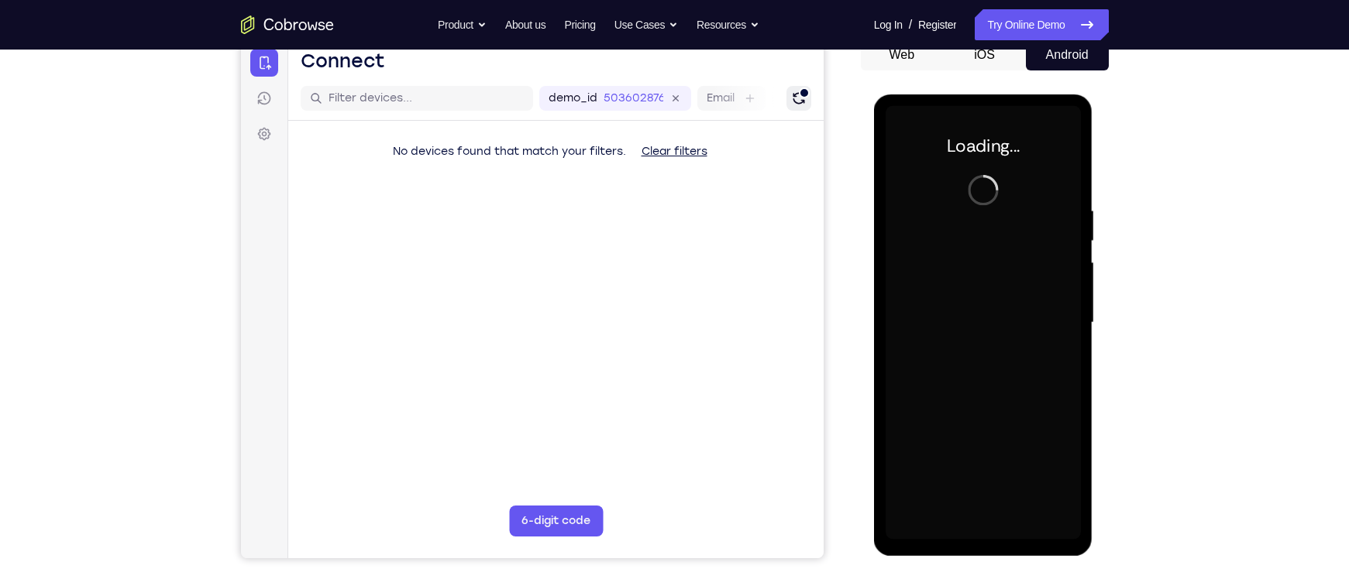
click at [798, 101] on icon "Refresh" at bounding box center [797, 98] width 15 height 15
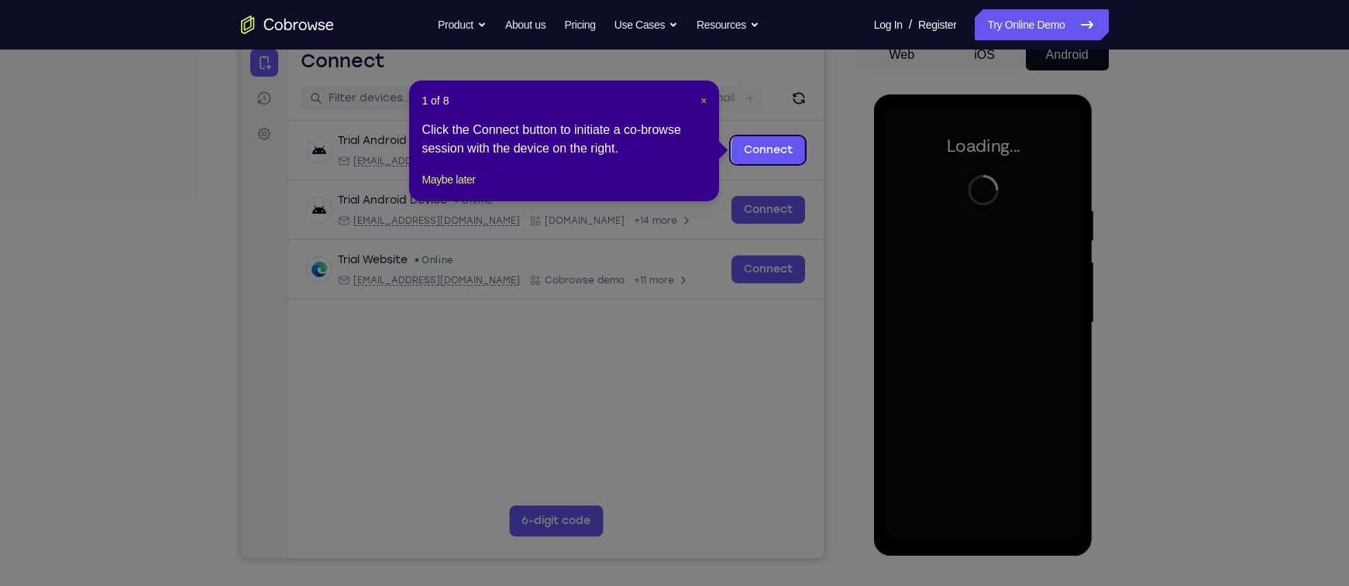
click at [706, 95] on span "×" at bounding box center [703, 101] width 6 height 12
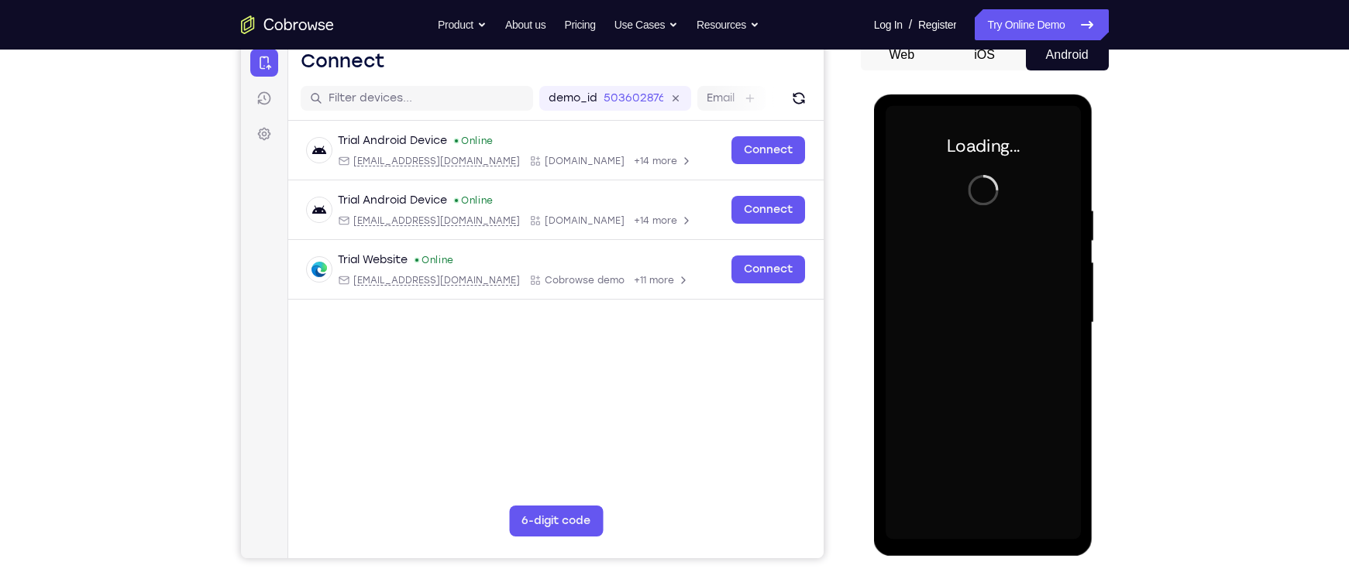
click at [967, 185] on div at bounding box center [982, 323] width 195 height 434
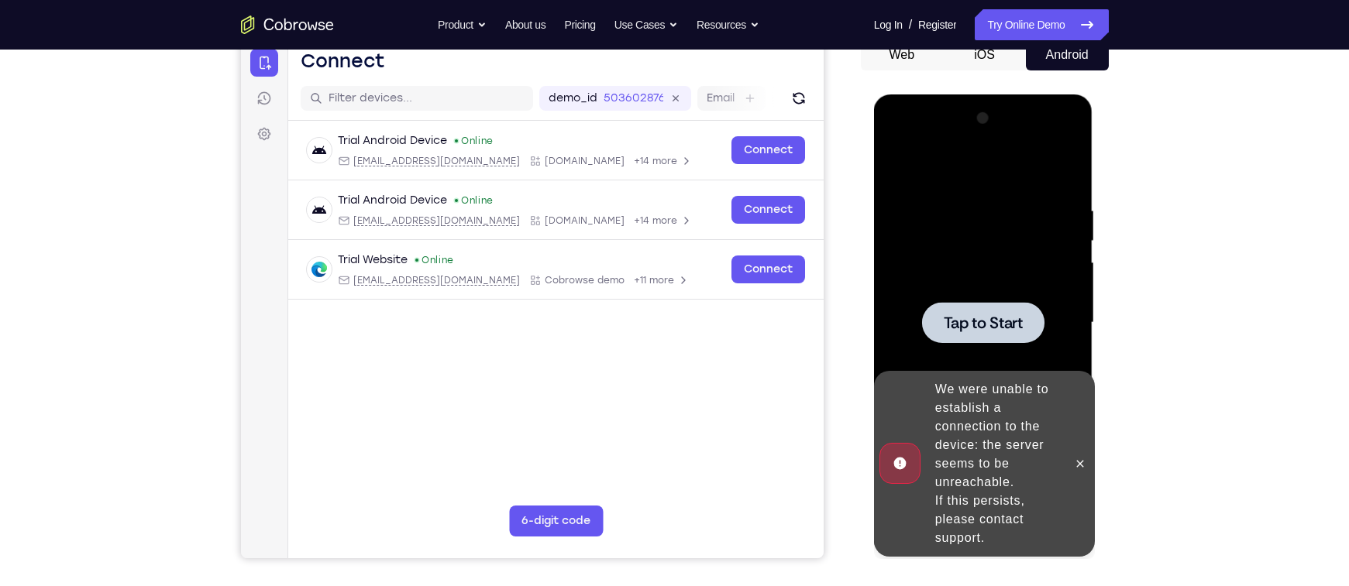
click at [961, 333] on div at bounding box center [983, 322] width 122 height 41
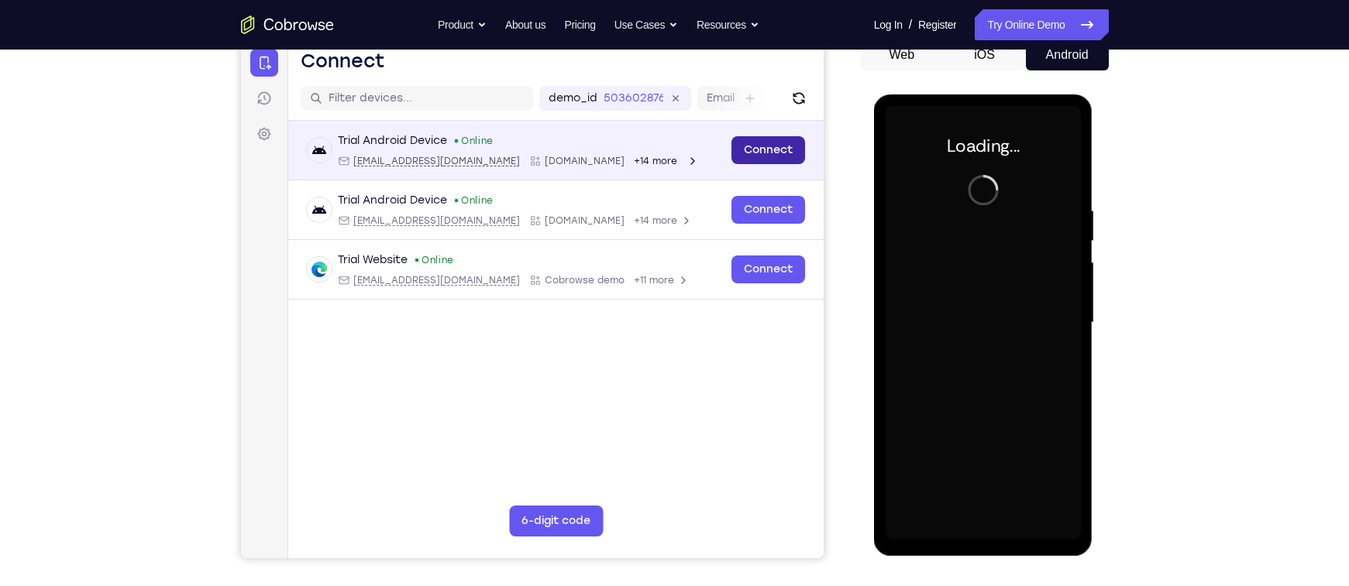
click at [756, 146] on link "Connect" at bounding box center [767, 150] width 74 height 28
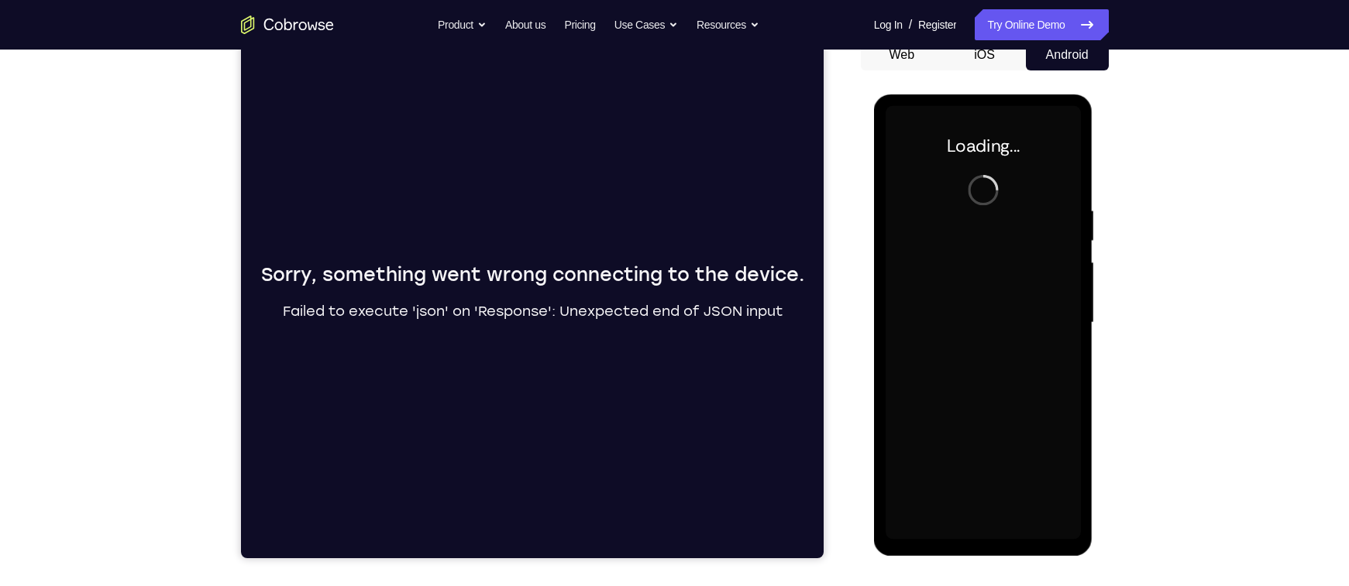
scroll to position [33, 0]
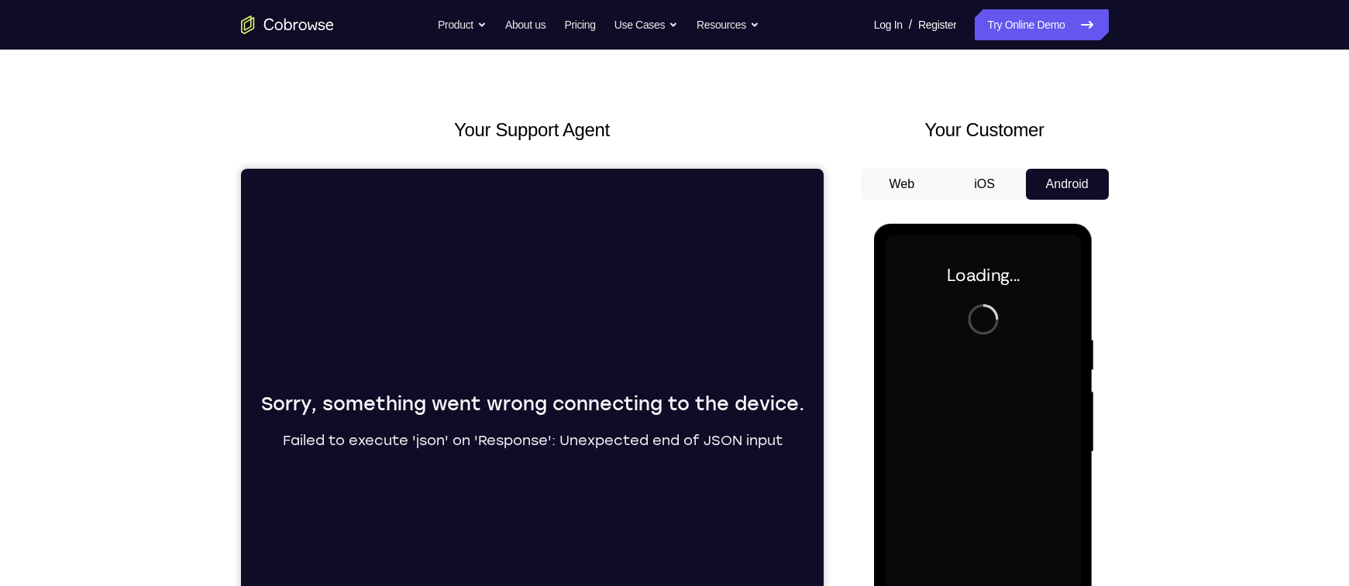
click at [564, 124] on h2 "Your Support Agent" at bounding box center [532, 130] width 583 height 28
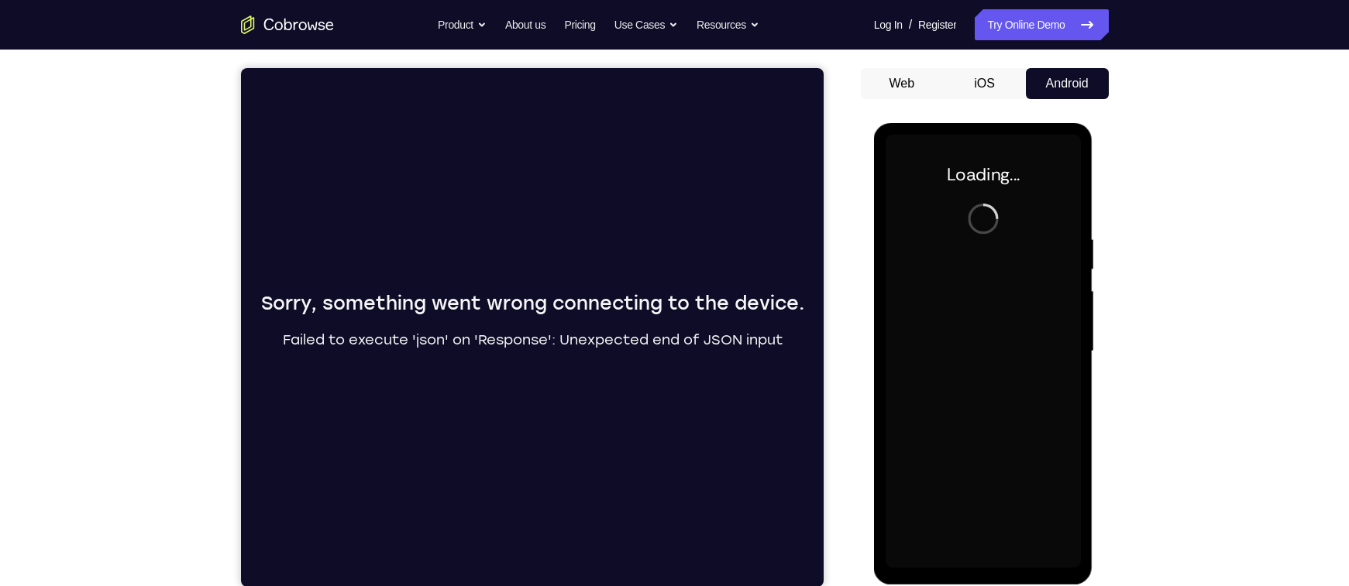
scroll to position [132, 0]
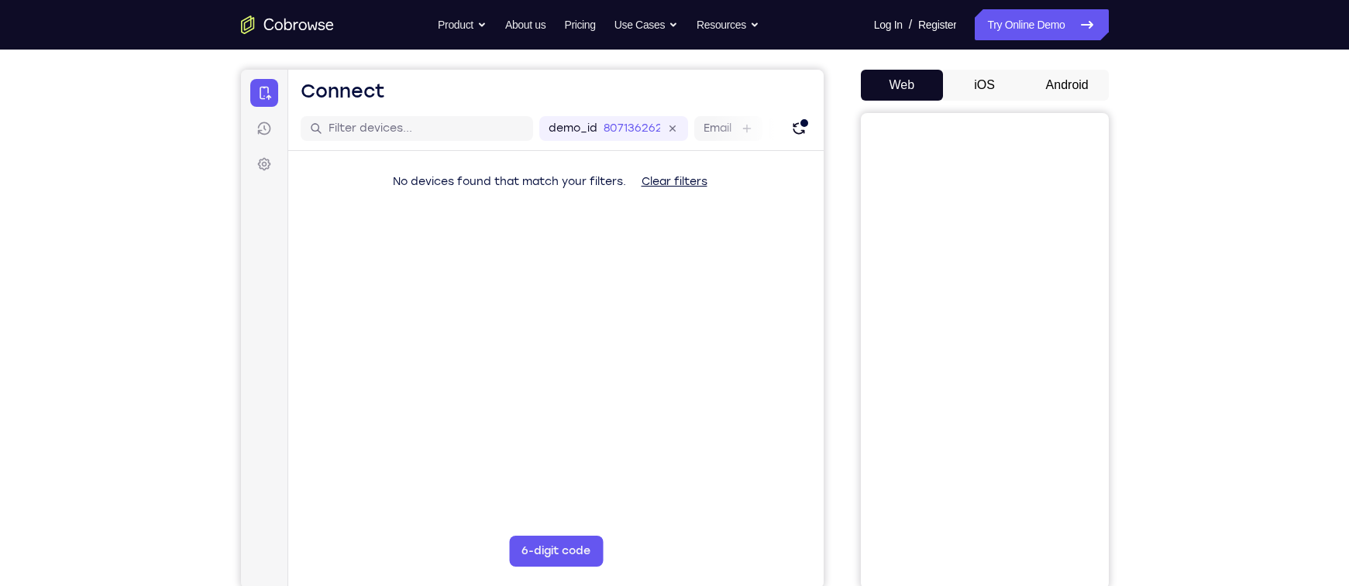
click at [1060, 77] on button "Android" at bounding box center [1067, 85] width 83 height 31
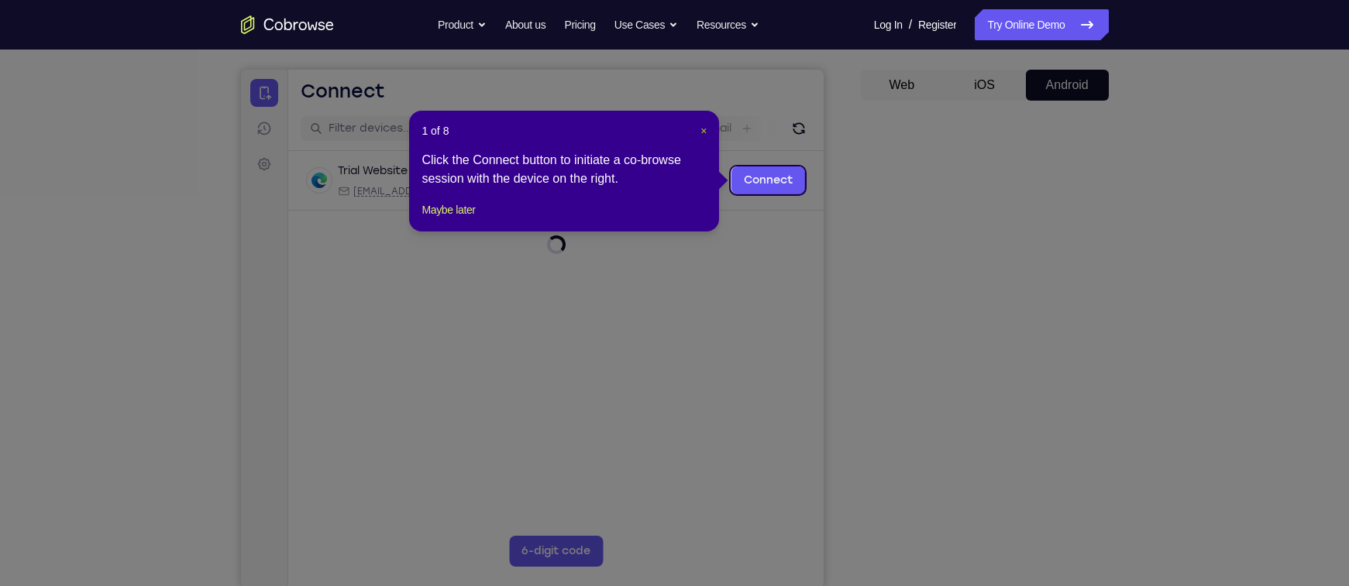
click at [700, 130] on span "×" at bounding box center [703, 131] width 6 height 12
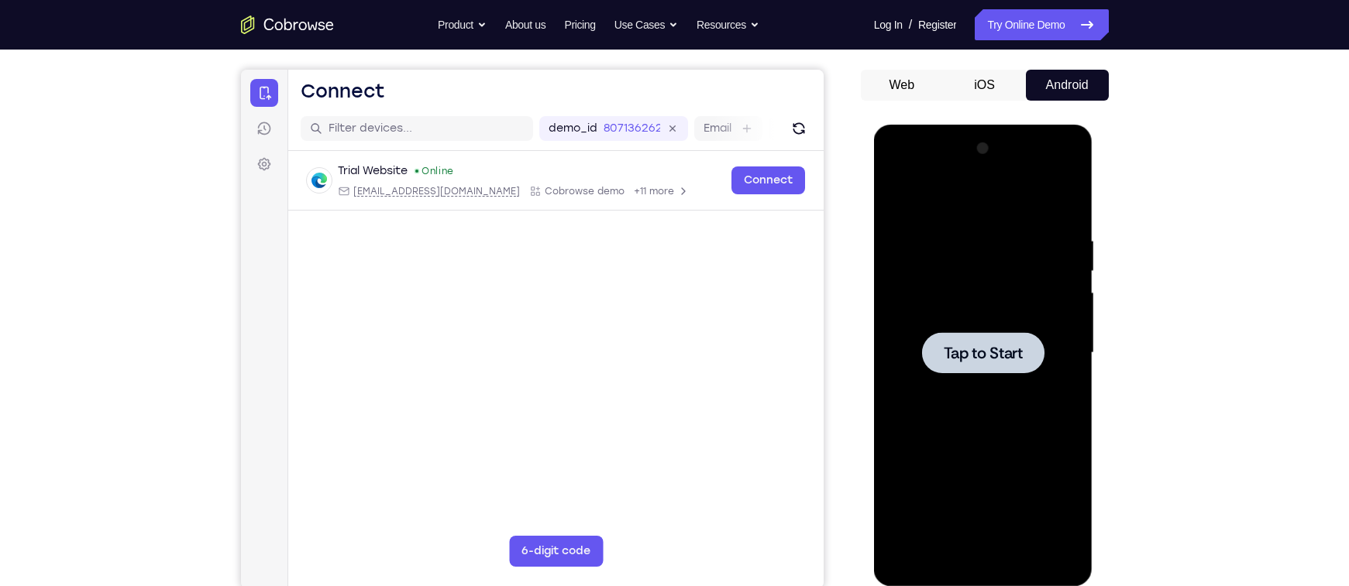
click at [957, 351] on span "Tap to Start" at bounding box center [983, 352] width 79 height 15
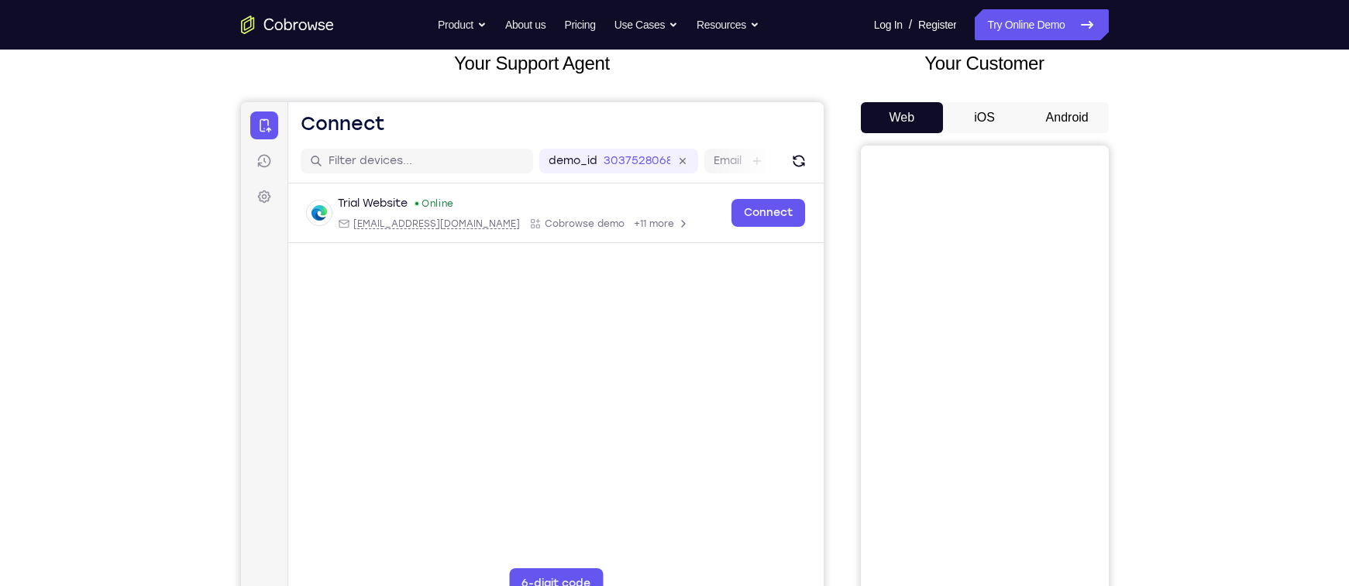
scroll to position [106, 0]
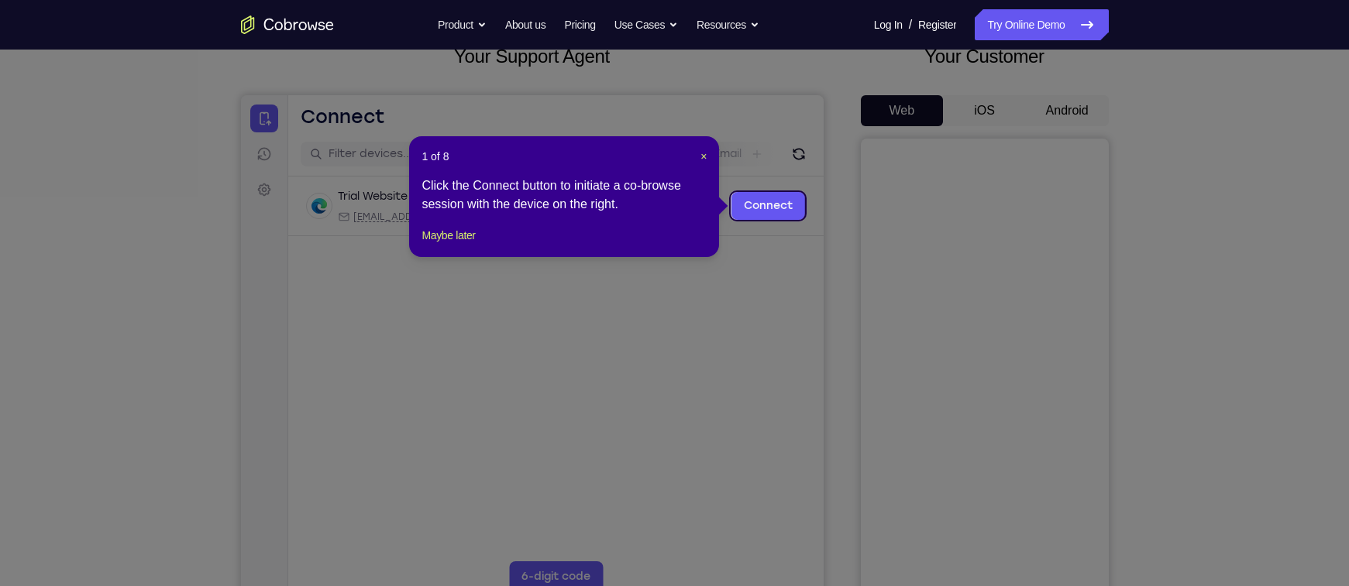
click at [1053, 126] on icon at bounding box center [682, 293] width 1364 height 586
click at [693, 157] on header "1 of 8 ×" at bounding box center [563, 156] width 285 height 15
click at [706, 155] on span "×" at bounding box center [703, 156] width 6 height 12
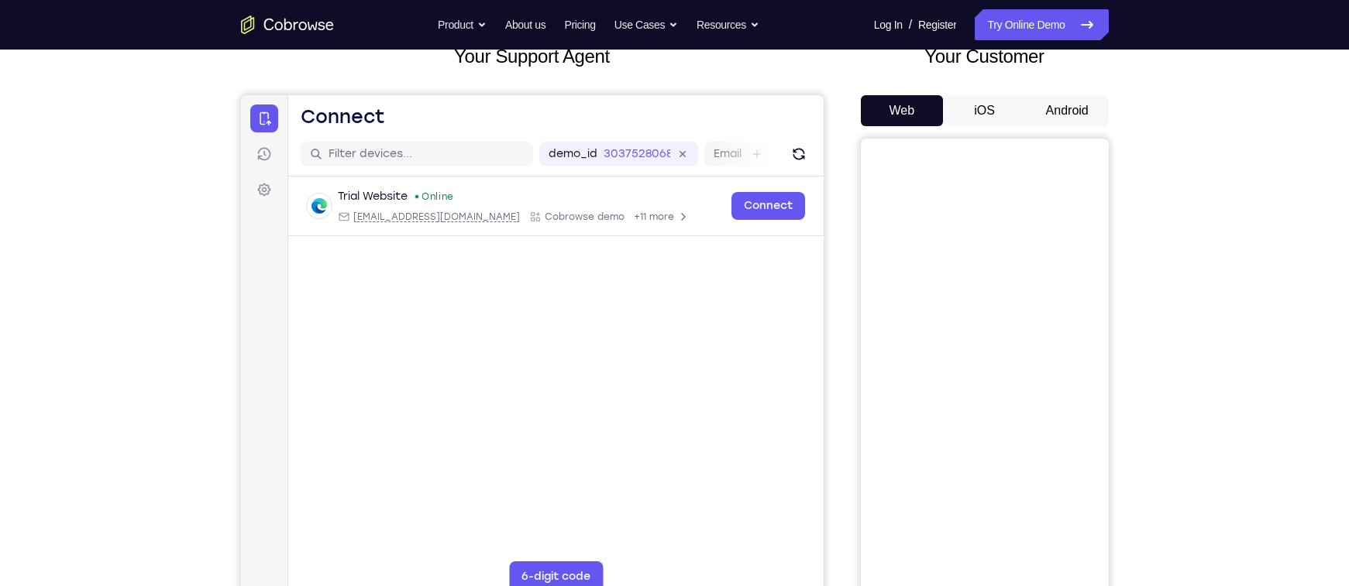
click at [1060, 106] on button "Android" at bounding box center [1067, 110] width 83 height 31
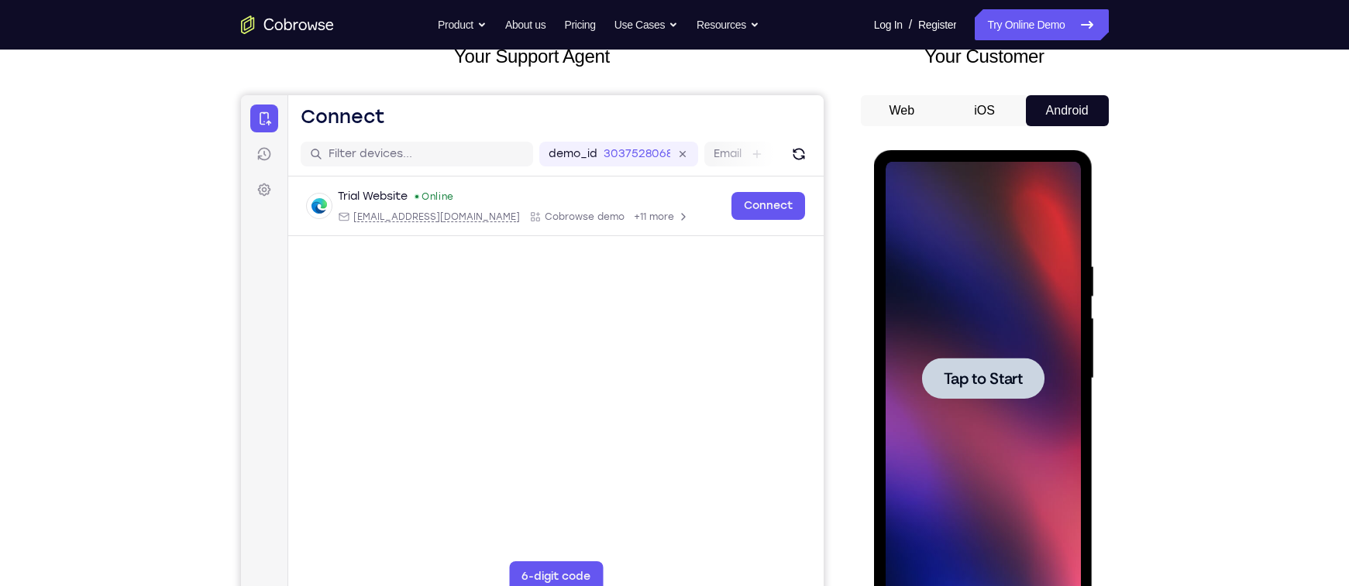
scroll to position [0, 0]
click at [1050, 392] on div at bounding box center [982, 379] width 195 height 434
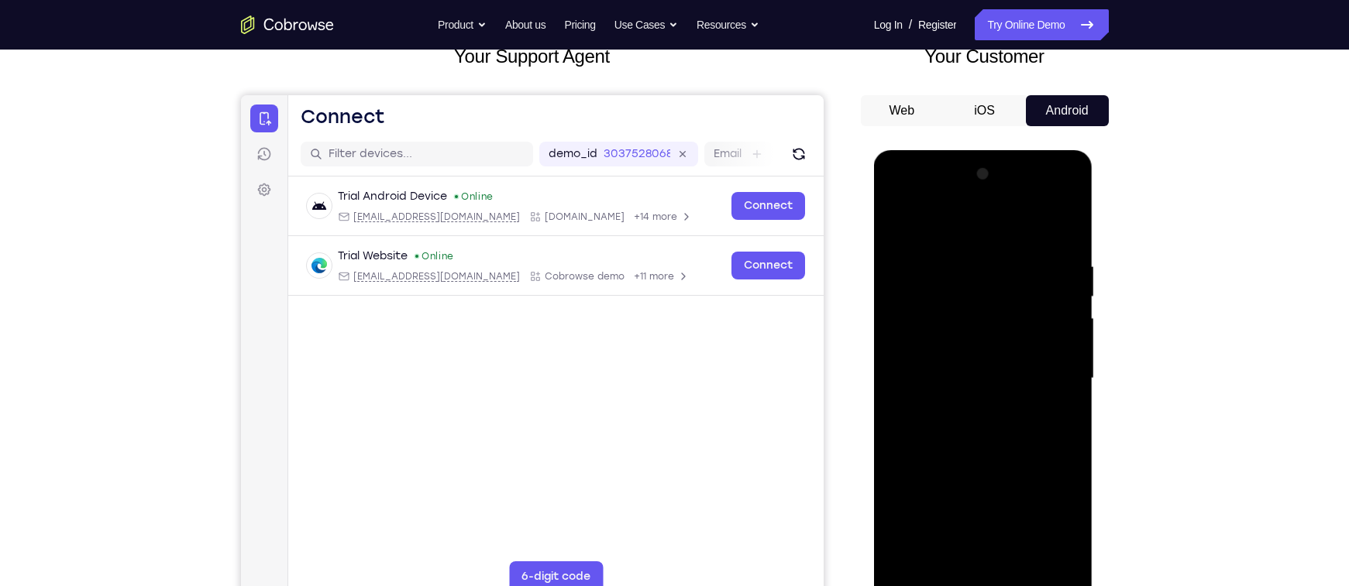
click at [972, 576] on div at bounding box center [982, 379] width 195 height 434
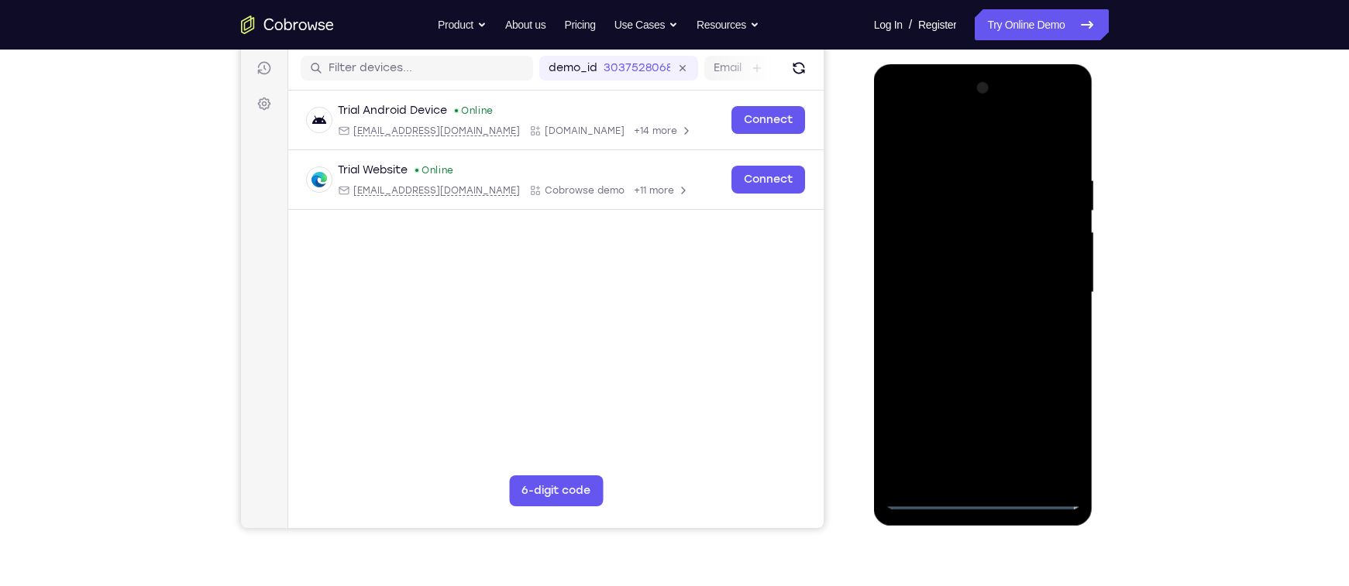
scroll to position [193, 0]
click at [979, 495] on div at bounding box center [982, 292] width 195 height 434
click at [1047, 427] on div at bounding box center [982, 292] width 195 height 434
click at [929, 148] on div at bounding box center [982, 292] width 195 height 434
click at [932, 200] on div at bounding box center [982, 292] width 195 height 434
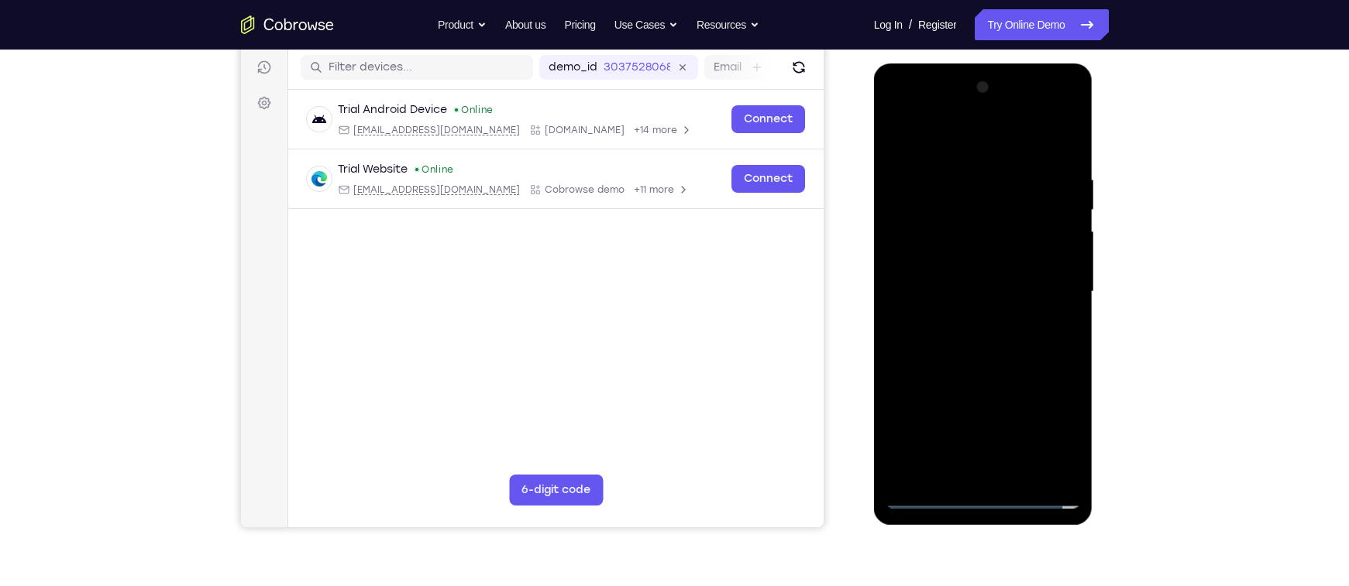
click at [914, 250] on div at bounding box center [982, 292] width 195 height 434
click at [898, 146] on div at bounding box center [982, 292] width 195 height 434
click at [935, 192] on div at bounding box center [982, 292] width 195 height 434
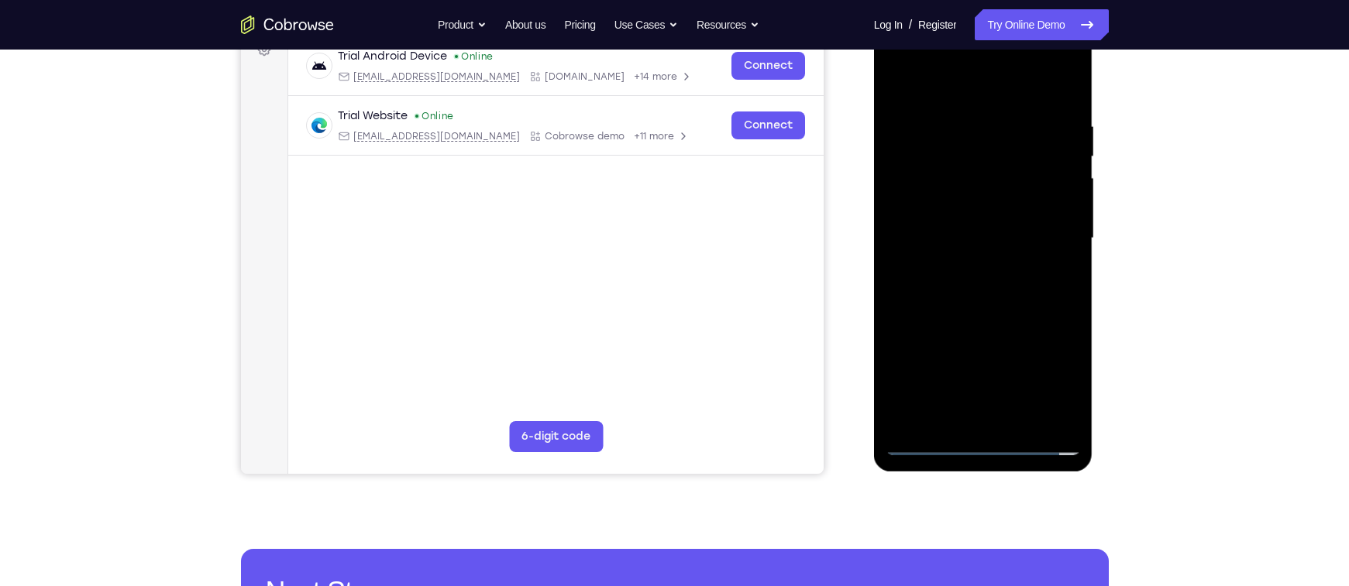
scroll to position [277, 0]
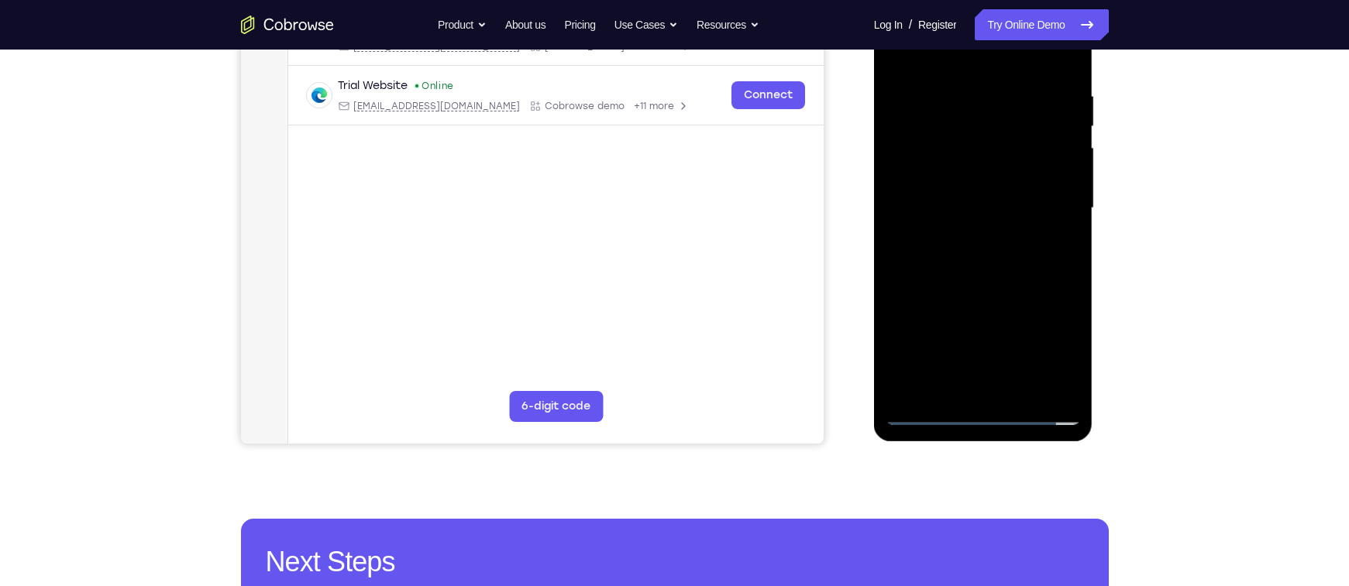
drag, startPoint x: 959, startPoint y: 326, endPoint x: 934, endPoint y: 146, distance: 182.2
click at [934, 146] on div at bounding box center [982, 208] width 195 height 434
drag, startPoint x: 933, startPoint y: 139, endPoint x: 944, endPoint y: 253, distance: 115.2
click at [944, 253] on div at bounding box center [982, 208] width 195 height 434
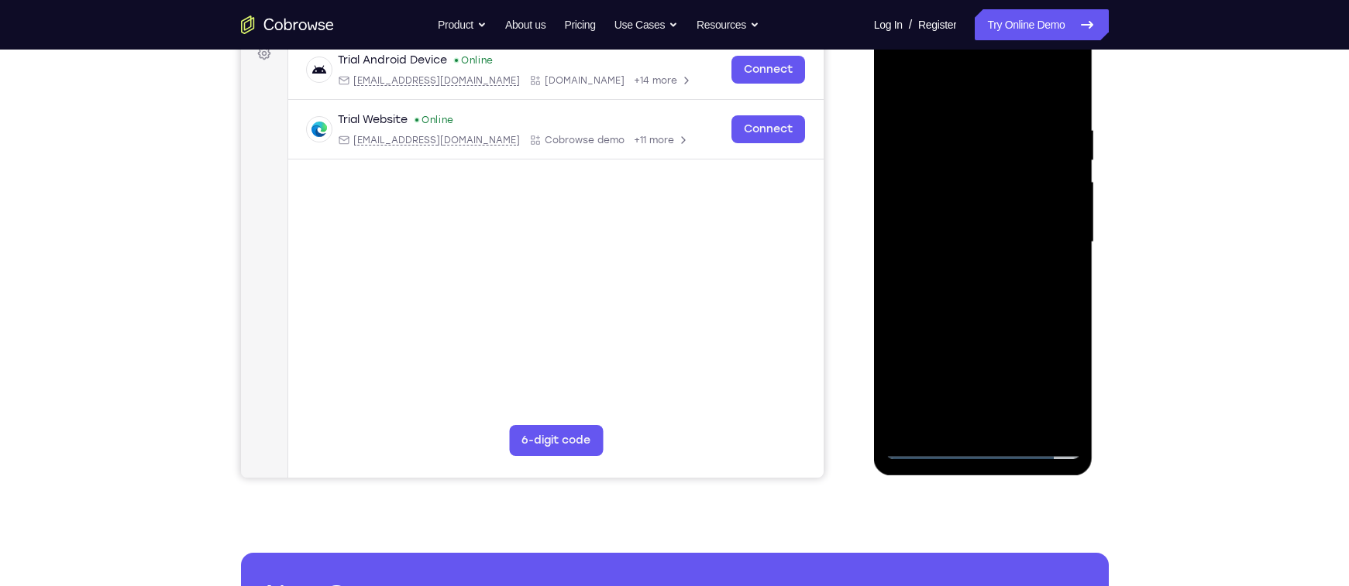
click at [914, 198] on div at bounding box center [982, 243] width 195 height 434
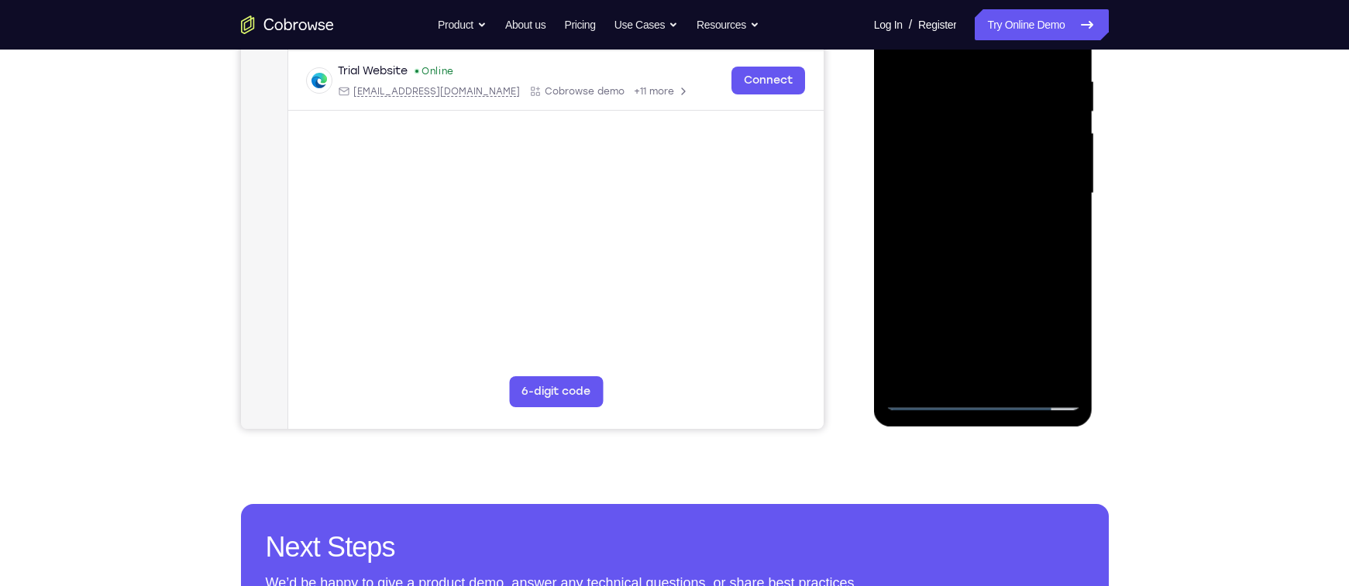
click at [995, 253] on div at bounding box center [982, 194] width 195 height 434
drag, startPoint x: 1006, startPoint y: 317, endPoint x: 986, endPoint y: 191, distance: 127.1
click at [986, 191] on div at bounding box center [982, 194] width 195 height 434
drag, startPoint x: 981, startPoint y: 211, endPoint x: 988, endPoint y: 261, distance: 50.1
click at [988, 261] on div at bounding box center [982, 194] width 195 height 434
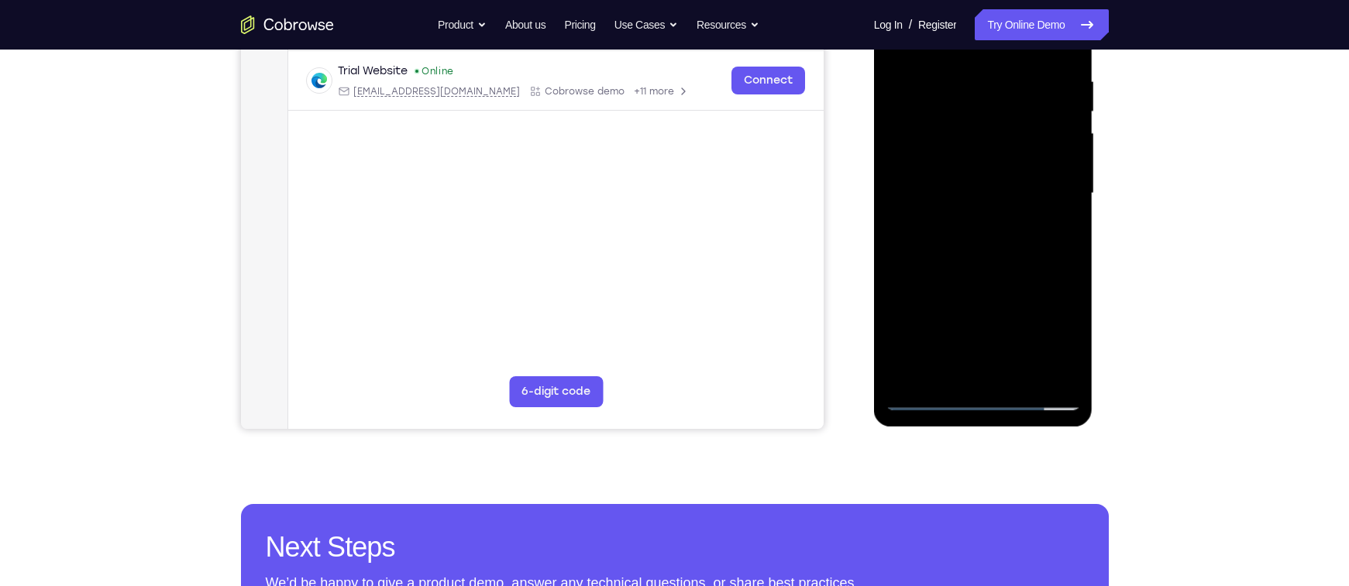
drag, startPoint x: 984, startPoint y: 183, endPoint x: 995, endPoint y: 297, distance: 115.2
click at [995, 297] on div at bounding box center [982, 194] width 195 height 434
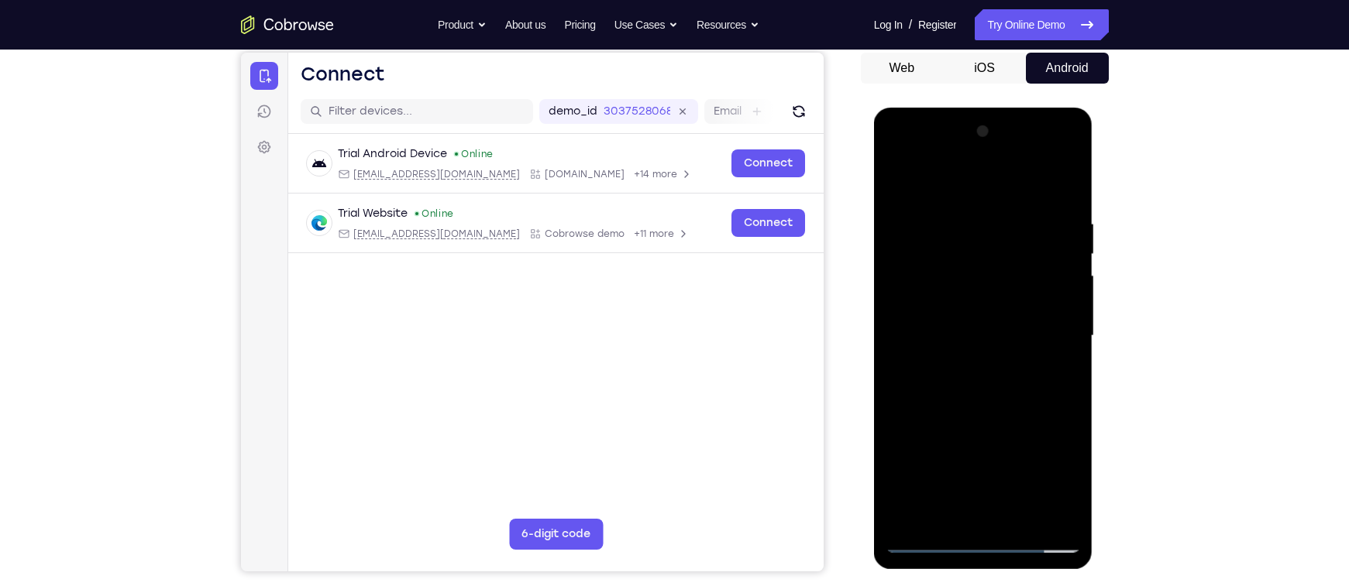
scroll to position [138, 0]
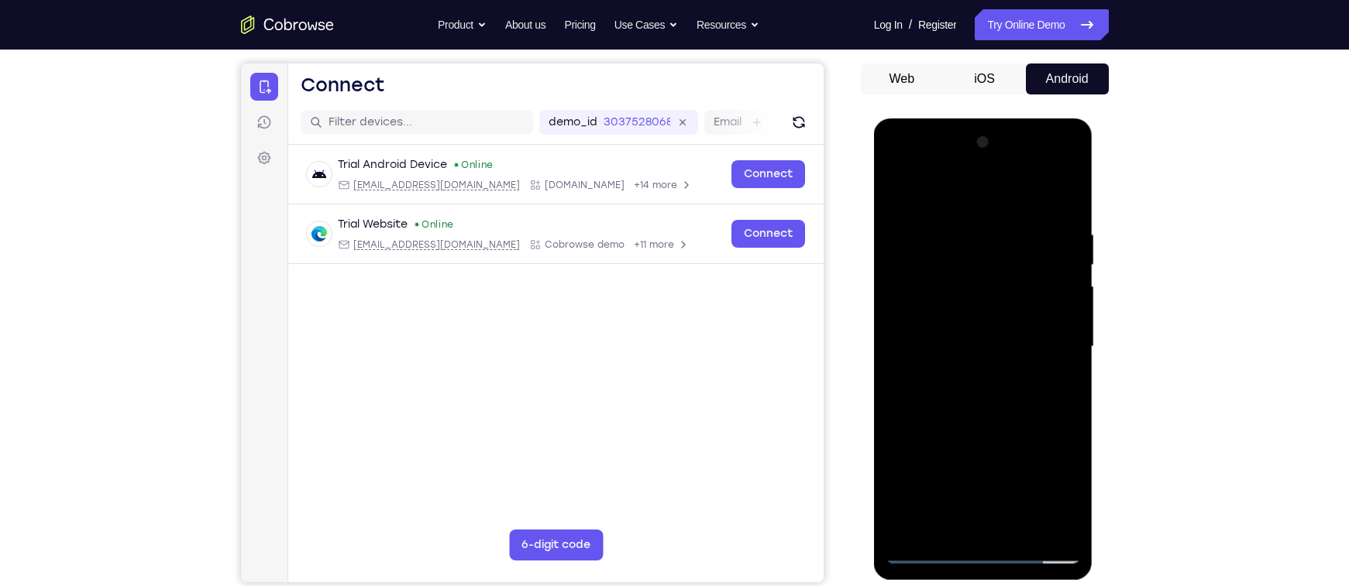
drag, startPoint x: 971, startPoint y: 254, endPoint x: 967, endPoint y: 281, distance: 27.4
click at [967, 281] on div at bounding box center [982, 347] width 195 height 434
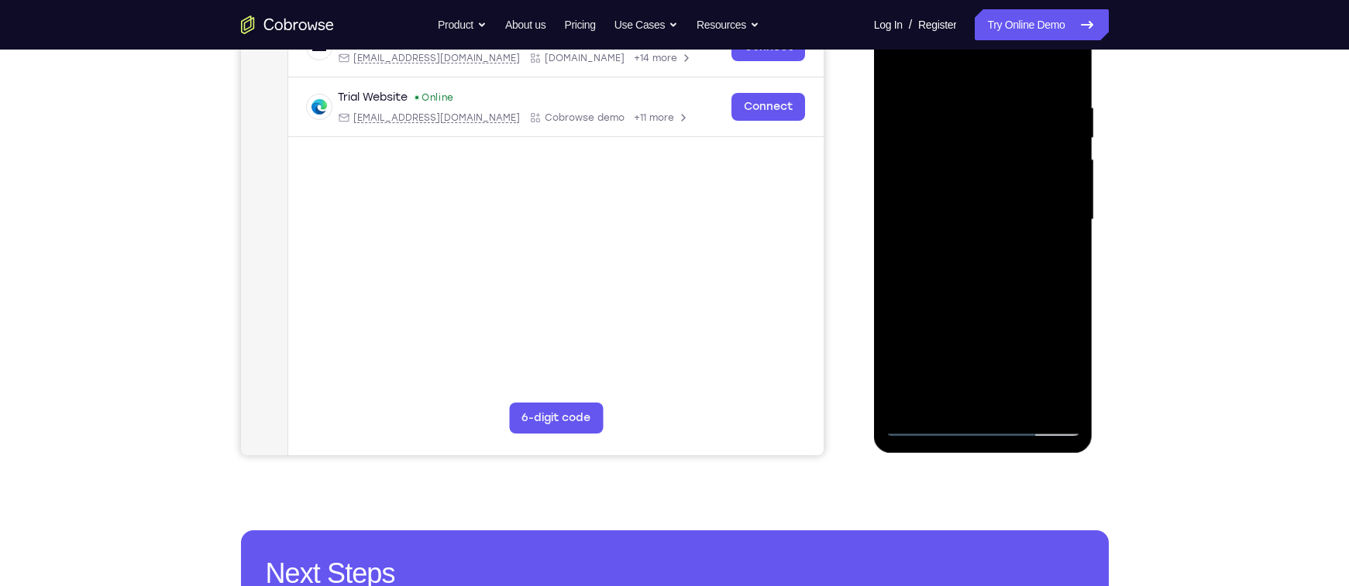
scroll to position [267, 0]
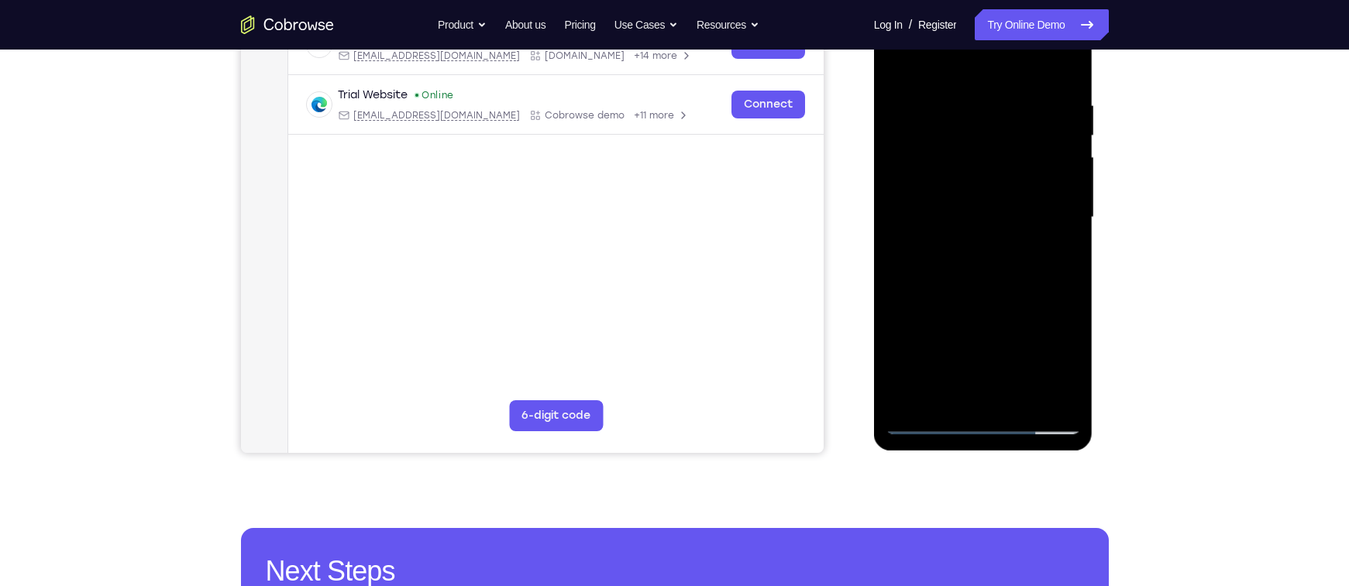
drag, startPoint x: 968, startPoint y: 289, endPoint x: 958, endPoint y: 174, distance: 115.1
click at [958, 174] on div at bounding box center [982, 218] width 195 height 434
drag, startPoint x: 964, startPoint y: 297, endPoint x: 949, endPoint y: 193, distance: 105.7
click at [949, 193] on div at bounding box center [982, 218] width 195 height 434
drag, startPoint x: 983, startPoint y: 325, endPoint x: 954, endPoint y: 208, distance: 121.4
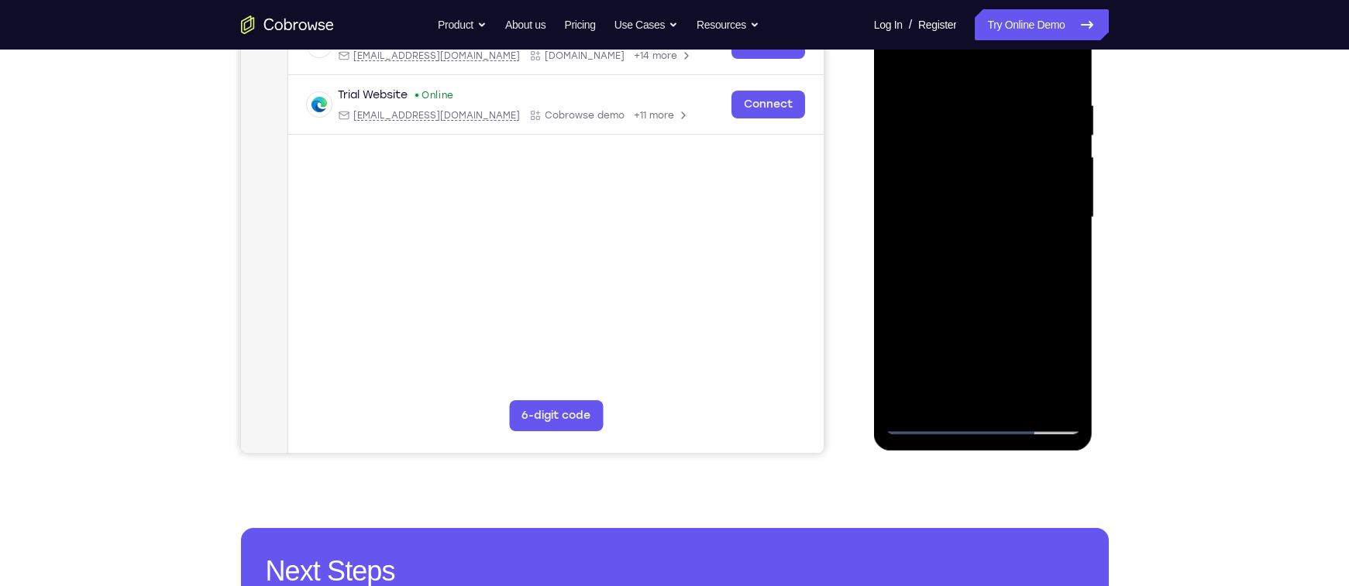
click at [954, 208] on div at bounding box center [982, 218] width 195 height 434
drag, startPoint x: 956, startPoint y: 243, endPoint x: 944, endPoint y: 189, distance: 55.6
click at [944, 189] on div at bounding box center [982, 218] width 195 height 434
drag, startPoint x: 959, startPoint y: 191, endPoint x: 964, endPoint y: 256, distance: 65.2
click at [964, 256] on div at bounding box center [982, 218] width 195 height 434
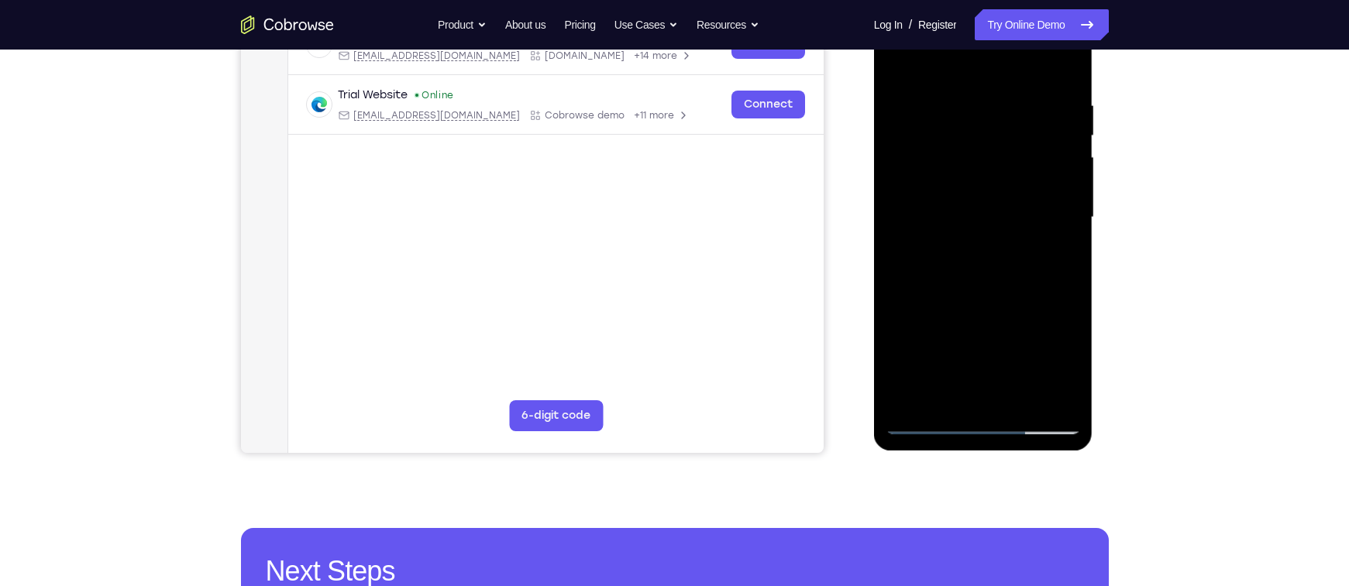
click at [966, 173] on div at bounding box center [982, 218] width 195 height 434
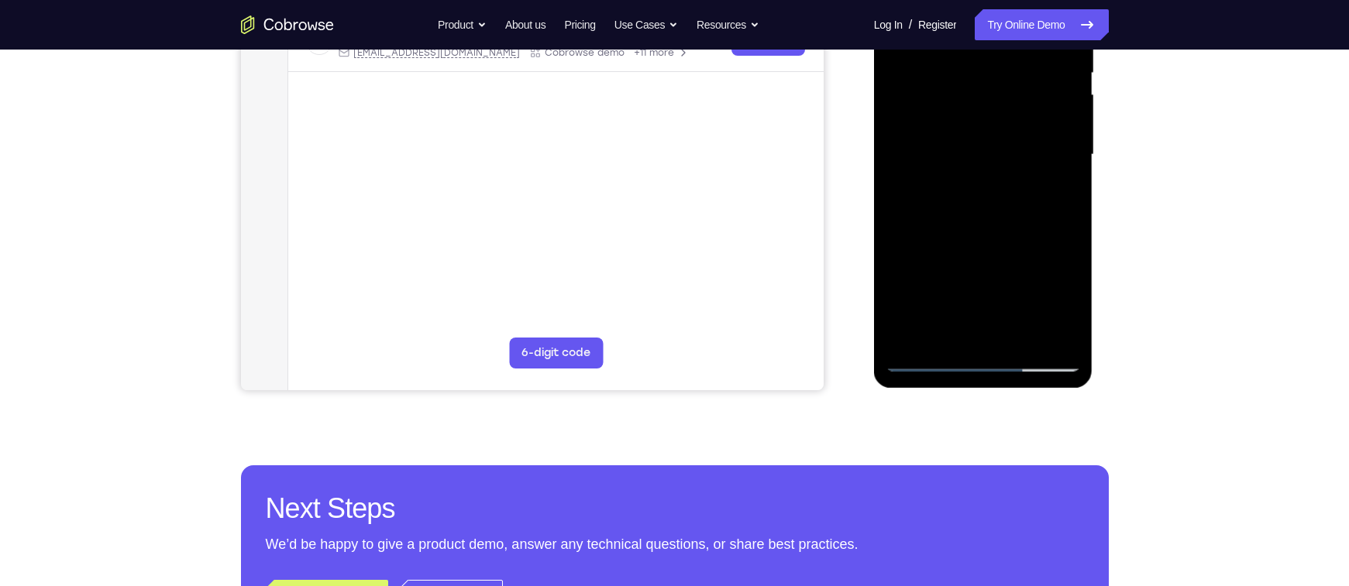
drag, startPoint x: 968, startPoint y: 332, endPoint x: 909, endPoint y: 207, distance: 138.3
click at [909, 207] on div at bounding box center [982, 155] width 195 height 434
drag, startPoint x: 988, startPoint y: 327, endPoint x: 936, endPoint y: 222, distance: 117.8
click at [936, 222] on div at bounding box center [982, 155] width 195 height 434
drag, startPoint x: 966, startPoint y: 129, endPoint x: 963, endPoint y: 200, distance: 71.3
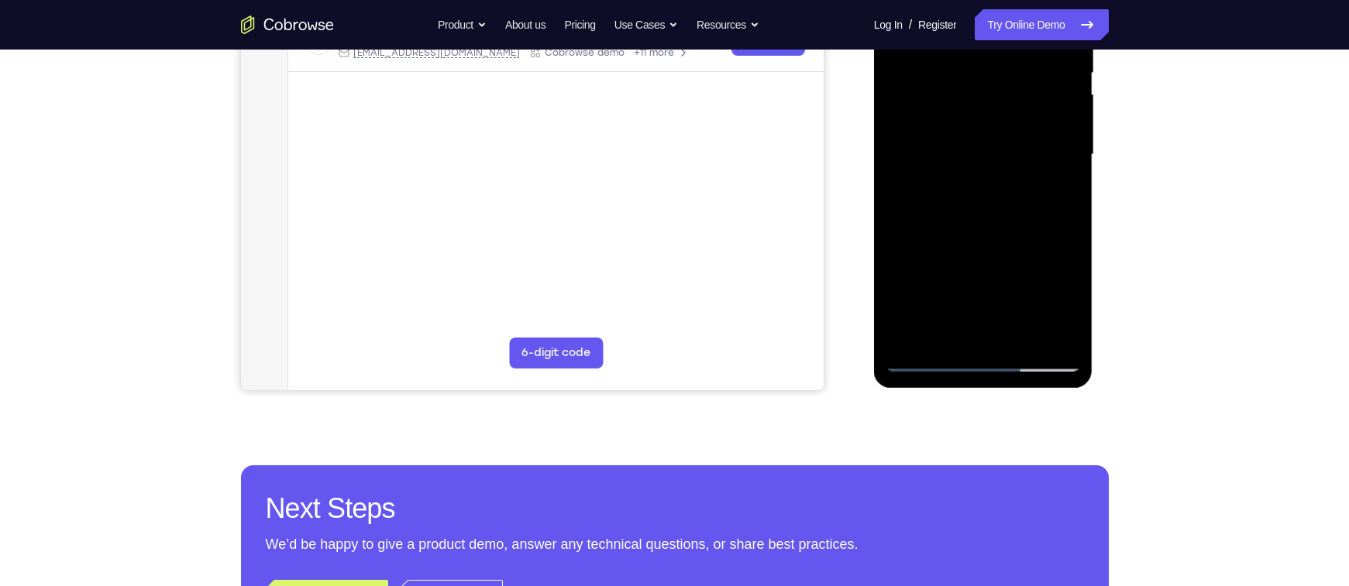
click at [963, 200] on div at bounding box center [982, 155] width 195 height 434
drag, startPoint x: 961, startPoint y: 211, endPoint x: 961, endPoint y: 244, distance: 32.5
click at [961, 244] on div at bounding box center [982, 155] width 195 height 434
click at [930, 360] on div at bounding box center [982, 155] width 195 height 434
click at [967, 294] on div at bounding box center [982, 155] width 195 height 434
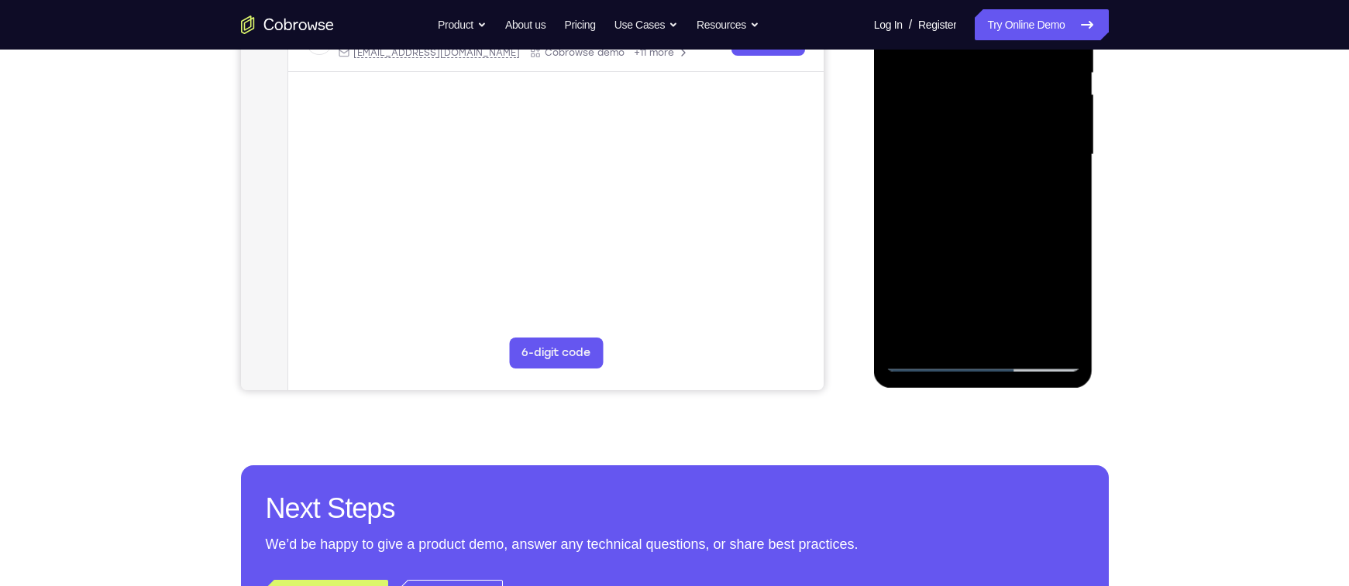
click at [990, 181] on div at bounding box center [982, 155] width 195 height 434
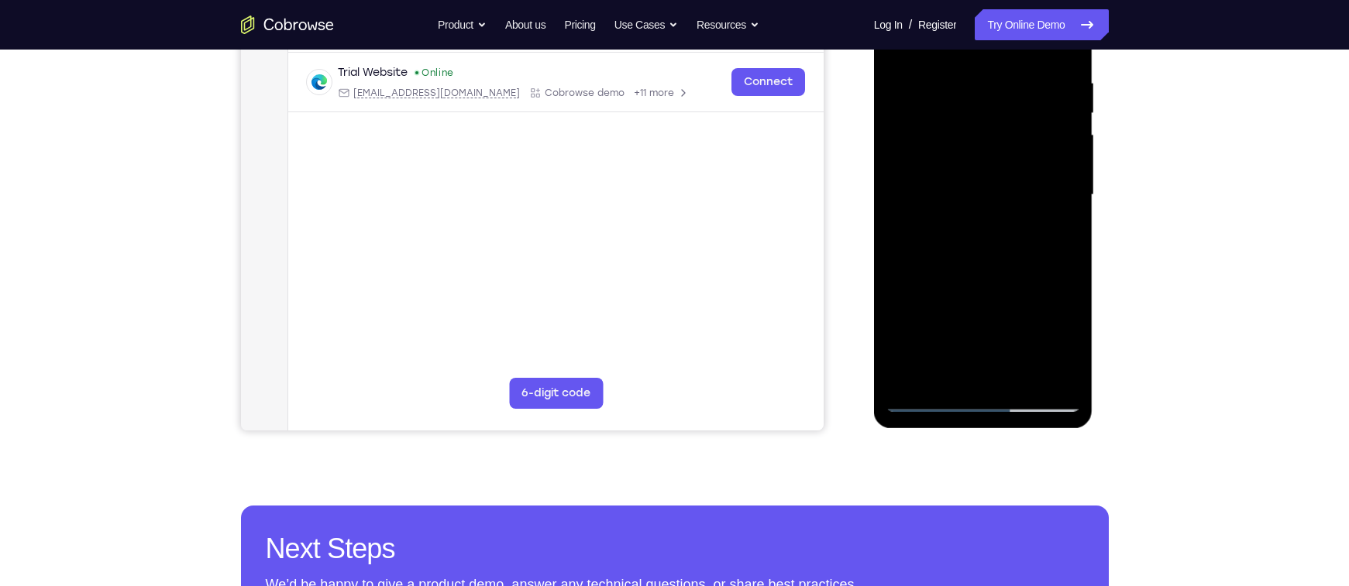
scroll to position [293, 0]
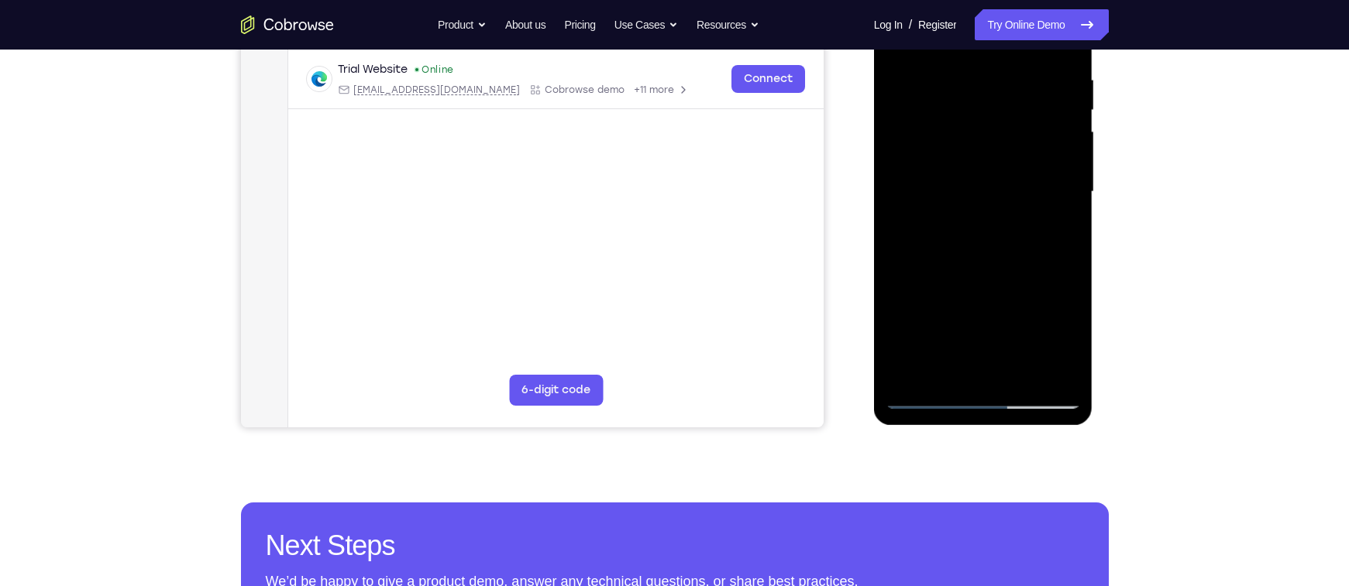
click at [1057, 266] on div at bounding box center [982, 192] width 195 height 434
click at [971, 213] on div at bounding box center [982, 192] width 195 height 434
click at [934, 244] on div at bounding box center [982, 192] width 195 height 434
click at [921, 264] on div at bounding box center [982, 192] width 195 height 434
click at [927, 263] on div at bounding box center [982, 192] width 195 height 434
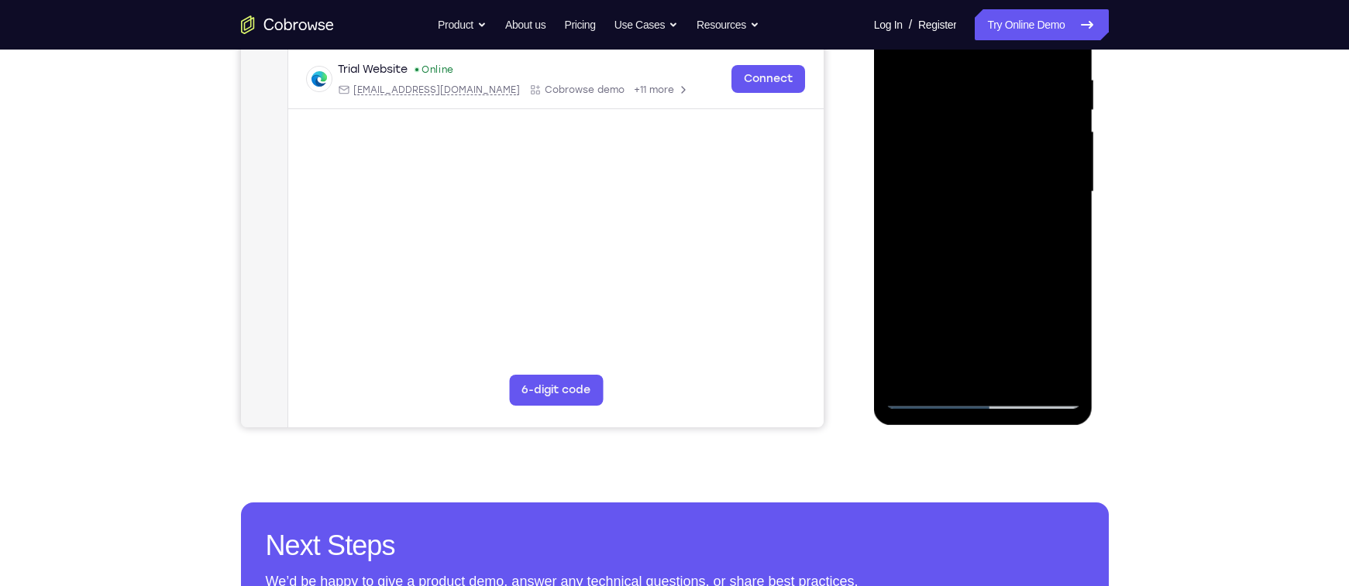
click at [923, 264] on div at bounding box center [982, 192] width 195 height 434
click at [940, 225] on div at bounding box center [982, 192] width 195 height 434
click at [925, 263] on div at bounding box center [982, 192] width 195 height 434
click at [926, 264] on div at bounding box center [982, 192] width 195 height 434
click at [926, 263] on div at bounding box center [982, 192] width 195 height 434
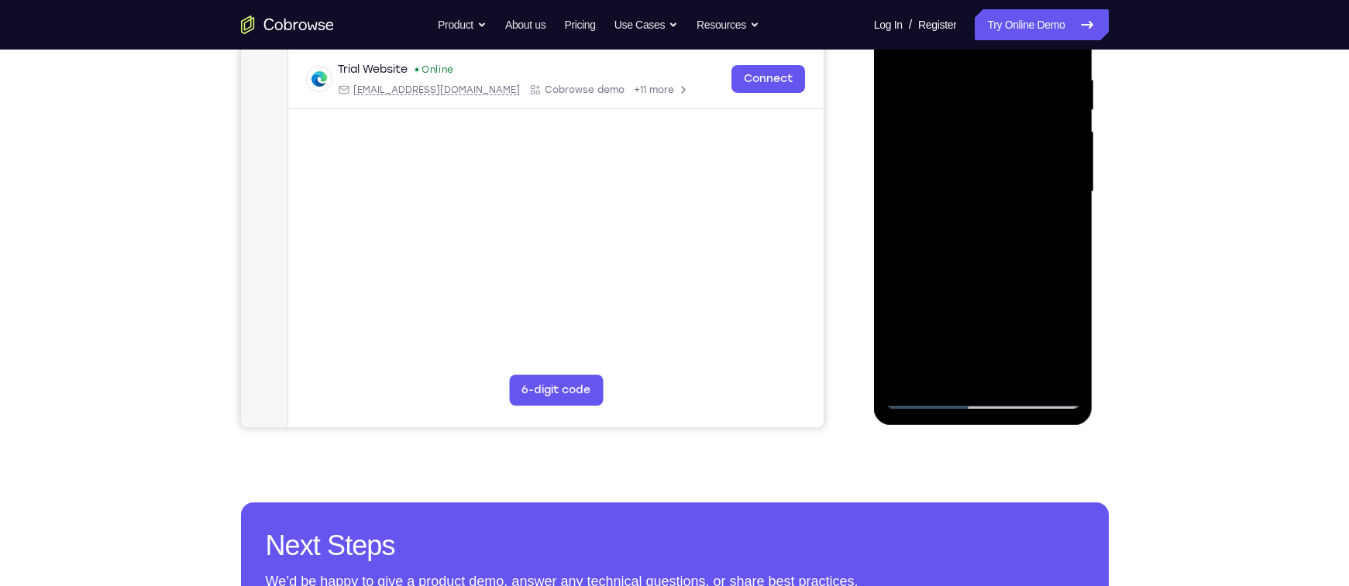
click at [928, 250] on div at bounding box center [982, 192] width 195 height 434
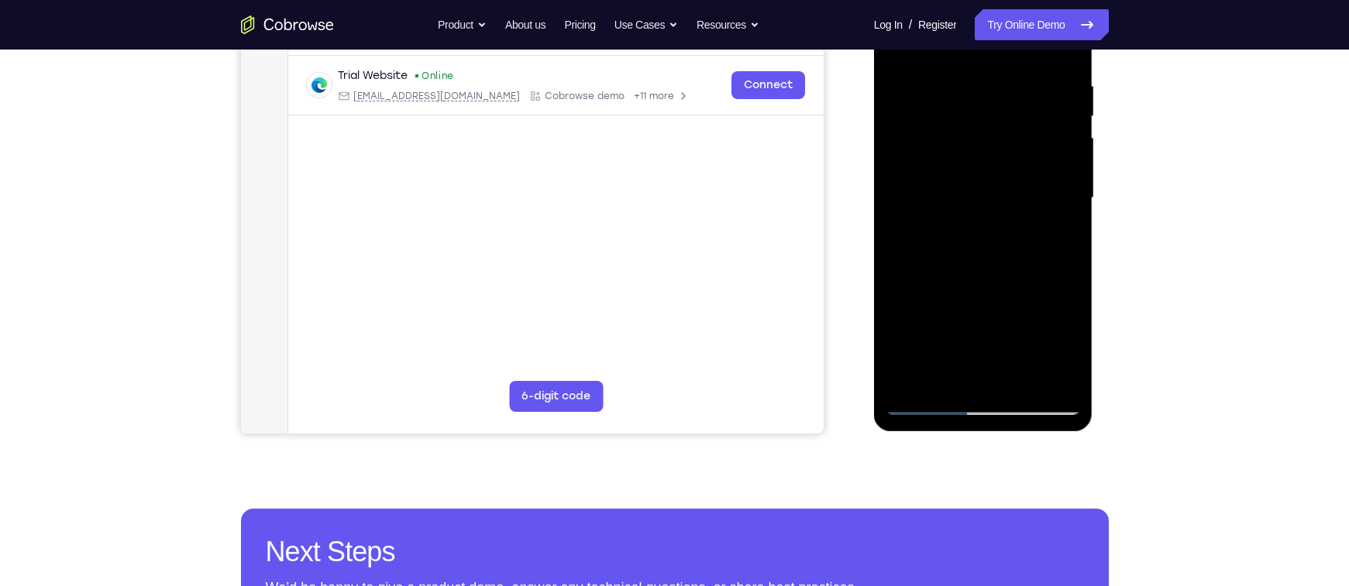
scroll to position [284, 0]
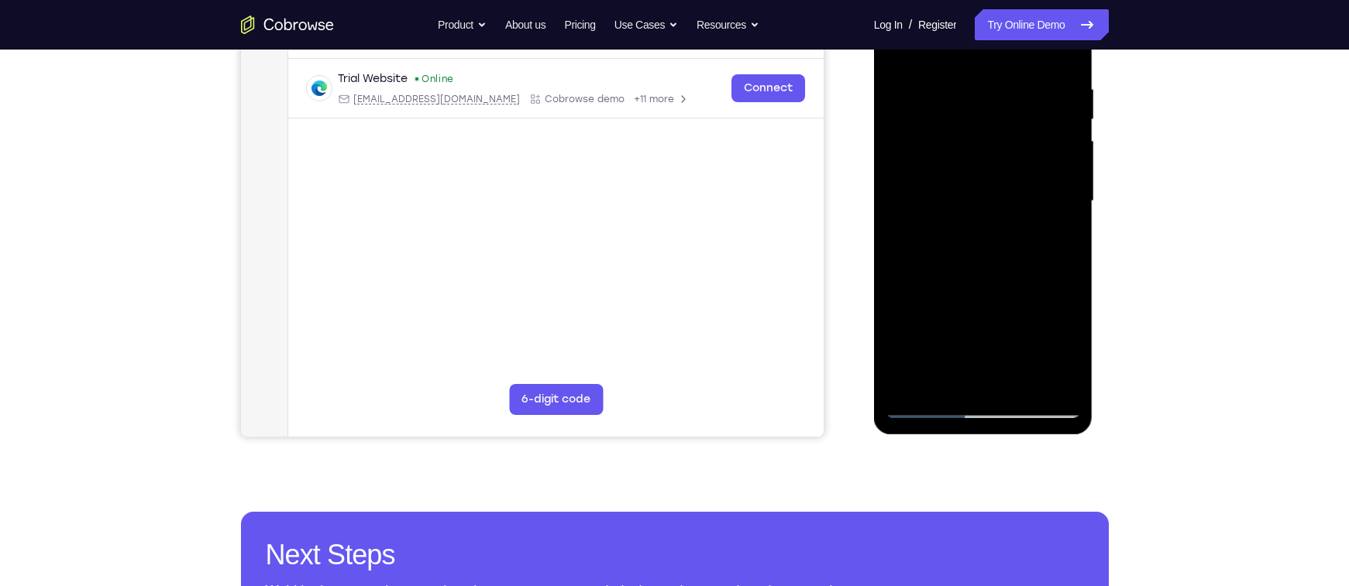
click at [926, 273] on div at bounding box center [982, 202] width 195 height 434
click at [928, 273] on div at bounding box center [982, 202] width 195 height 434
click at [941, 273] on div at bounding box center [982, 202] width 195 height 434
click at [933, 272] on div at bounding box center [982, 202] width 195 height 434
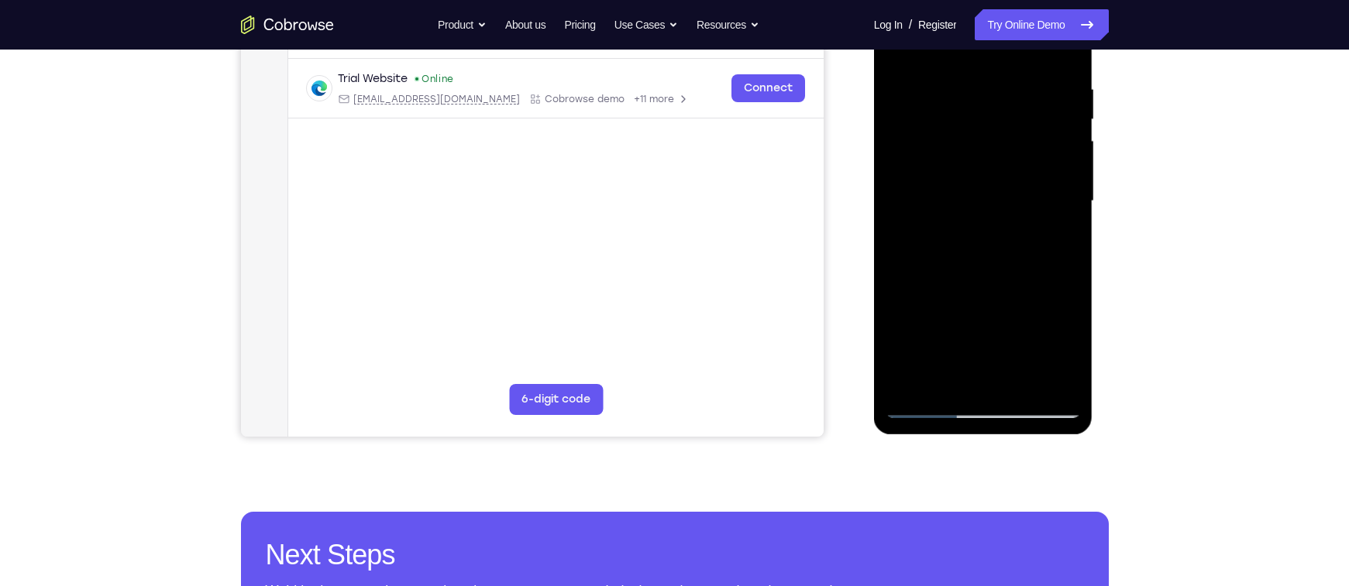
click at [942, 273] on div at bounding box center [982, 202] width 195 height 434
click at [952, 274] on div at bounding box center [982, 202] width 195 height 434
click at [962, 273] on div at bounding box center [982, 202] width 195 height 434
click at [976, 260] on div at bounding box center [982, 202] width 195 height 434
click at [978, 274] on div at bounding box center [982, 202] width 195 height 434
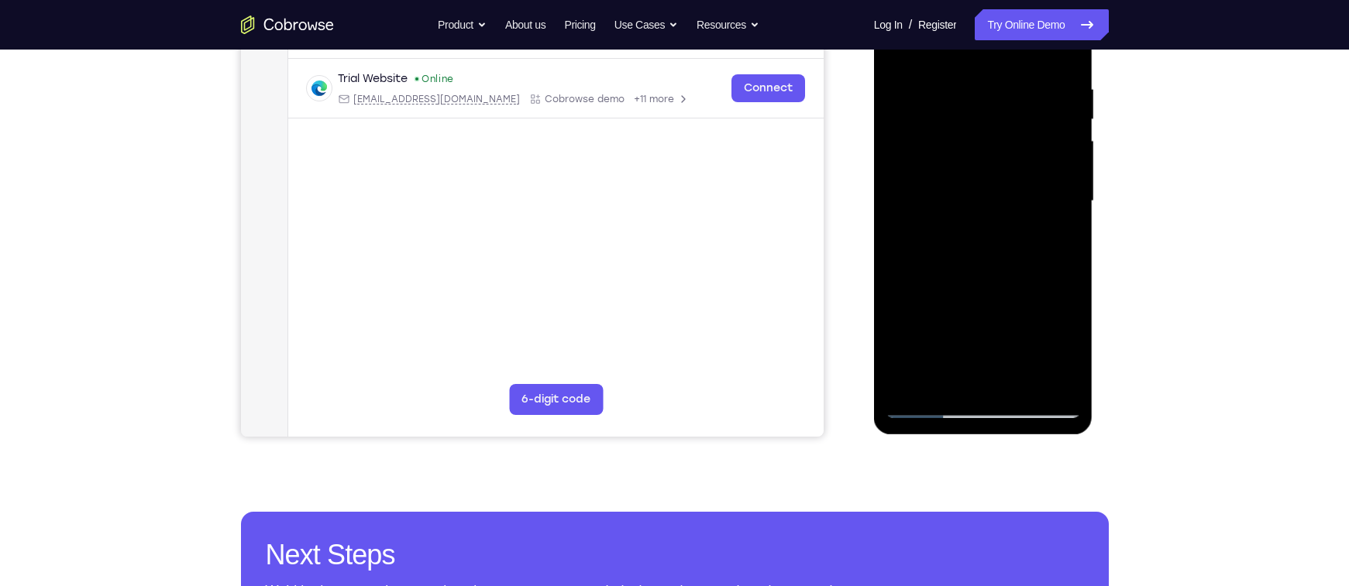
click at [978, 258] on div at bounding box center [982, 202] width 195 height 434
click at [989, 234] on div at bounding box center [982, 202] width 195 height 434
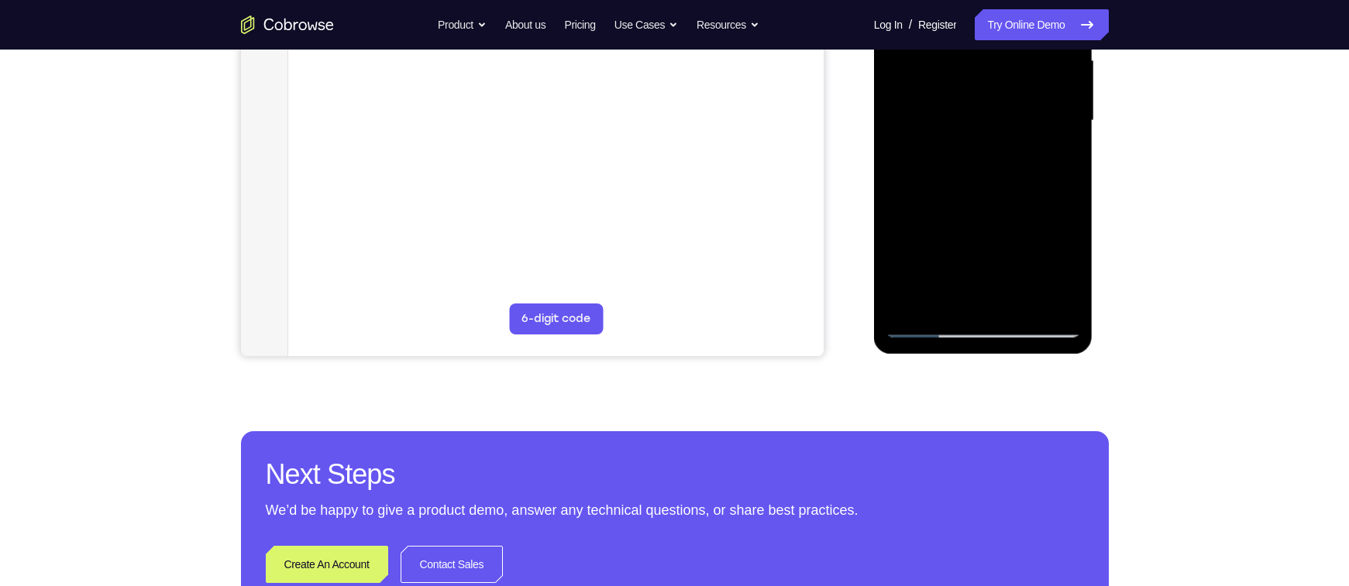
scroll to position [392, 0]
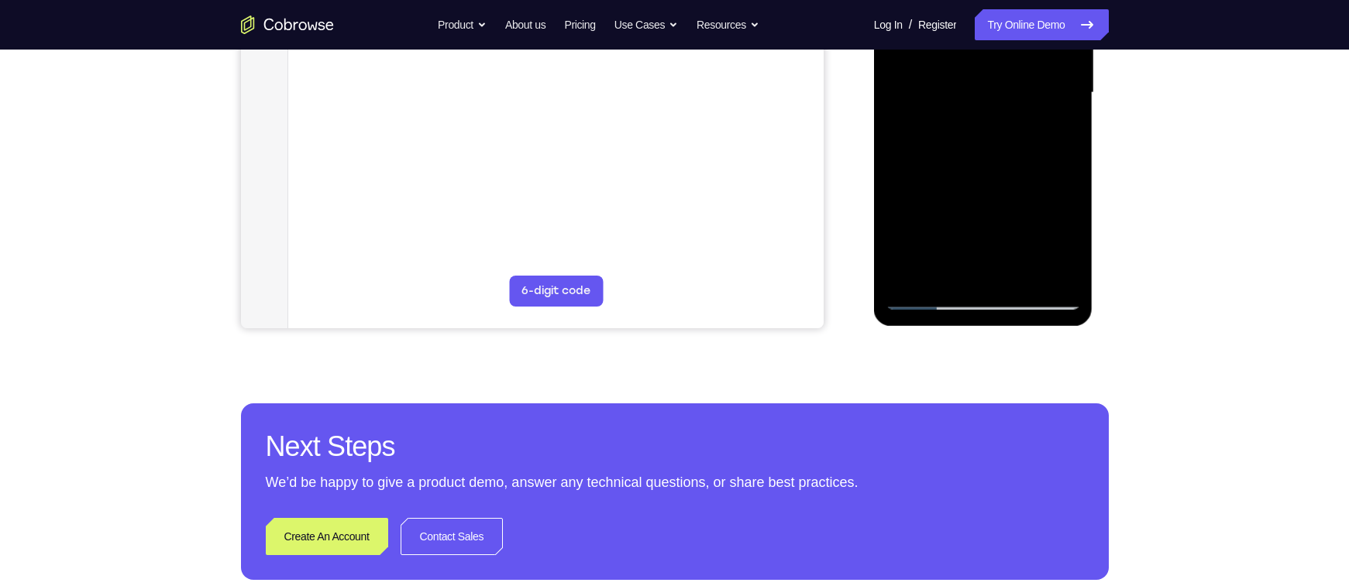
drag, startPoint x: 990, startPoint y: 253, endPoint x: 961, endPoint y: 188, distance: 70.7
click at [961, 188] on div at bounding box center [982, 93] width 195 height 434
drag, startPoint x: 985, startPoint y: 256, endPoint x: 962, endPoint y: 191, distance: 69.1
click at [962, 191] on div at bounding box center [982, 93] width 195 height 434
drag, startPoint x: 987, startPoint y: 253, endPoint x: 971, endPoint y: 202, distance: 53.7
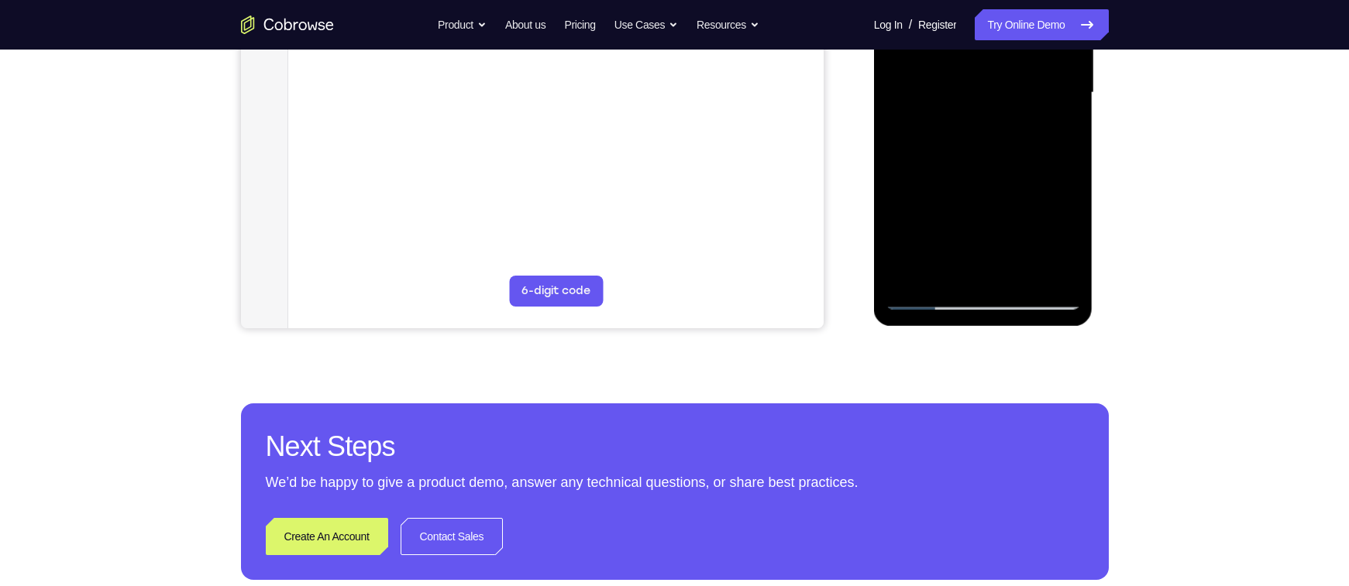
click at [971, 202] on div at bounding box center [982, 93] width 195 height 434
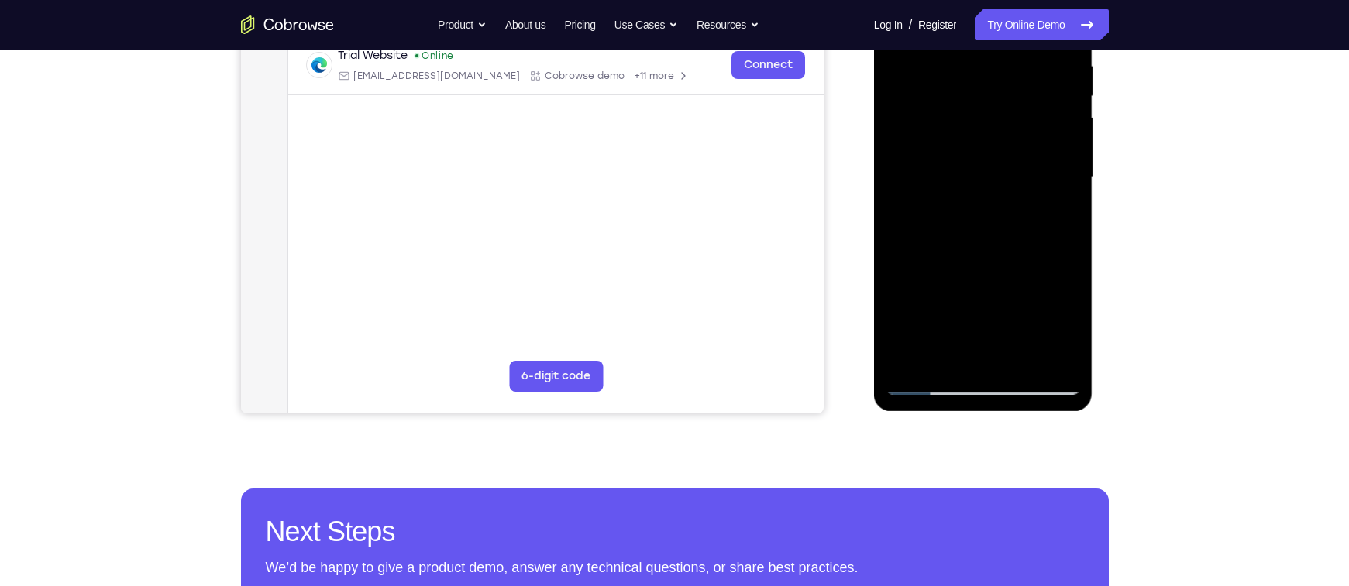
scroll to position [329, 0]
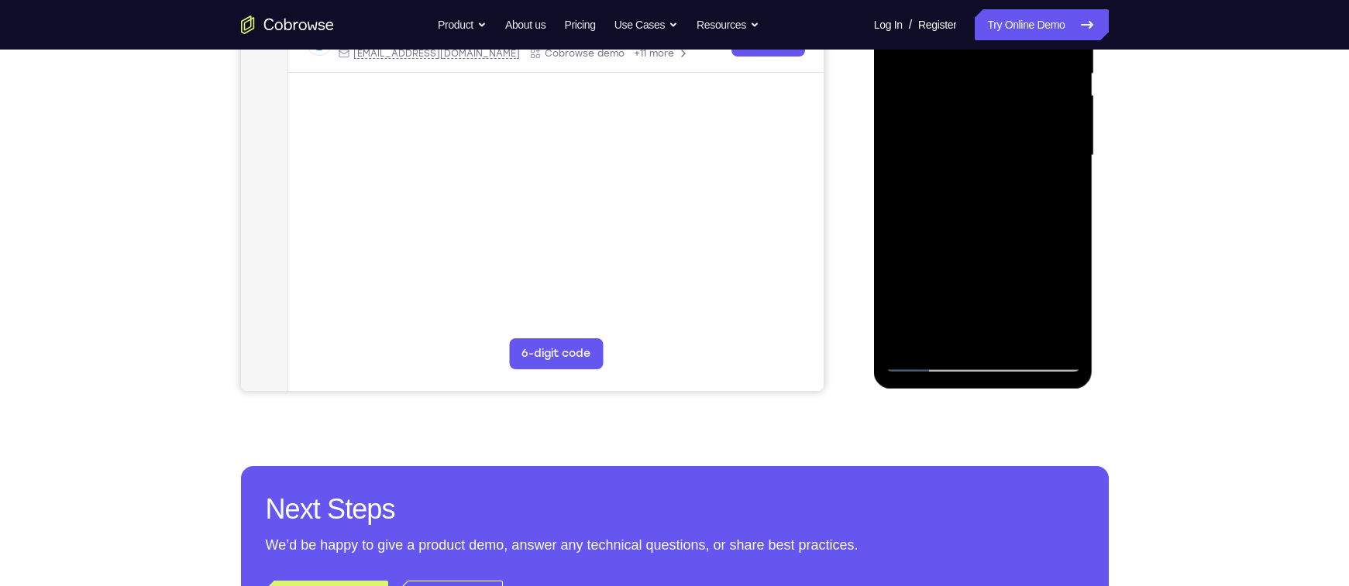
drag, startPoint x: 987, startPoint y: 150, endPoint x: 992, endPoint y: 228, distance: 77.6
click at [992, 228] on div at bounding box center [982, 156] width 195 height 434
drag, startPoint x: 1001, startPoint y: 157, endPoint x: 1003, endPoint y: 241, distance: 83.7
click at [1003, 241] on div at bounding box center [982, 156] width 195 height 434
drag, startPoint x: 997, startPoint y: 169, endPoint x: 996, endPoint y: 203, distance: 34.1
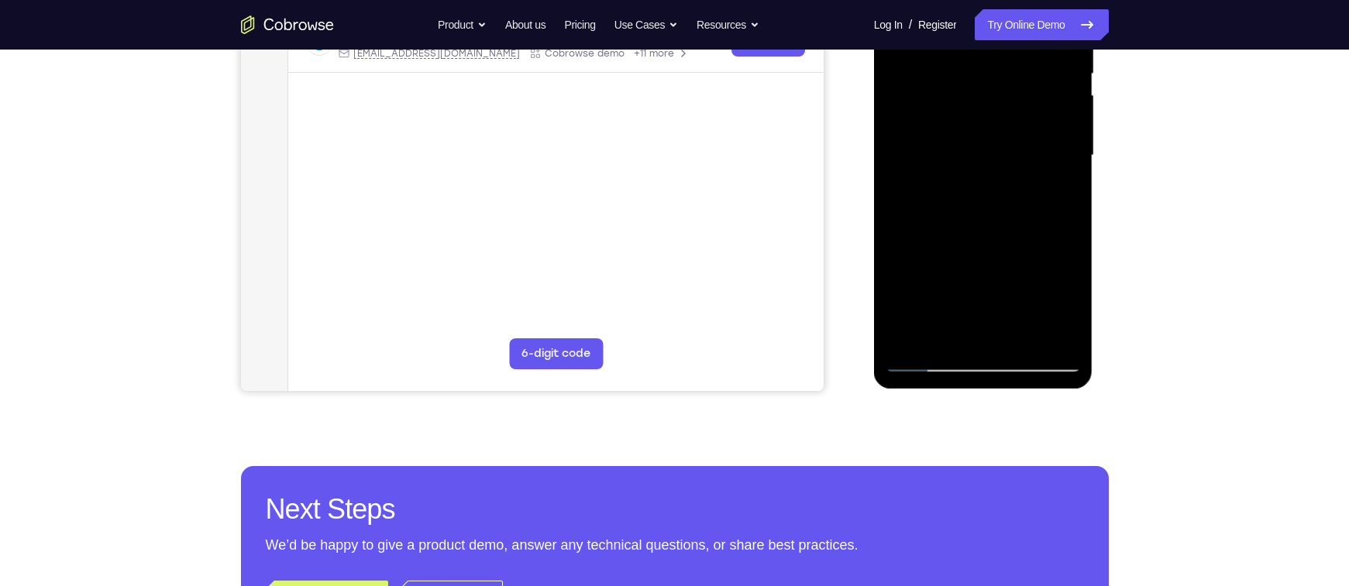
click at [996, 203] on div at bounding box center [982, 156] width 195 height 434
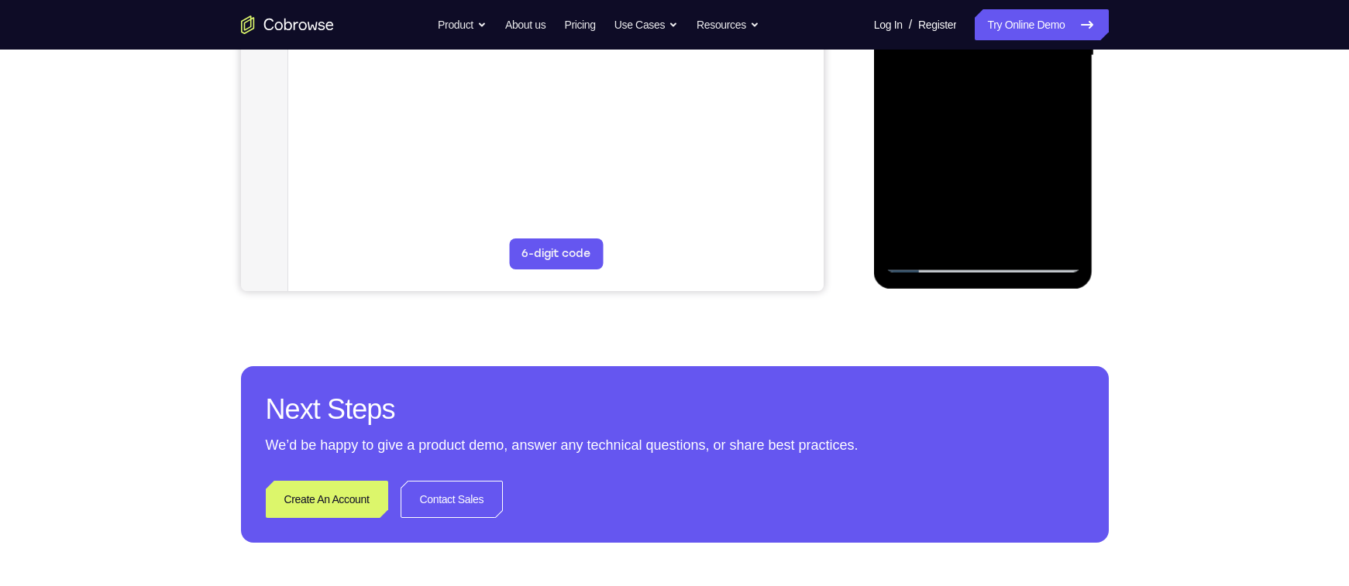
scroll to position [432, 0]
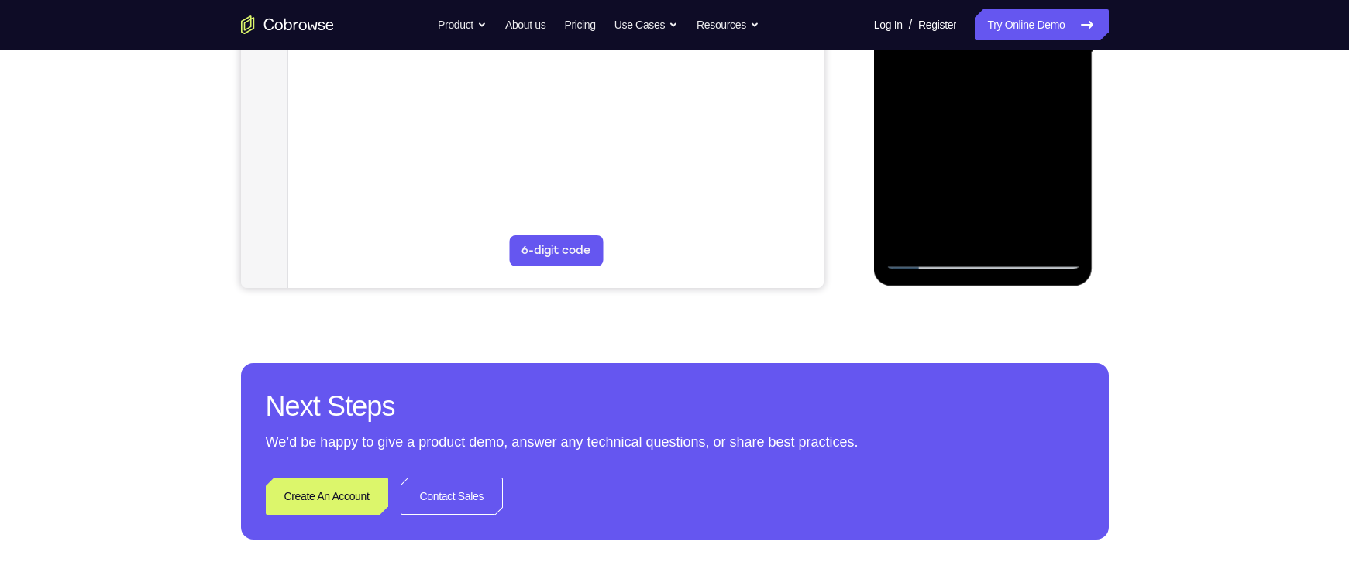
drag, startPoint x: 969, startPoint y: 167, endPoint x: 974, endPoint y: 246, distance: 80.0
click at [974, 246] on div at bounding box center [982, 53] width 195 height 434
drag, startPoint x: 968, startPoint y: 159, endPoint x: 971, endPoint y: 223, distance: 64.3
click at [971, 223] on div at bounding box center [982, 53] width 195 height 434
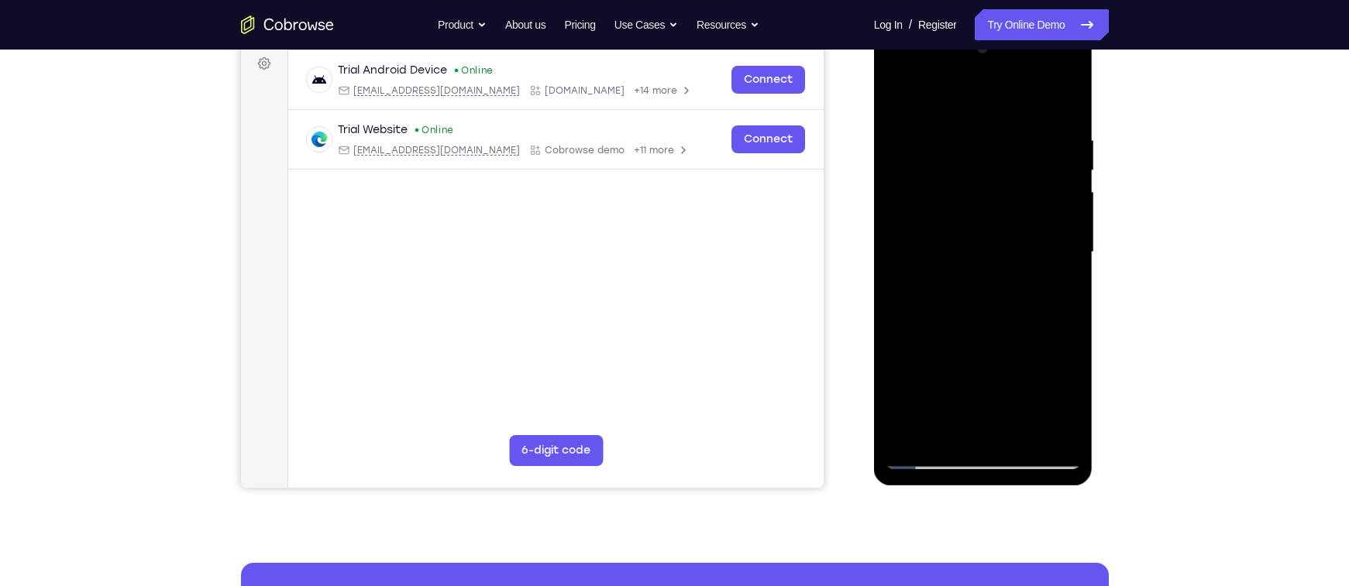
scroll to position [256, 0]
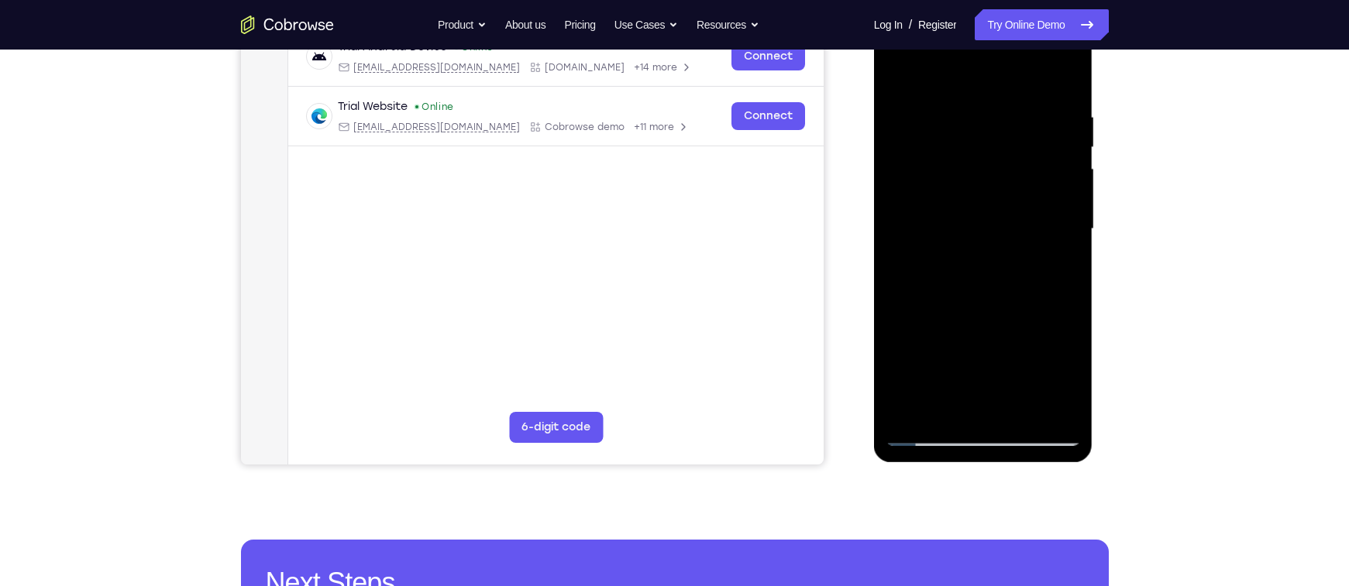
click at [995, 254] on div at bounding box center [982, 229] width 195 height 434
click at [981, 242] on div at bounding box center [982, 229] width 195 height 434
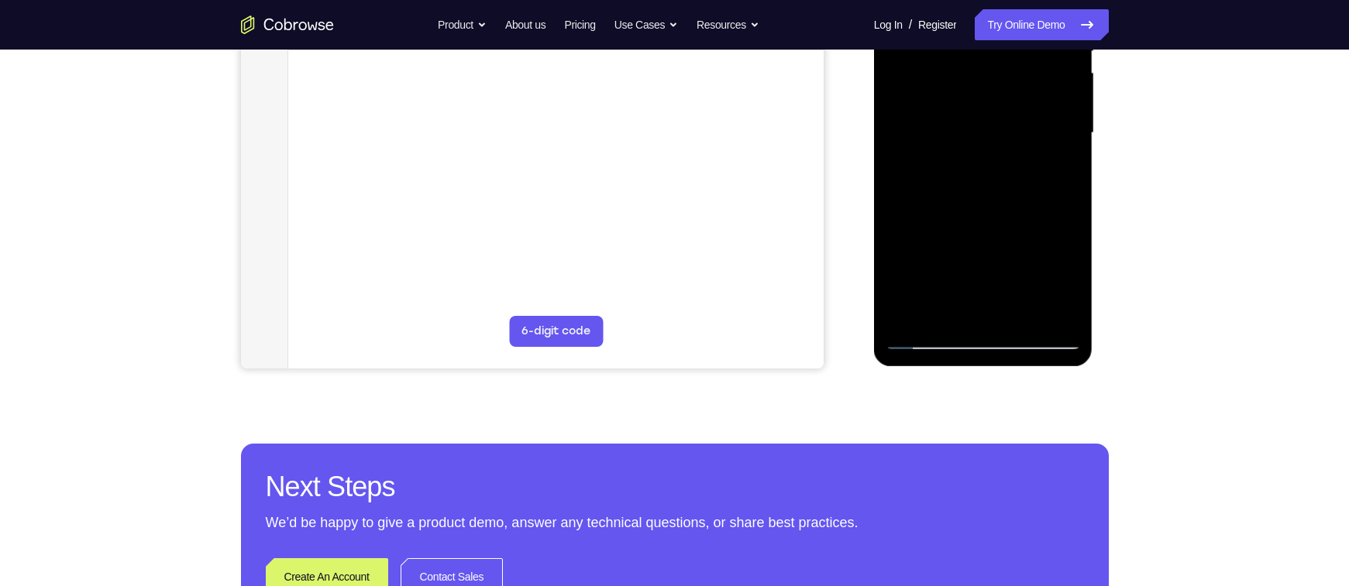
scroll to position [364, 0]
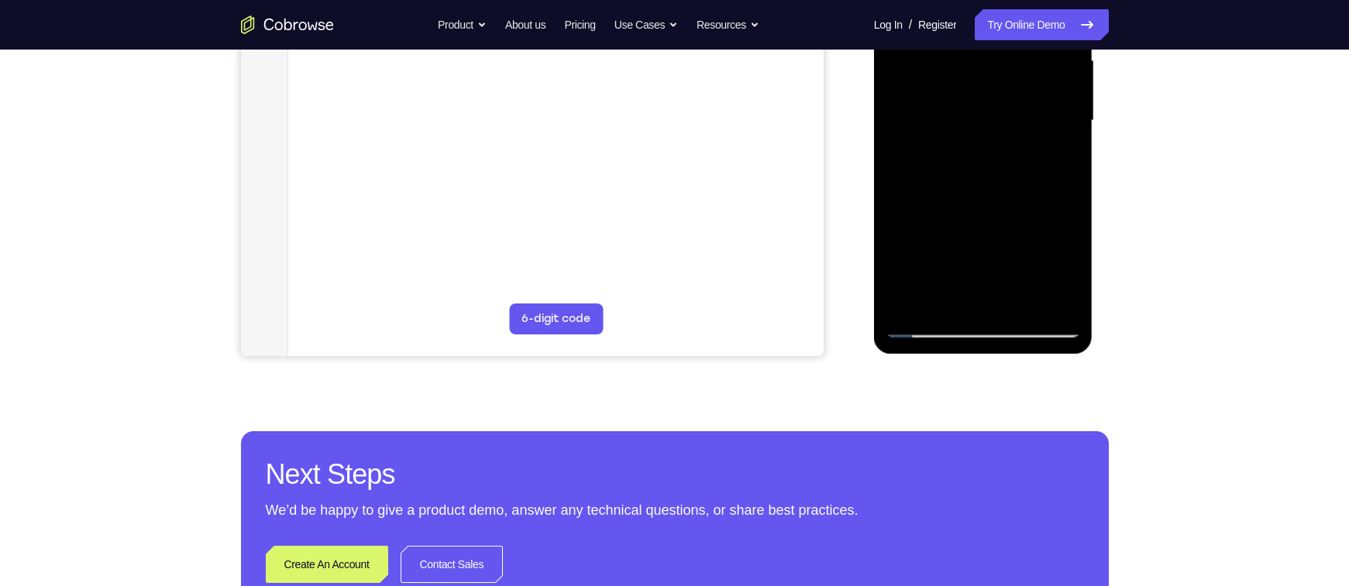
click at [906, 243] on div at bounding box center [982, 121] width 195 height 434
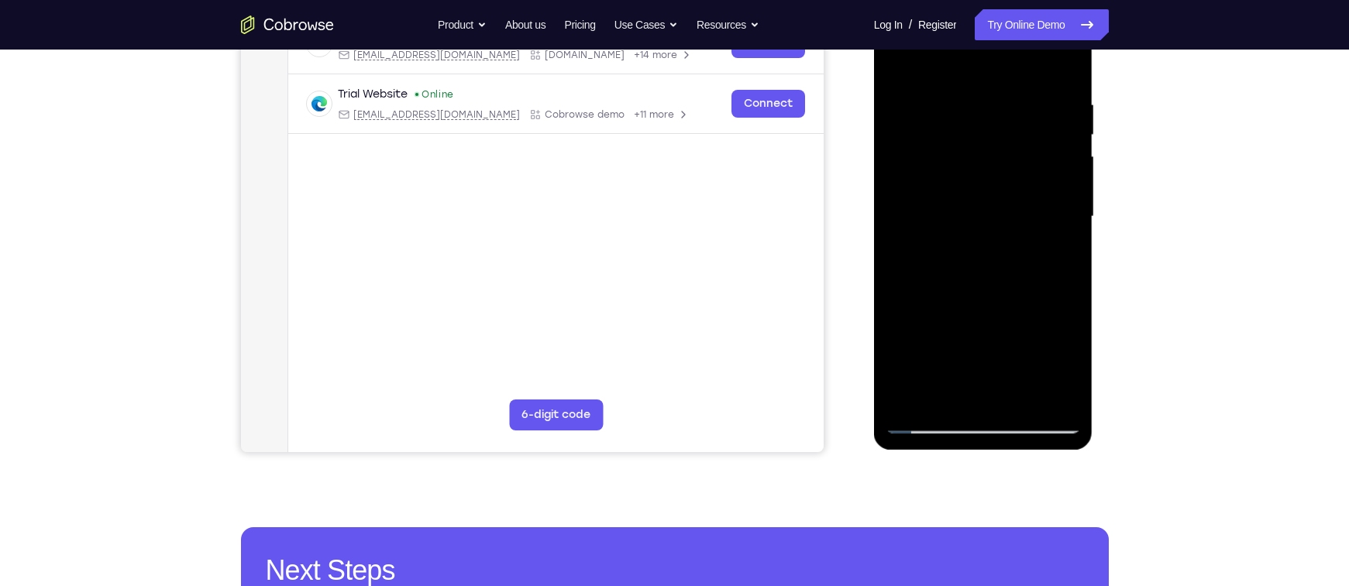
scroll to position [263, 0]
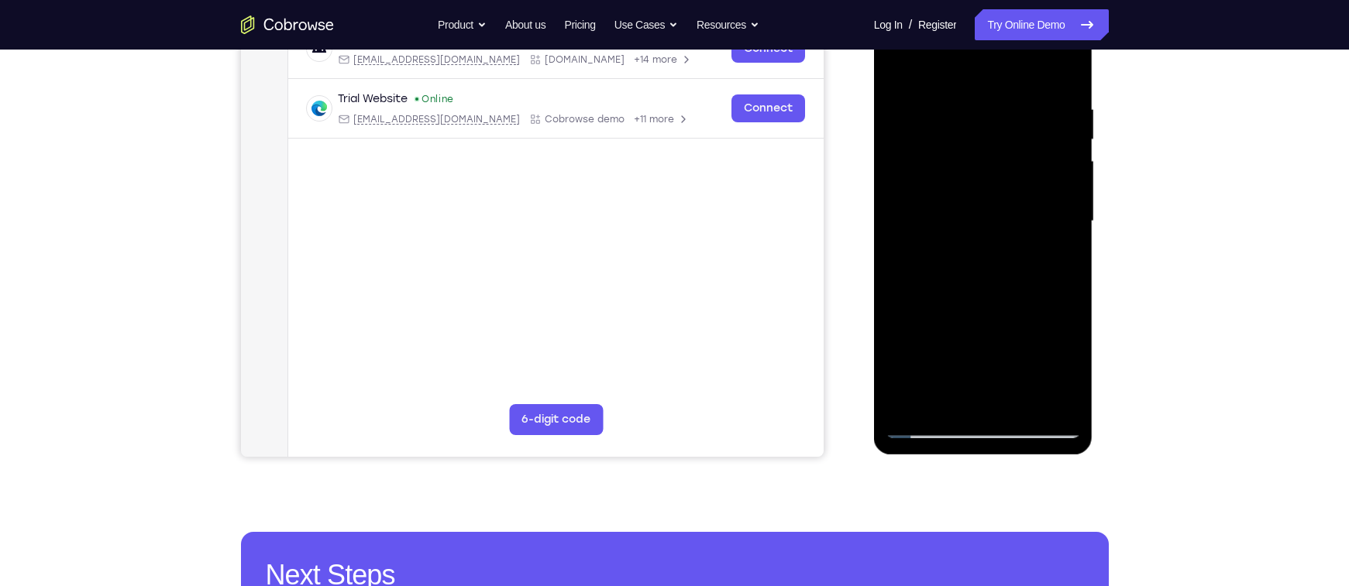
click at [995, 177] on div at bounding box center [982, 222] width 195 height 434
click at [986, 173] on div at bounding box center [982, 222] width 195 height 434
click at [997, 173] on div at bounding box center [982, 222] width 195 height 434
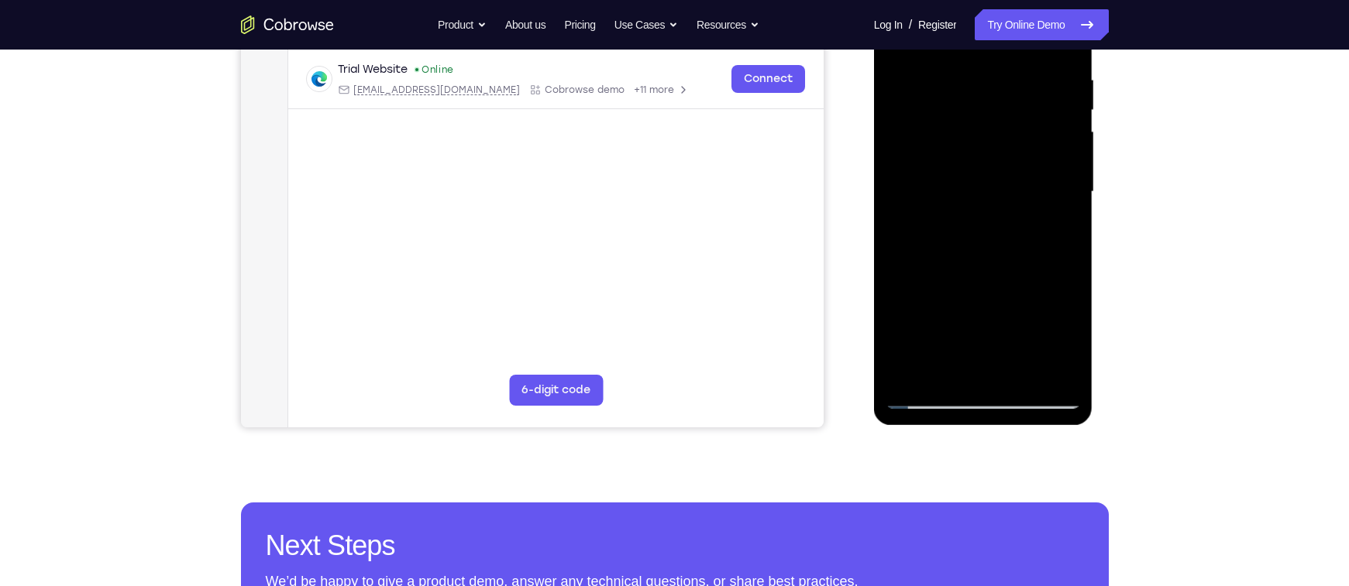
scroll to position [294, 0]
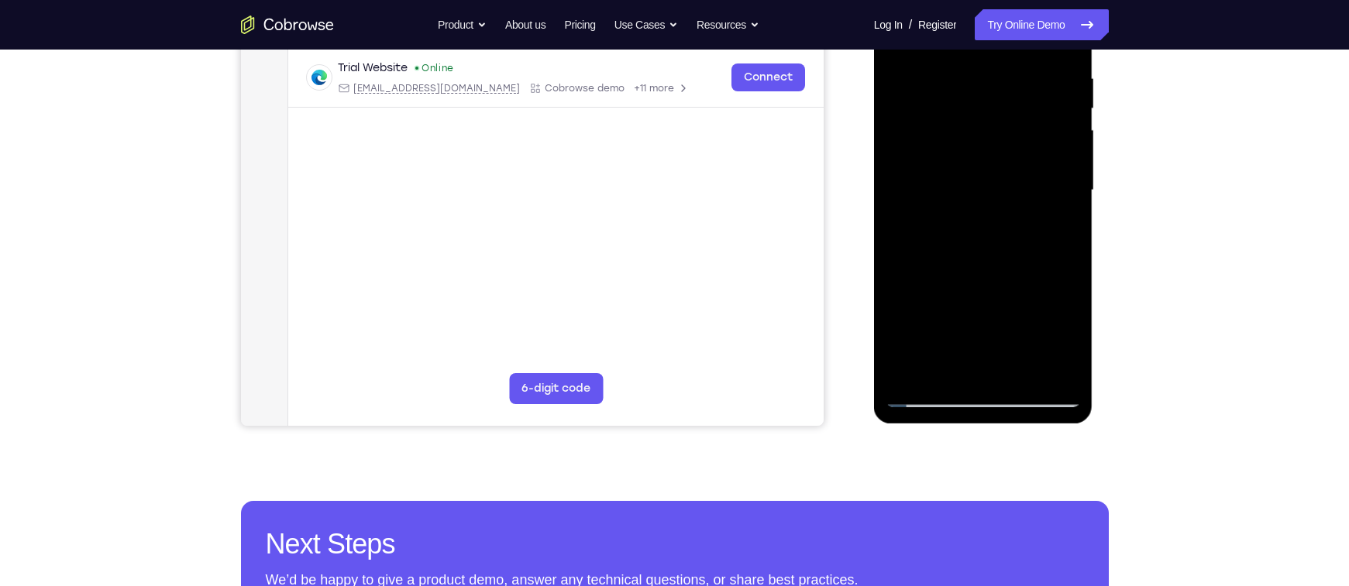
drag, startPoint x: 990, startPoint y: 208, endPoint x: 978, endPoint y: 188, distance: 22.6
click at [978, 188] on div at bounding box center [982, 191] width 195 height 434
drag, startPoint x: 991, startPoint y: 273, endPoint x: 967, endPoint y: 168, distance: 107.3
click at [967, 168] on div at bounding box center [982, 191] width 195 height 434
drag, startPoint x: 968, startPoint y: 242, endPoint x: 937, endPoint y: 205, distance: 47.8
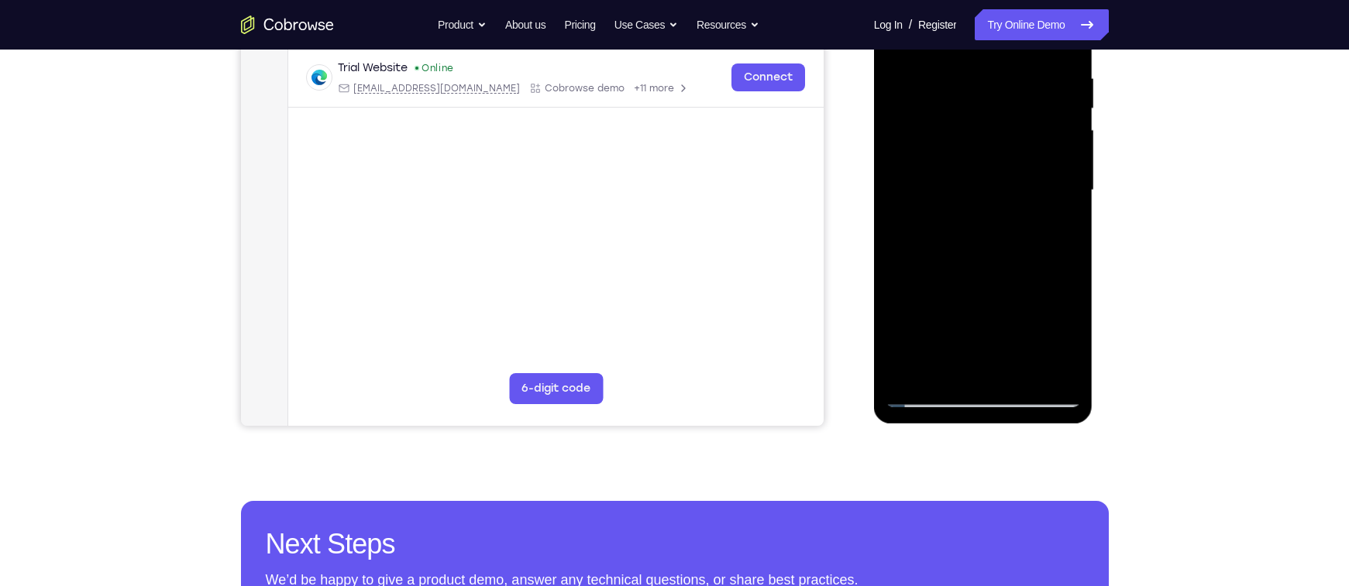
click at [937, 205] on div at bounding box center [982, 191] width 195 height 434
drag, startPoint x: 988, startPoint y: 283, endPoint x: 970, endPoint y: 196, distance: 88.7
click at [970, 196] on div at bounding box center [982, 191] width 195 height 434
drag, startPoint x: 991, startPoint y: 237, endPoint x: 975, endPoint y: 202, distance: 38.1
click at [975, 202] on div at bounding box center [982, 191] width 195 height 434
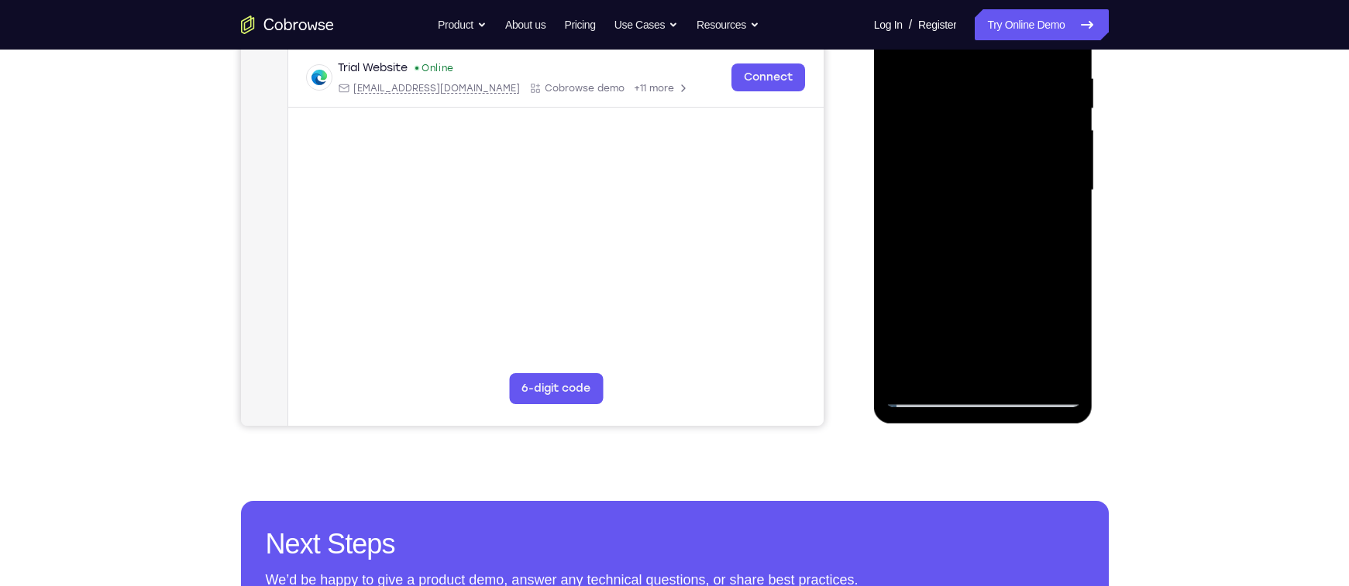
drag, startPoint x: 1010, startPoint y: 269, endPoint x: 968, endPoint y: 190, distance: 89.4
click at [968, 190] on div at bounding box center [982, 191] width 195 height 434
drag, startPoint x: 1000, startPoint y: 279, endPoint x: 964, endPoint y: 187, distance: 99.1
click at [964, 187] on div at bounding box center [982, 191] width 195 height 434
drag, startPoint x: 992, startPoint y: 266, endPoint x: 953, endPoint y: 186, distance: 88.7
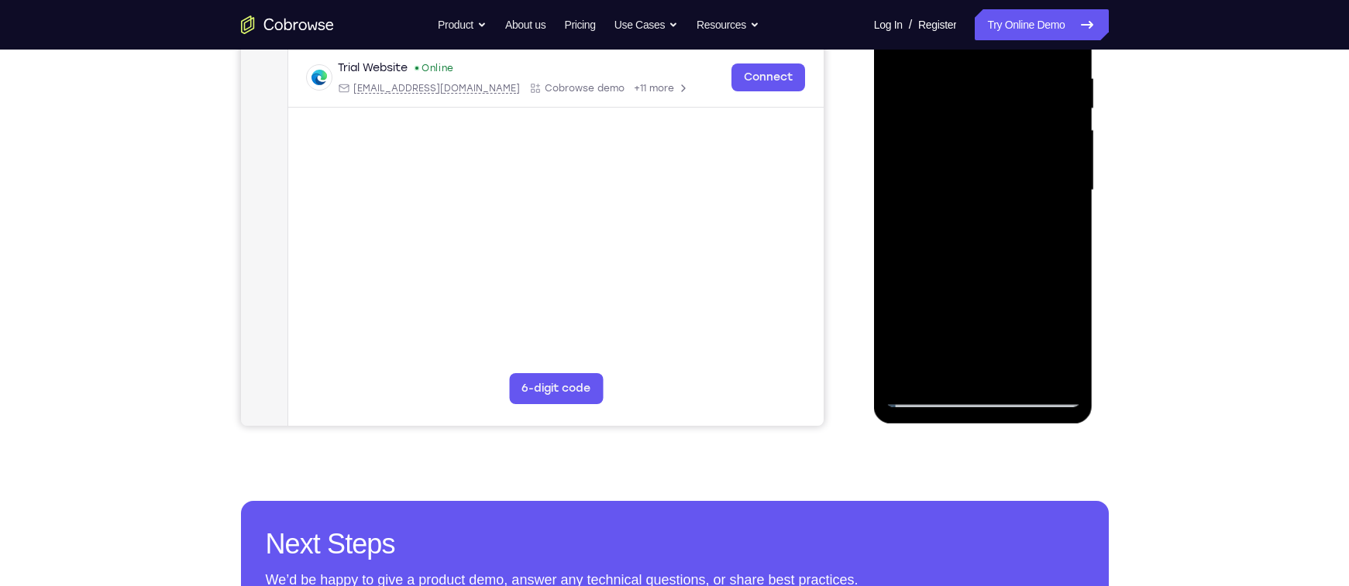
click at [953, 186] on div at bounding box center [982, 191] width 195 height 434
drag, startPoint x: 974, startPoint y: 242, endPoint x: 945, endPoint y: 187, distance: 62.4
click at [945, 187] on div at bounding box center [982, 191] width 195 height 434
click at [968, 181] on div at bounding box center [982, 191] width 195 height 434
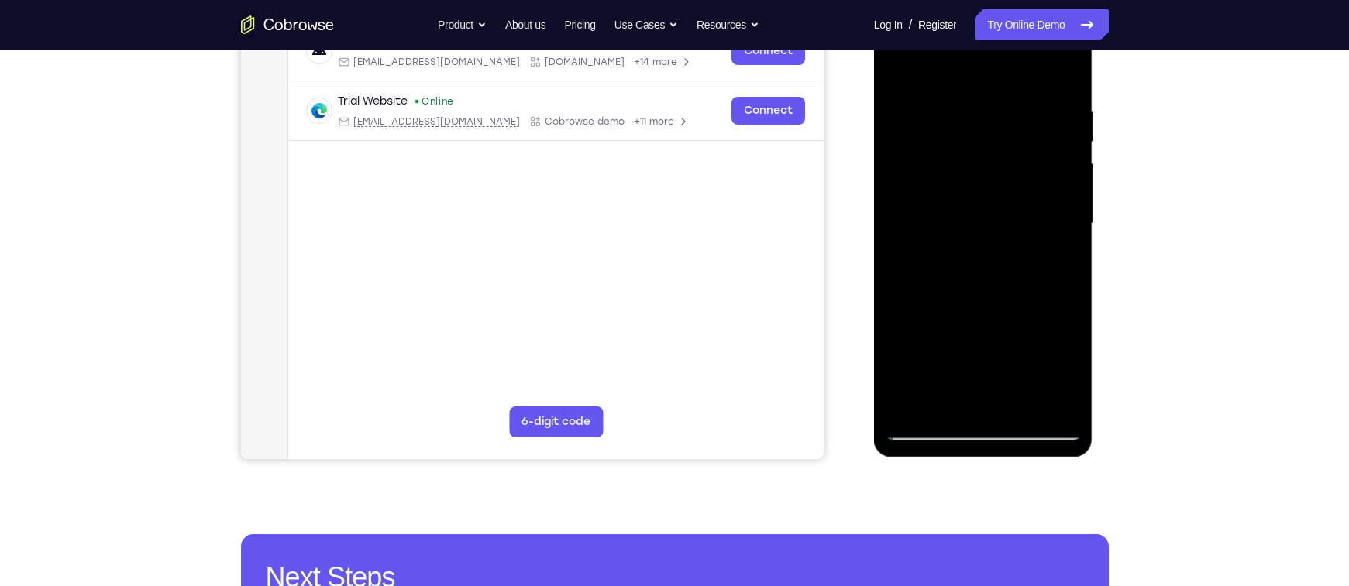
scroll to position [259, 0]
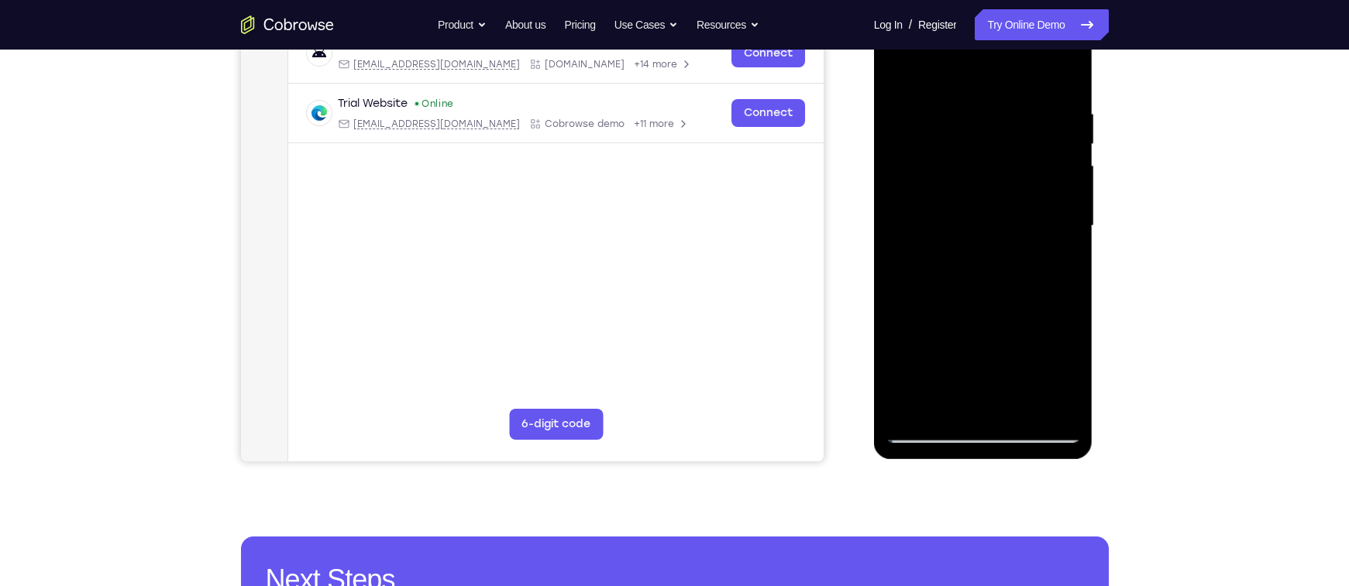
click at [981, 253] on div at bounding box center [982, 226] width 195 height 434
click at [919, 298] on div at bounding box center [982, 226] width 195 height 434
click at [919, 296] on div at bounding box center [982, 226] width 195 height 434
click at [922, 296] on div at bounding box center [982, 226] width 195 height 434
click at [926, 297] on div at bounding box center [982, 226] width 195 height 434
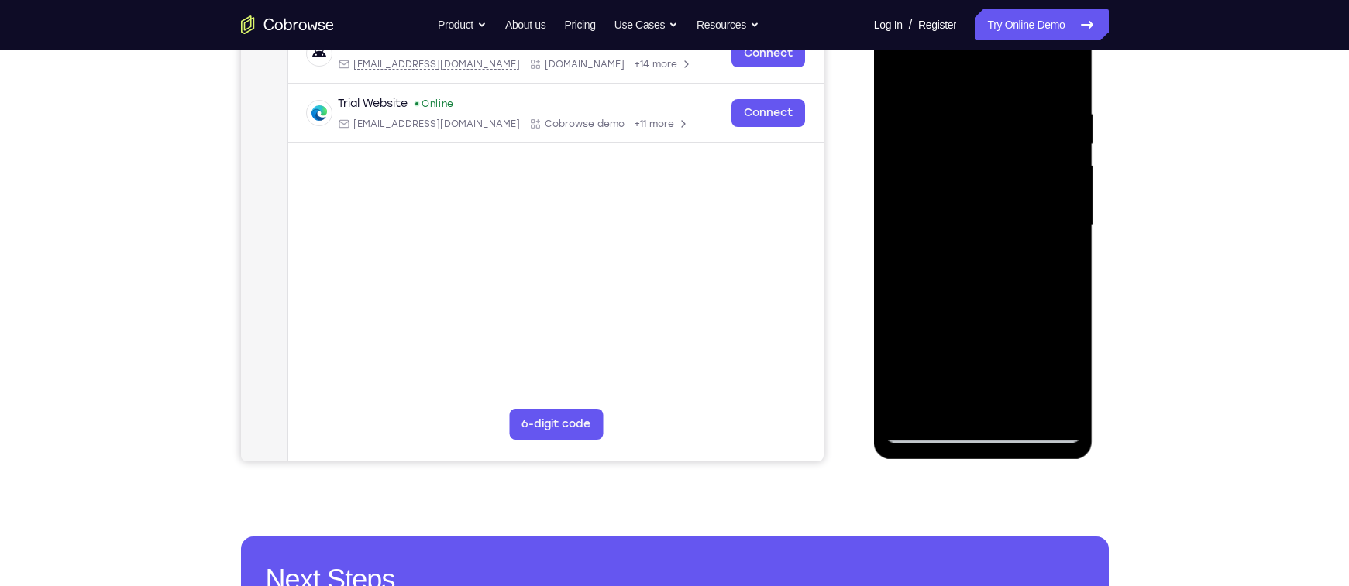
click at [925, 297] on div at bounding box center [982, 226] width 195 height 434
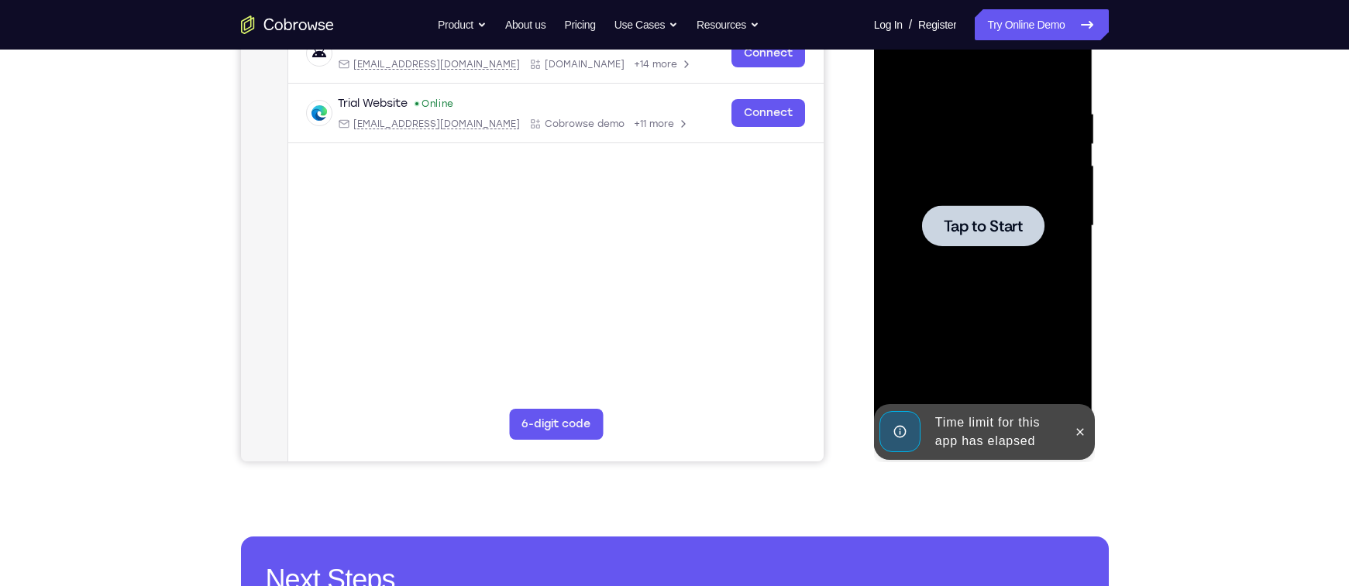
click at [968, 234] on span "Tap to Start" at bounding box center [983, 225] width 79 height 15
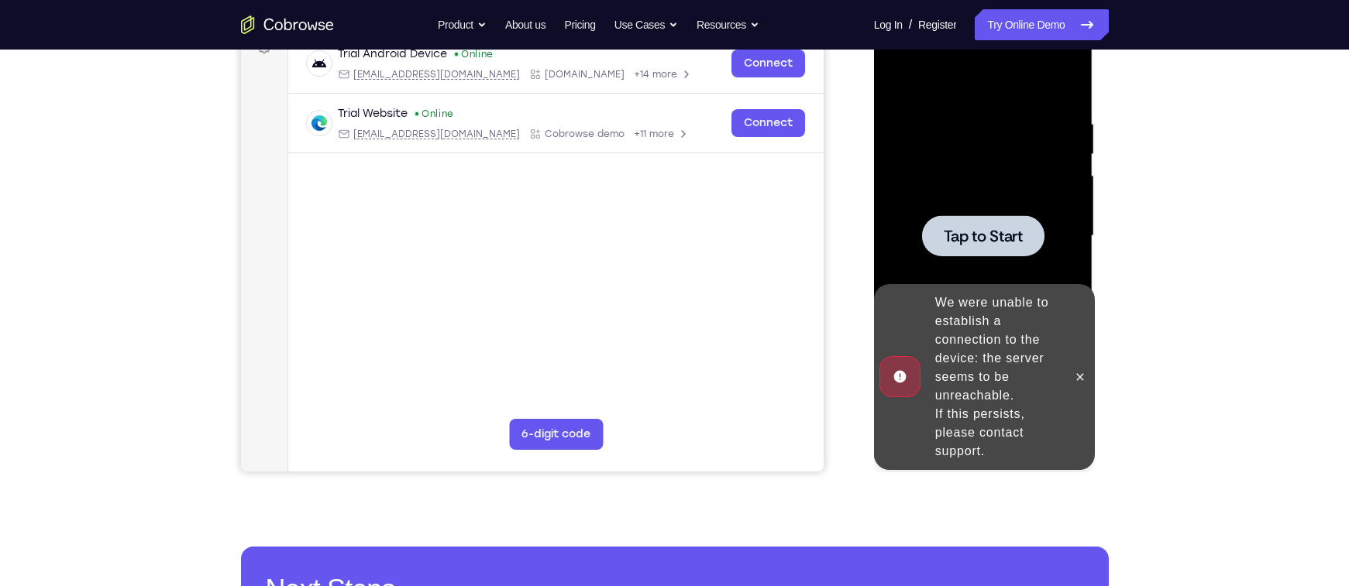
scroll to position [253, 0]
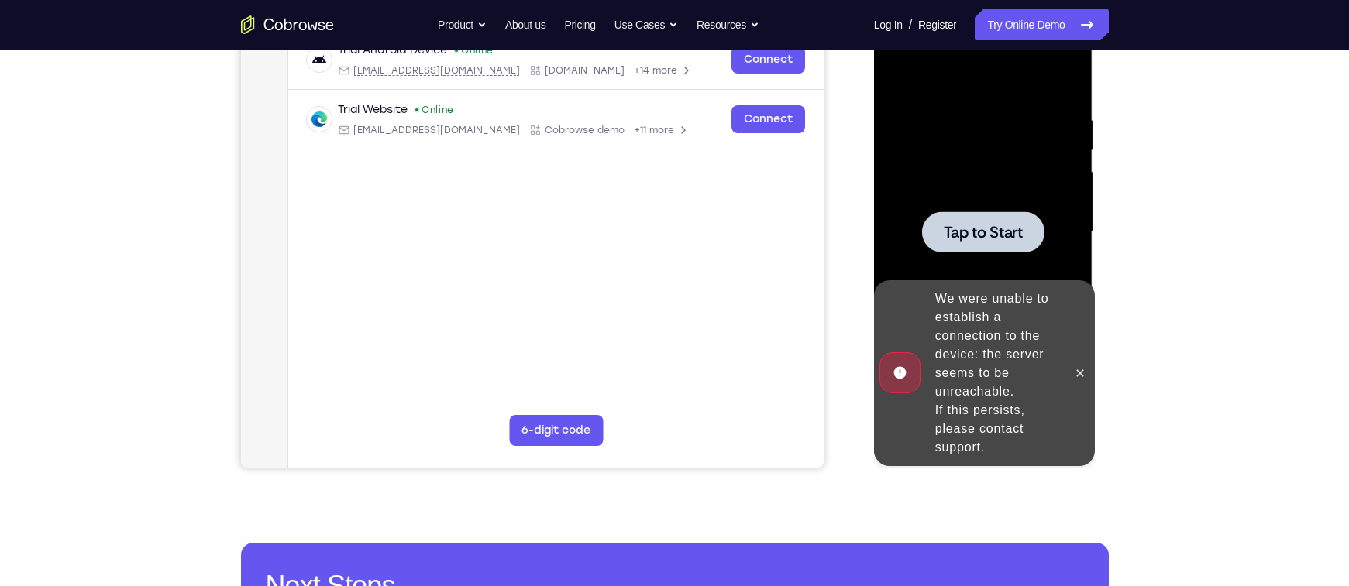
click at [986, 245] on div at bounding box center [983, 231] width 122 height 41
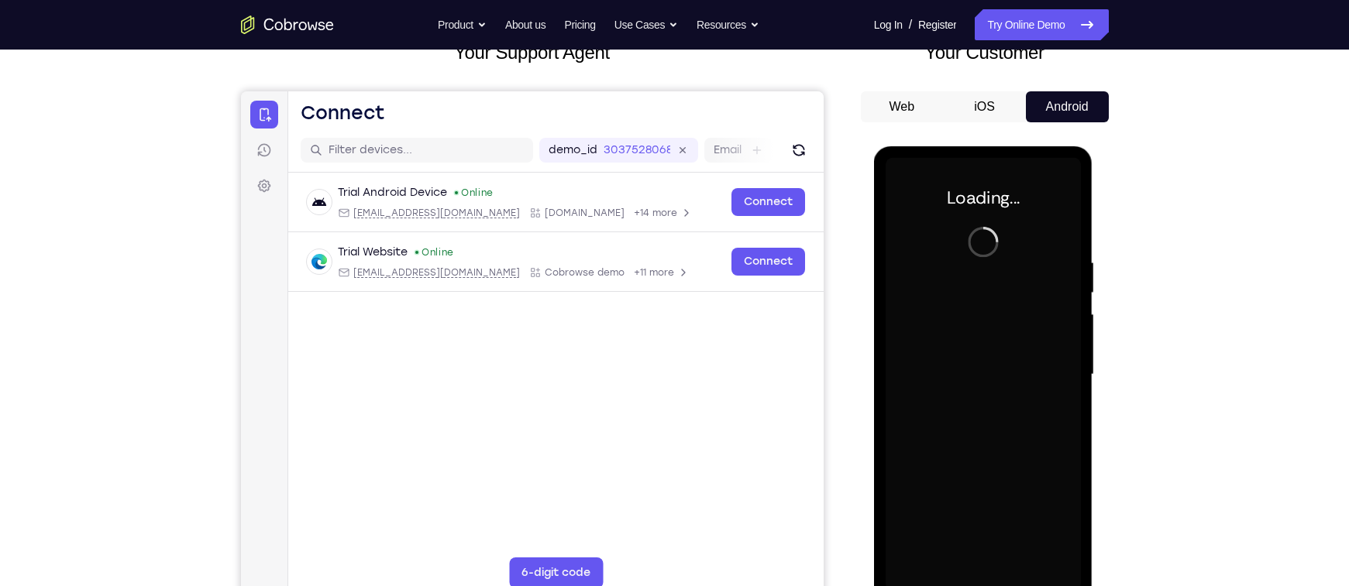
scroll to position [88, 0]
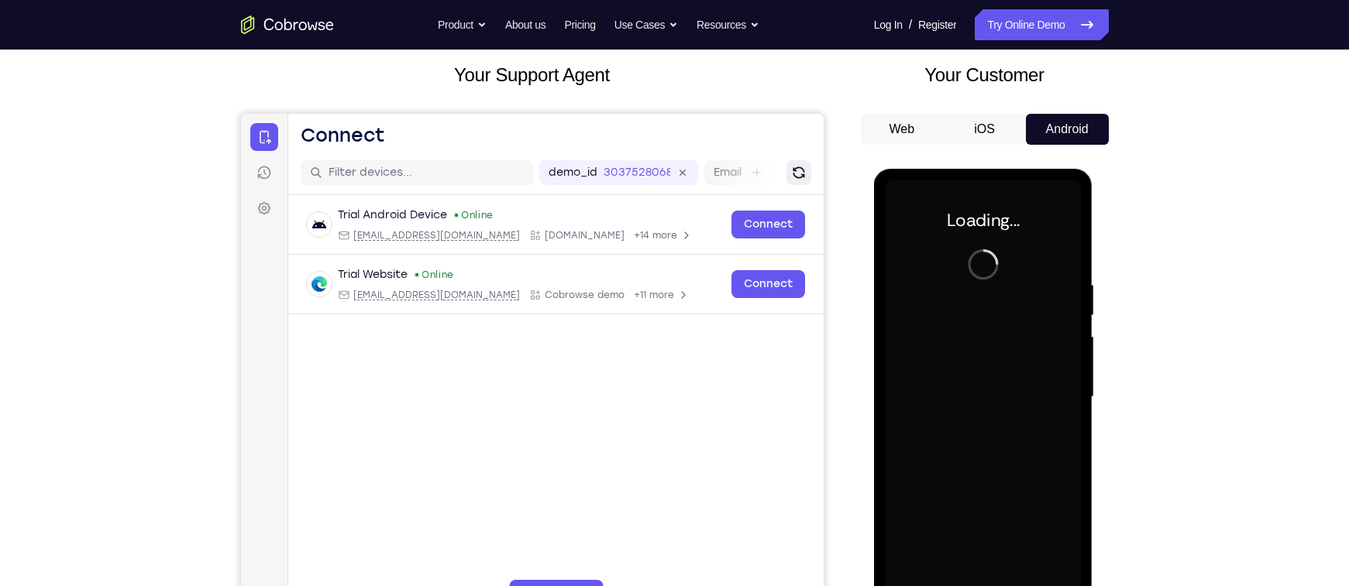
click at [790, 173] on icon "Refresh" at bounding box center [797, 172] width 15 height 15
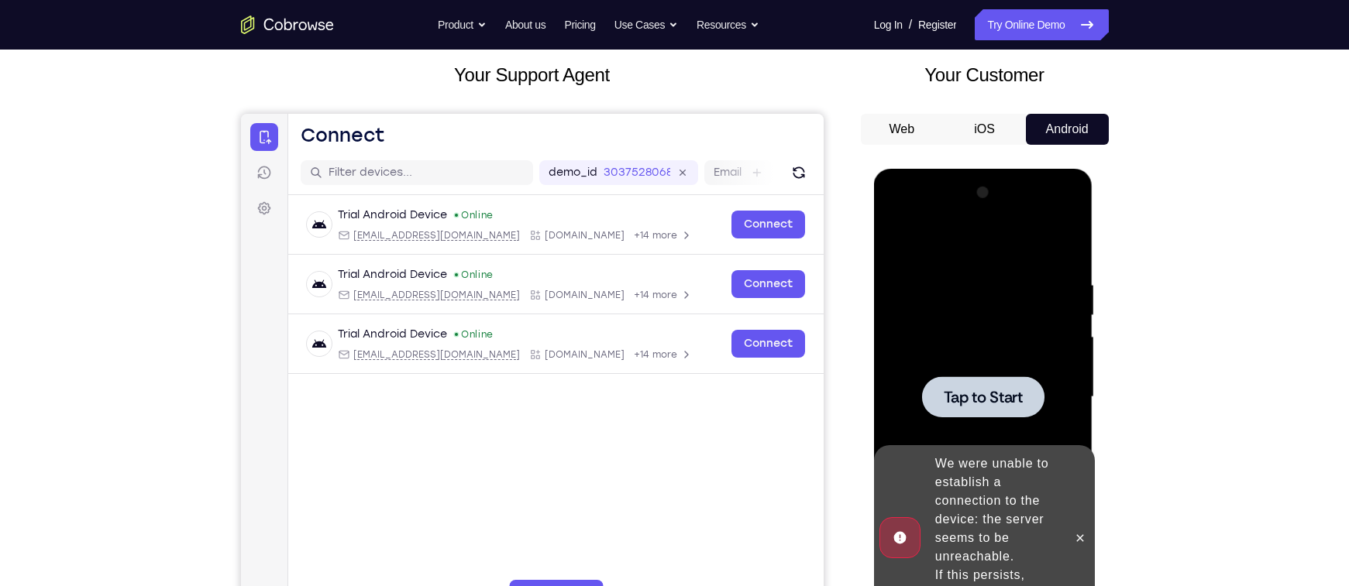
click at [941, 390] on div at bounding box center [983, 396] width 122 height 41
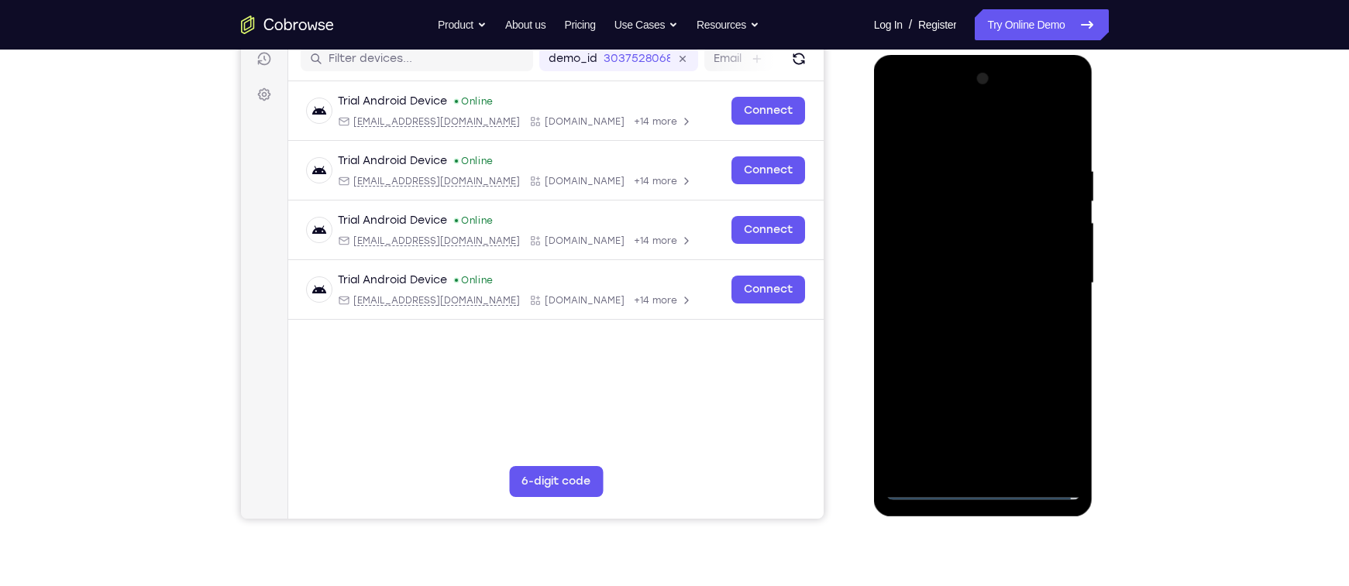
scroll to position [209, 0]
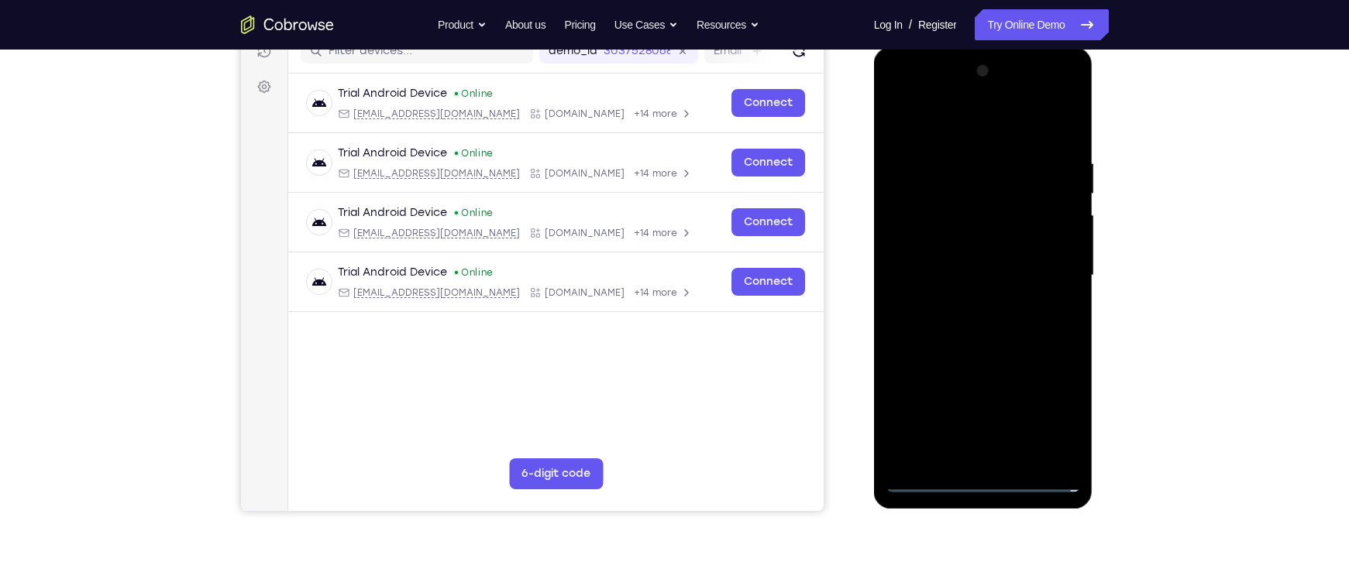
click at [973, 480] on div at bounding box center [982, 276] width 195 height 434
click at [974, 448] on div at bounding box center [982, 276] width 195 height 434
click at [991, 481] on div at bounding box center [982, 276] width 195 height 434
click at [1048, 410] on div at bounding box center [982, 276] width 195 height 434
click at [957, 125] on div at bounding box center [982, 276] width 195 height 434
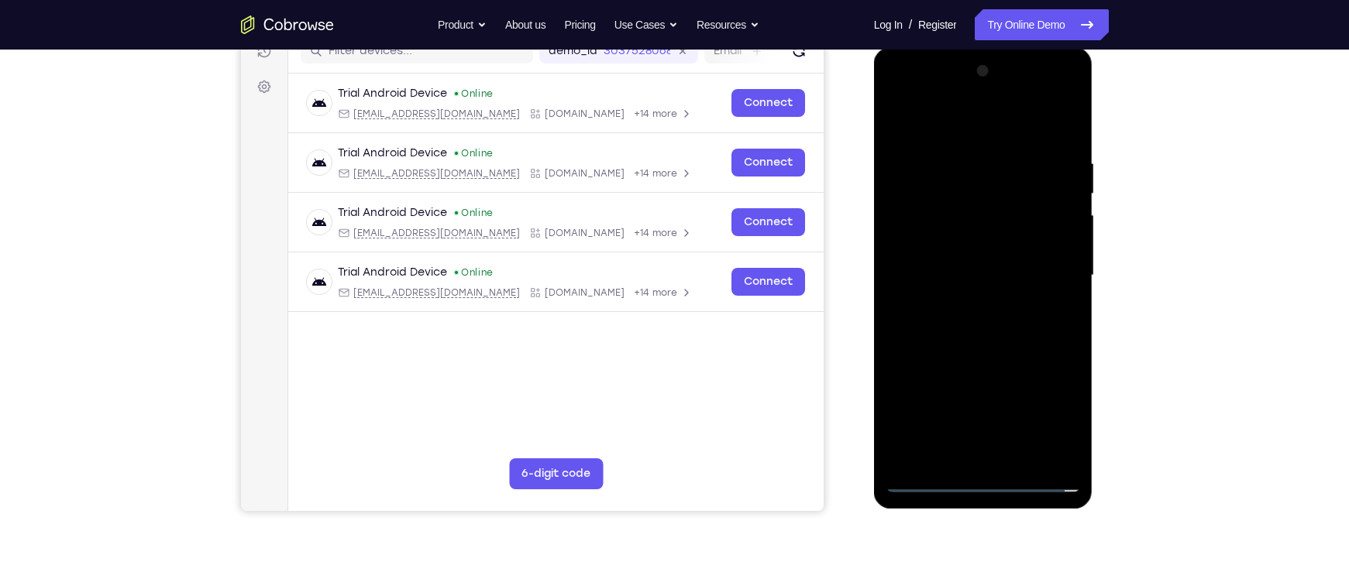
click at [930, 193] on div at bounding box center [982, 276] width 195 height 434
click at [907, 239] on div at bounding box center [982, 276] width 195 height 434
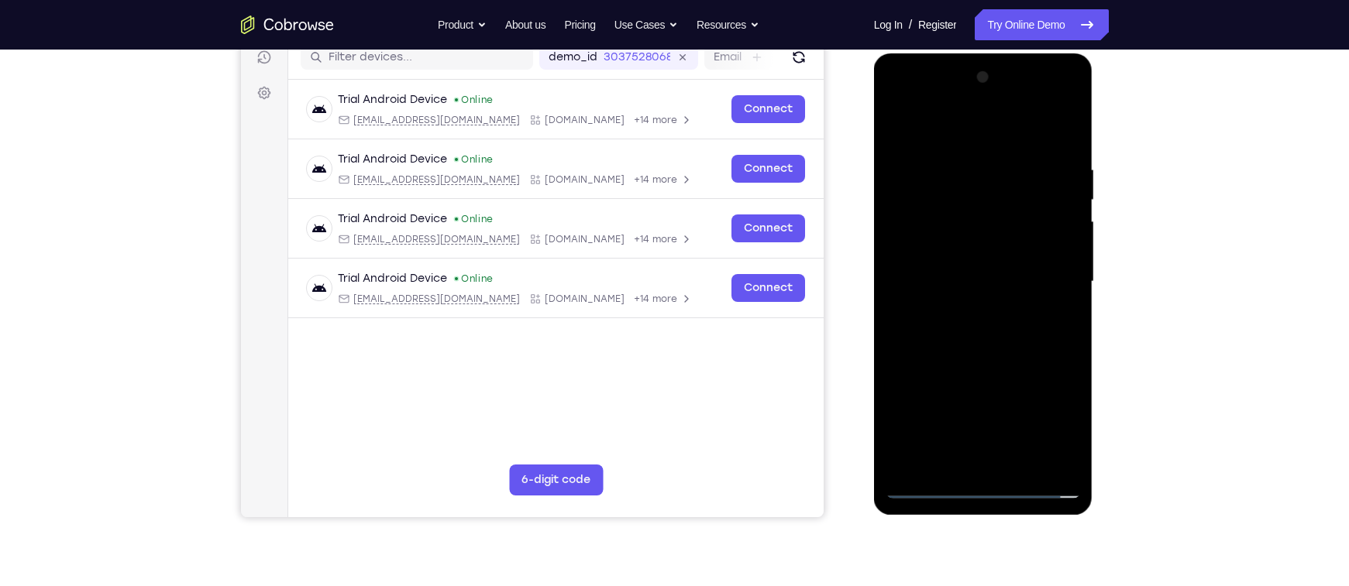
scroll to position [197, 0]
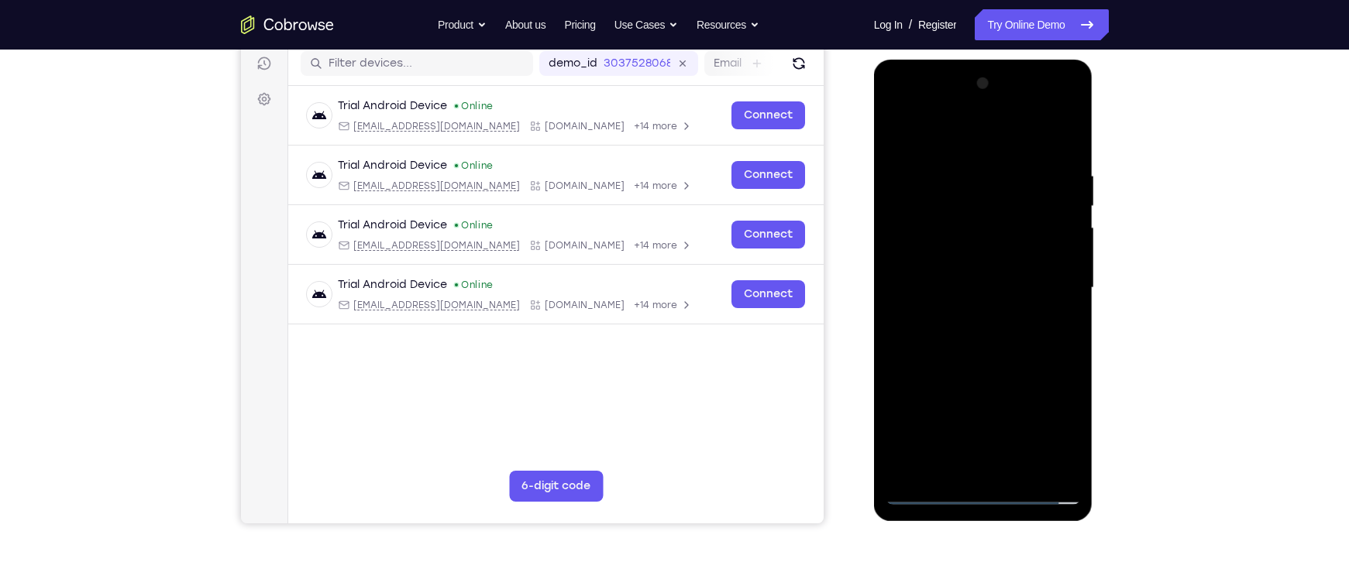
drag, startPoint x: 992, startPoint y: 352, endPoint x: 968, endPoint y: 172, distance: 182.1
click at [968, 172] on div at bounding box center [982, 288] width 195 height 434
drag, startPoint x: 988, startPoint y: 445, endPoint x: 948, endPoint y: 252, distance: 197.0
click at [948, 252] on div at bounding box center [982, 288] width 195 height 434
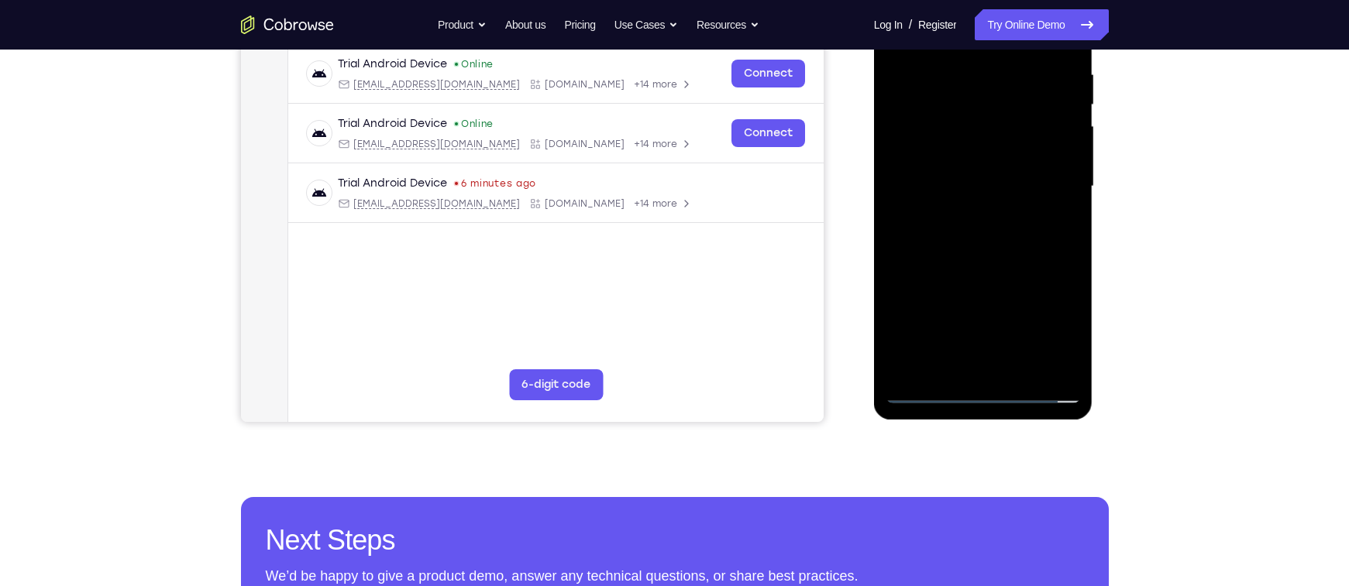
scroll to position [301, 0]
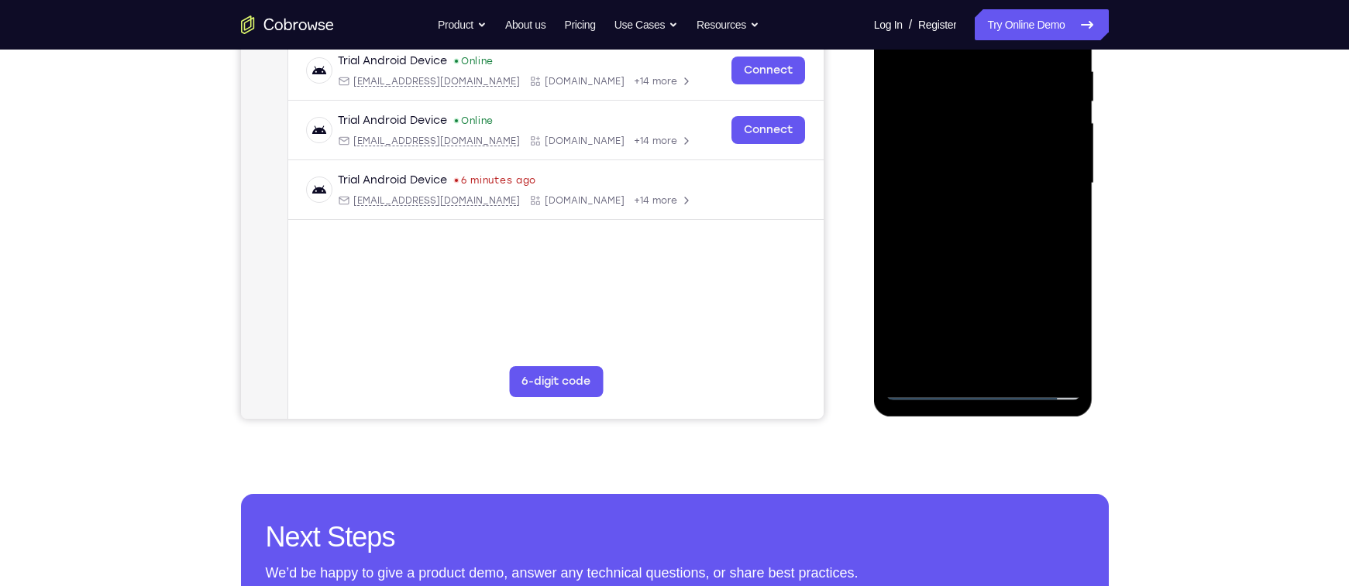
drag, startPoint x: 950, startPoint y: 309, endPoint x: 935, endPoint y: 225, distance: 85.1
click at [935, 225] on div at bounding box center [982, 184] width 195 height 434
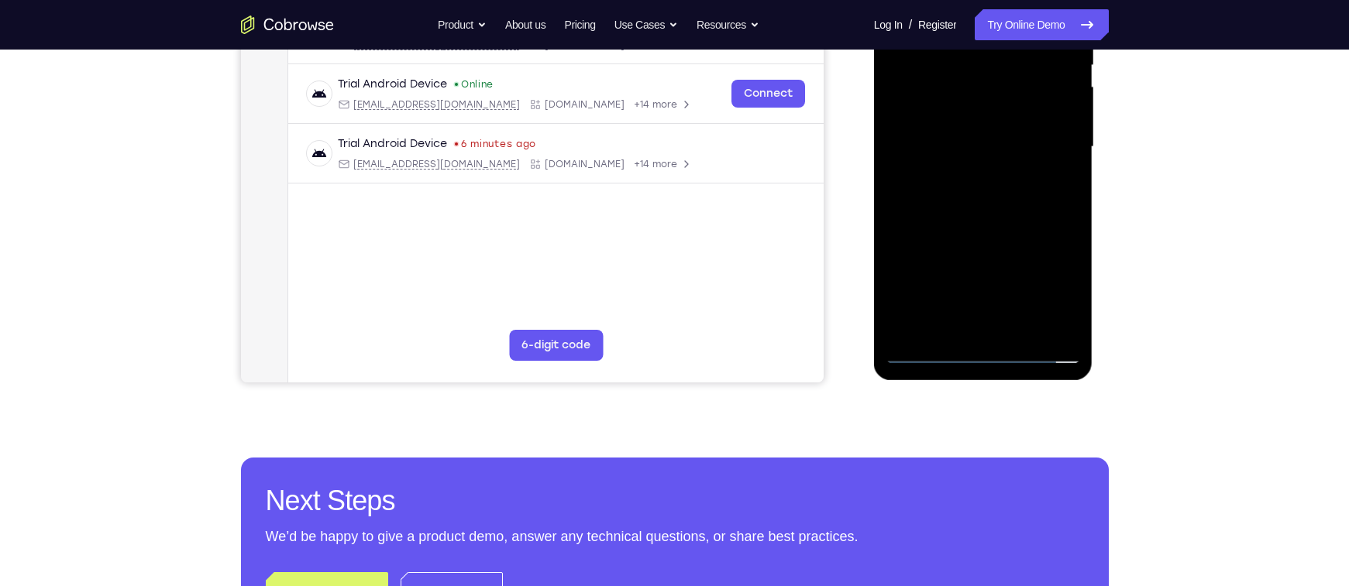
scroll to position [339, 0]
drag, startPoint x: 968, startPoint y: 253, endPoint x: 954, endPoint y: 166, distance: 88.5
click at [954, 166] on div at bounding box center [982, 147] width 195 height 434
drag, startPoint x: 1005, startPoint y: 294, endPoint x: 962, endPoint y: 185, distance: 116.5
click at [962, 185] on div at bounding box center [982, 147] width 195 height 434
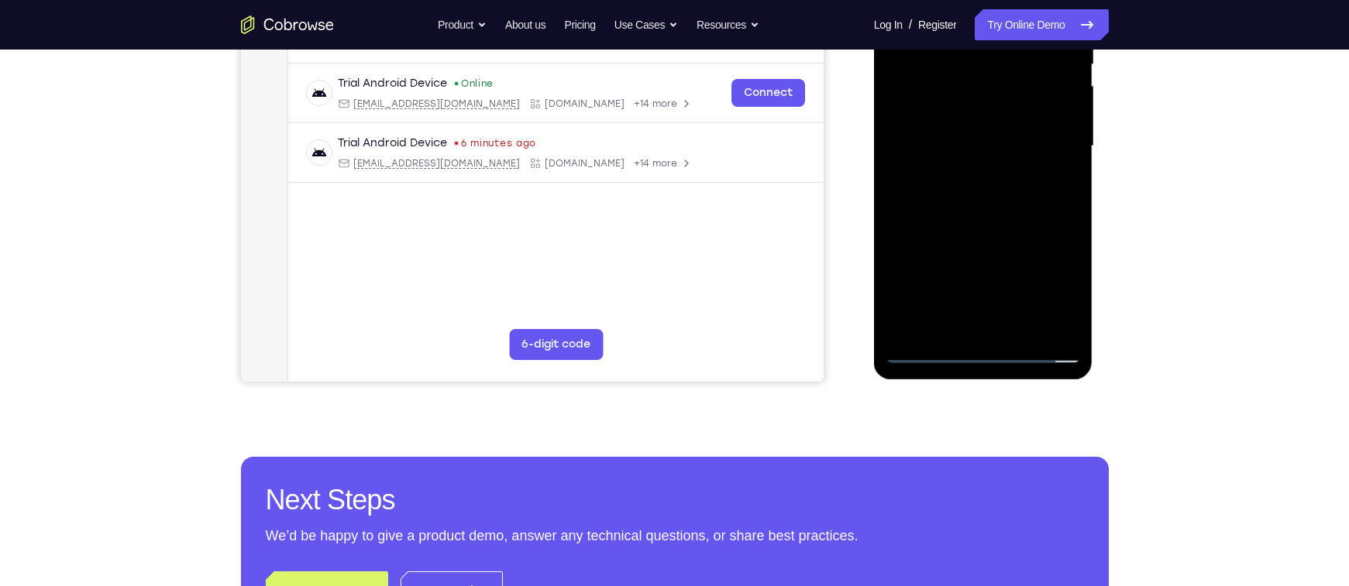
scroll to position [317, 0]
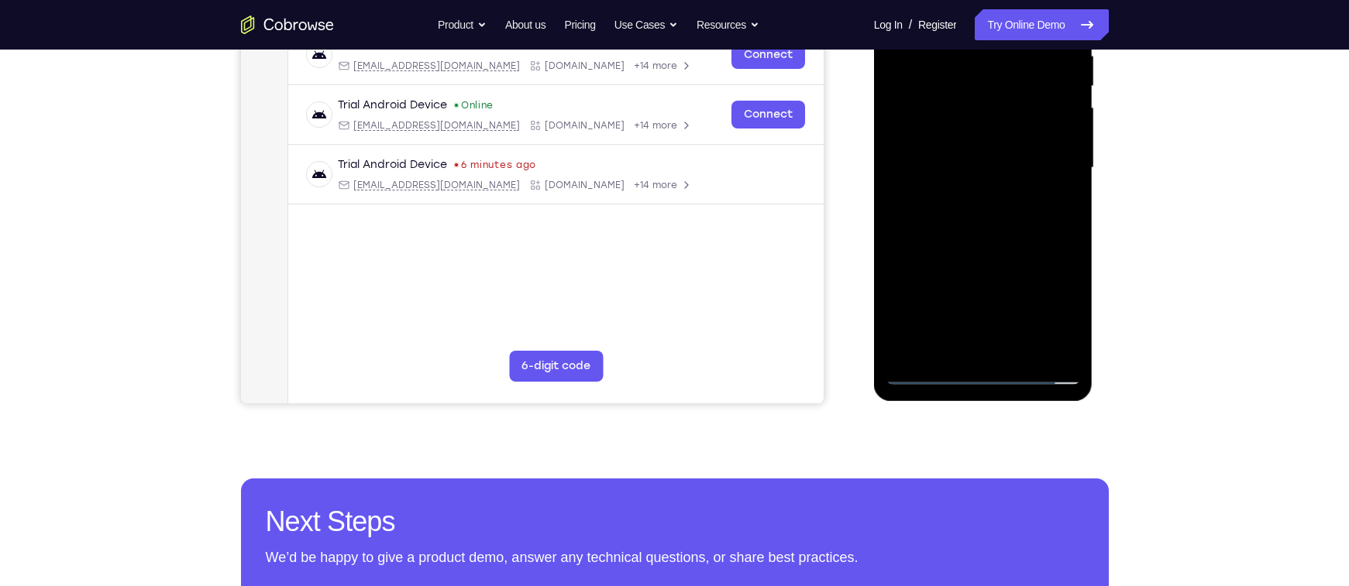
drag, startPoint x: 961, startPoint y: 278, endPoint x: 944, endPoint y: 201, distance: 78.6
click at [944, 201] on div at bounding box center [982, 168] width 195 height 434
drag, startPoint x: 957, startPoint y: 160, endPoint x: 955, endPoint y: 202, distance: 42.6
click at [955, 202] on div at bounding box center [982, 168] width 195 height 434
drag, startPoint x: 1009, startPoint y: 290, endPoint x: 987, endPoint y: 159, distance: 133.6
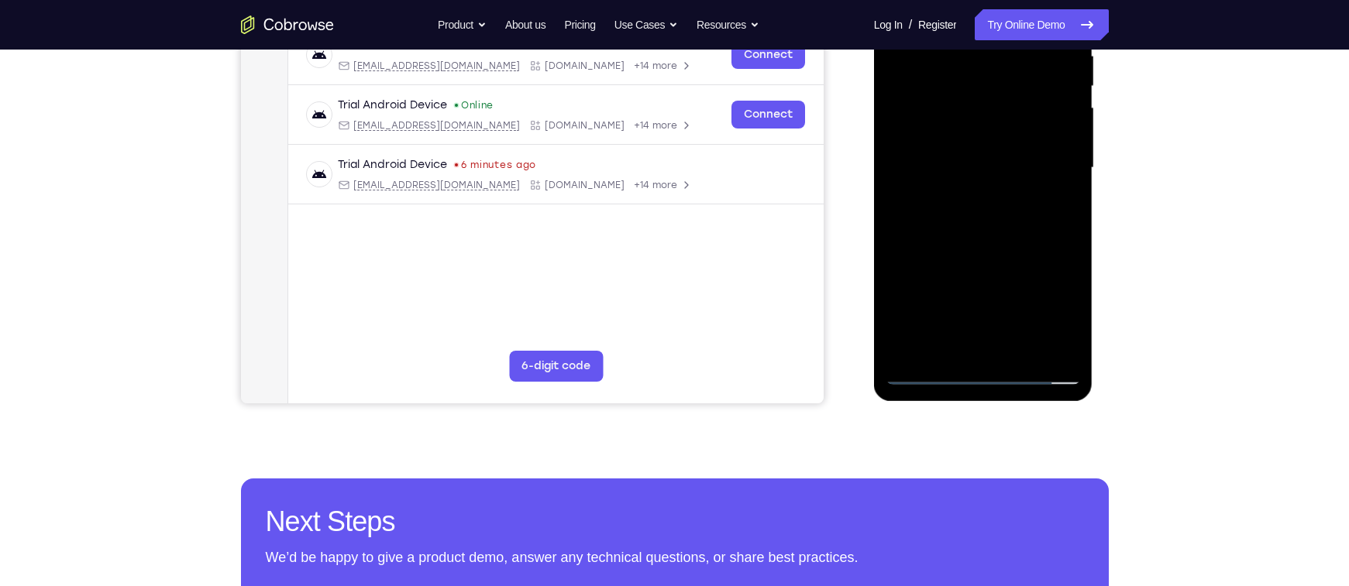
click at [987, 159] on div at bounding box center [982, 168] width 195 height 434
drag, startPoint x: 1003, startPoint y: 323, endPoint x: 964, endPoint y: 187, distance: 141.0
click at [964, 187] on div at bounding box center [982, 168] width 195 height 434
drag, startPoint x: 997, startPoint y: 282, endPoint x: 961, endPoint y: 155, distance: 131.9
click at [961, 155] on div at bounding box center [982, 168] width 195 height 434
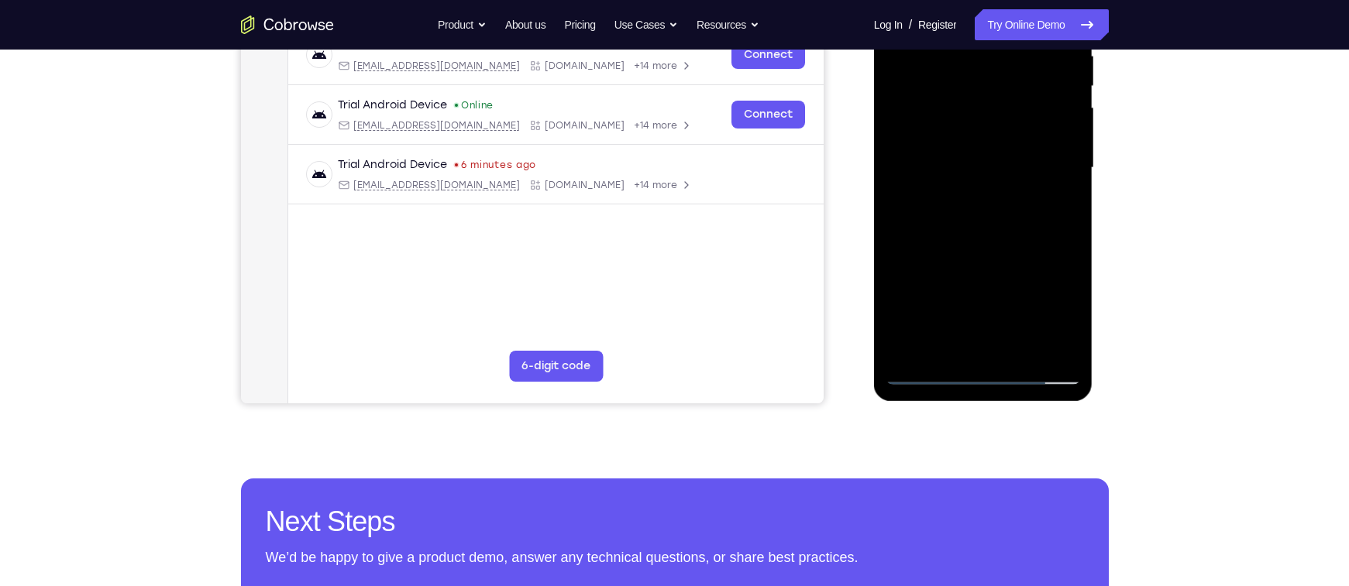
click at [968, 109] on div at bounding box center [982, 168] width 195 height 434
drag, startPoint x: 964, startPoint y: 220, endPoint x: 949, endPoint y: 177, distance: 45.3
click at [949, 177] on div at bounding box center [982, 168] width 195 height 434
click at [968, 155] on div at bounding box center [982, 168] width 195 height 434
click at [983, 190] on div at bounding box center [982, 168] width 195 height 434
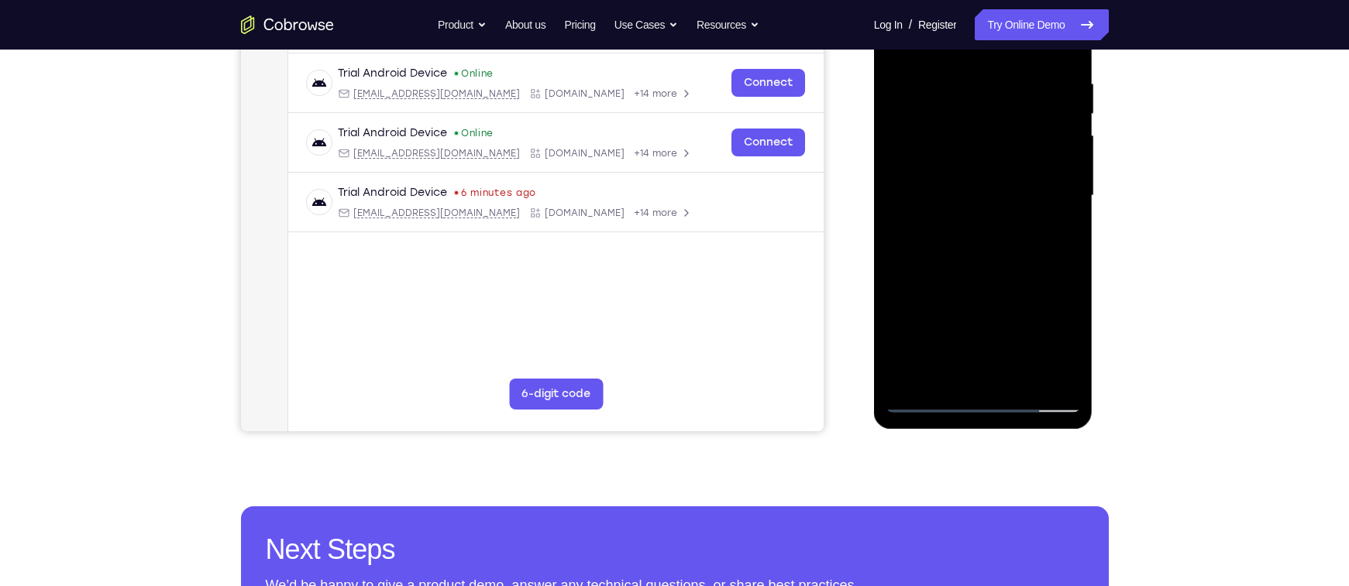
scroll to position [288, 0]
click at [1054, 266] on div at bounding box center [982, 197] width 195 height 434
click at [941, 240] on div at bounding box center [982, 197] width 195 height 434
click at [919, 268] on div at bounding box center [982, 197] width 195 height 434
click at [923, 268] on div at bounding box center [982, 197] width 195 height 434
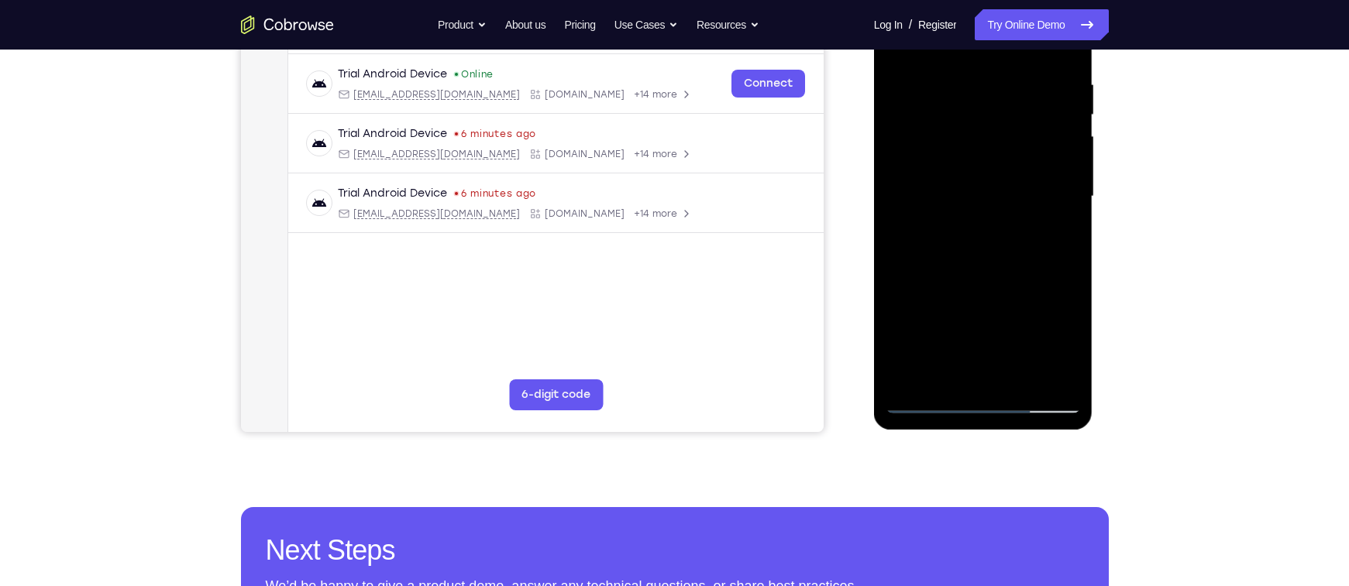
click at [927, 268] on div at bounding box center [982, 197] width 195 height 434
click at [931, 269] on div at bounding box center [982, 197] width 195 height 434
click at [932, 268] on div at bounding box center [982, 197] width 195 height 434
click at [937, 268] on div at bounding box center [982, 197] width 195 height 434
click at [940, 267] on div at bounding box center [982, 197] width 195 height 434
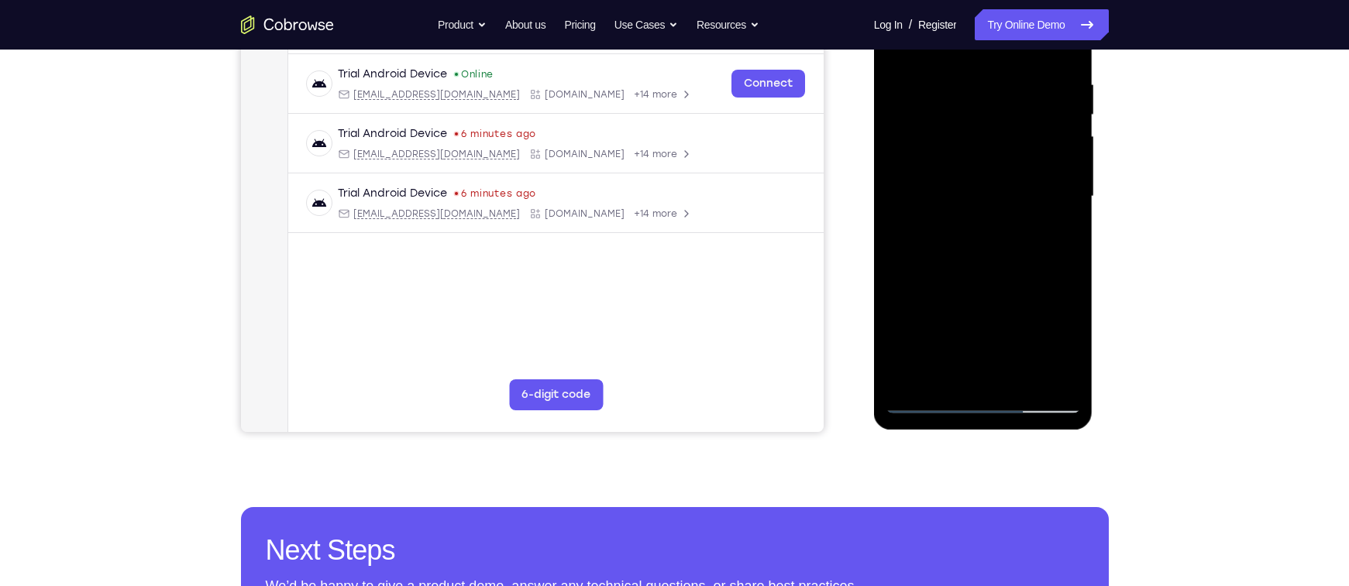
click at [945, 267] on div at bounding box center [982, 197] width 195 height 434
click at [947, 267] on div at bounding box center [982, 197] width 195 height 434
click at [954, 269] on div at bounding box center [982, 197] width 195 height 434
click at [964, 269] on div at bounding box center [982, 197] width 195 height 434
click at [975, 269] on div at bounding box center [982, 197] width 195 height 434
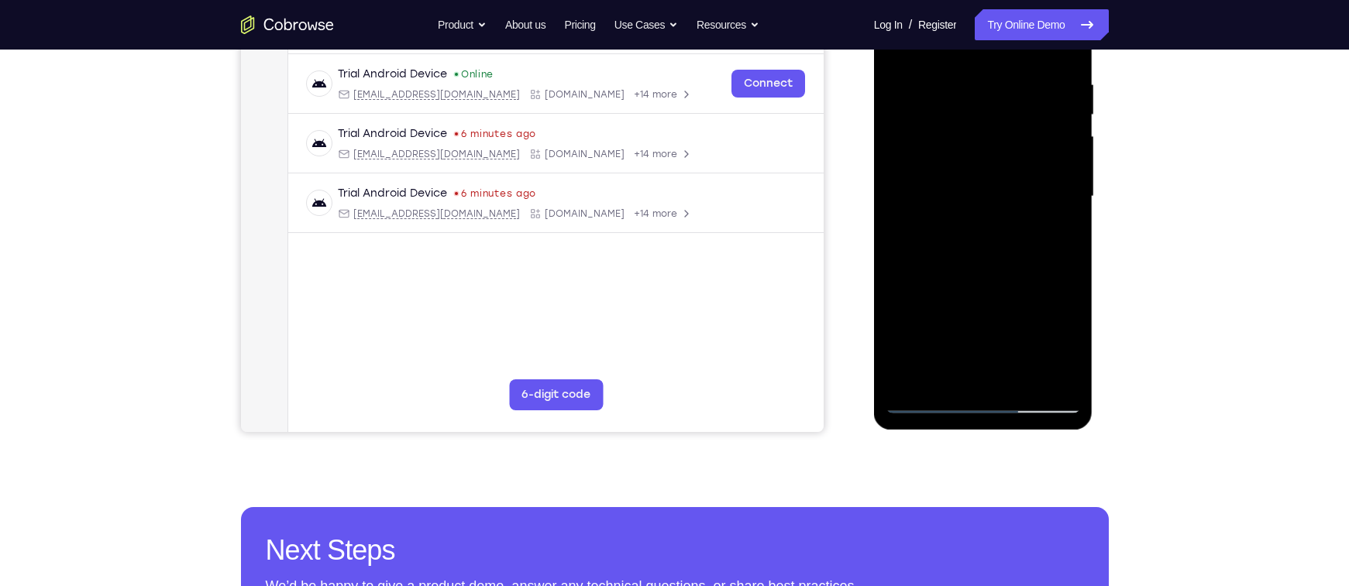
click at [982, 269] on div at bounding box center [982, 197] width 195 height 434
click at [992, 269] on div at bounding box center [982, 197] width 195 height 434
click at [996, 268] on div at bounding box center [982, 197] width 195 height 434
click at [984, 267] on div at bounding box center [982, 197] width 195 height 434
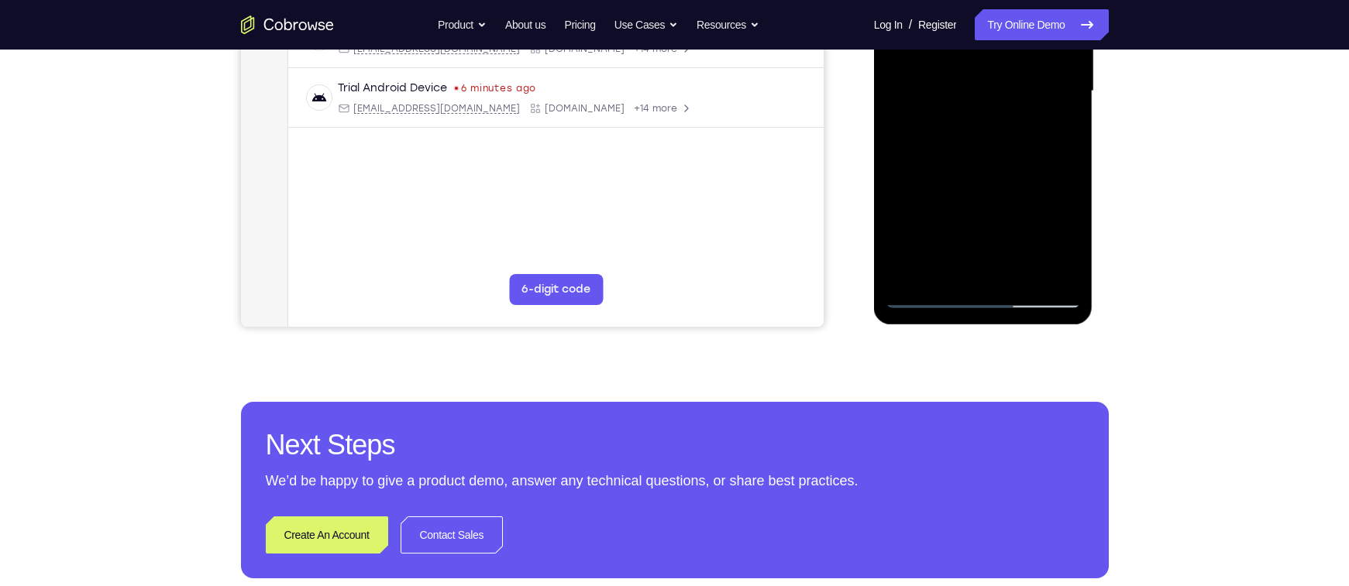
scroll to position [411, 0]
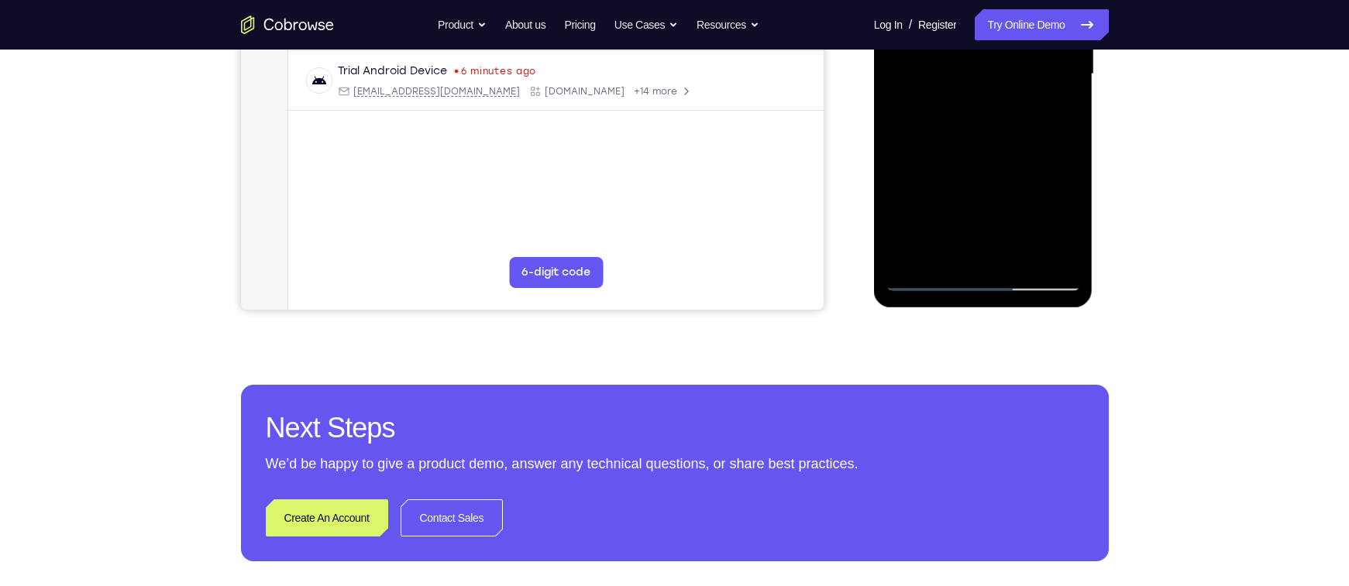
click at [937, 276] on div at bounding box center [982, 74] width 195 height 434
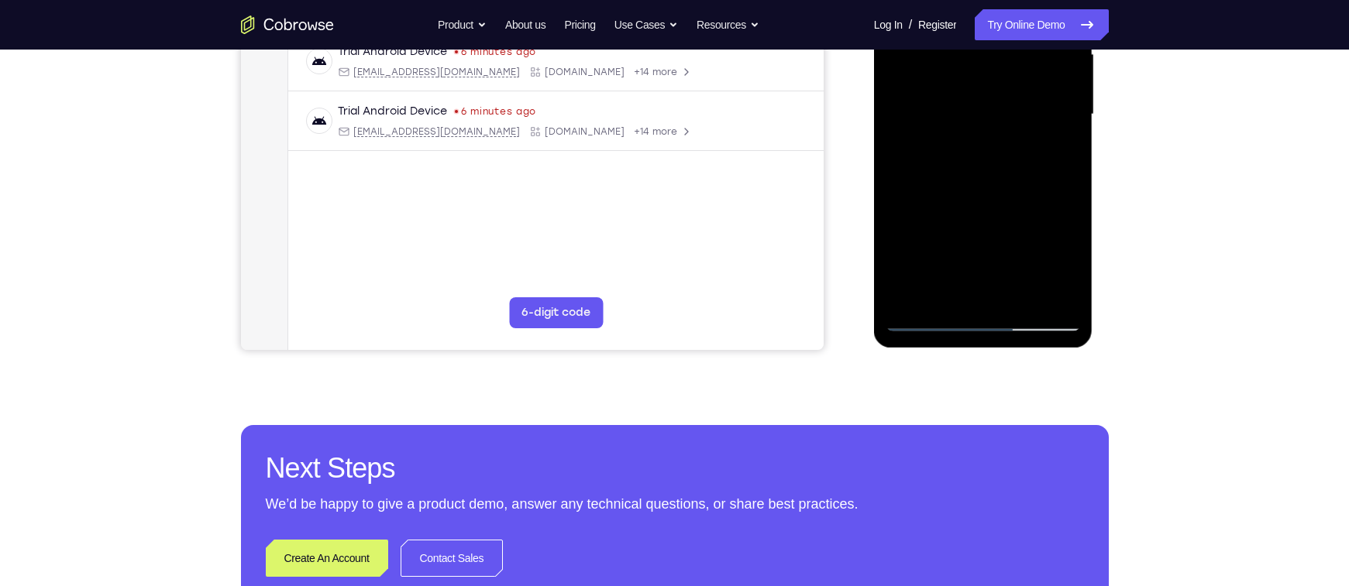
scroll to position [370, 0]
drag, startPoint x: 981, startPoint y: 248, endPoint x: 960, endPoint y: 199, distance: 53.1
click at [960, 199] on div at bounding box center [982, 116] width 195 height 434
drag, startPoint x: 1002, startPoint y: 311, endPoint x: 952, endPoint y: 218, distance: 105.4
click at [952, 218] on div at bounding box center [982, 116] width 195 height 434
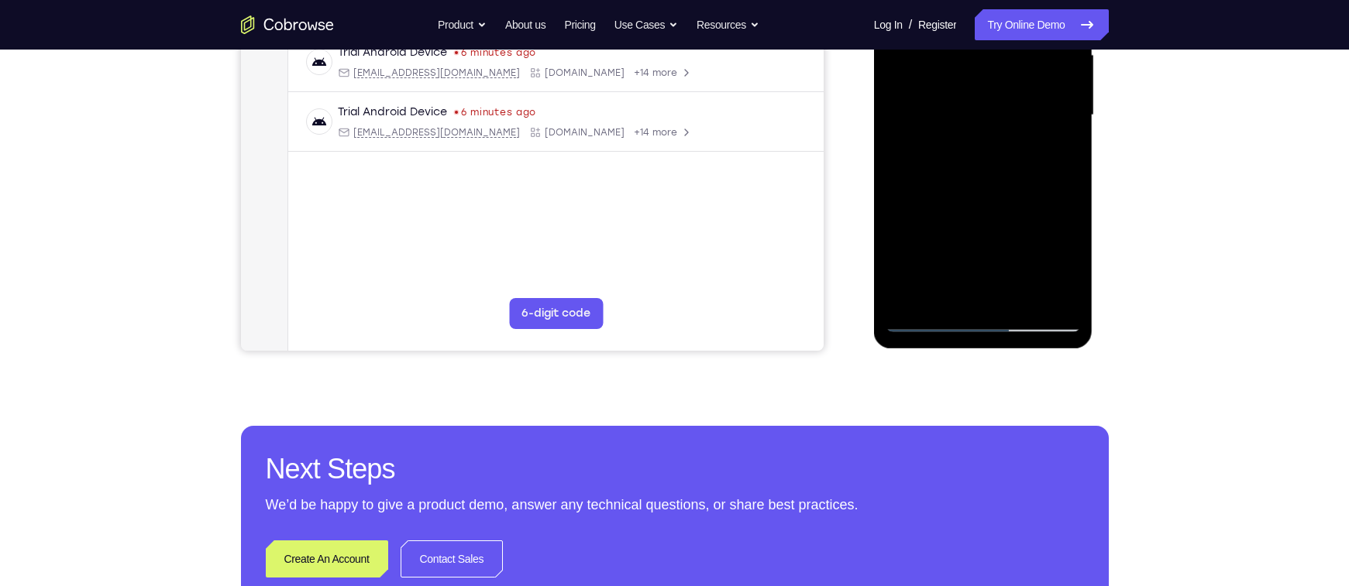
drag, startPoint x: 983, startPoint y: 275, endPoint x: 950, endPoint y: 202, distance: 79.8
click at [950, 202] on div at bounding box center [982, 116] width 195 height 434
drag, startPoint x: 974, startPoint y: 260, endPoint x: 940, endPoint y: 184, distance: 83.5
click at [940, 184] on div at bounding box center [982, 116] width 195 height 434
drag, startPoint x: 968, startPoint y: 250, endPoint x: 929, endPoint y: 174, distance: 86.3
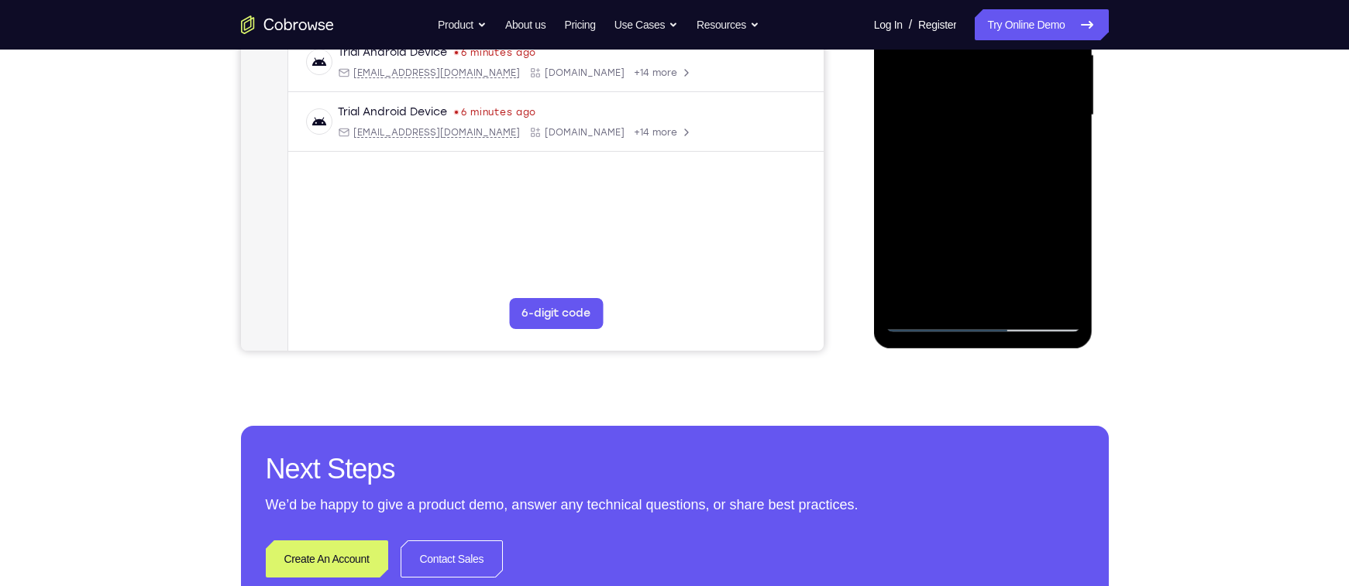
click at [929, 174] on div at bounding box center [982, 116] width 195 height 434
drag, startPoint x: 976, startPoint y: 255, endPoint x: 937, endPoint y: 182, distance: 82.5
click at [937, 182] on div at bounding box center [982, 116] width 195 height 434
drag, startPoint x: 970, startPoint y: 249, endPoint x: 937, endPoint y: 179, distance: 76.9
click at [937, 179] on div at bounding box center [982, 116] width 195 height 434
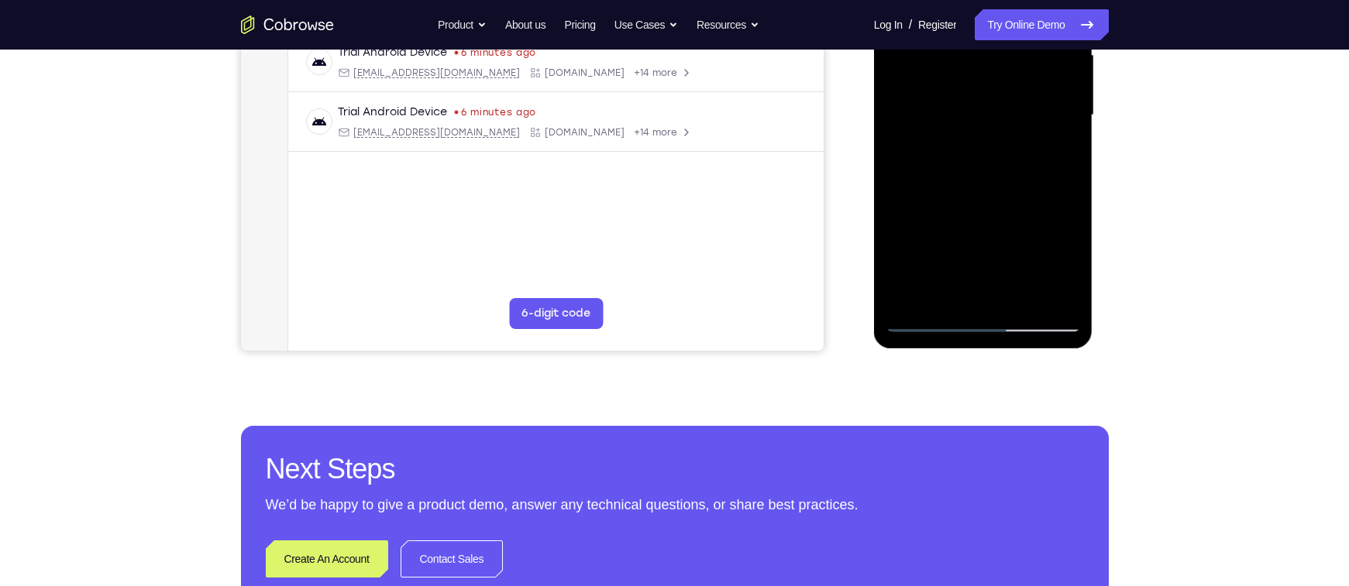
drag, startPoint x: 986, startPoint y: 249, endPoint x: 969, endPoint y: 223, distance: 30.7
click at [969, 223] on div at bounding box center [982, 116] width 195 height 434
drag, startPoint x: 977, startPoint y: 246, endPoint x: 957, endPoint y: 204, distance: 46.8
click at [957, 204] on div at bounding box center [982, 116] width 195 height 434
drag, startPoint x: 970, startPoint y: 246, endPoint x: 981, endPoint y: 271, distance: 27.1
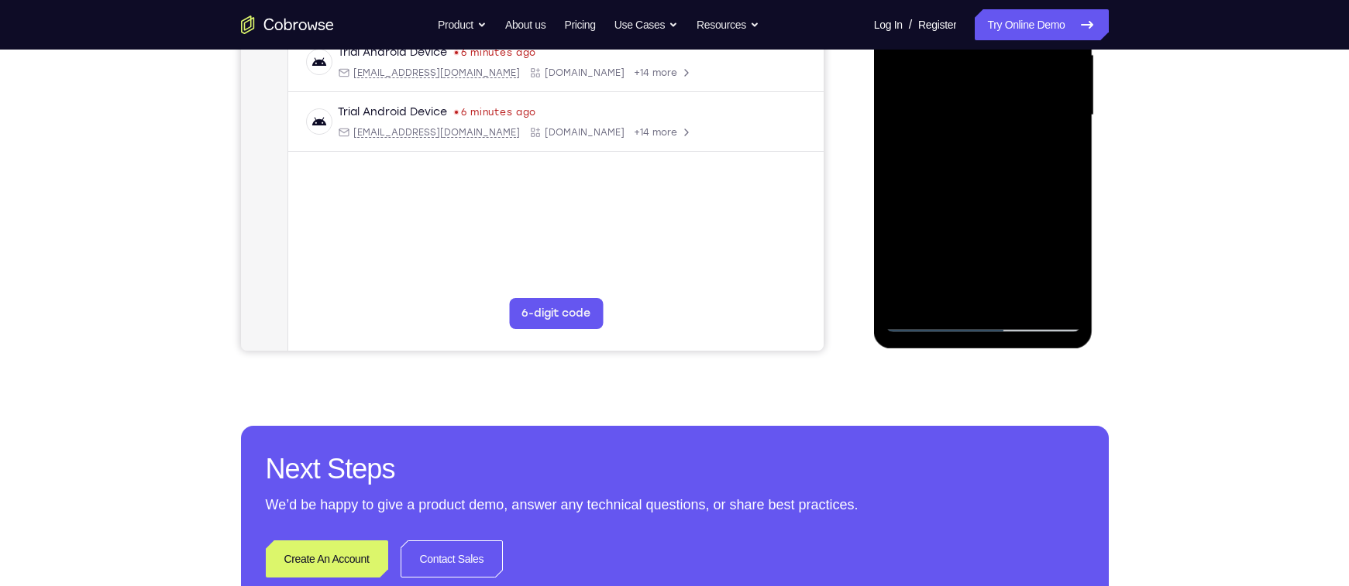
click at [981, 271] on div at bounding box center [982, 116] width 195 height 434
click at [950, 170] on div at bounding box center [982, 116] width 195 height 434
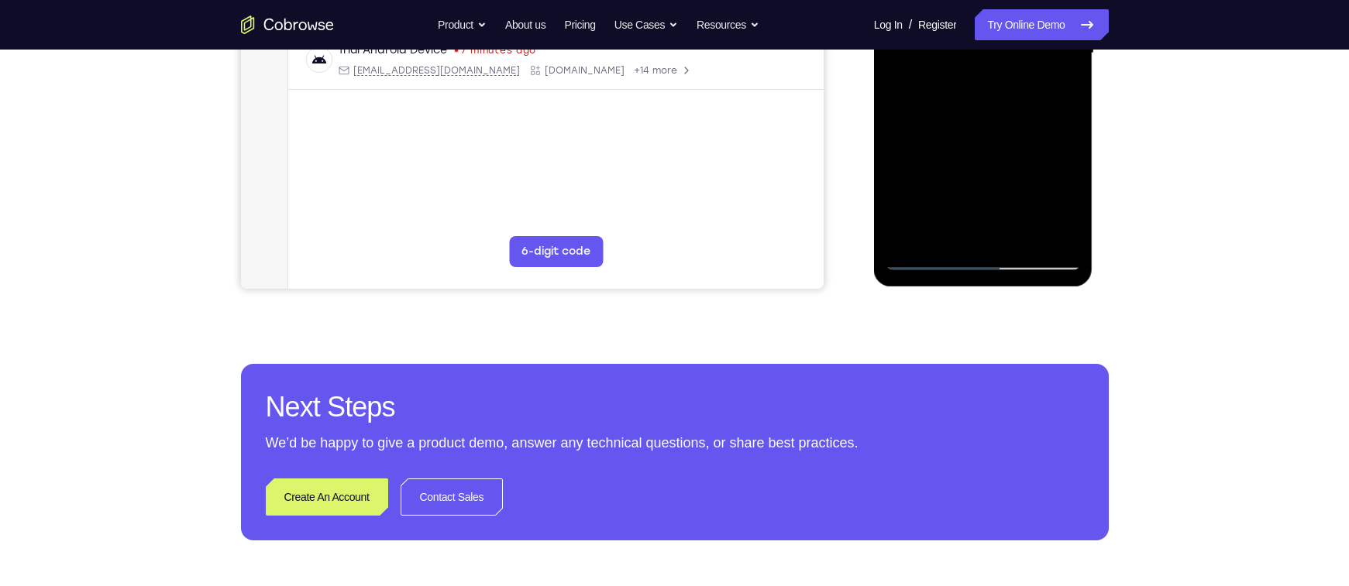
scroll to position [434, 0]
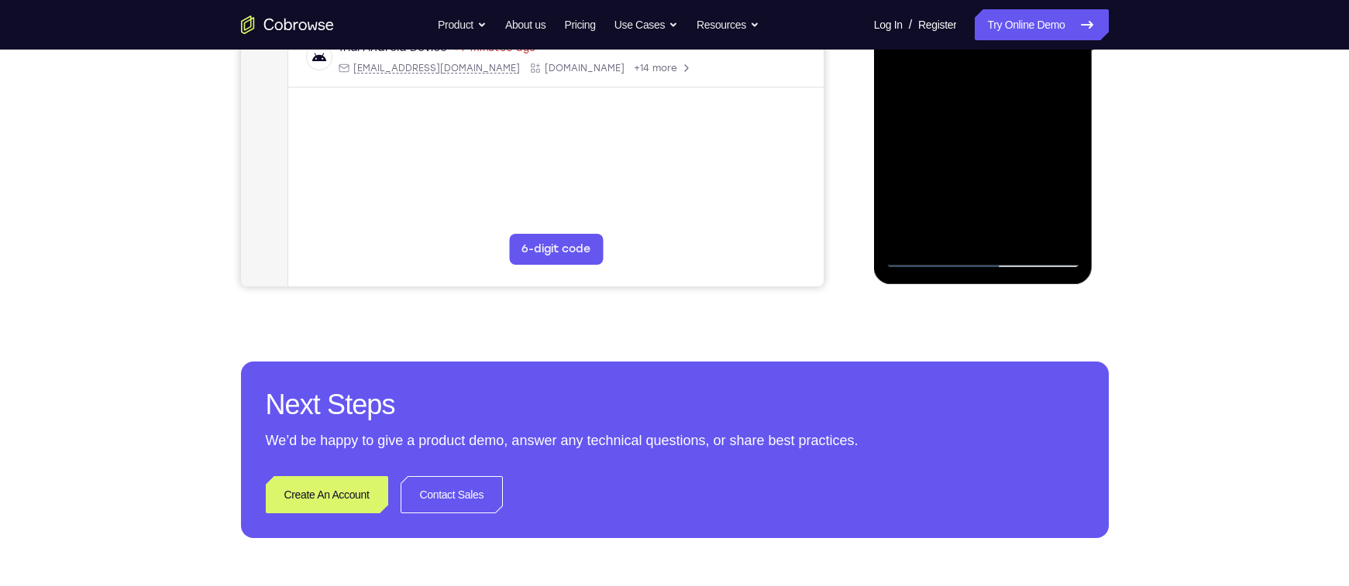
drag, startPoint x: 954, startPoint y: 224, endPoint x: 936, endPoint y: 170, distance: 57.3
click at [936, 170] on div at bounding box center [982, 51] width 195 height 434
click at [980, 207] on div at bounding box center [982, 51] width 195 height 434
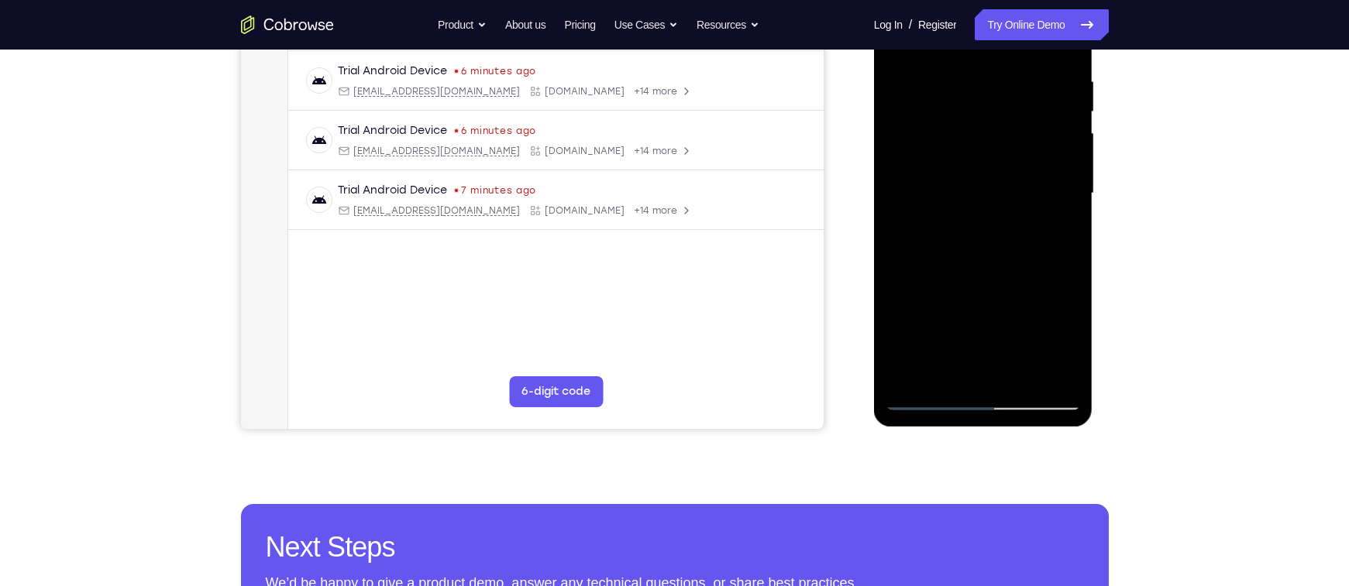
scroll to position [290, 0]
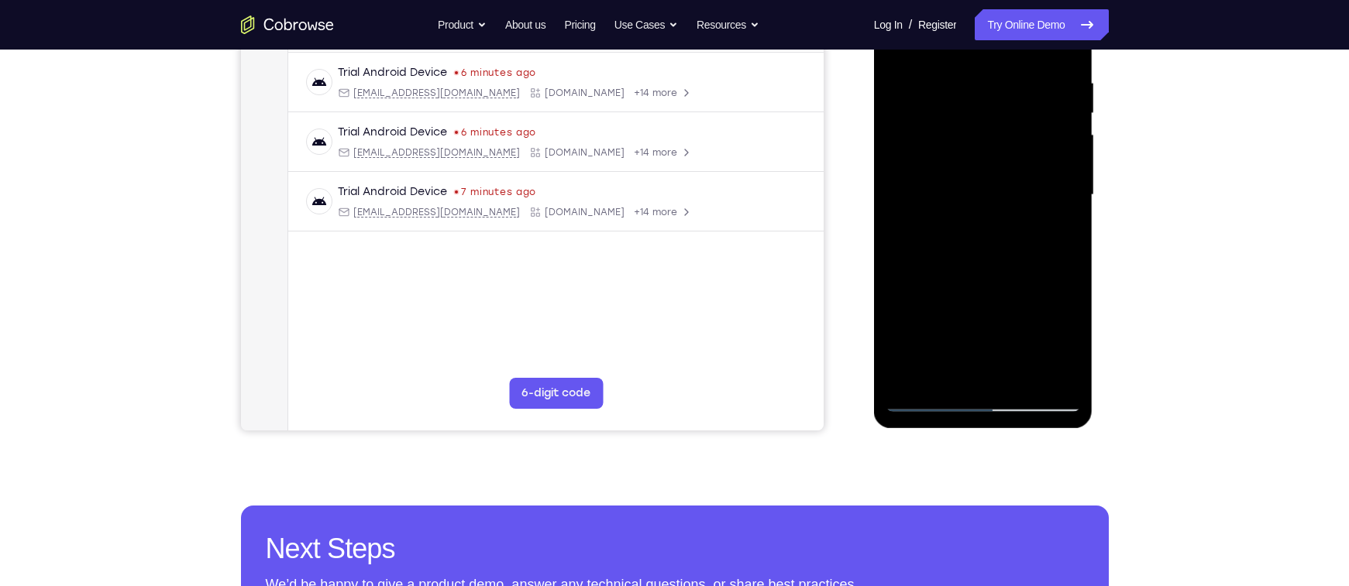
drag, startPoint x: 1002, startPoint y: 279, endPoint x: 957, endPoint y: 194, distance: 95.3
click at [957, 194] on div at bounding box center [982, 195] width 195 height 434
drag, startPoint x: 968, startPoint y: 259, endPoint x: 941, endPoint y: 219, distance: 47.9
click at [941, 219] on div at bounding box center [982, 195] width 195 height 434
drag, startPoint x: 935, startPoint y: 194, endPoint x: 926, endPoint y: 174, distance: 21.9
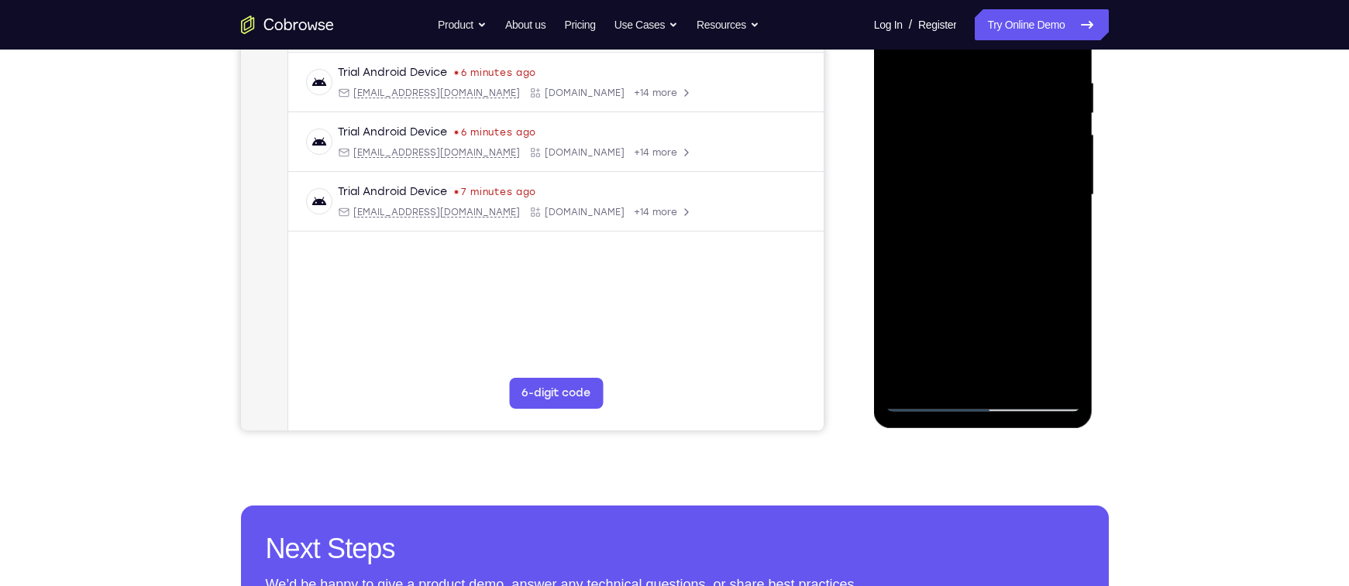
click at [926, 174] on div at bounding box center [982, 195] width 195 height 434
drag, startPoint x: 971, startPoint y: 244, endPoint x: 941, endPoint y: 171, distance: 78.8
click at [941, 171] on div at bounding box center [982, 195] width 195 height 434
drag, startPoint x: 990, startPoint y: 266, endPoint x: 974, endPoint y: 217, distance: 51.4
click at [974, 217] on div at bounding box center [982, 195] width 195 height 434
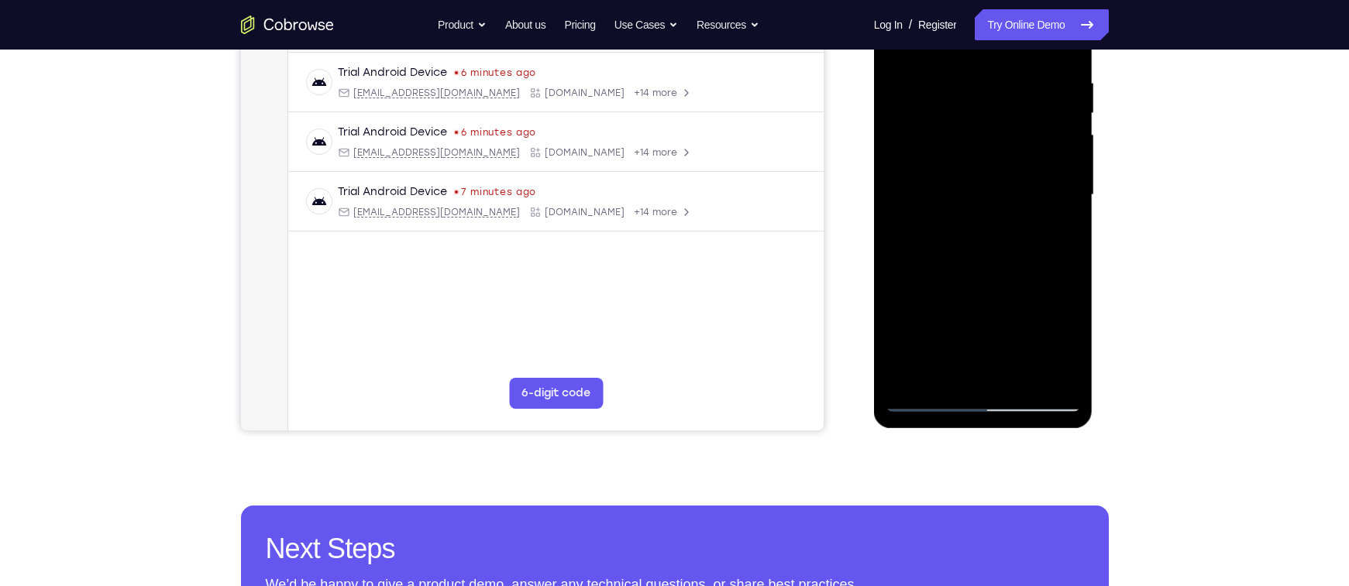
drag, startPoint x: 1001, startPoint y: 280, endPoint x: 952, endPoint y: 196, distance: 97.5
click at [952, 196] on div at bounding box center [982, 195] width 195 height 434
drag, startPoint x: 991, startPoint y: 257, endPoint x: 960, endPoint y: 200, distance: 65.2
click at [960, 200] on div at bounding box center [982, 195] width 195 height 434
drag, startPoint x: 988, startPoint y: 262, endPoint x: 954, endPoint y: 177, distance: 92.1
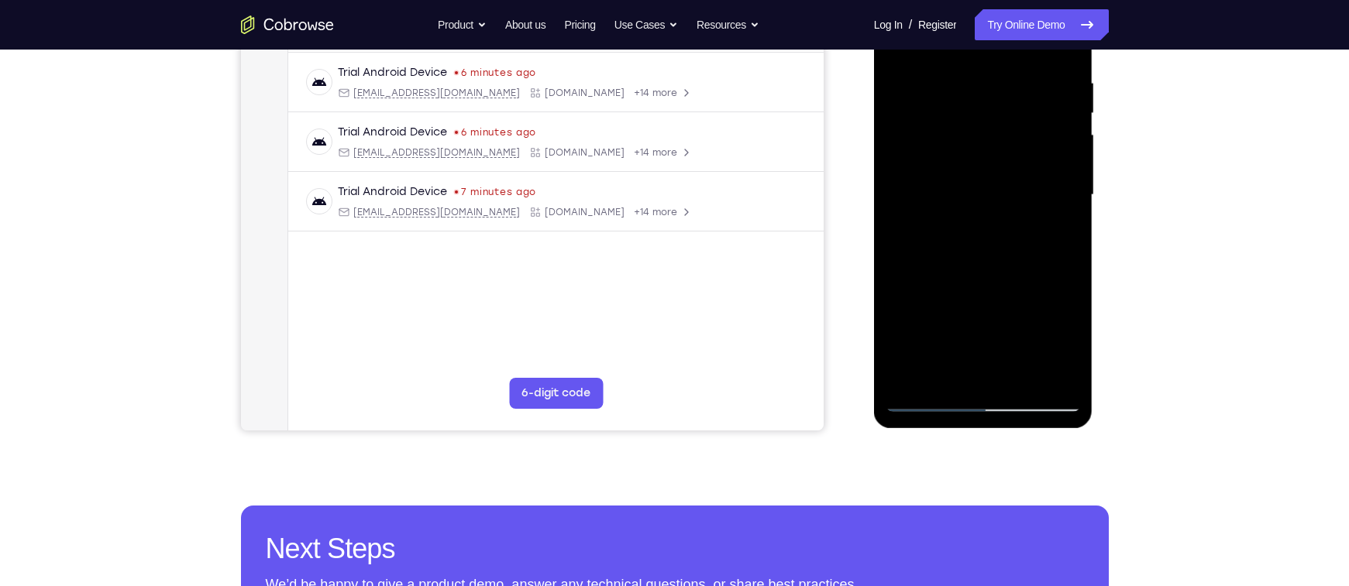
click at [954, 177] on div at bounding box center [982, 195] width 195 height 434
drag, startPoint x: 999, startPoint y: 281, endPoint x: 956, endPoint y: 203, distance: 89.1
click at [956, 203] on div at bounding box center [982, 195] width 195 height 434
drag, startPoint x: 971, startPoint y: 252, endPoint x: 937, endPoint y: 195, distance: 66.0
click at [937, 195] on div at bounding box center [982, 195] width 195 height 434
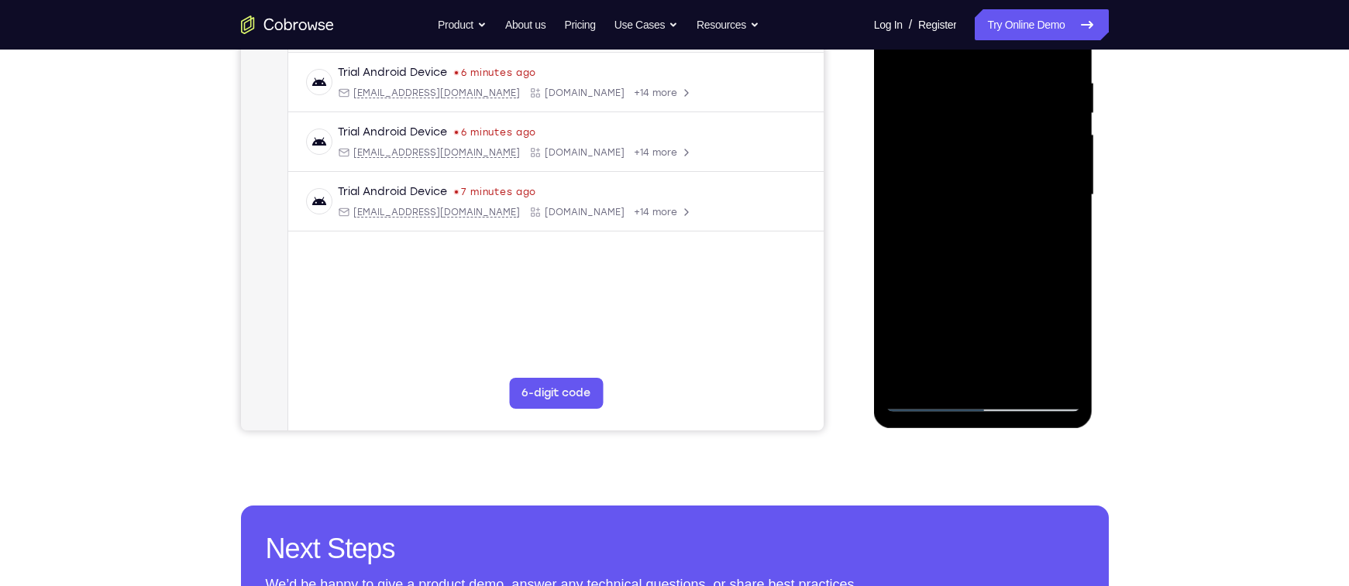
drag, startPoint x: 997, startPoint y: 291, endPoint x: 951, endPoint y: 222, distance: 83.4
click at [951, 222] on div at bounding box center [982, 195] width 195 height 434
drag, startPoint x: 990, startPoint y: 283, endPoint x: 958, endPoint y: 220, distance: 70.3
click at [958, 220] on div at bounding box center [982, 195] width 195 height 434
drag, startPoint x: 979, startPoint y: 269, endPoint x: 946, endPoint y: 183, distance: 92.2
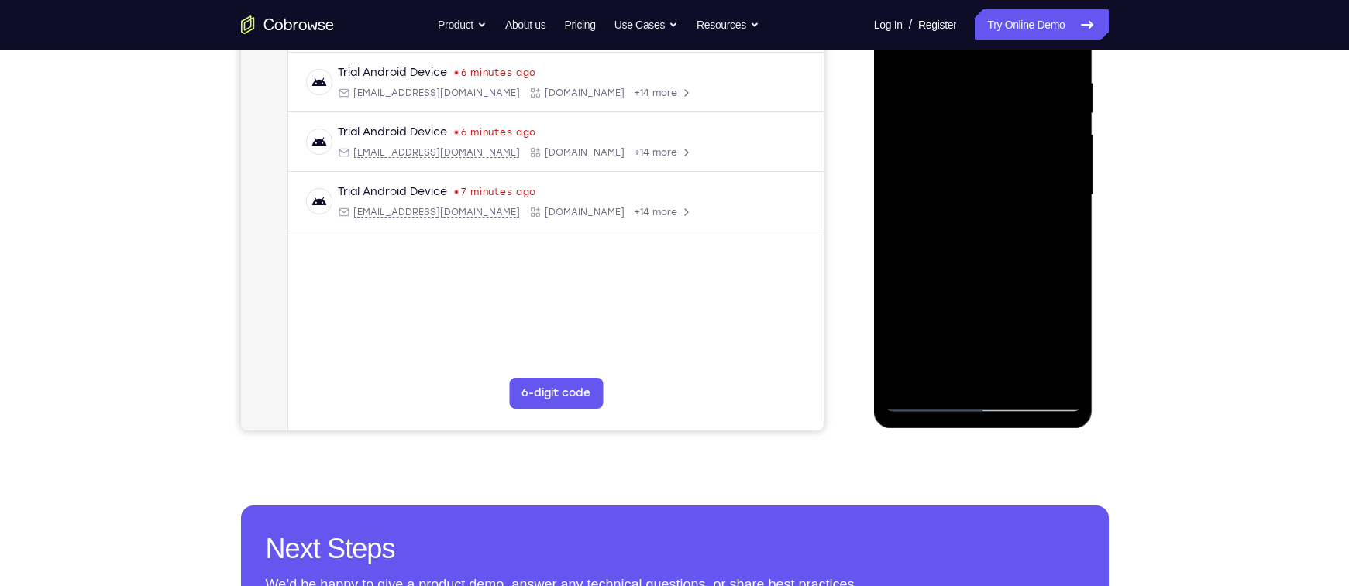
click at [946, 183] on div at bounding box center [982, 195] width 195 height 434
drag, startPoint x: 994, startPoint y: 270, endPoint x: 944, endPoint y: 200, distance: 86.0
click at [944, 200] on div at bounding box center [982, 195] width 195 height 434
drag, startPoint x: 985, startPoint y: 263, endPoint x: 934, endPoint y: 183, distance: 94.8
click at [934, 183] on div at bounding box center [982, 195] width 195 height 434
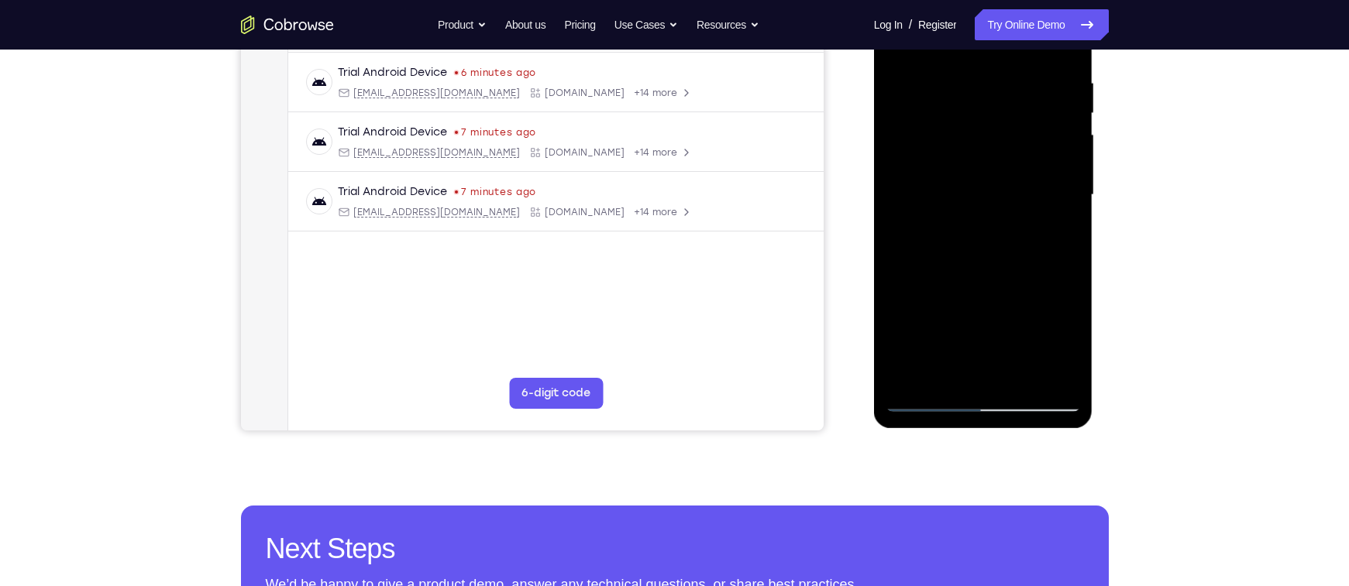
drag, startPoint x: 984, startPoint y: 252, endPoint x: 927, endPoint y: 171, distance: 98.4
click at [927, 171] on div at bounding box center [982, 195] width 195 height 434
drag, startPoint x: 975, startPoint y: 246, endPoint x: 939, endPoint y: 180, distance: 75.9
click at [939, 180] on div at bounding box center [982, 195] width 195 height 434
drag, startPoint x: 1016, startPoint y: 256, endPoint x: 968, endPoint y: 184, distance: 86.4
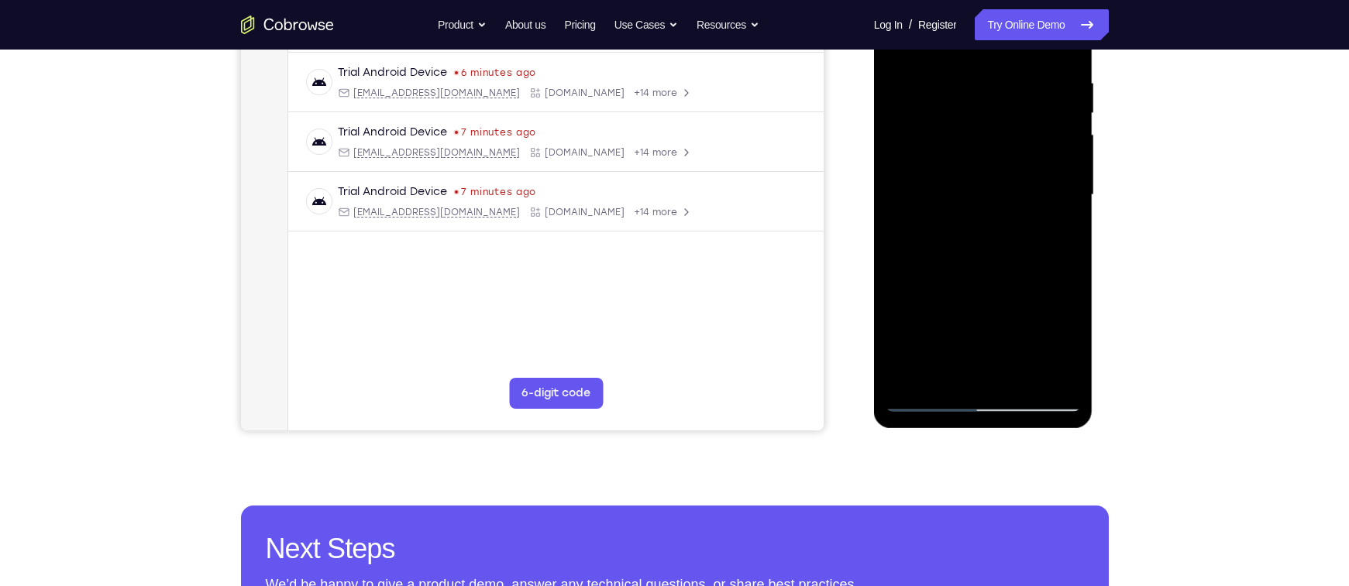
click at [968, 184] on div at bounding box center [982, 195] width 195 height 434
click at [971, 157] on div at bounding box center [982, 195] width 195 height 434
click at [984, 218] on div at bounding box center [982, 195] width 195 height 434
click at [926, 264] on div at bounding box center [982, 195] width 195 height 434
click at [937, 267] on div at bounding box center [982, 195] width 195 height 434
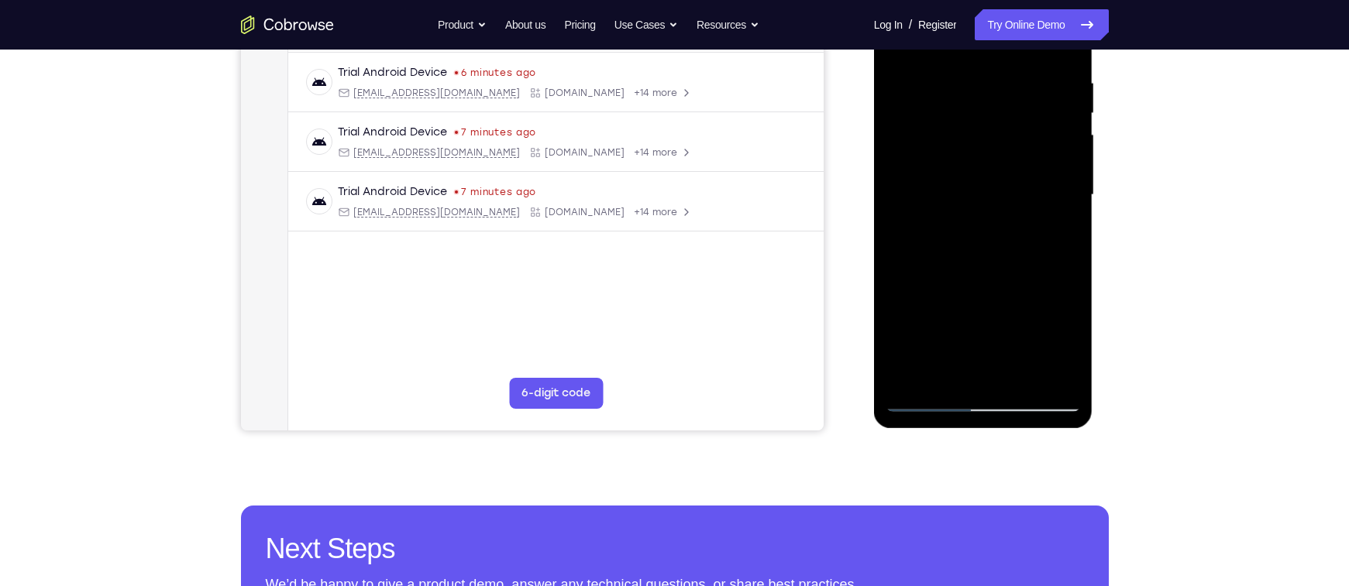
click at [942, 266] on div at bounding box center [982, 195] width 195 height 434
click at [951, 267] on div at bounding box center [982, 195] width 195 height 434
click at [972, 266] on div at bounding box center [982, 195] width 195 height 434
click at [991, 267] on div at bounding box center [982, 195] width 195 height 434
drag, startPoint x: 992, startPoint y: 288, endPoint x: 962, endPoint y: 198, distance: 94.8
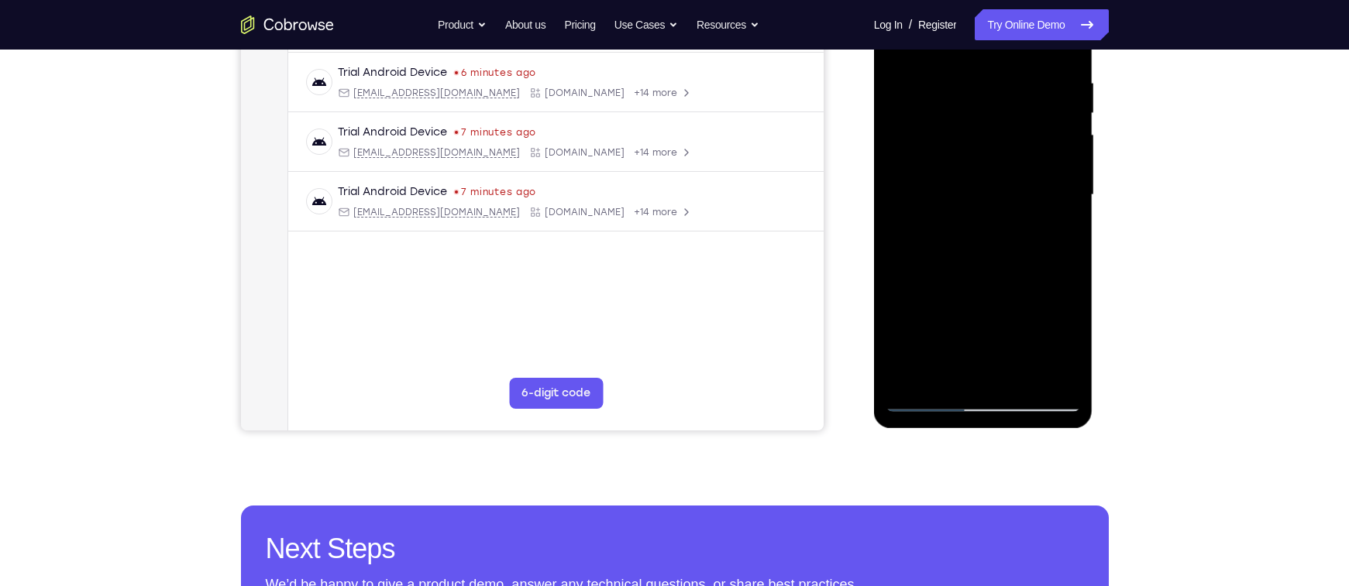
click at [962, 198] on div at bounding box center [982, 195] width 195 height 434
drag, startPoint x: 990, startPoint y: 272, endPoint x: 961, endPoint y: 182, distance: 94.6
click at [961, 182] on div at bounding box center [982, 195] width 195 height 434
drag, startPoint x: 985, startPoint y: 263, endPoint x: 955, endPoint y: 198, distance: 71.4
click at [955, 198] on div at bounding box center [982, 195] width 195 height 434
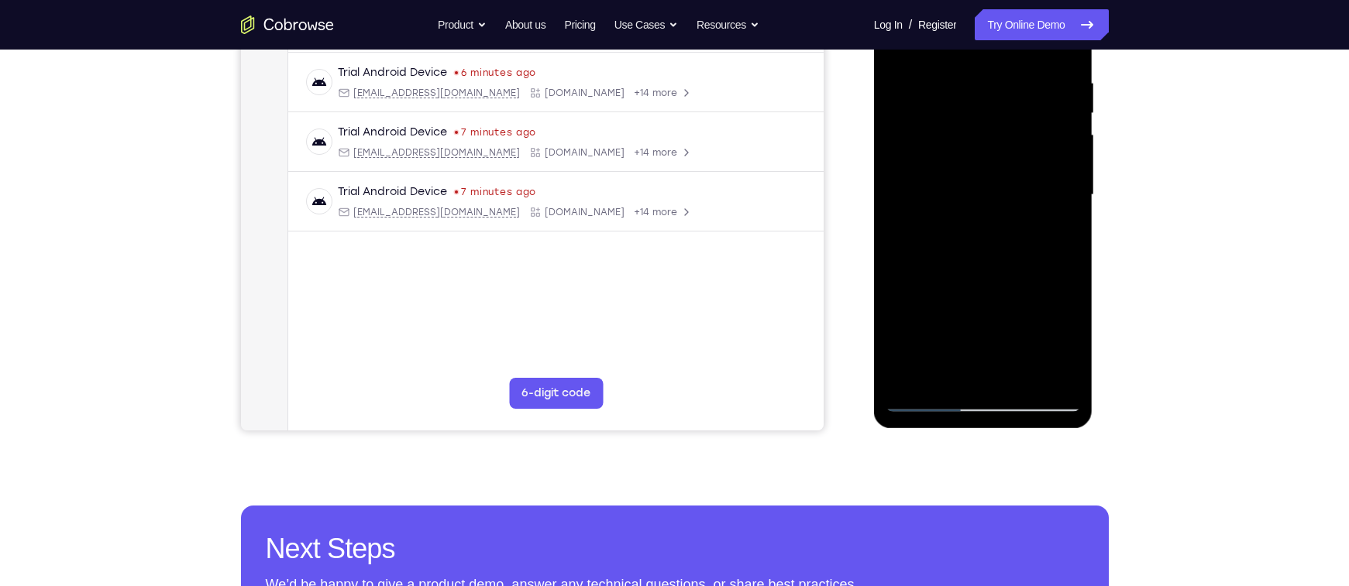
click at [915, 171] on div at bounding box center [982, 195] width 195 height 434
drag, startPoint x: 984, startPoint y: 242, endPoint x: 942, endPoint y: 155, distance: 97.0
click at [942, 155] on div at bounding box center [982, 195] width 195 height 434
drag, startPoint x: 999, startPoint y: 273, endPoint x: 1019, endPoint y: 324, distance: 54.2
click at [1019, 324] on div at bounding box center [982, 195] width 195 height 434
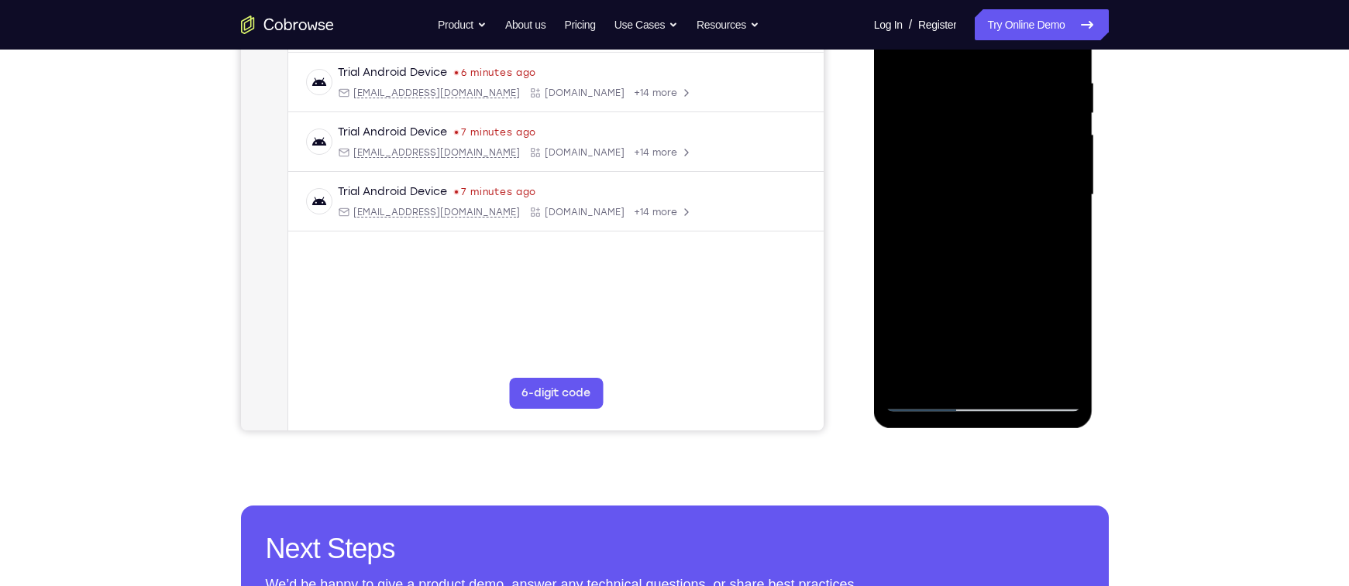
drag, startPoint x: 978, startPoint y: 201, endPoint x: 986, endPoint y: 258, distance: 57.1
click at [986, 258] on div at bounding box center [982, 195] width 195 height 434
drag, startPoint x: 973, startPoint y: 205, endPoint x: 985, endPoint y: 252, distance: 48.9
click at [985, 252] on div at bounding box center [982, 195] width 195 height 434
drag, startPoint x: 961, startPoint y: 159, endPoint x: 974, endPoint y: 233, distance: 75.5
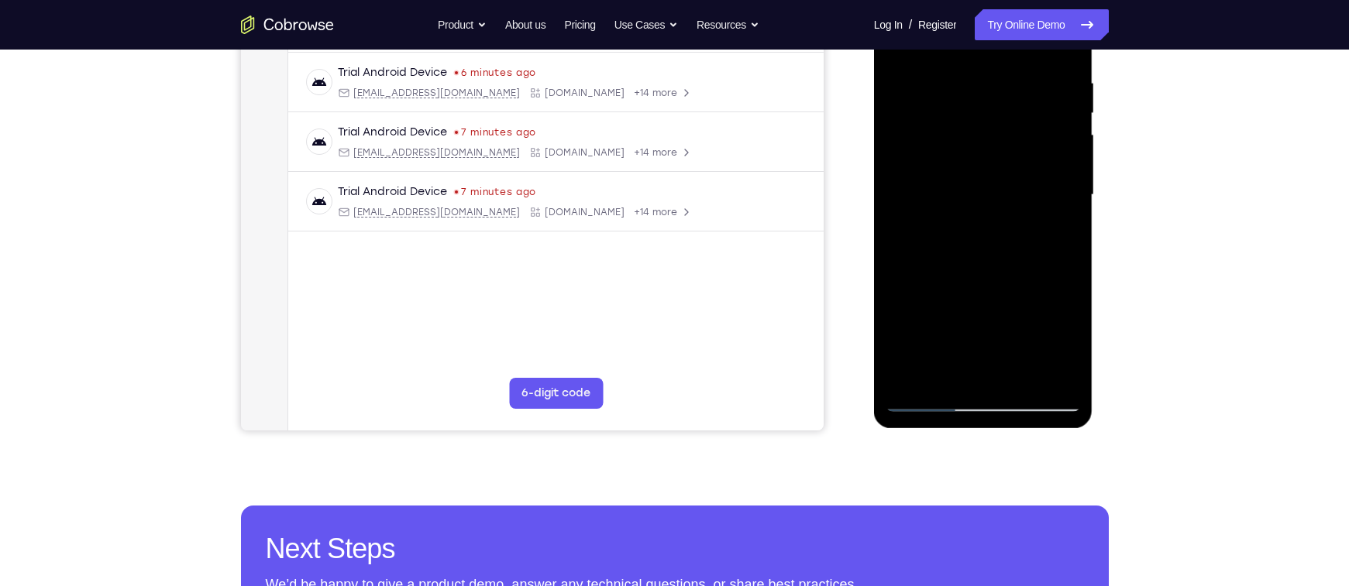
click at [974, 233] on div at bounding box center [982, 195] width 195 height 434
drag, startPoint x: 968, startPoint y: 186, endPoint x: 978, endPoint y: 235, distance: 50.0
click at [978, 235] on div at bounding box center [982, 195] width 195 height 434
drag, startPoint x: 970, startPoint y: 215, endPoint x: 979, endPoint y: 253, distance: 39.1
click at [979, 253] on div at bounding box center [982, 195] width 195 height 434
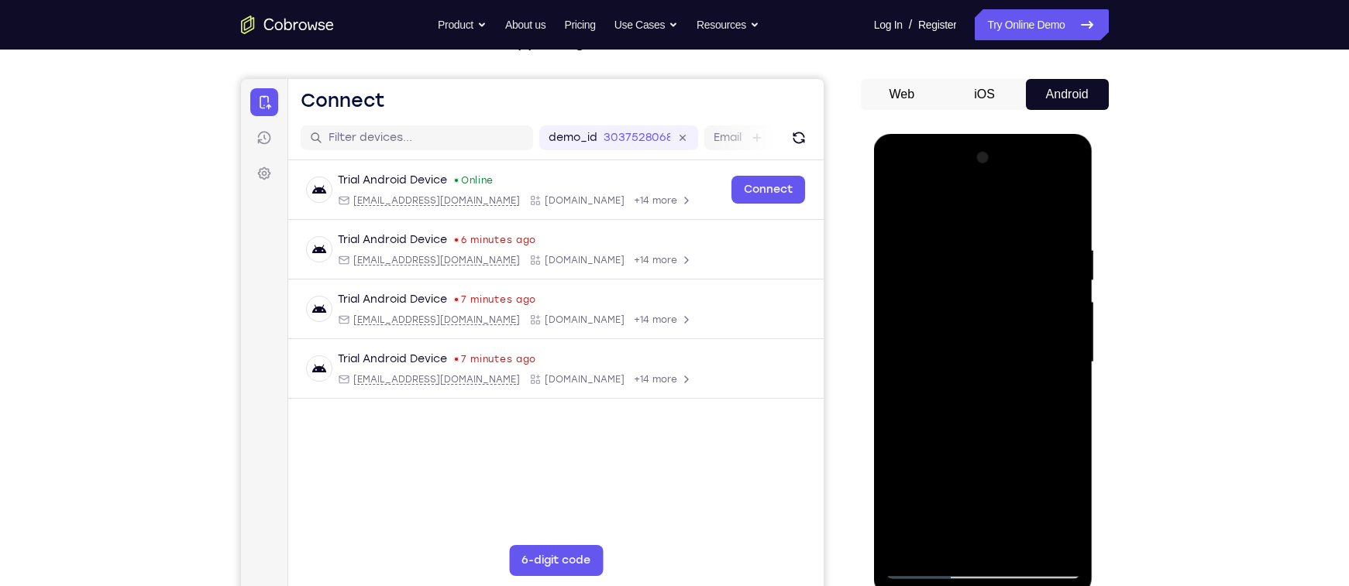
scroll to position [81, 0]
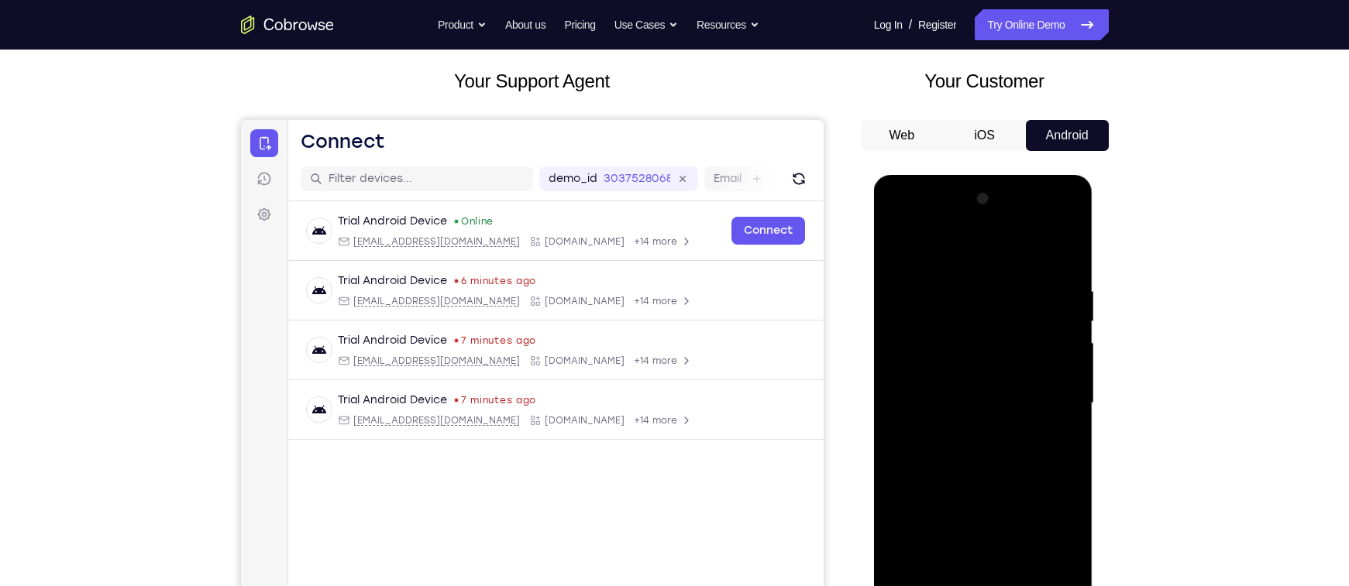
click at [959, 251] on div at bounding box center [982, 404] width 195 height 434
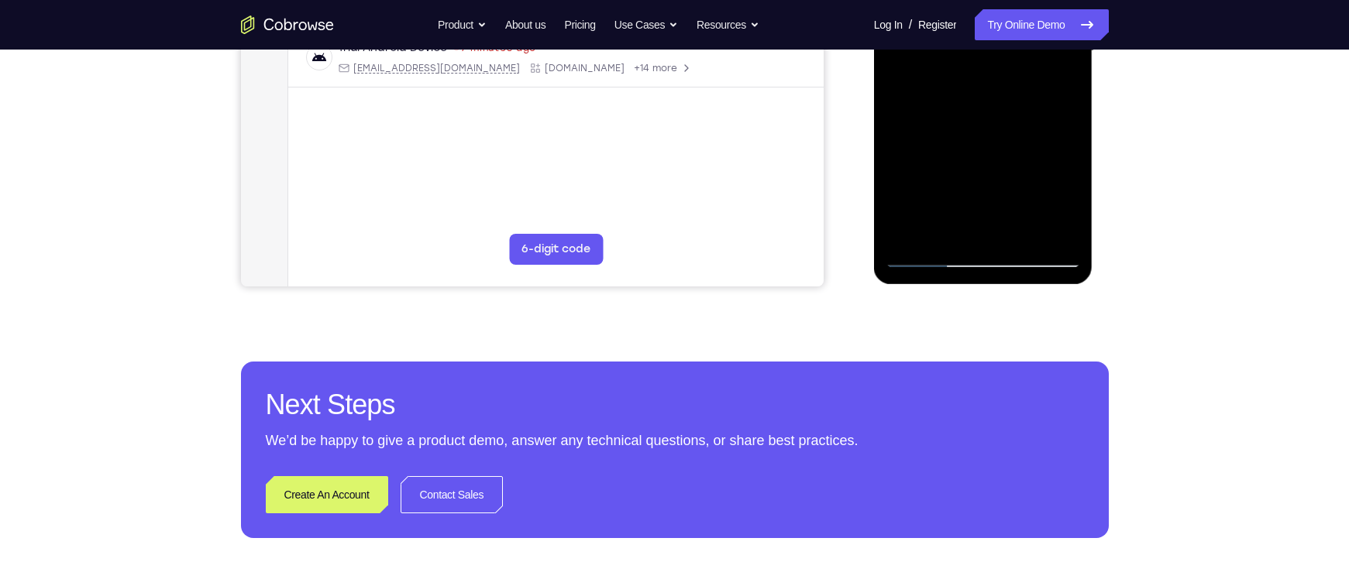
scroll to position [435, 0]
drag, startPoint x: 979, startPoint y: 230, endPoint x: 950, endPoint y: 166, distance: 70.4
click at [950, 166] on div at bounding box center [982, 50] width 195 height 434
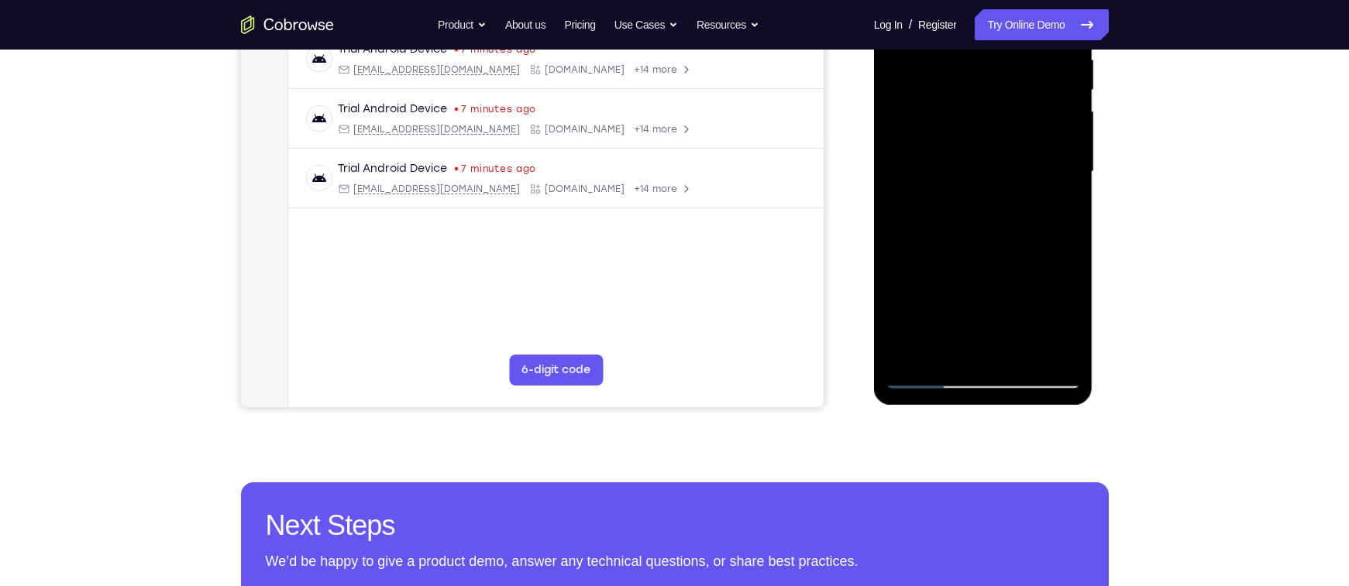
scroll to position [434, 0]
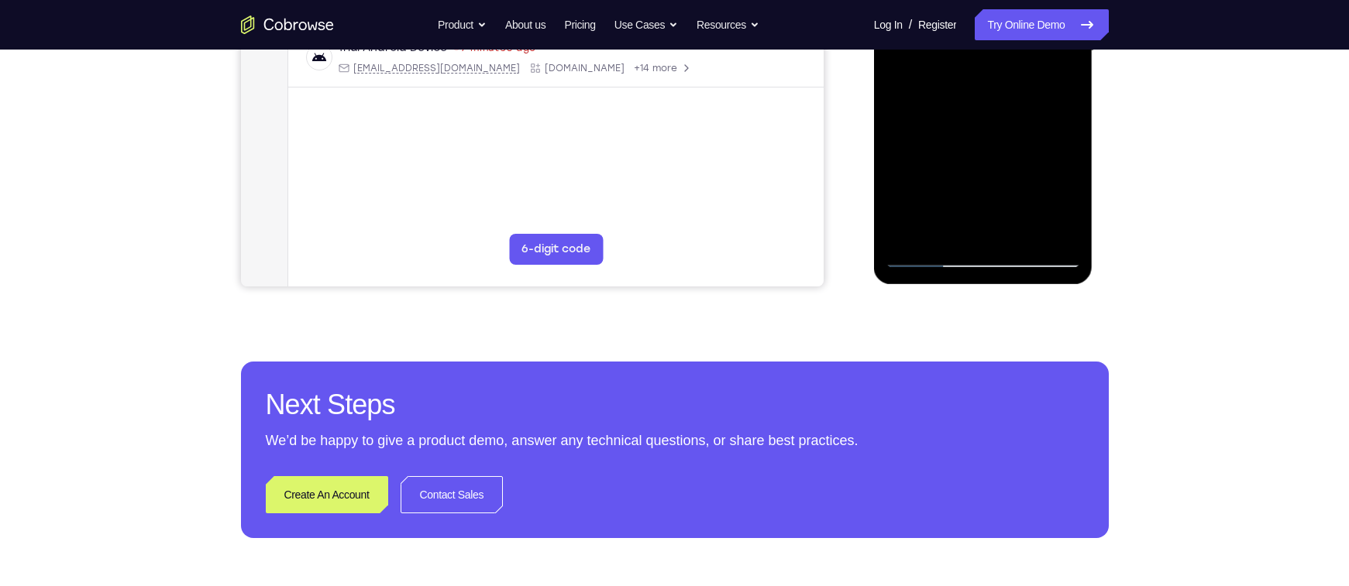
drag, startPoint x: 965, startPoint y: 208, endPoint x: 929, endPoint y: 98, distance: 115.9
click at [929, 98] on div at bounding box center [982, 51] width 195 height 434
drag, startPoint x: 970, startPoint y: 177, endPoint x: 943, endPoint y: 95, distance: 87.2
click at [943, 95] on div at bounding box center [982, 51] width 195 height 434
drag, startPoint x: 966, startPoint y: 201, endPoint x: 875, endPoint y: 73, distance: 156.7
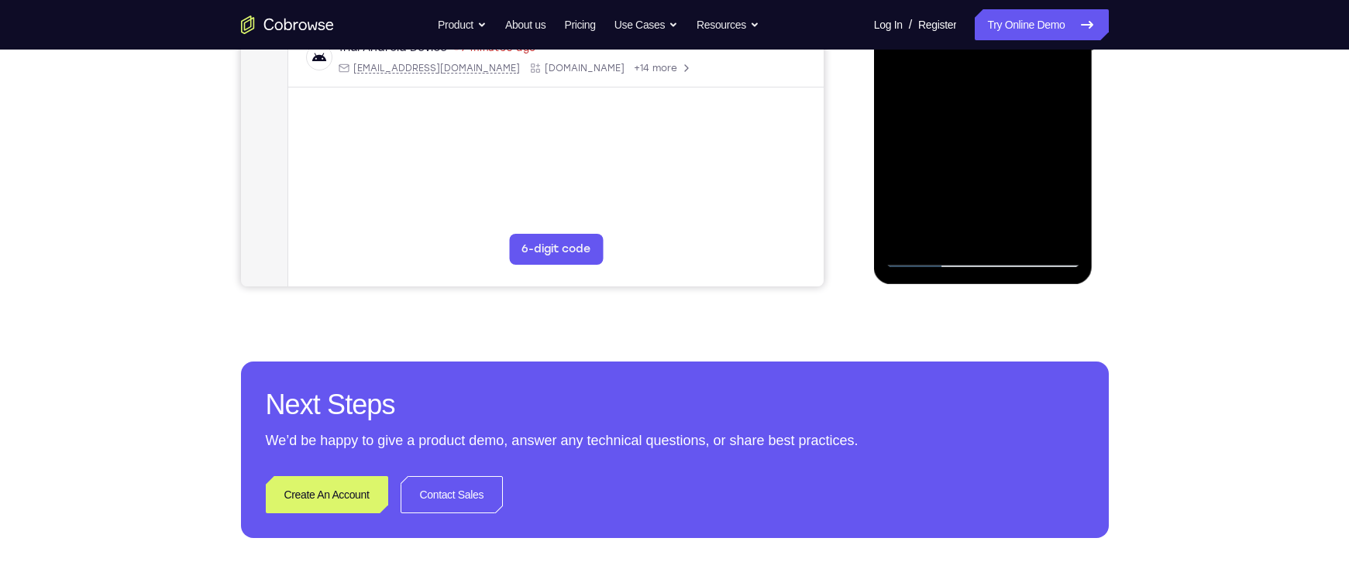
click at [875, 73] on div at bounding box center [983, 54] width 219 height 462
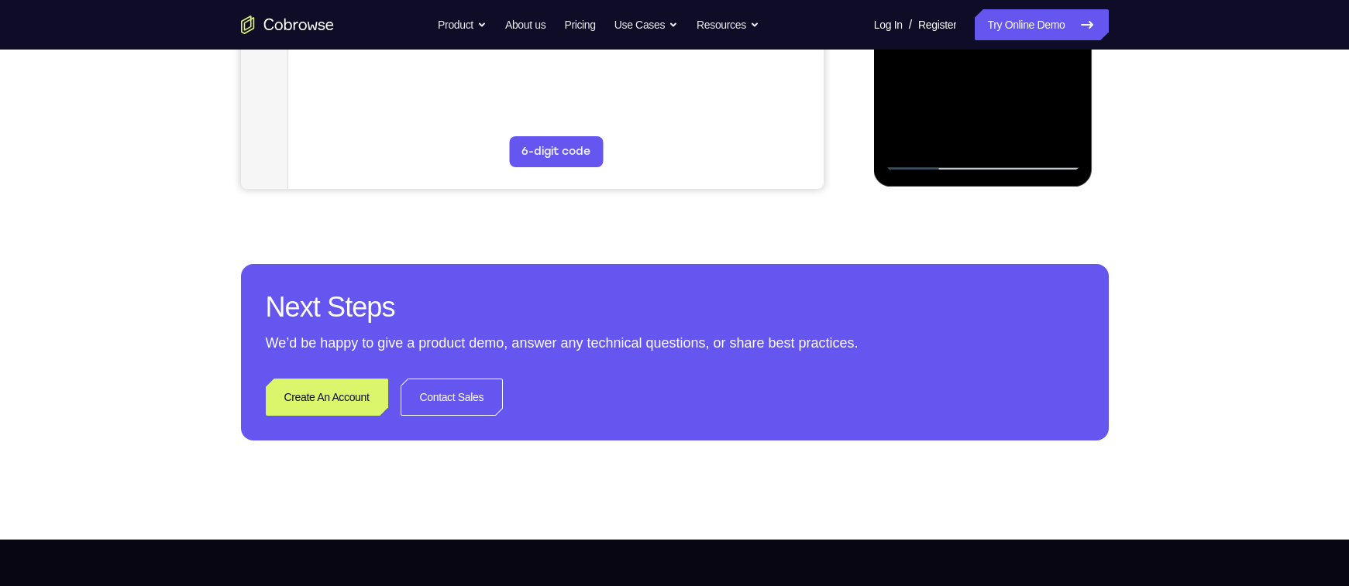
scroll to position [534, 0]
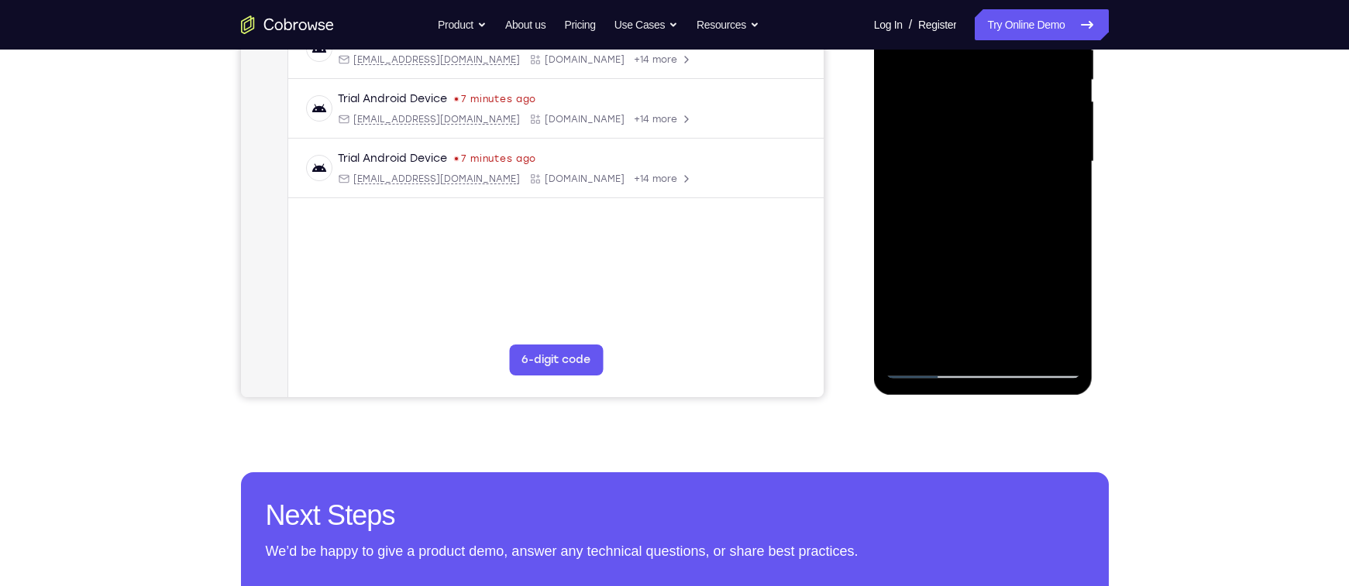
scroll to position [322, 0]
drag, startPoint x: 977, startPoint y: 297, endPoint x: 939, endPoint y: 219, distance: 86.3
click at [939, 219] on div at bounding box center [982, 163] width 195 height 434
drag, startPoint x: 985, startPoint y: 280, endPoint x: 919, endPoint y: 114, distance: 178.8
click at [919, 114] on div at bounding box center [982, 163] width 195 height 434
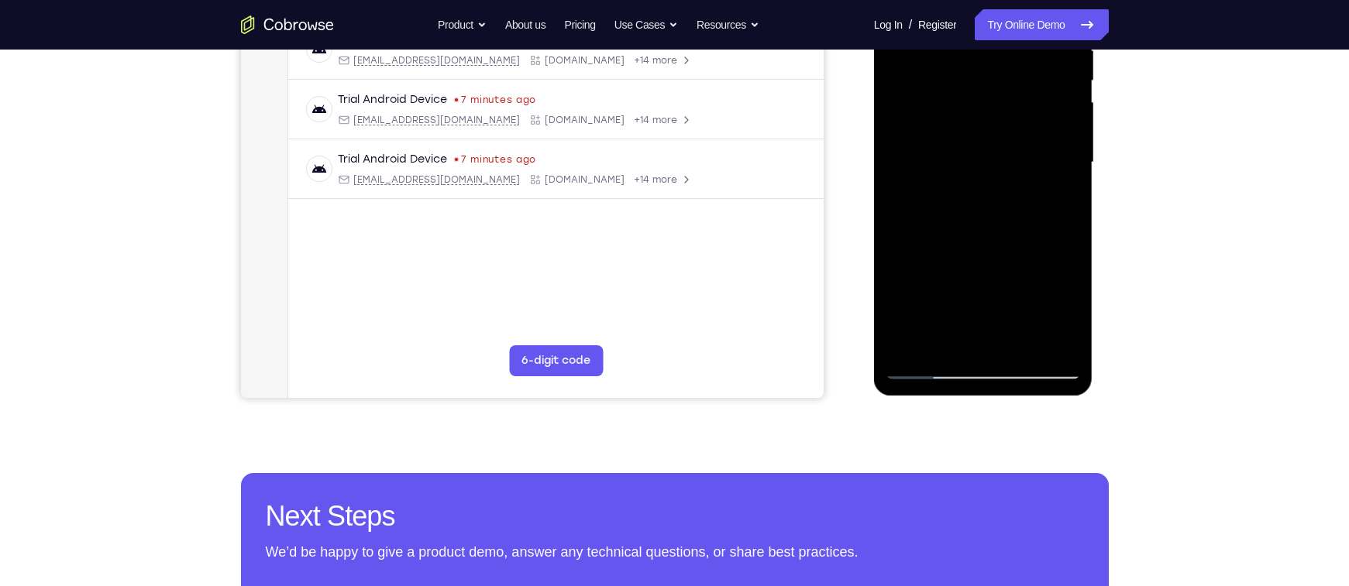
click at [955, 104] on div at bounding box center [982, 163] width 195 height 434
click at [984, 173] on div at bounding box center [982, 163] width 195 height 434
click at [938, 234] on div at bounding box center [982, 163] width 195 height 434
click at [929, 234] on div at bounding box center [982, 163] width 195 height 434
click at [944, 233] on div at bounding box center [982, 163] width 195 height 434
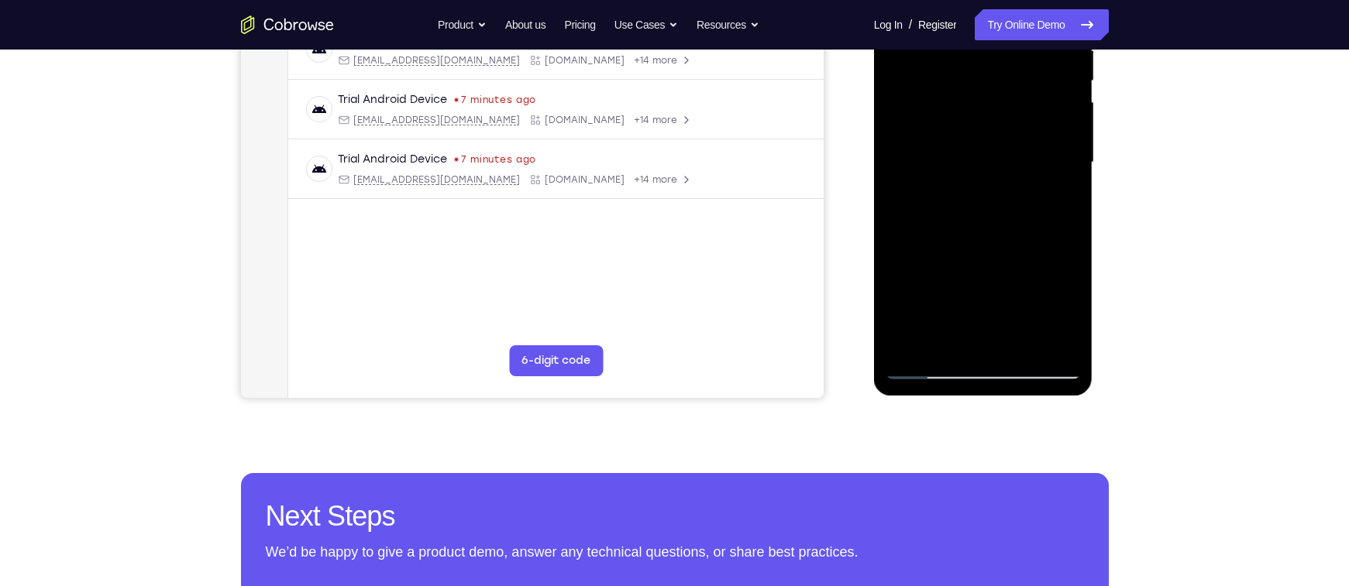
click at [967, 234] on div at bounding box center [982, 163] width 195 height 434
click at [985, 231] on div at bounding box center [982, 163] width 195 height 434
click at [984, 233] on div at bounding box center [982, 163] width 195 height 434
click at [991, 235] on div at bounding box center [982, 163] width 195 height 434
click at [994, 235] on div at bounding box center [982, 163] width 195 height 434
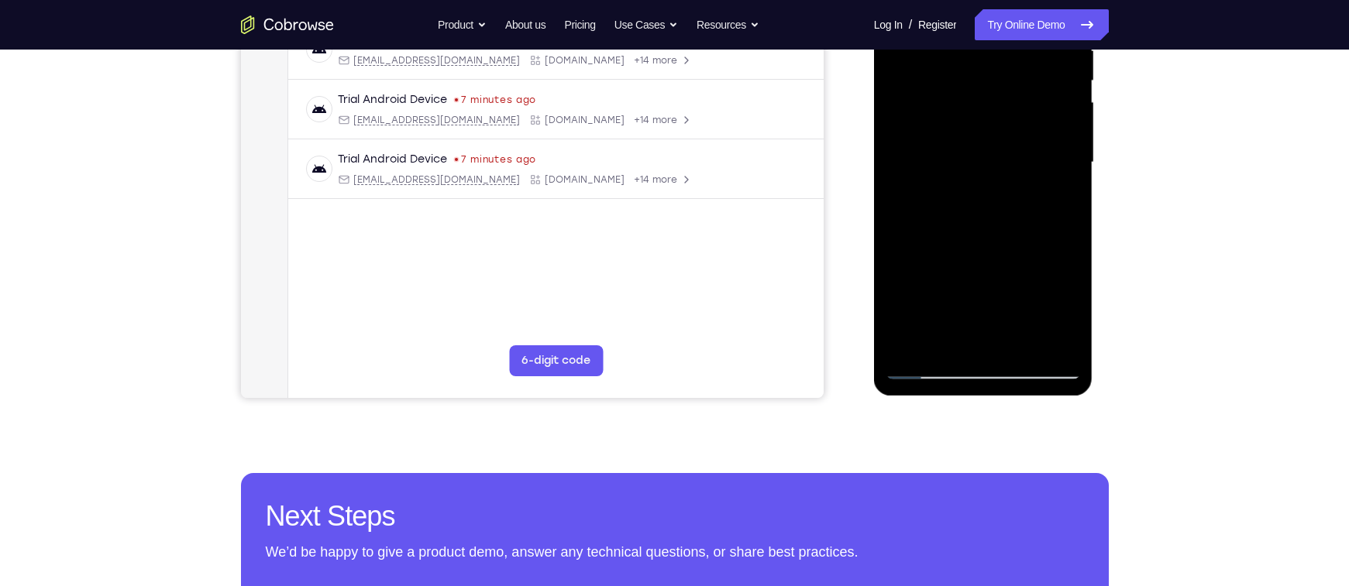
click at [992, 235] on div at bounding box center [982, 163] width 195 height 434
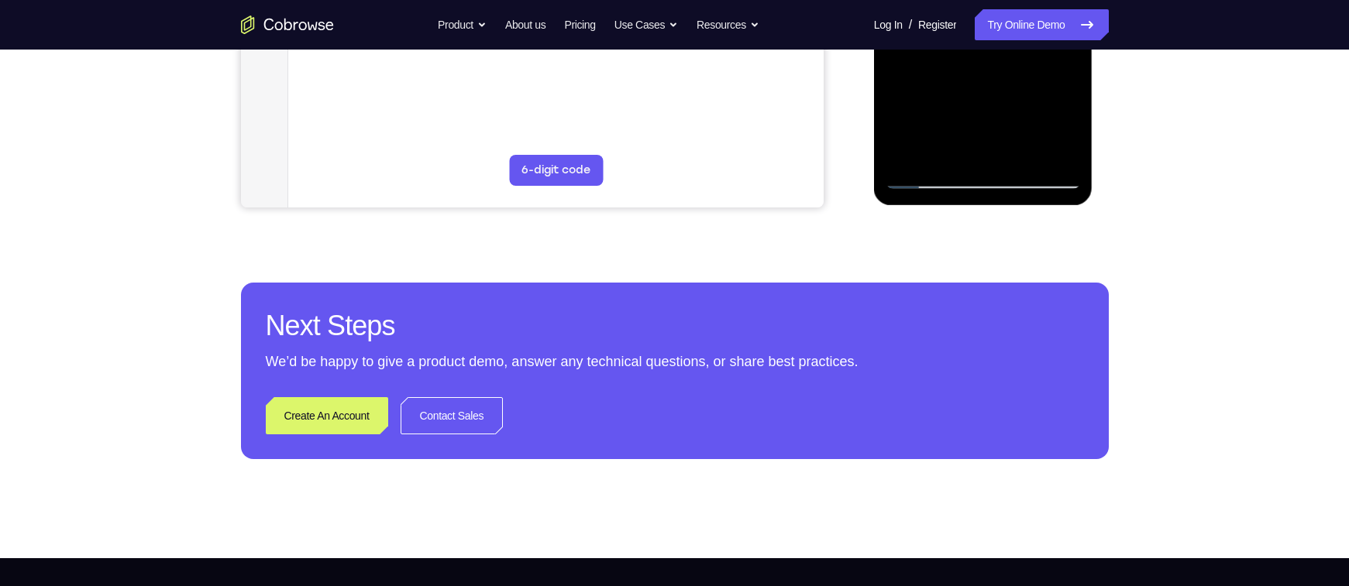
scroll to position [517, 0]
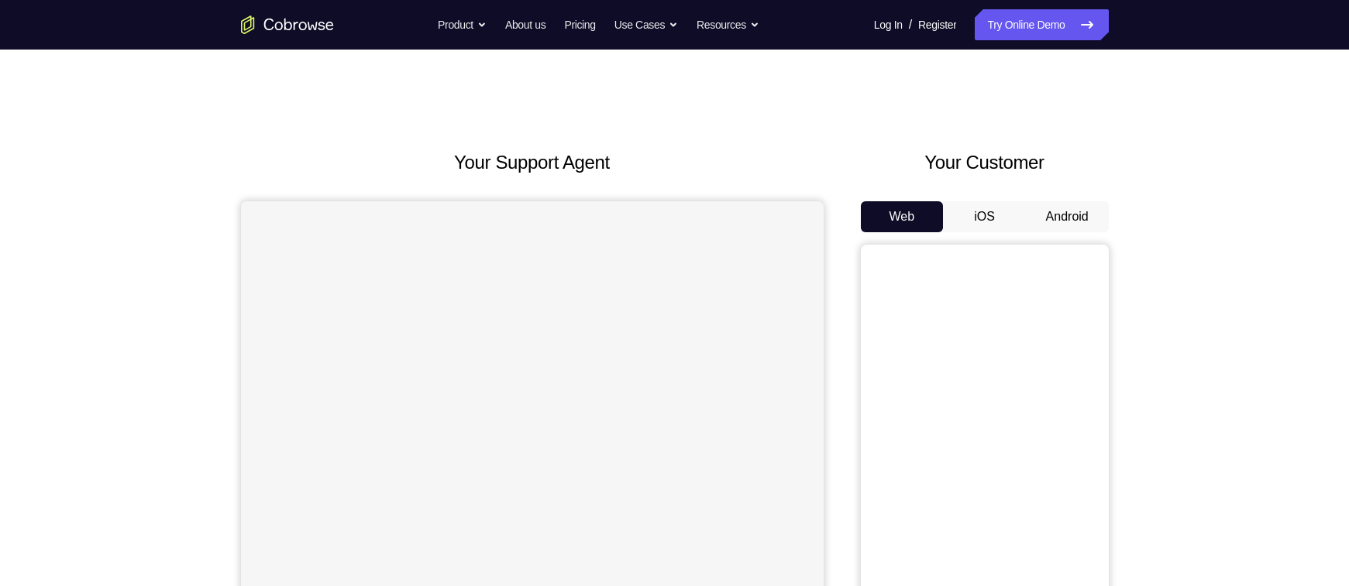
click at [1043, 221] on button "Android" at bounding box center [1067, 216] width 83 height 31
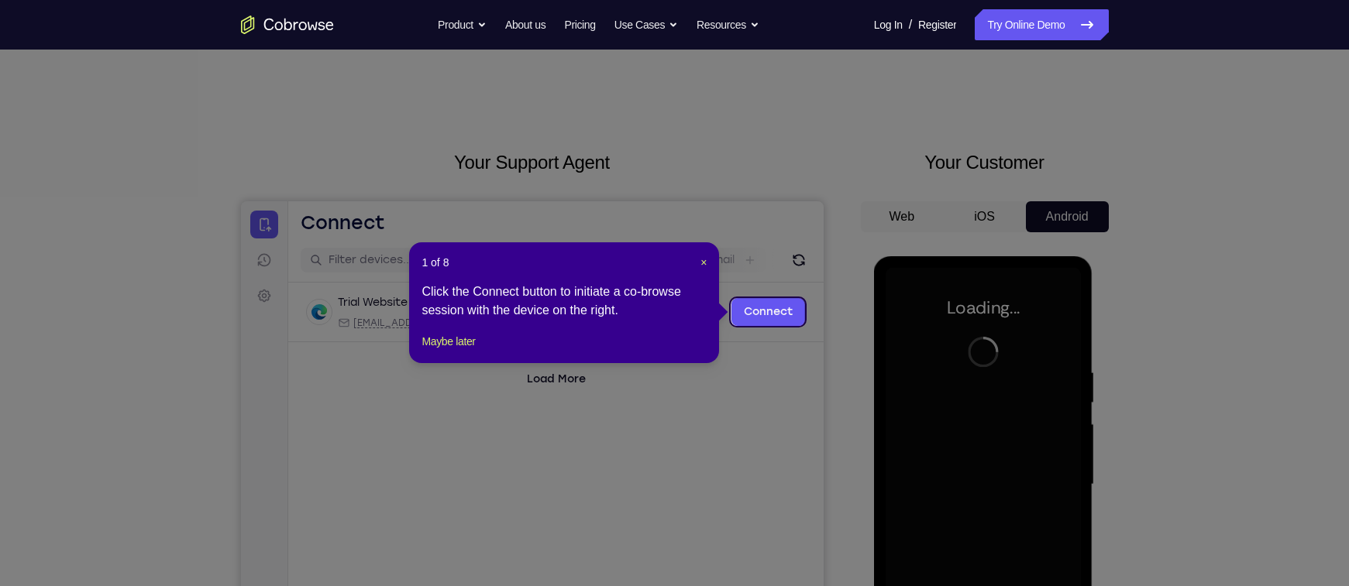
click at [697, 264] on header "1 of 8 ×" at bounding box center [563, 262] width 285 height 15
click at [703, 263] on span "×" at bounding box center [703, 262] width 6 height 12
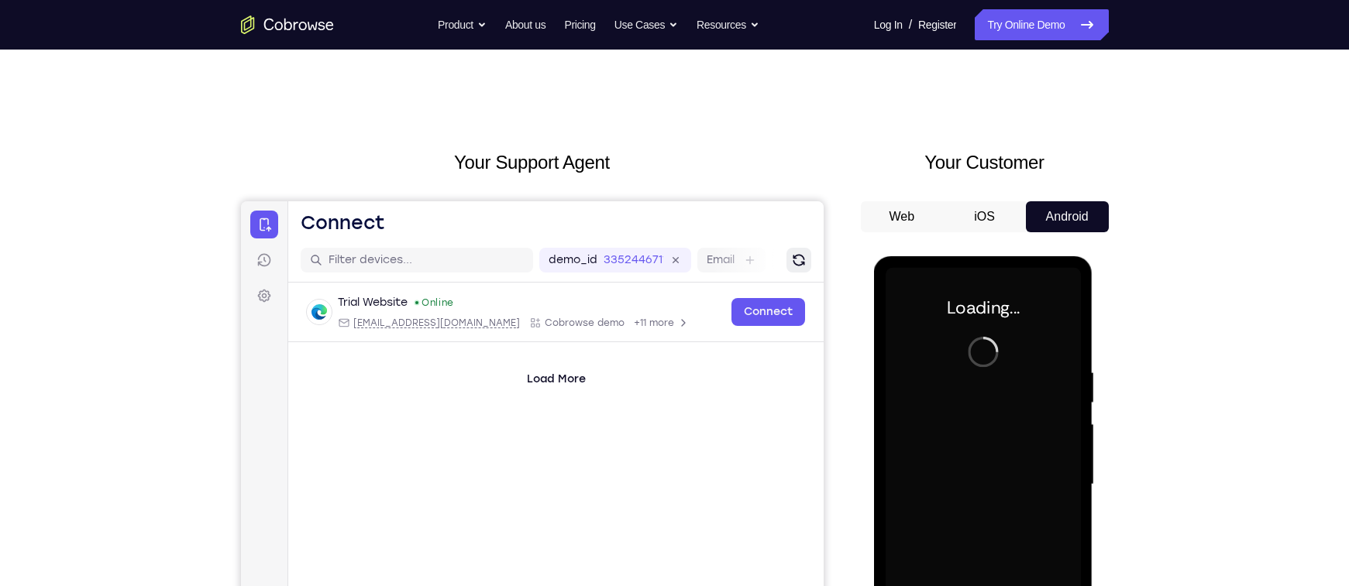
click at [792, 263] on icon "Refresh" at bounding box center [797, 260] width 15 height 15
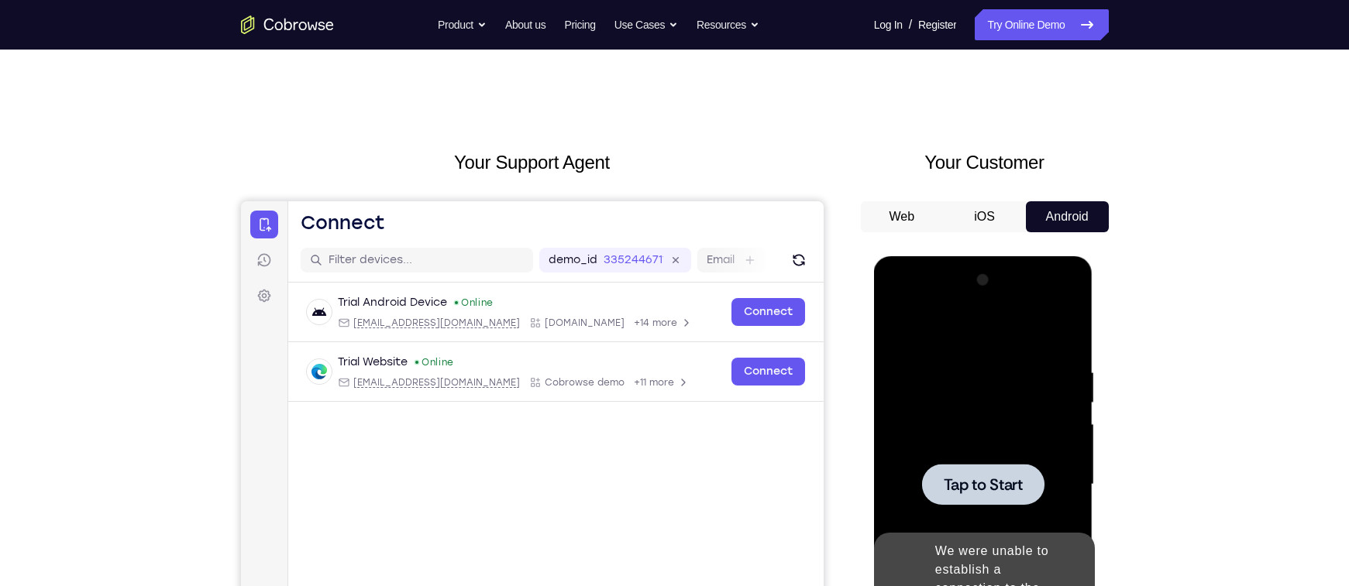
click at [933, 435] on div at bounding box center [982, 485] width 195 height 434
